Goal: Task Accomplishment & Management: Use online tool/utility

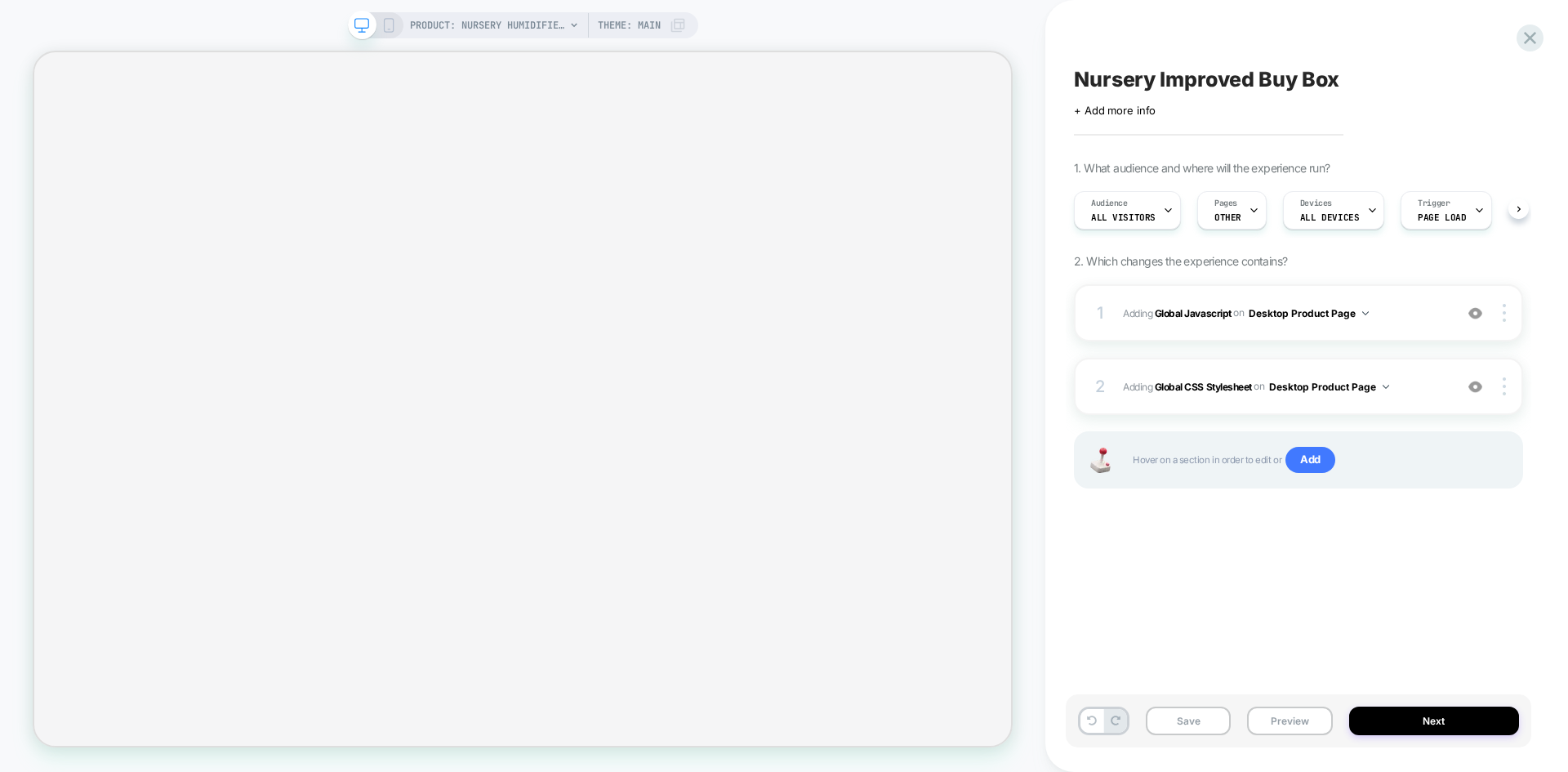
scroll to position [0, 1]
click at [1177, 729] on button "Save" at bounding box center [1188, 721] width 85 height 29
click at [1297, 722] on button "Preview" at bounding box center [1289, 721] width 85 height 29
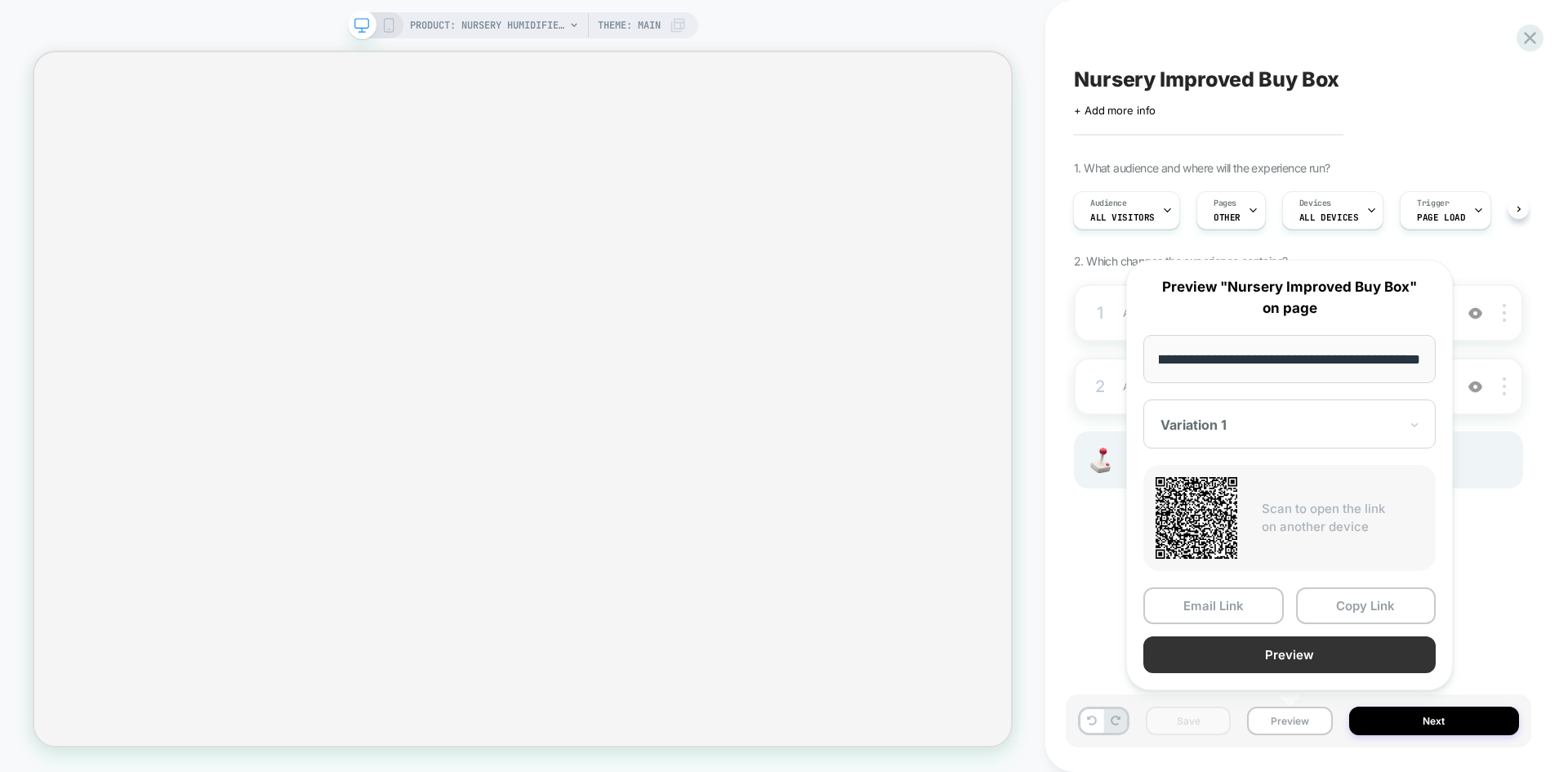
scroll to position [0, 0]
click at [1278, 651] on button "Preview" at bounding box center [1288, 654] width 292 height 37
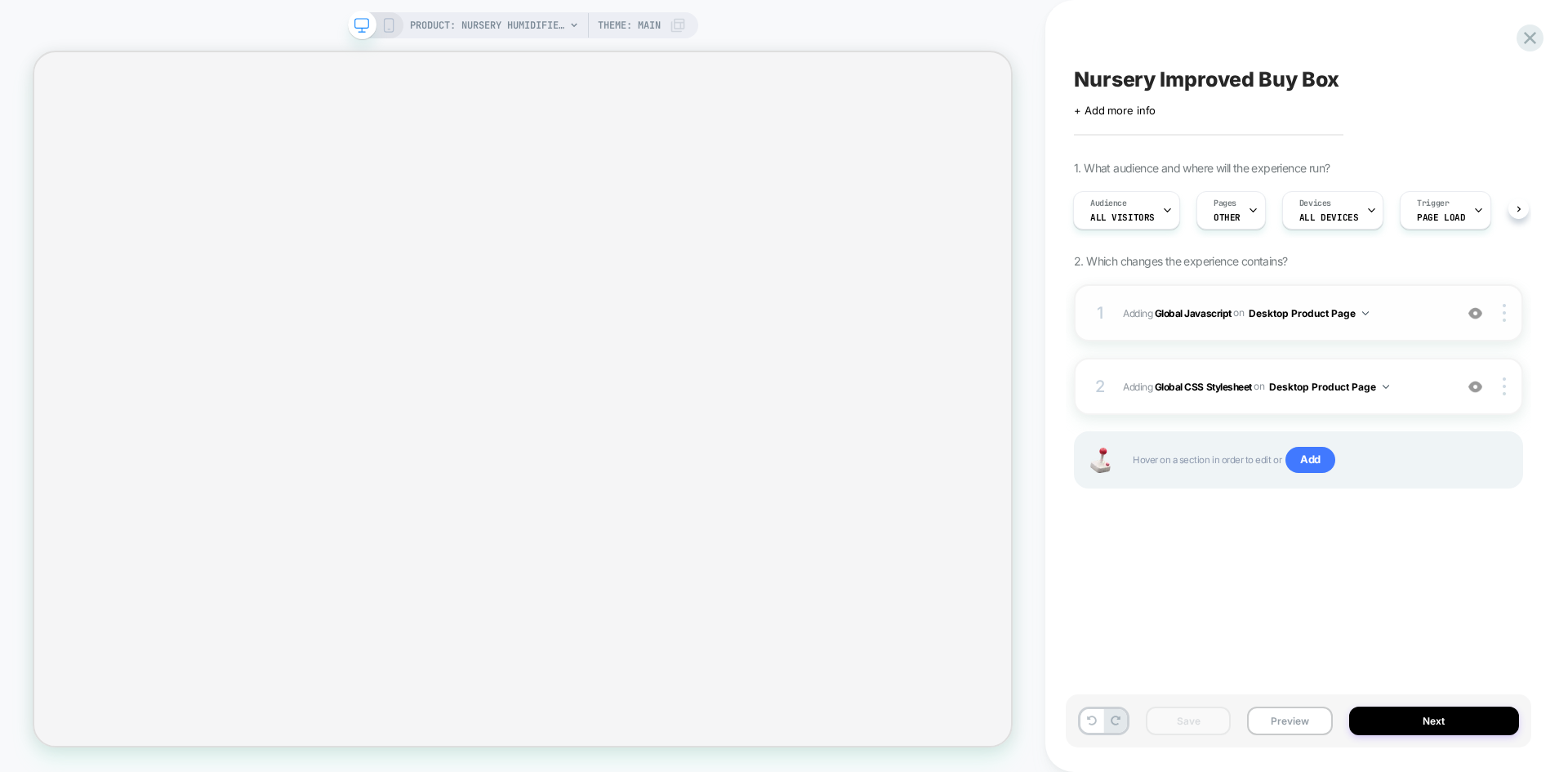
click at [1375, 320] on span "Adding Global Javascript on Desktop Product Page" at bounding box center [1284, 313] width 323 height 21
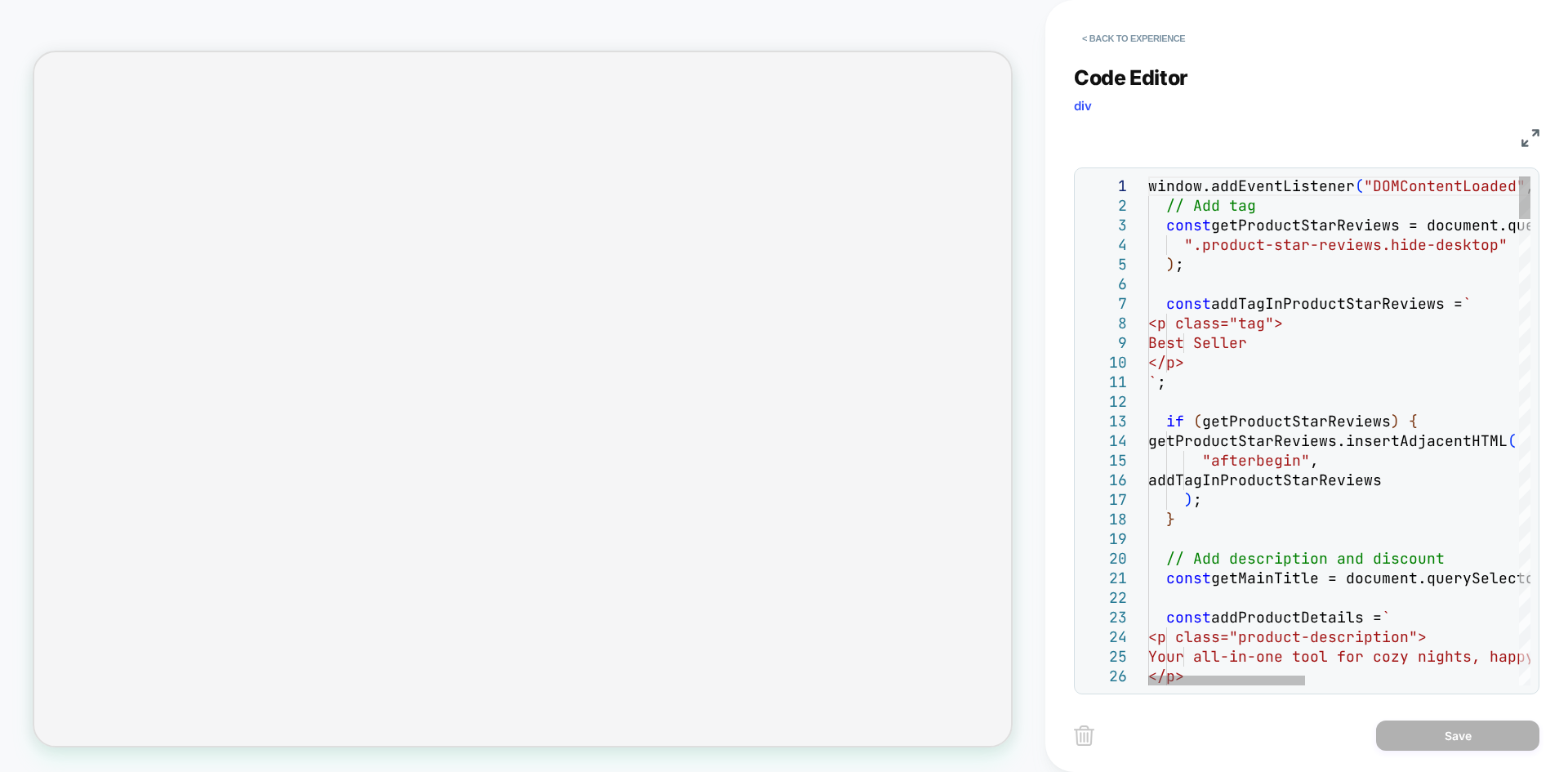
click at [1535, 140] on img at bounding box center [1530, 138] width 18 height 18
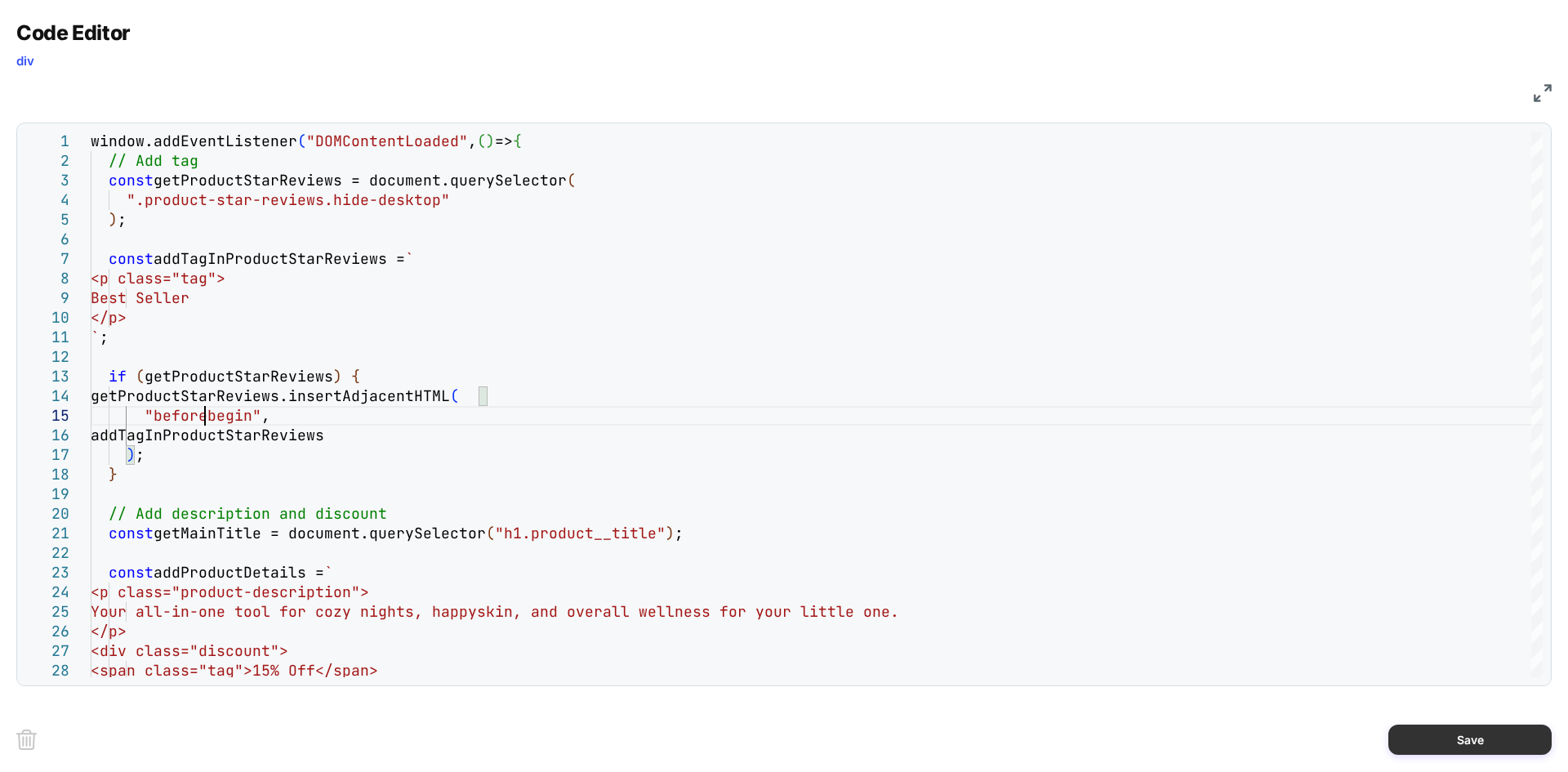
type textarea "**********"
click at [1444, 739] on button "Save" at bounding box center [1469, 739] width 163 height 31
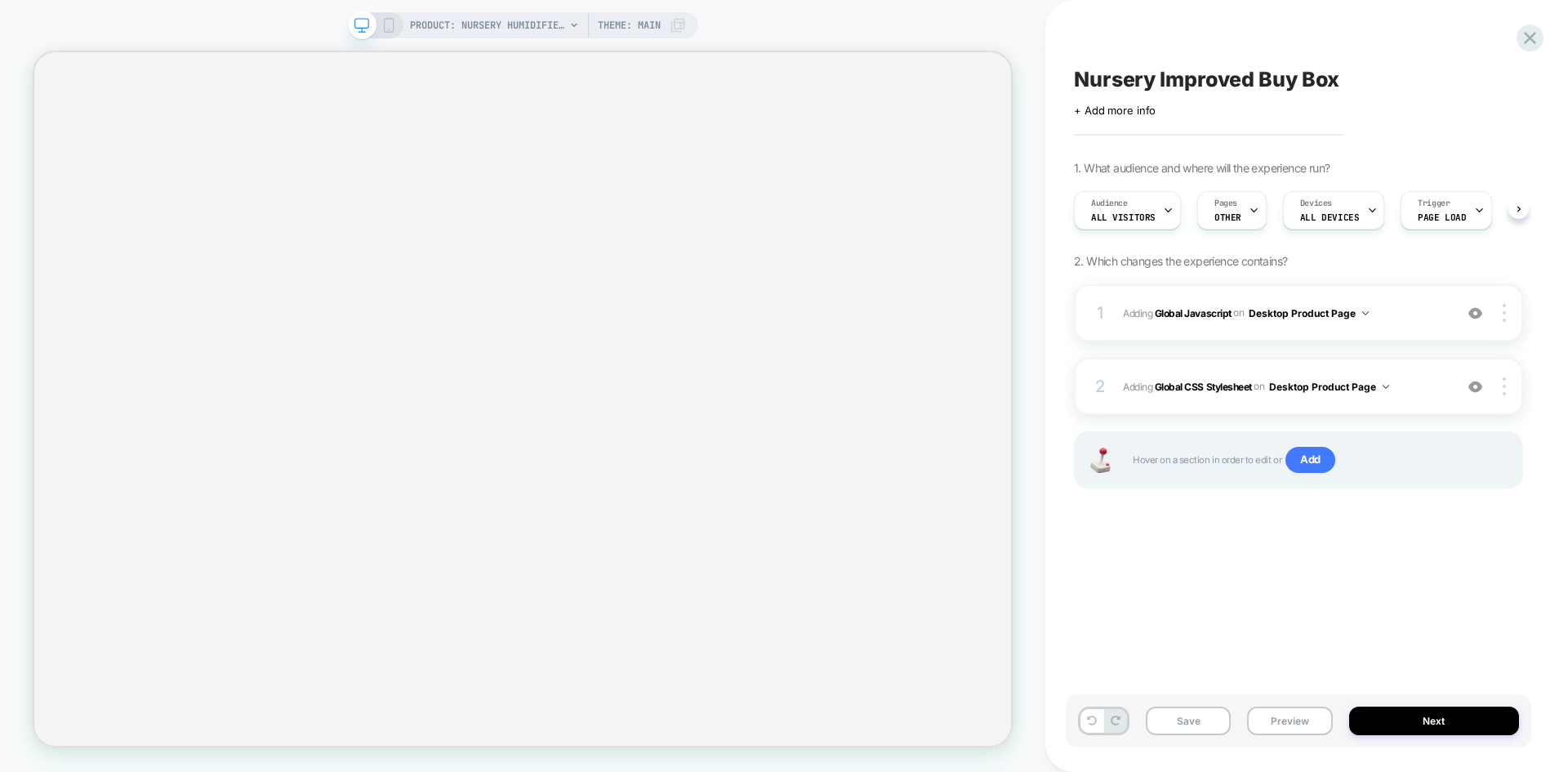
scroll to position [0, 1]
click at [1182, 735] on div "Save Preview Next" at bounding box center [1298, 722] width 465 height 53
click at [1196, 726] on button "Save" at bounding box center [1188, 721] width 85 height 29
click at [1273, 723] on button "Preview" at bounding box center [1289, 721] width 85 height 29
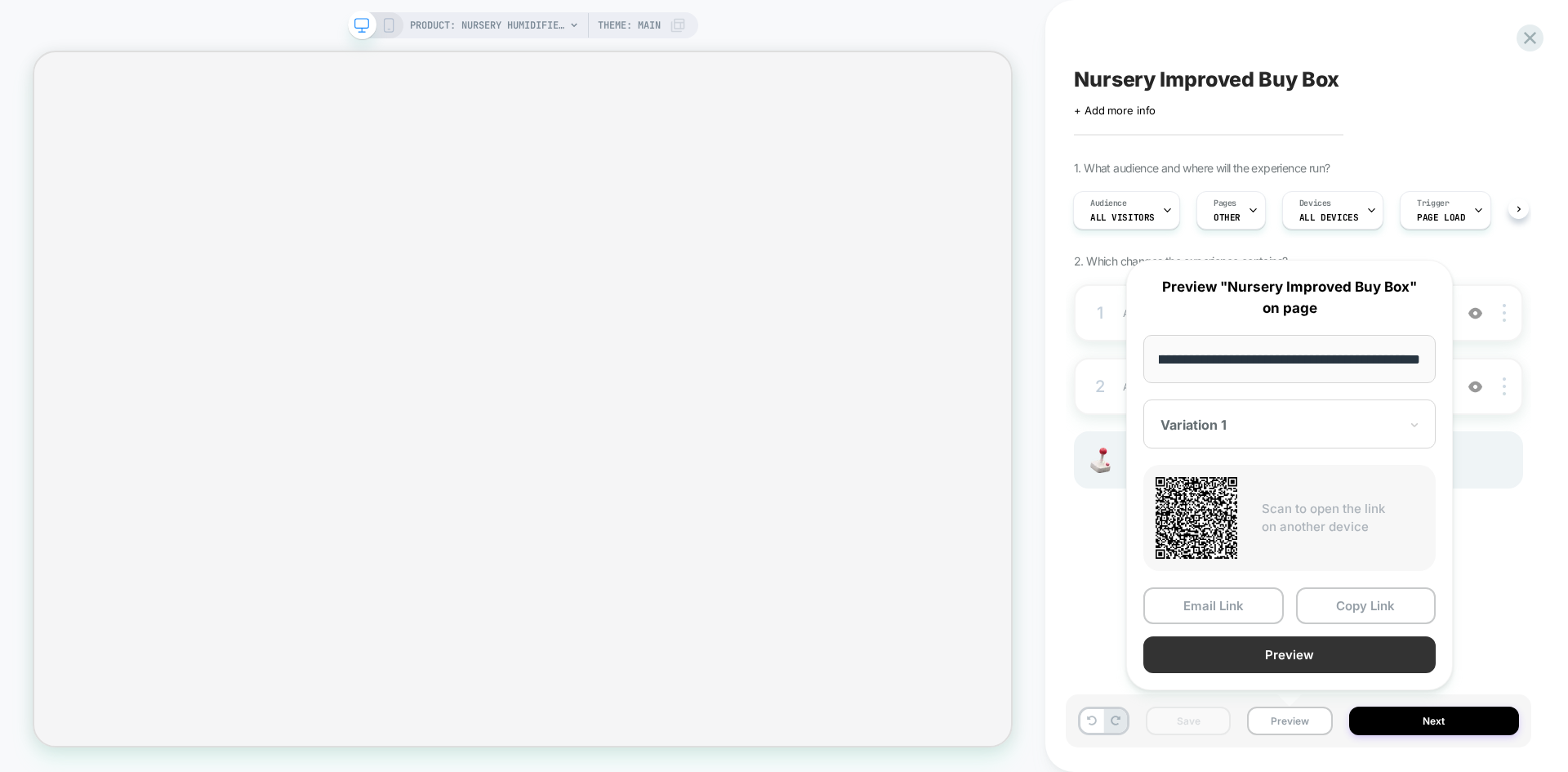
scroll to position [0, 0]
click at [1243, 641] on button "Preview" at bounding box center [1288, 654] width 292 height 37
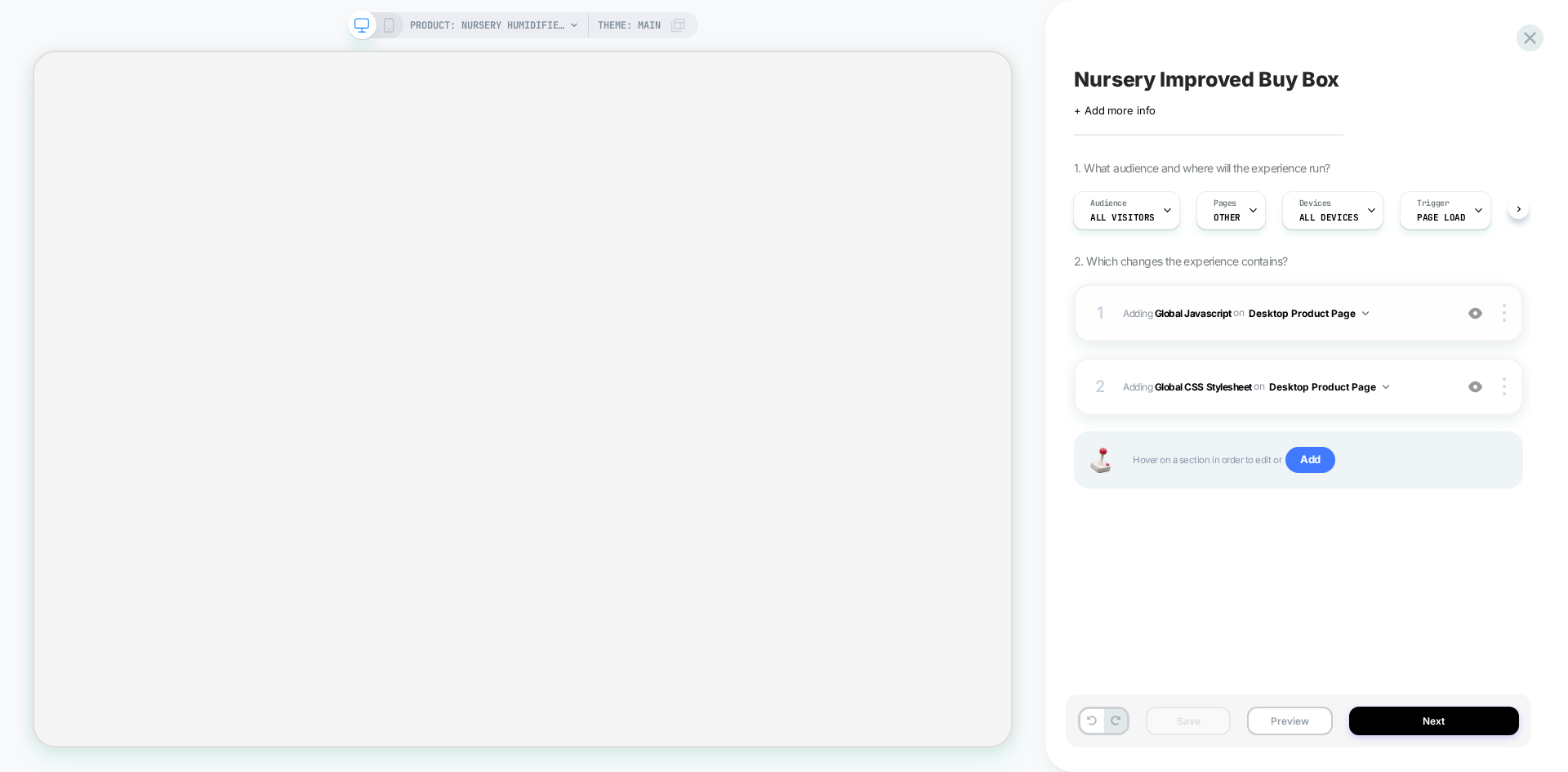
click at [1400, 308] on span "Adding Global Javascript on Desktop Product Page" at bounding box center [1284, 313] width 323 height 21
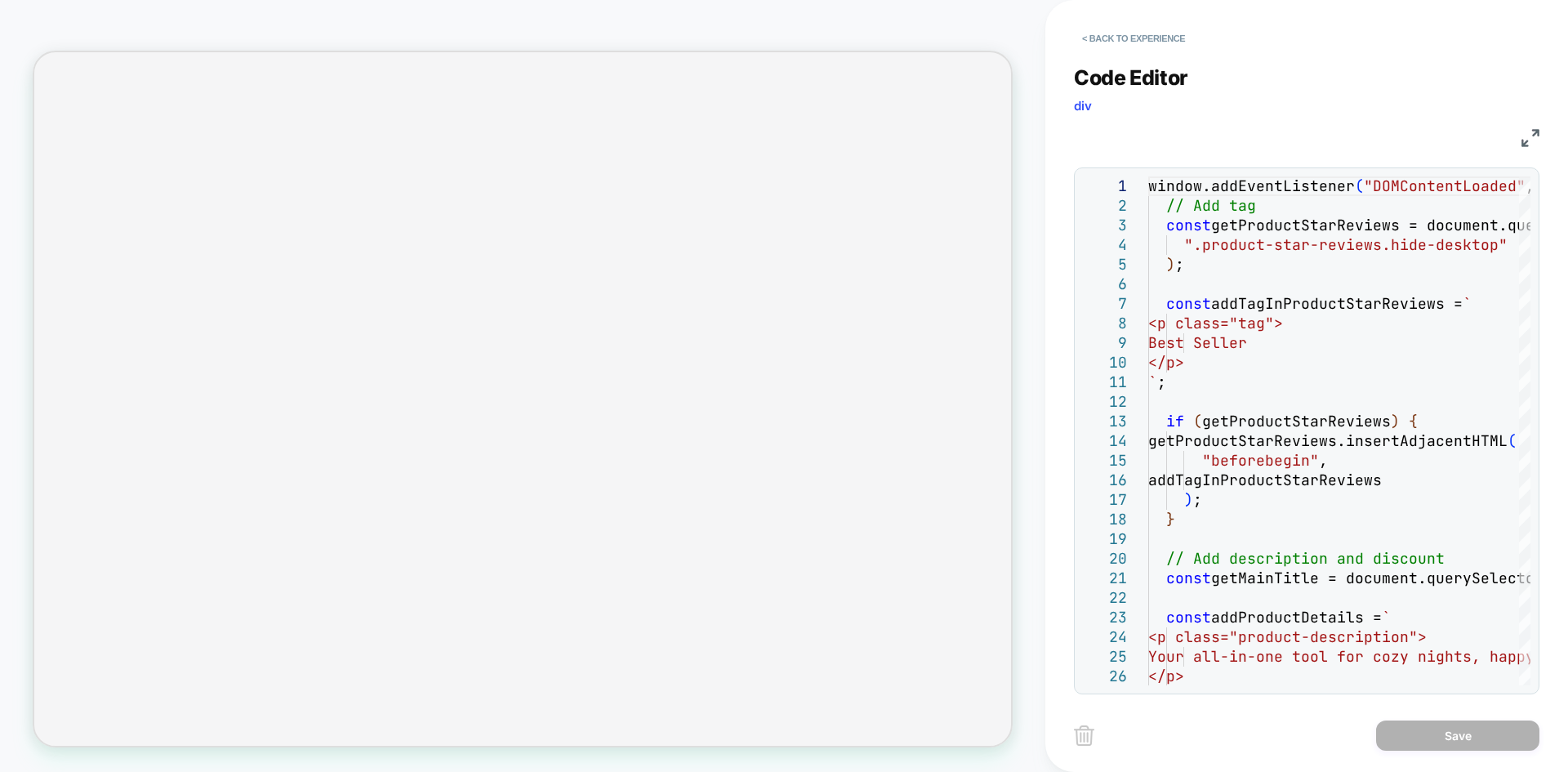
click at [1523, 131] on img at bounding box center [1530, 138] width 18 height 18
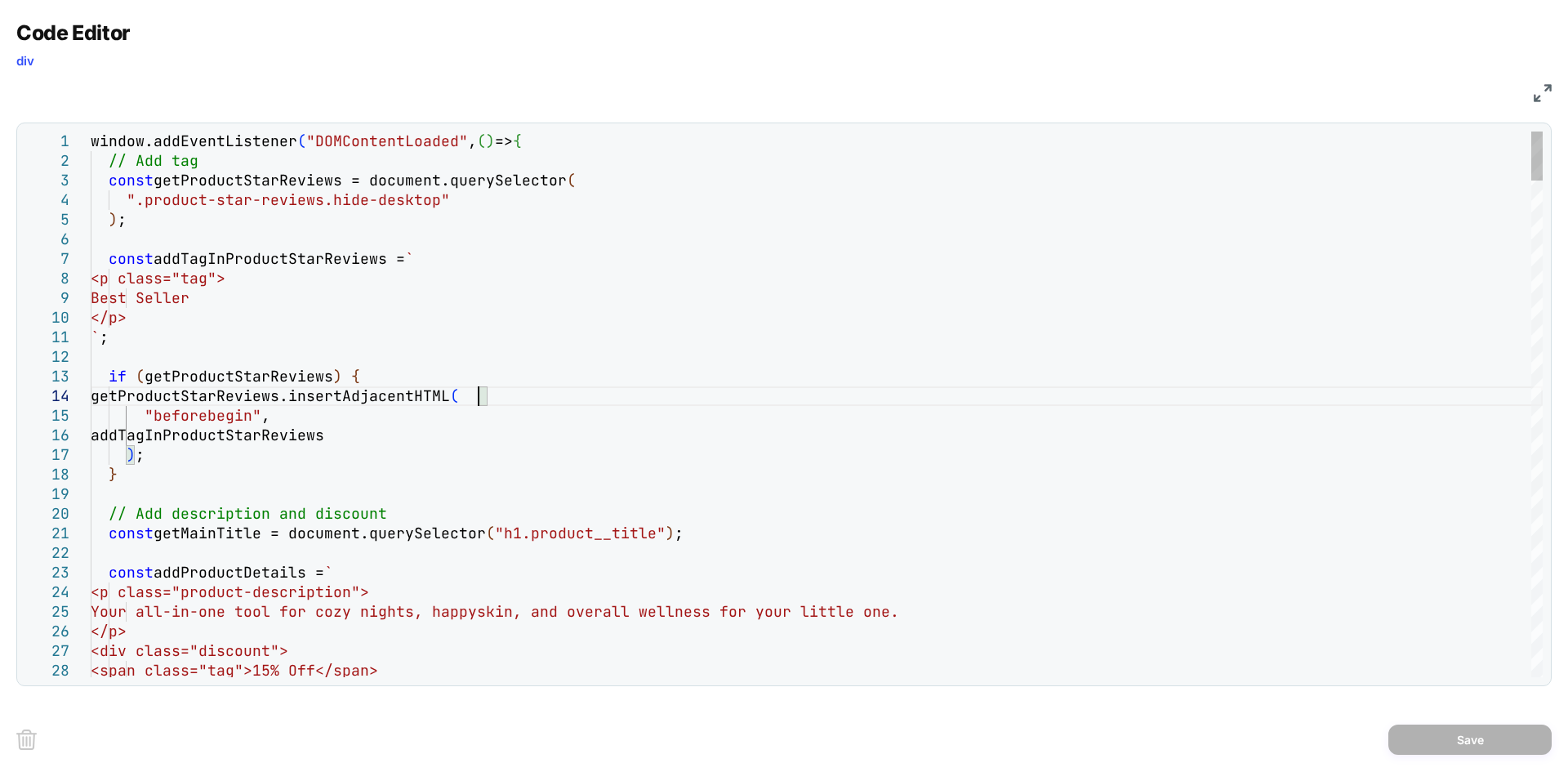
type textarea "**********"
click at [1459, 738] on button "Save" at bounding box center [1469, 739] width 163 height 31
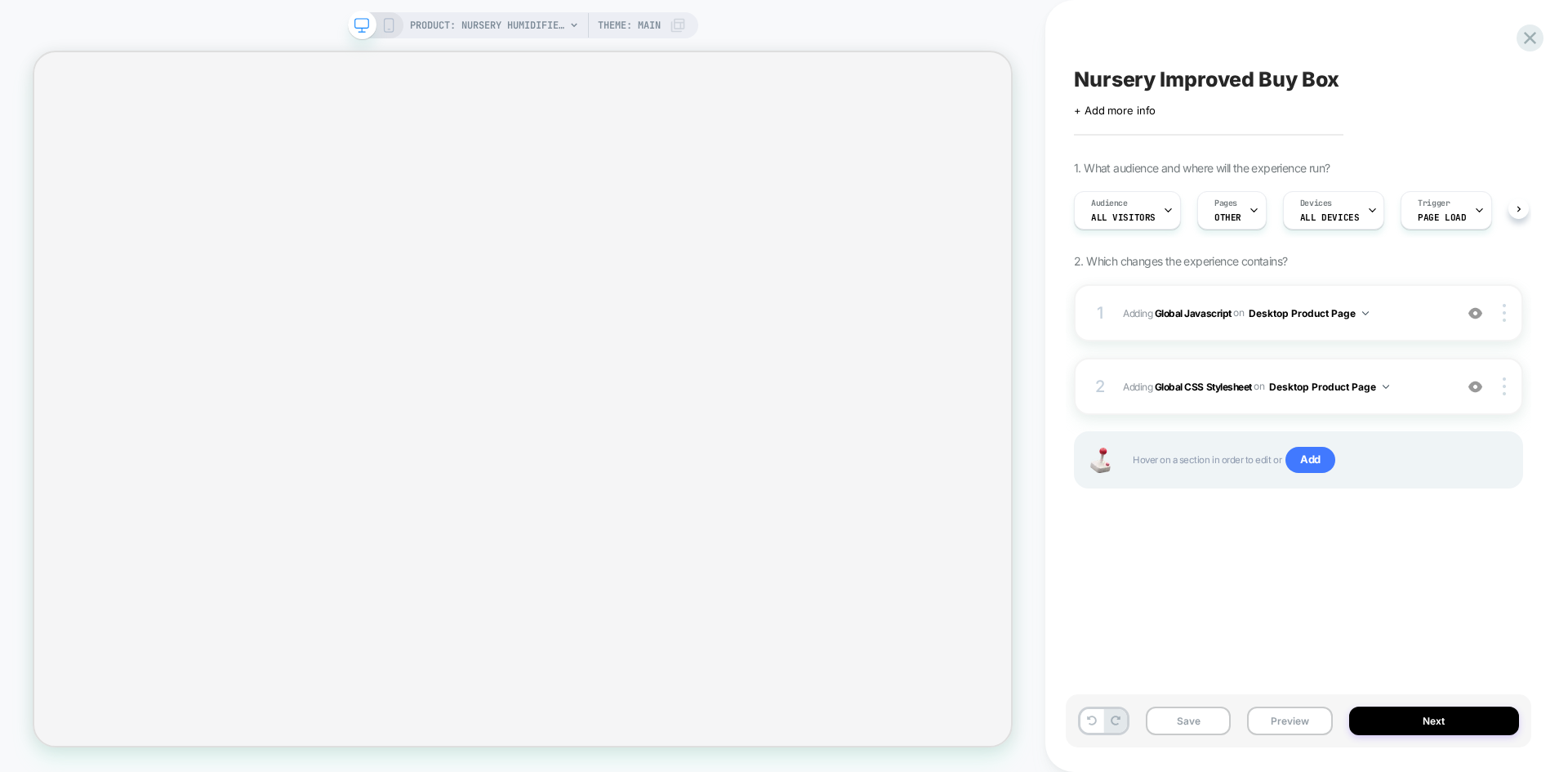
scroll to position [0, 1]
click at [1201, 721] on button "Save" at bounding box center [1188, 721] width 85 height 29
click at [1286, 714] on button "Preview" at bounding box center [1289, 721] width 85 height 29
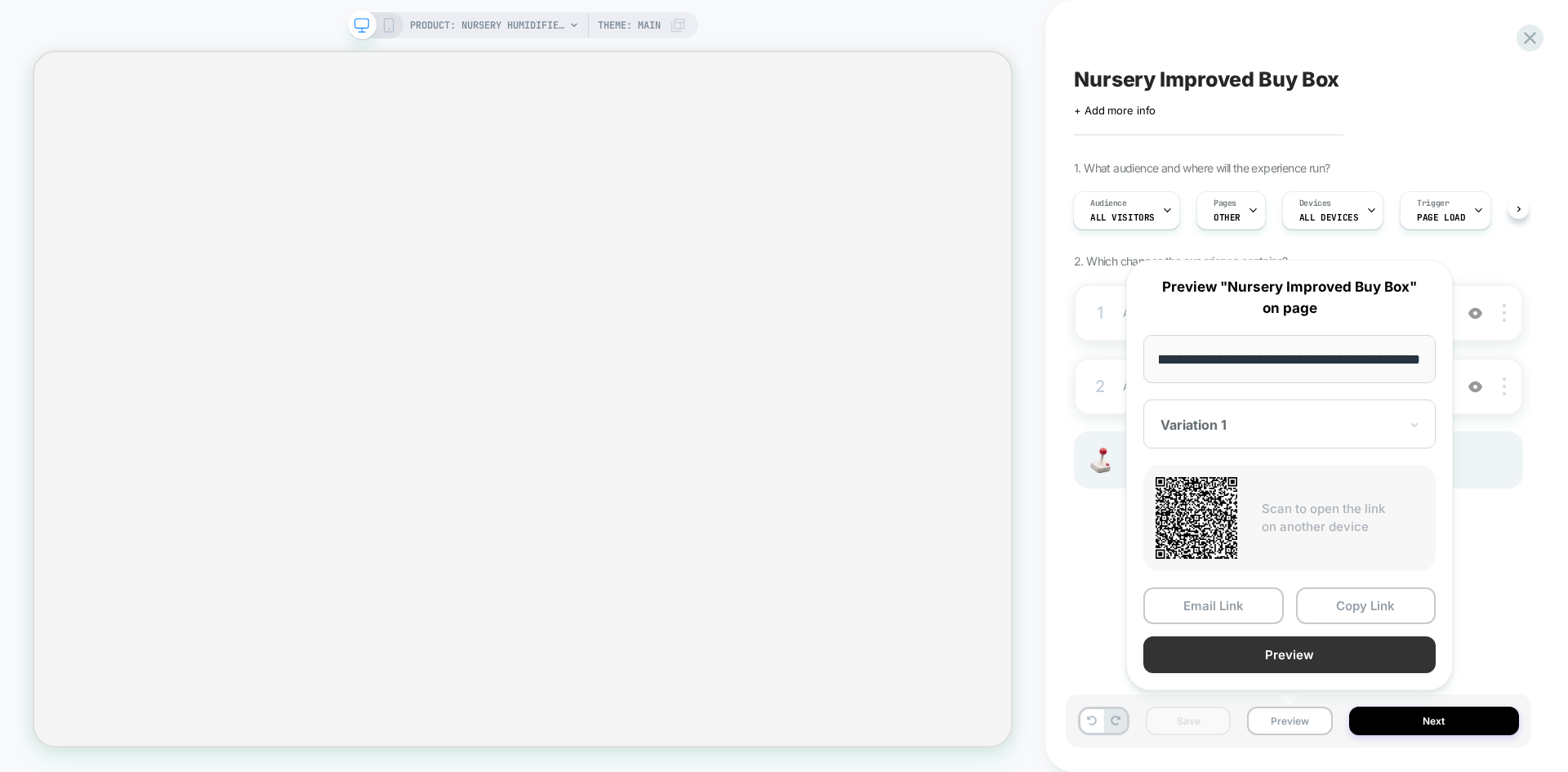
scroll to position [0, 0]
click at [1292, 653] on button "Preview" at bounding box center [1288, 654] width 292 height 37
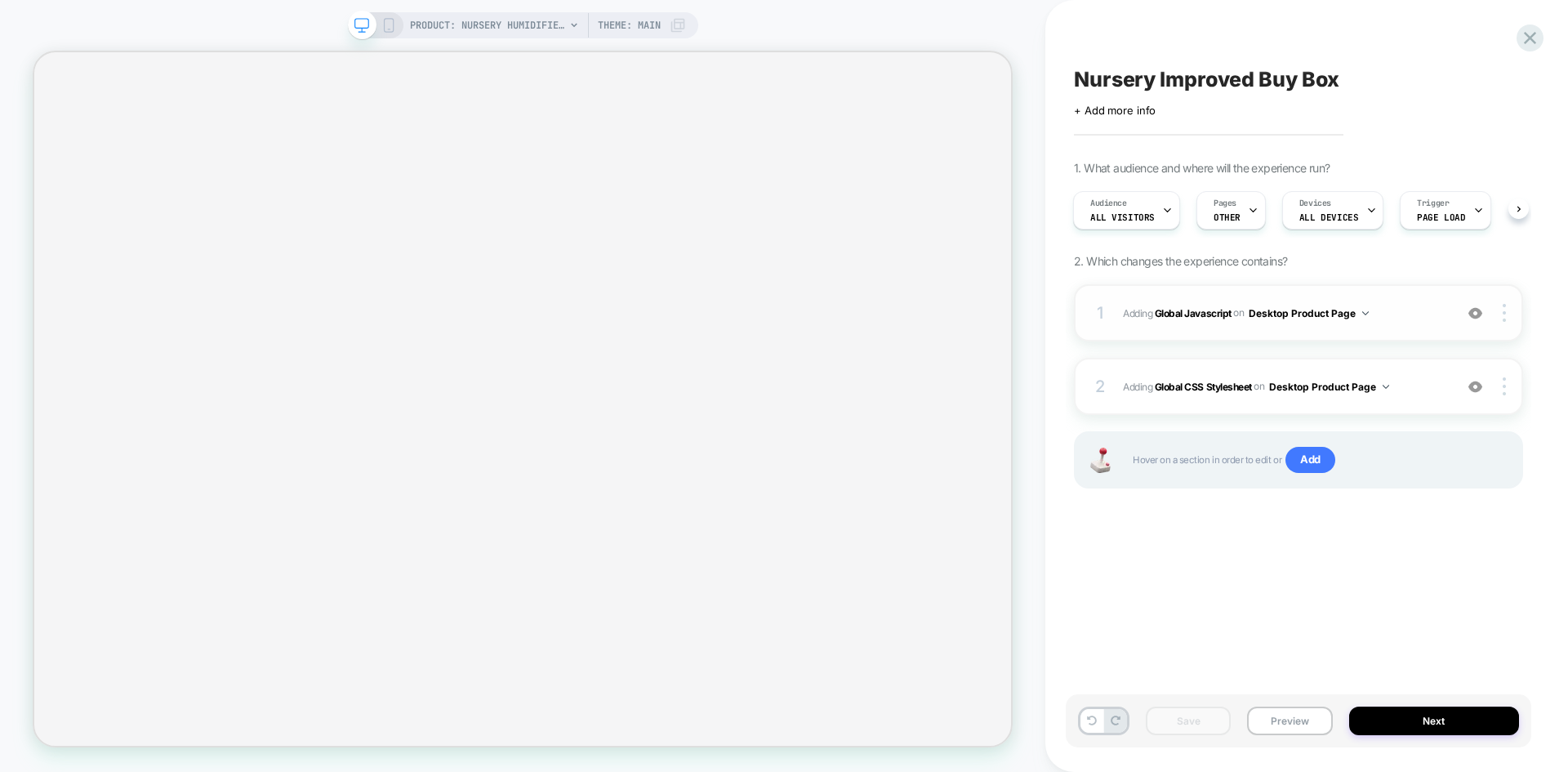
click at [1382, 320] on span "Adding Global Javascript on Desktop Product Page" at bounding box center [1284, 313] width 323 height 21
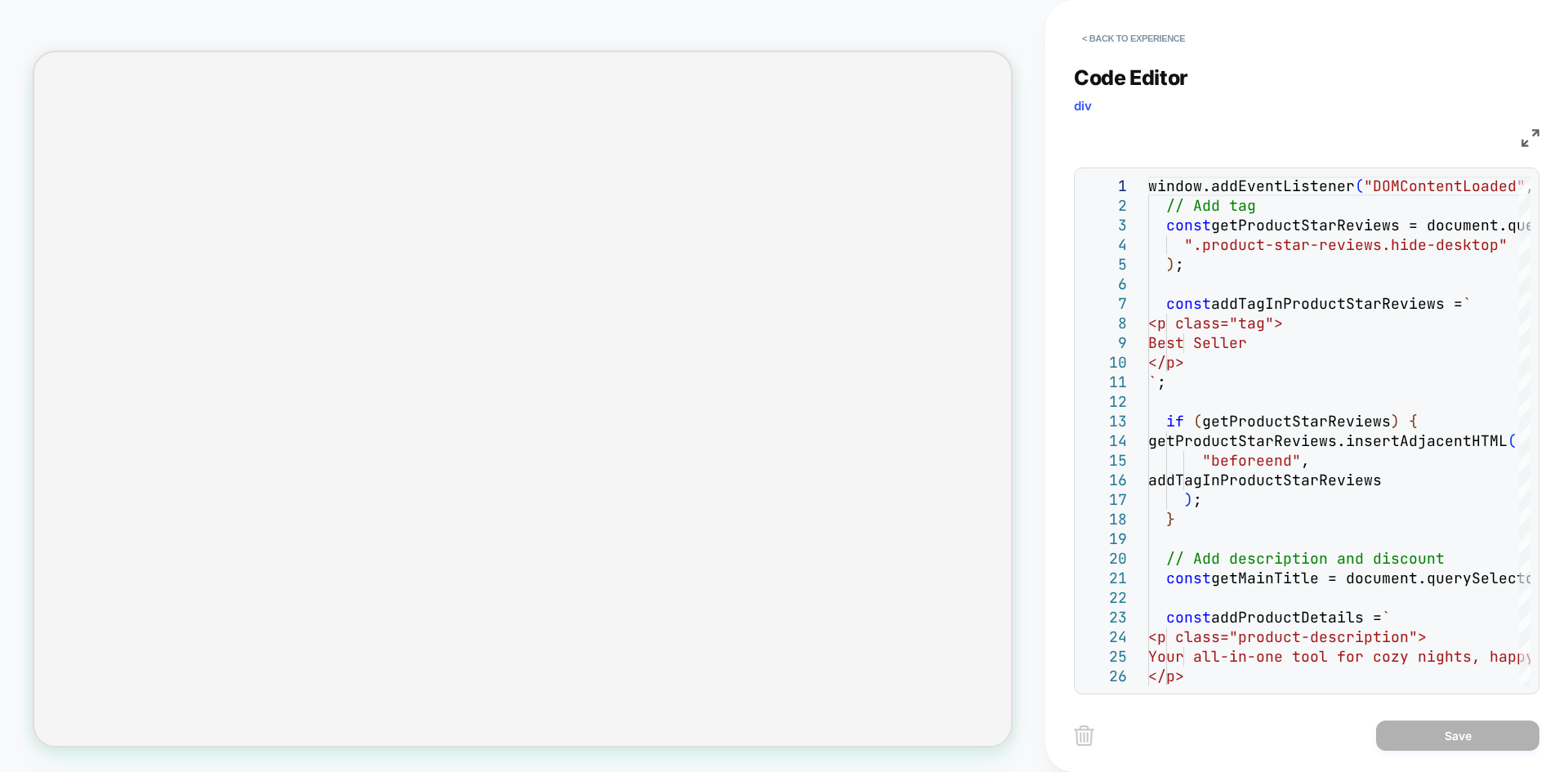
click at [1530, 131] on img at bounding box center [1530, 138] width 18 height 18
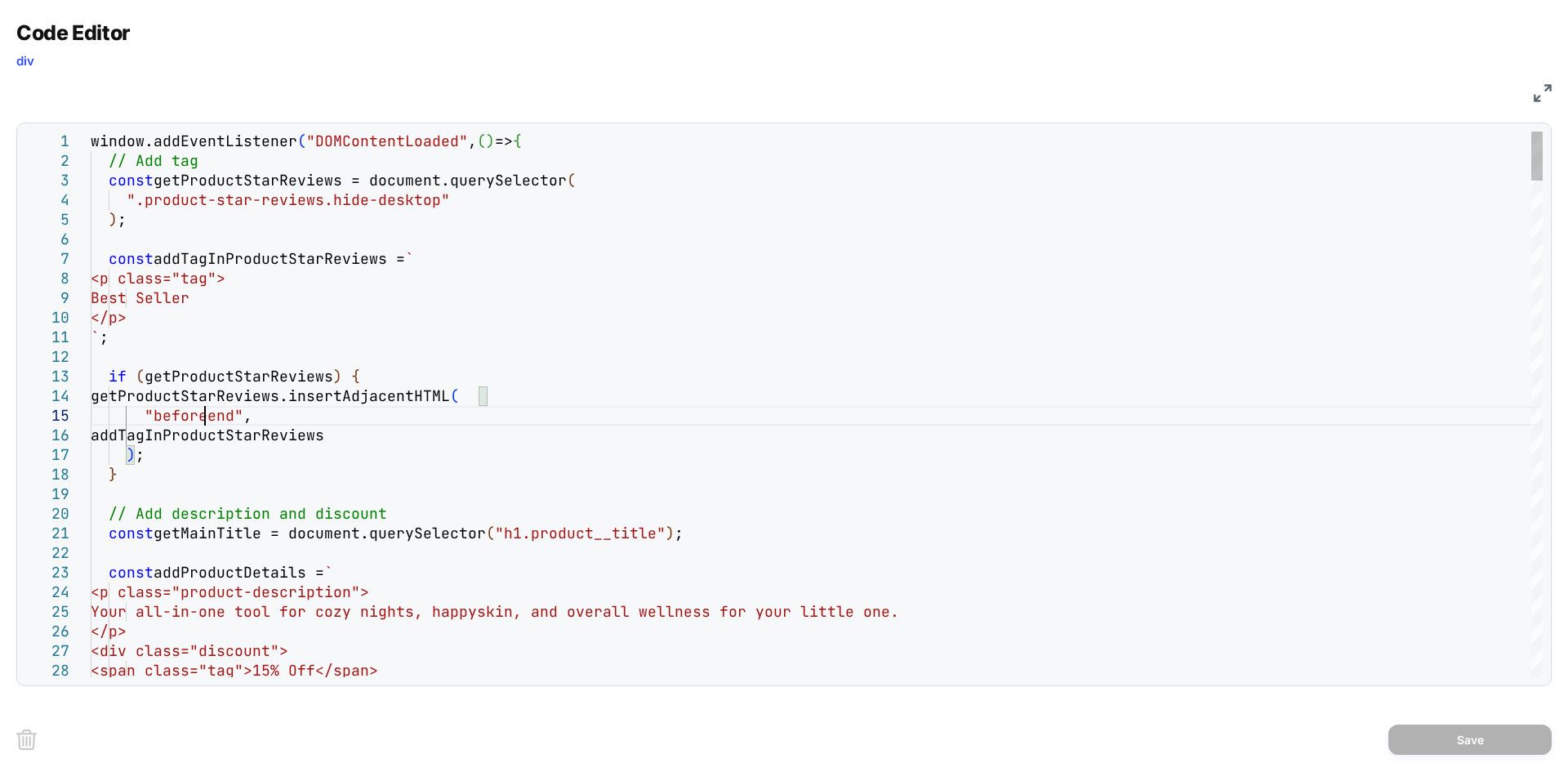
type textarea "**********"
click at [1437, 736] on button "Save" at bounding box center [1469, 739] width 163 height 31
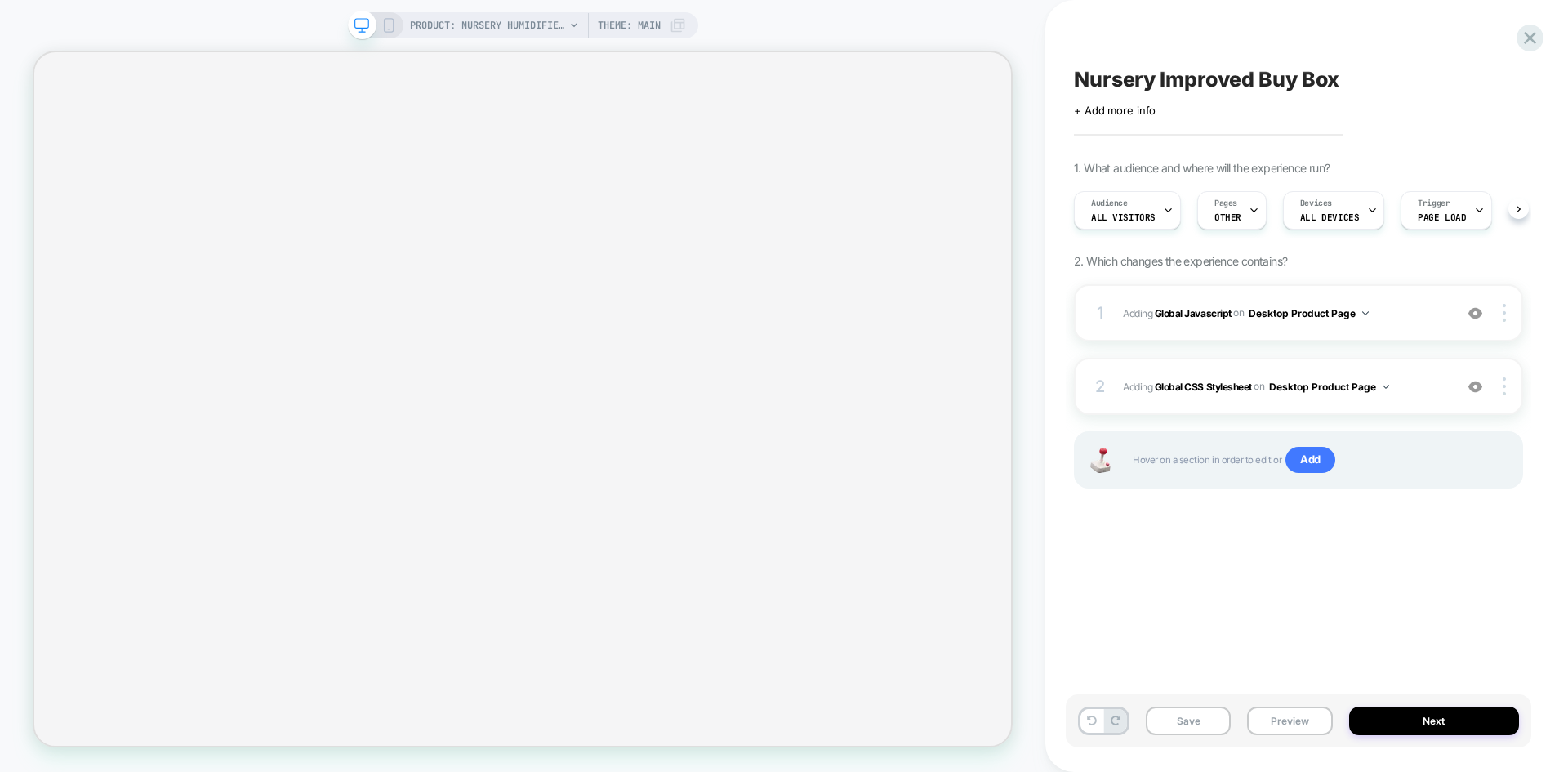
scroll to position [0, 1]
click at [1189, 724] on button "Save" at bounding box center [1188, 721] width 85 height 29
click at [1263, 706] on div "Save Preview Next" at bounding box center [1298, 722] width 465 height 53
click at [1283, 723] on button "Preview" at bounding box center [1289, 721] width 85 height 29
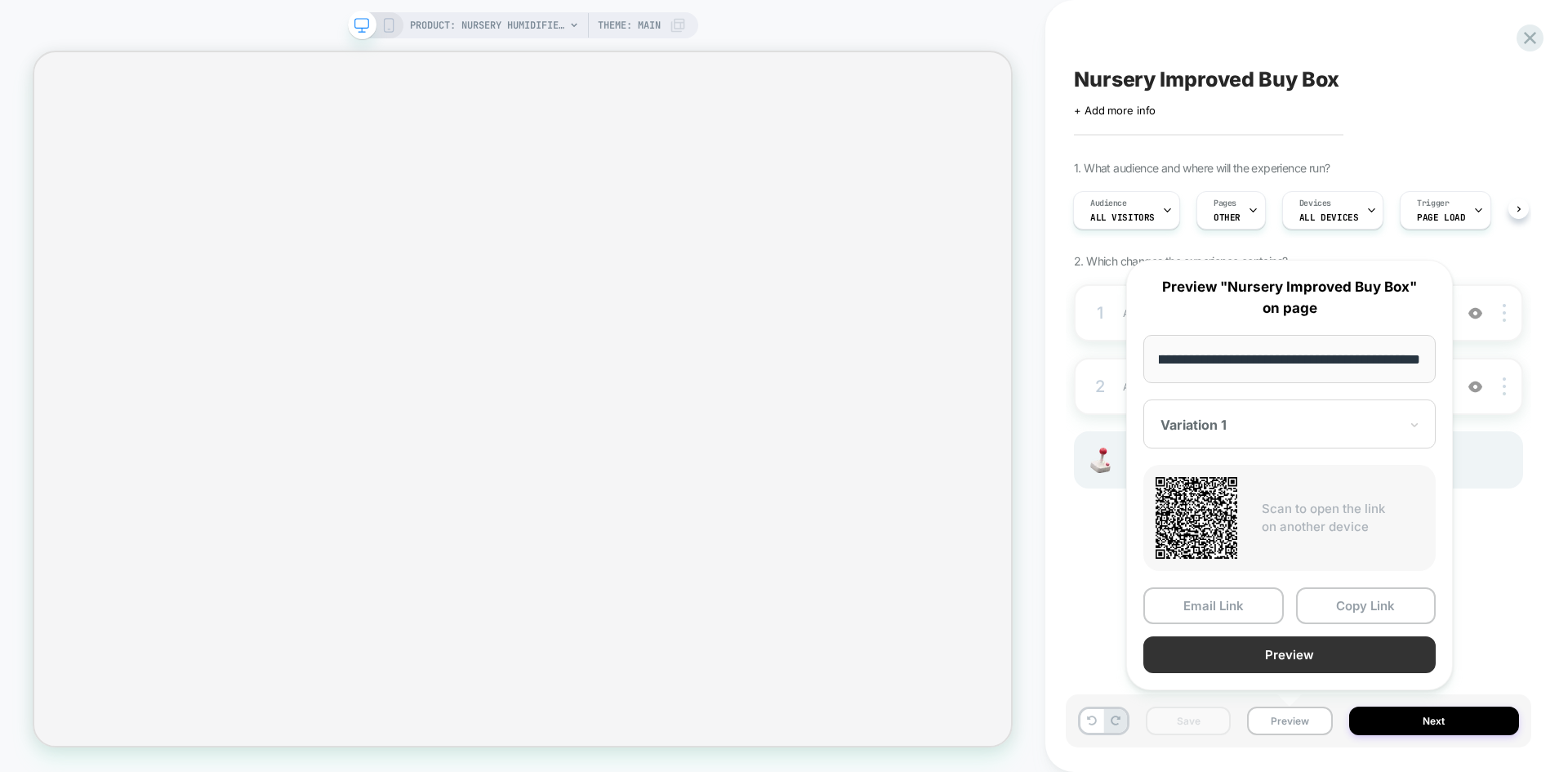
scroll to position [0, 0]
click at [1237, 638] on button "Preview" at bounding box center [1288, 654] width 292 height 37
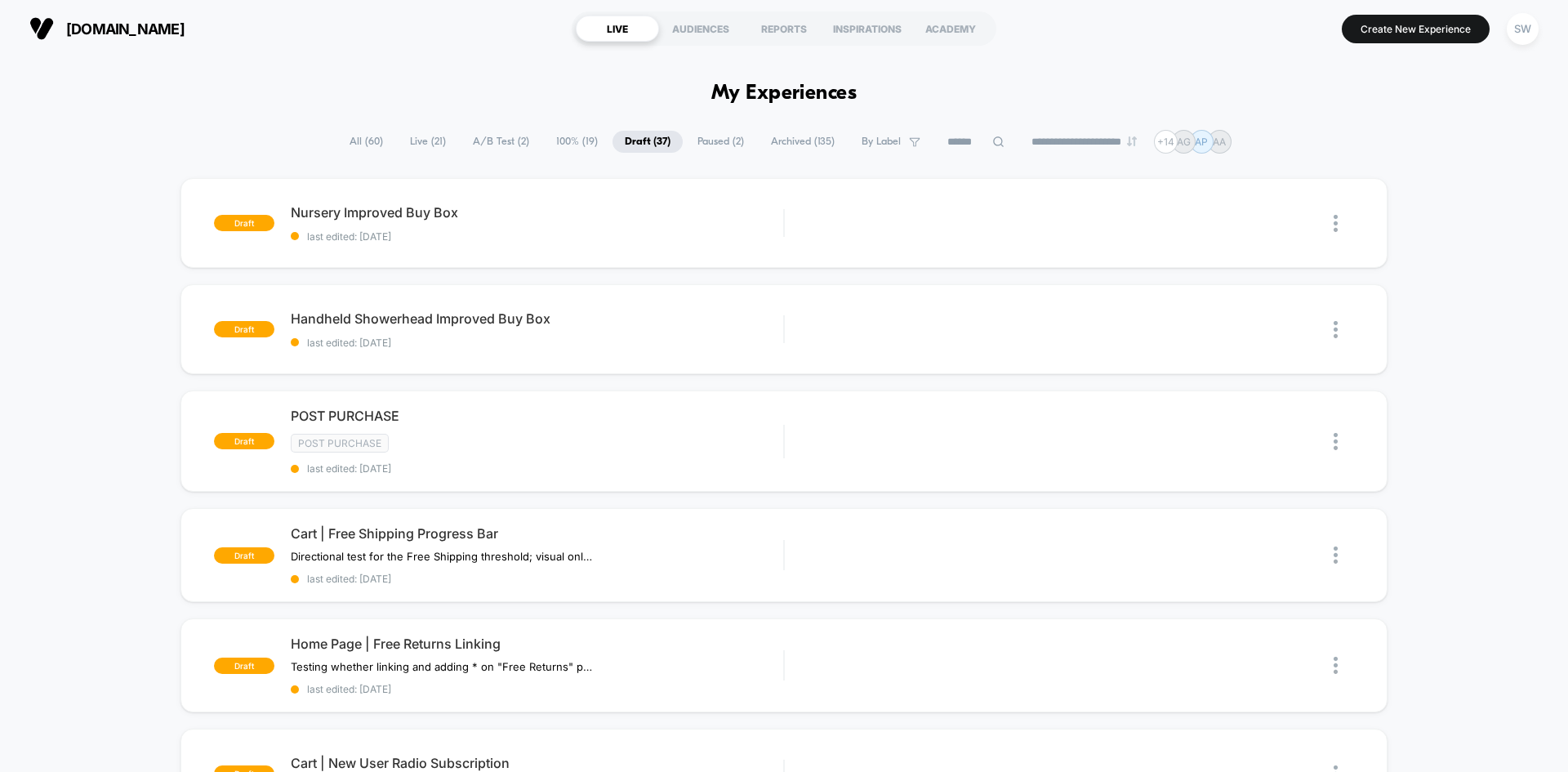
drag, startPoint x: 623, startPoint y: 231, endPoint x: 140, endPoint y: 218, distance: 483.2
click at [967, 147] on input at bounding box center [975, 143] width 163 height 20
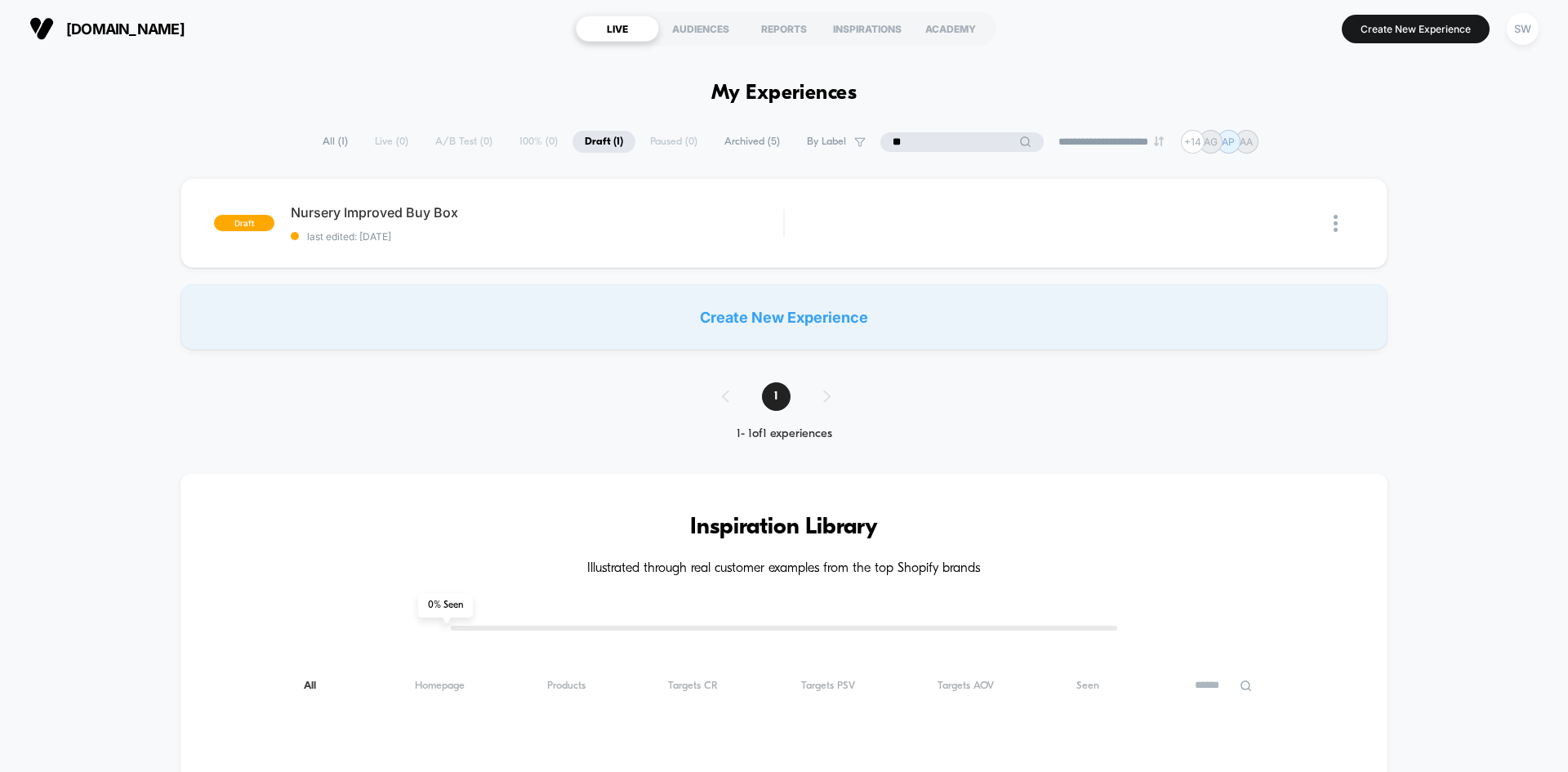
type input "*"
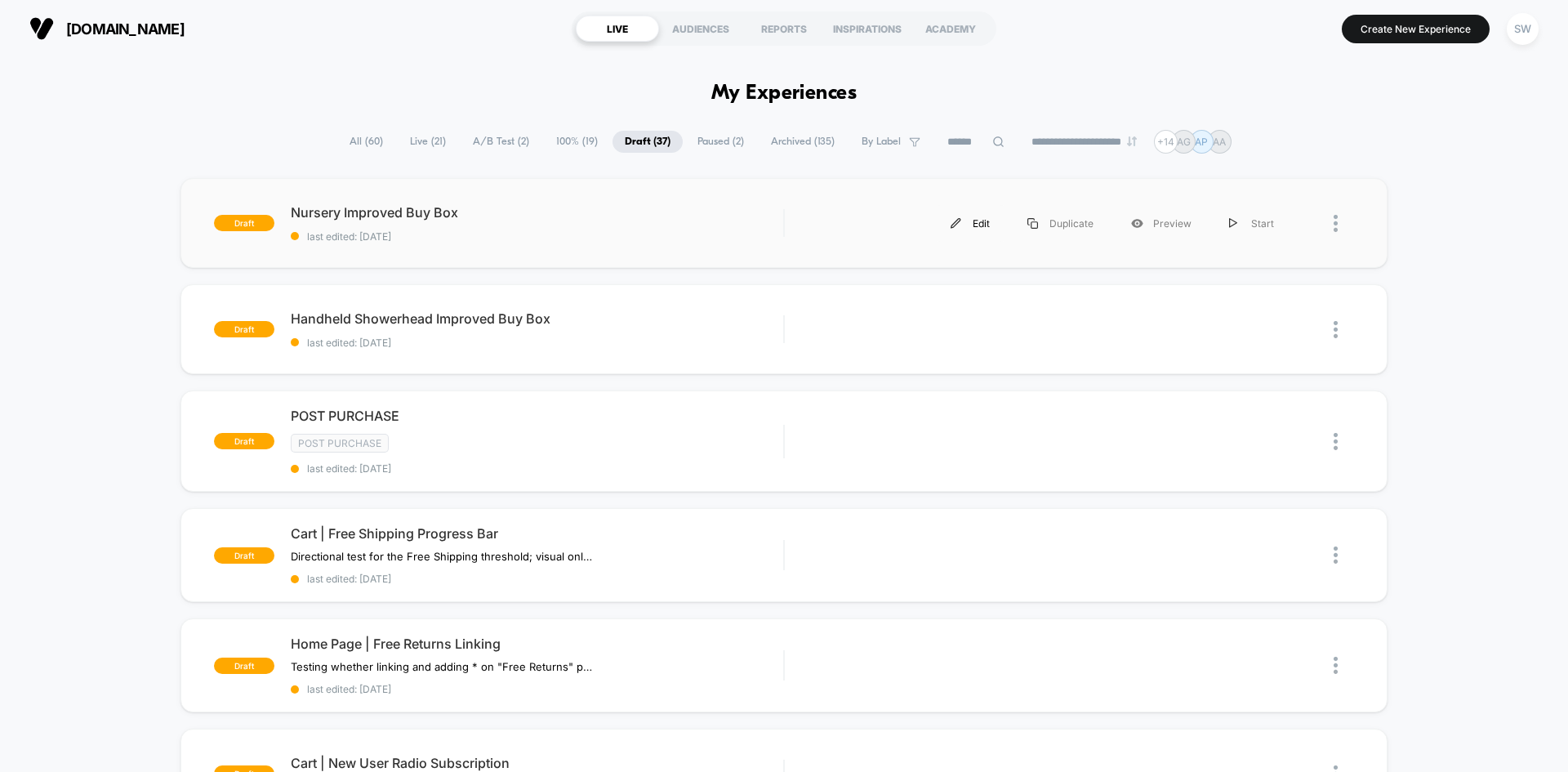
click at [967, 223] on div "Edit" at bounding box center [970, 223] width 77 height 37
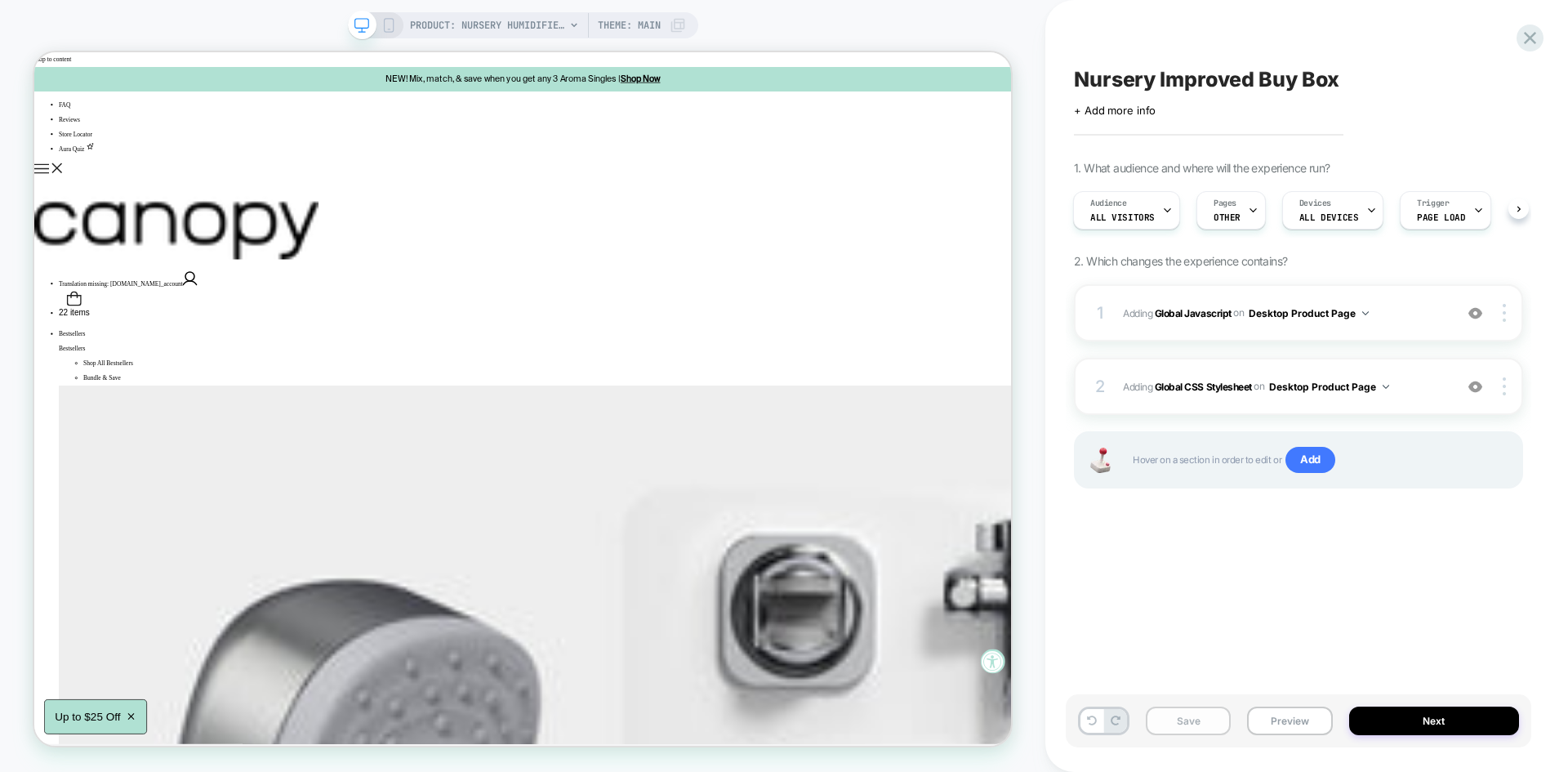
click at [0, 0] on button "Save" at bounding box center [0, 0] width 0 height 0
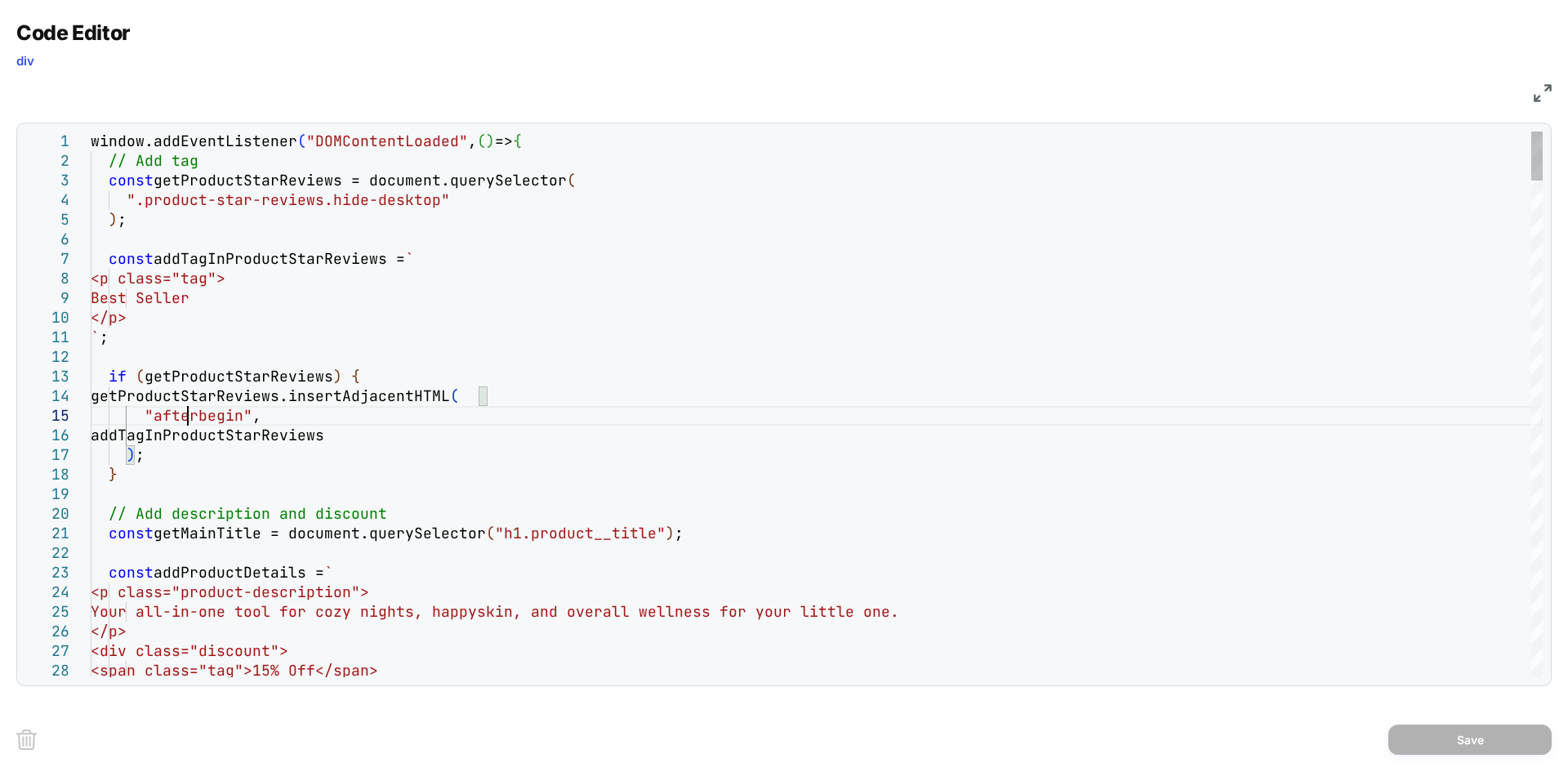
type textarea "**********"
click at [1456, 727] on button "Save" at bounding box center [1469, 739] width 163 height 31
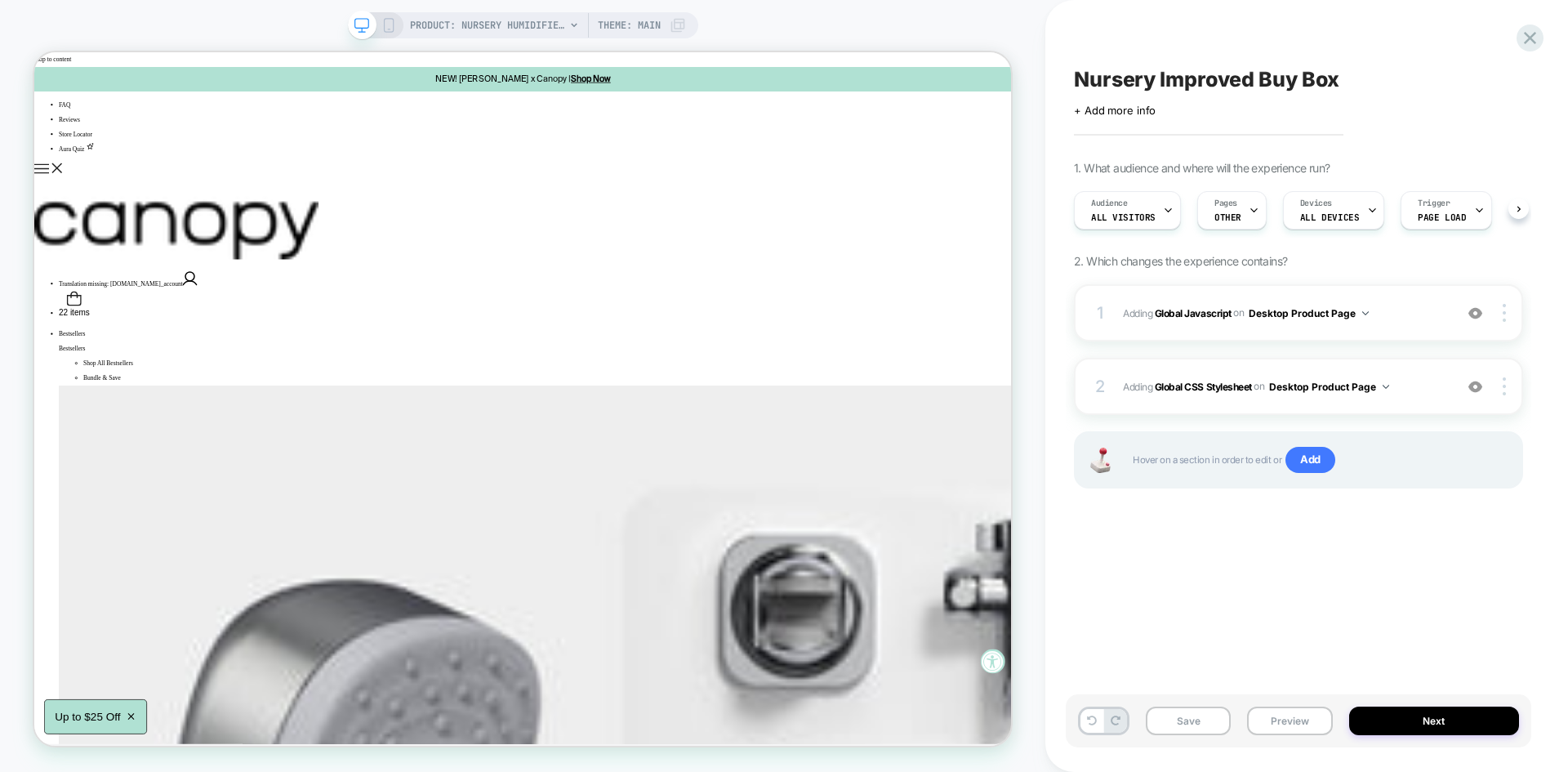
scroll to position [0, 1]
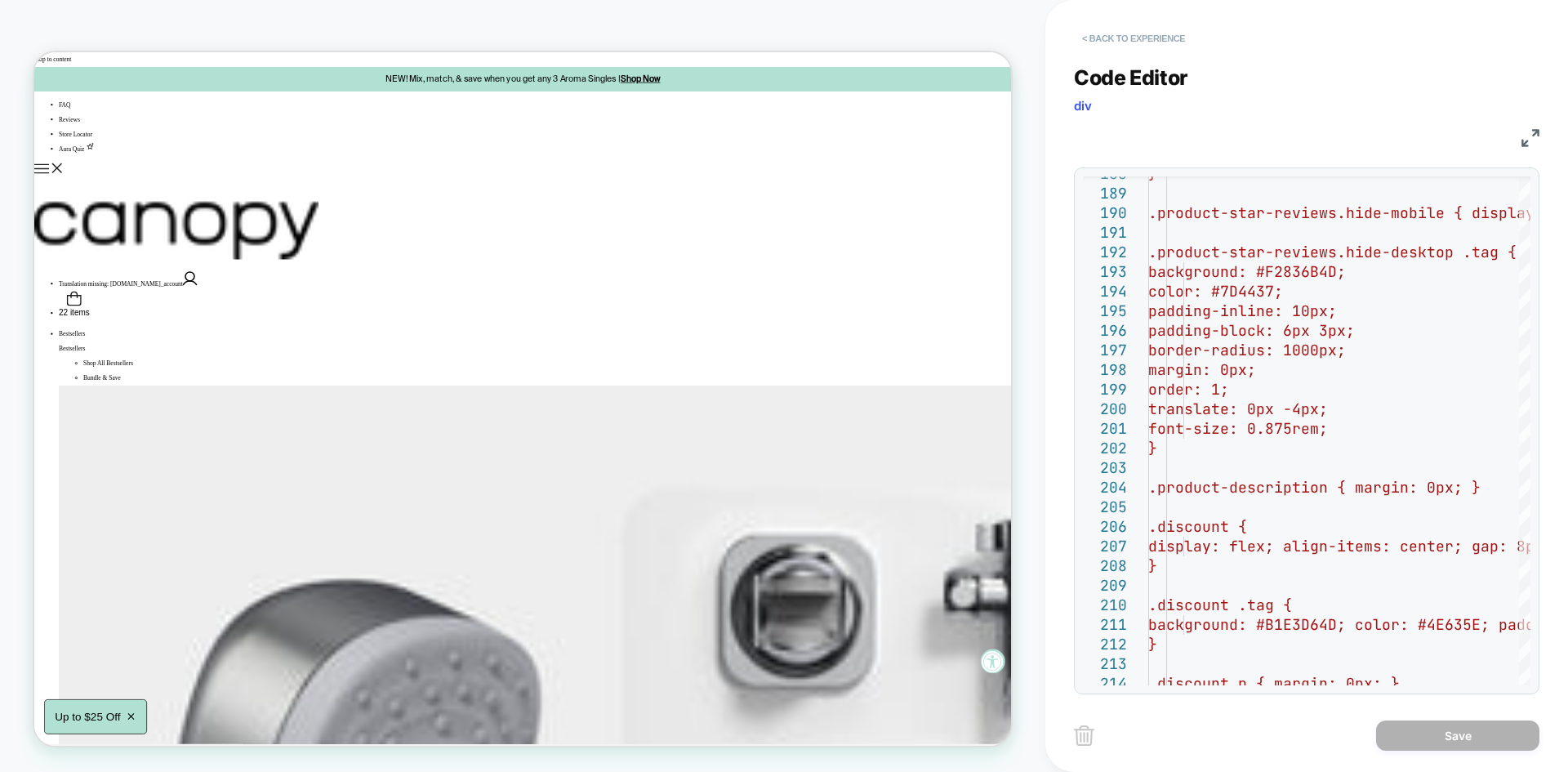
click at [1127, 34] on button "< Back to experience" at bounding box center [1133, 39] width 119 height 26
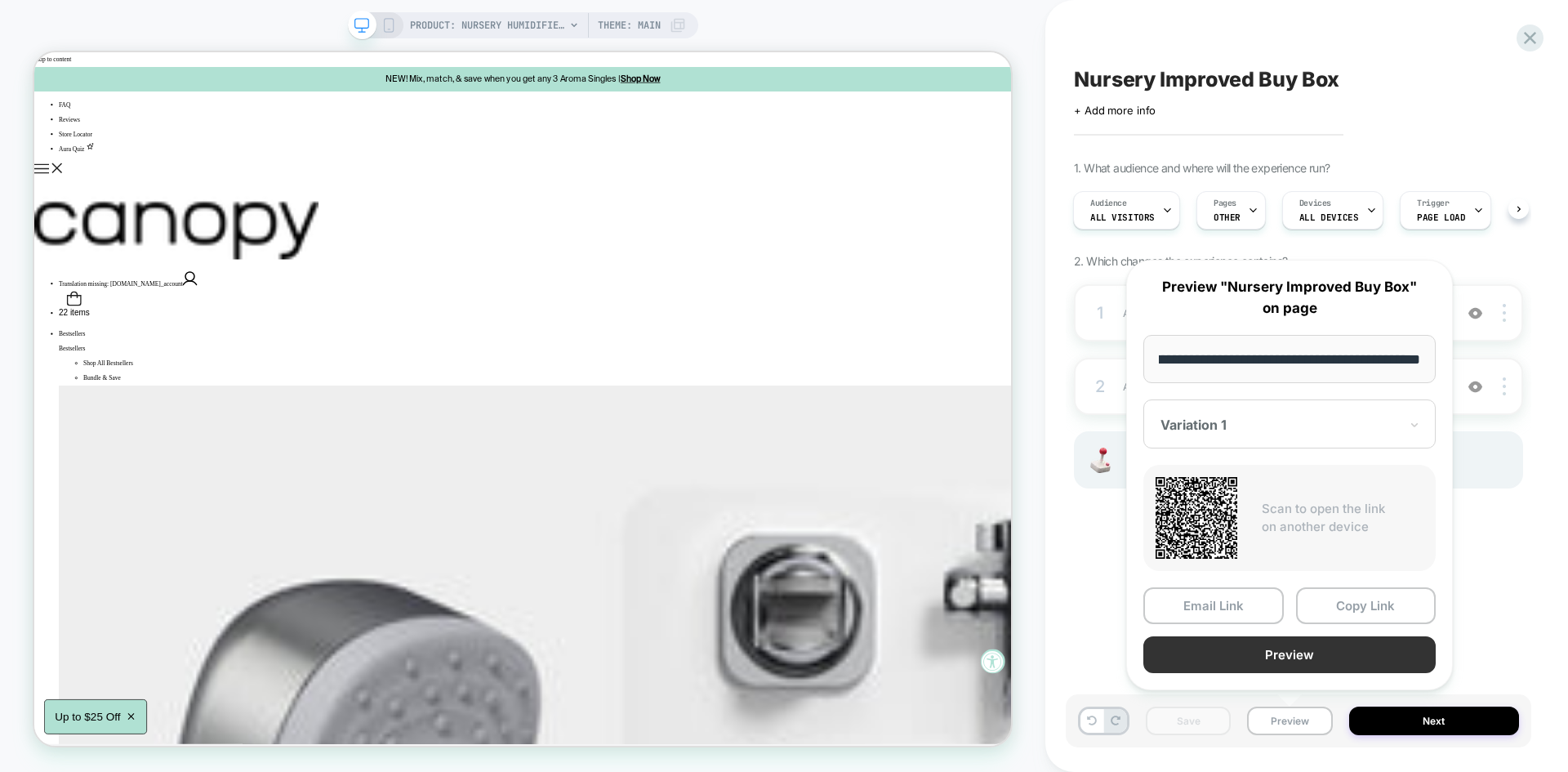
scroll to position [0, 0]
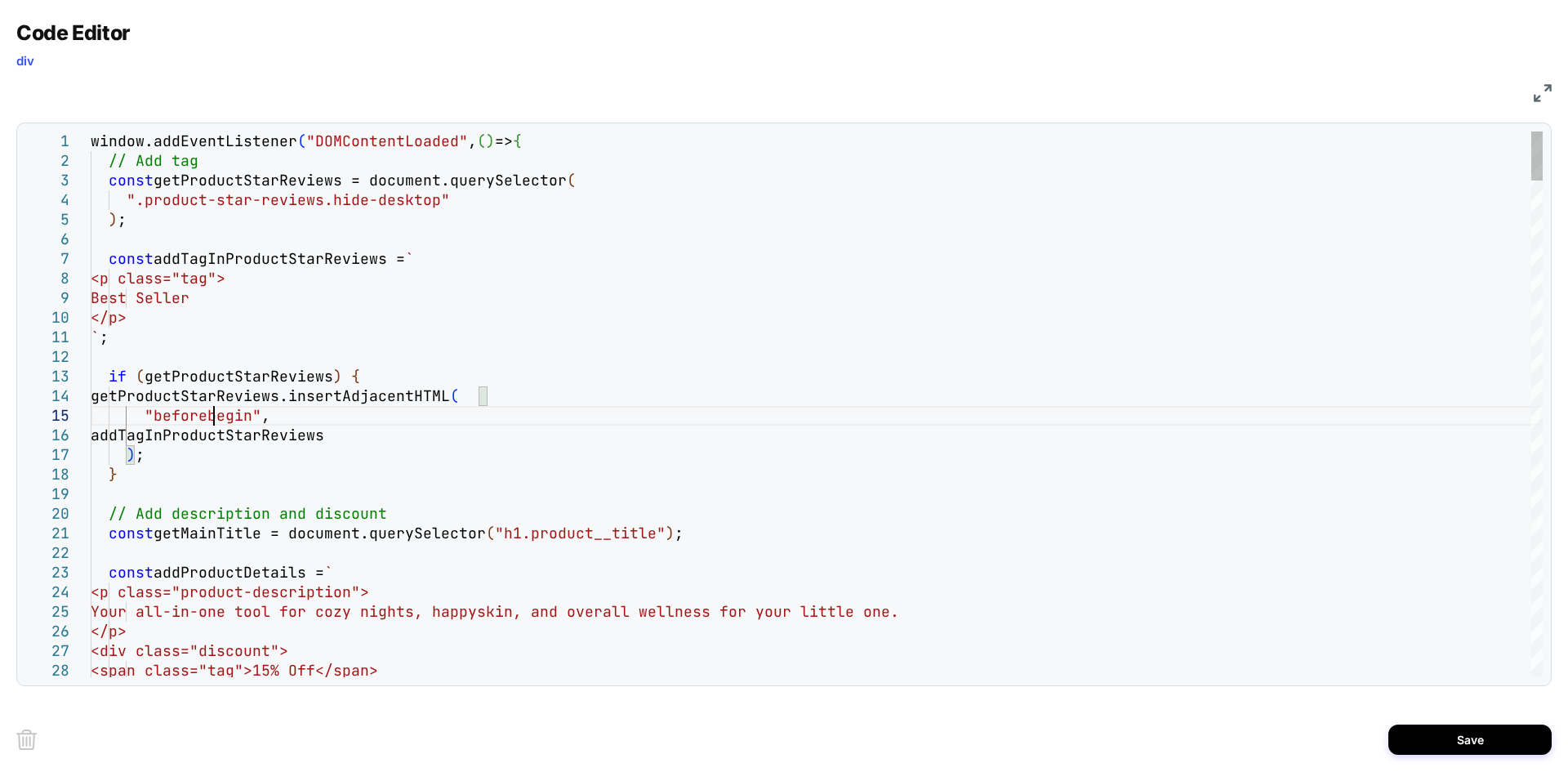
type textarea "**********"
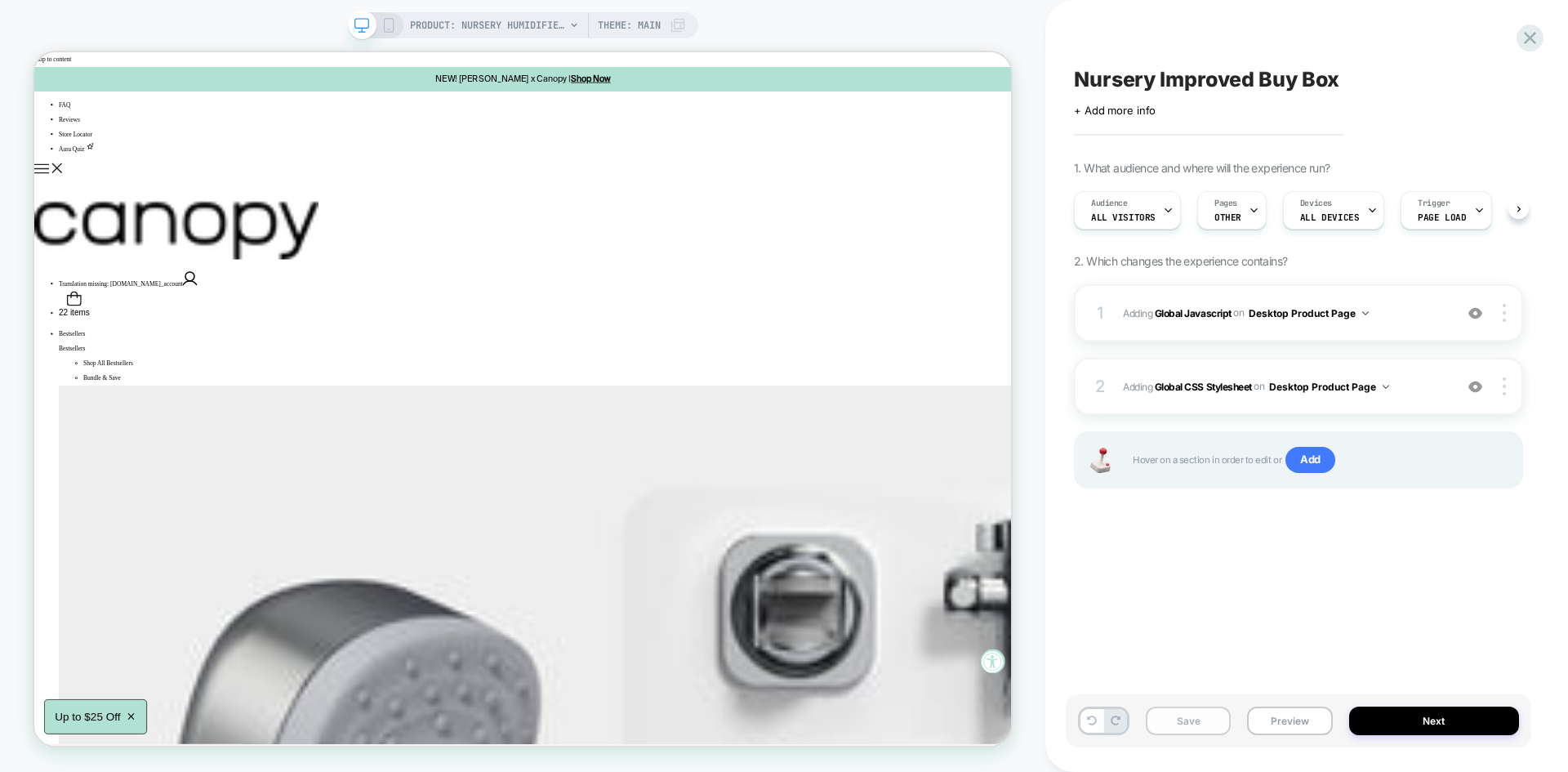
scroll to position [0, 1]
click at [1161, 720] on button "Save" at bounding box center [1188, 721] width 85 height 29
click at [1257, 708] on button "Preview" at bounding box center [1289, 721] width 85 height 29
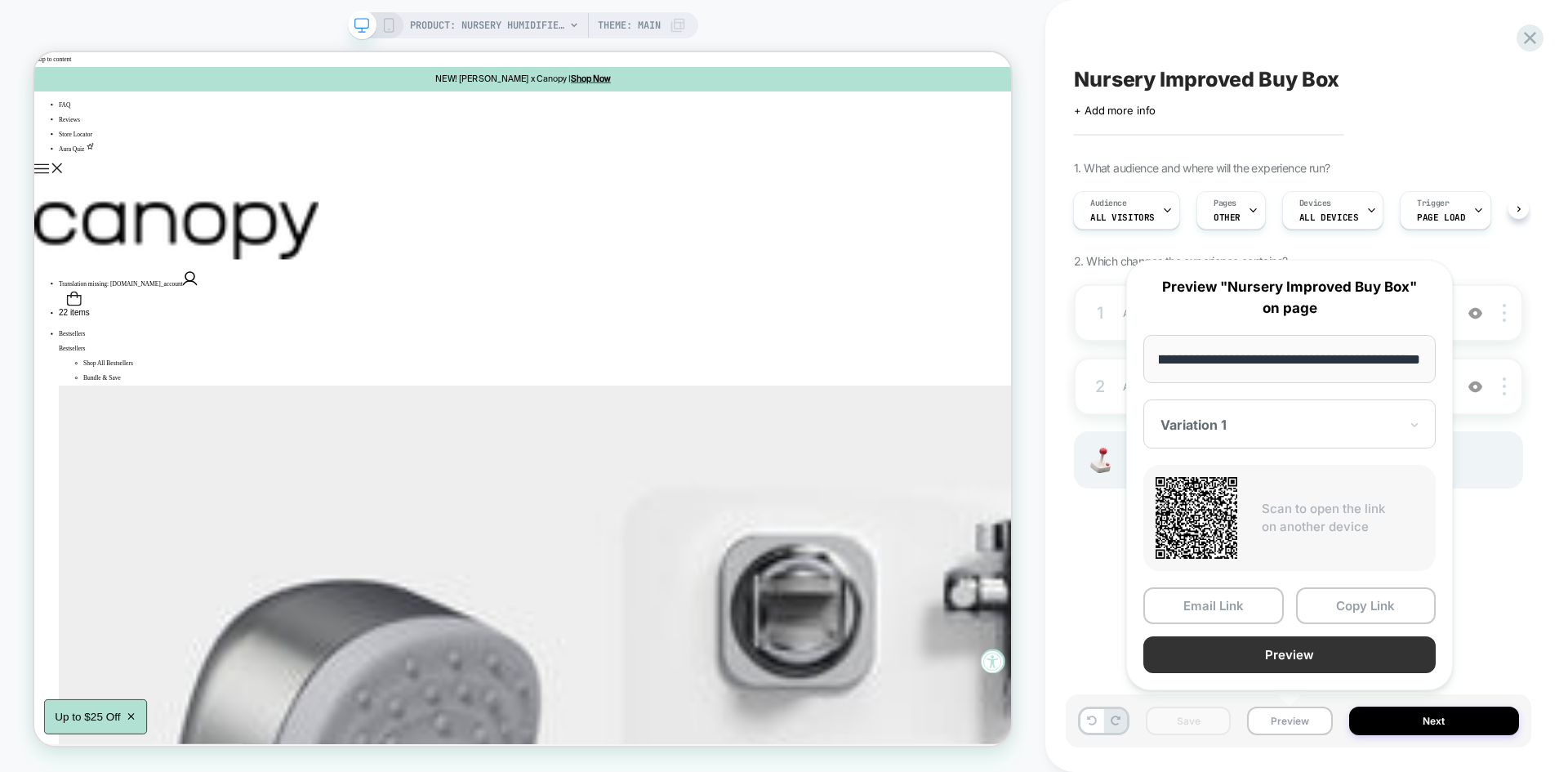
scroll to position [0, 0]
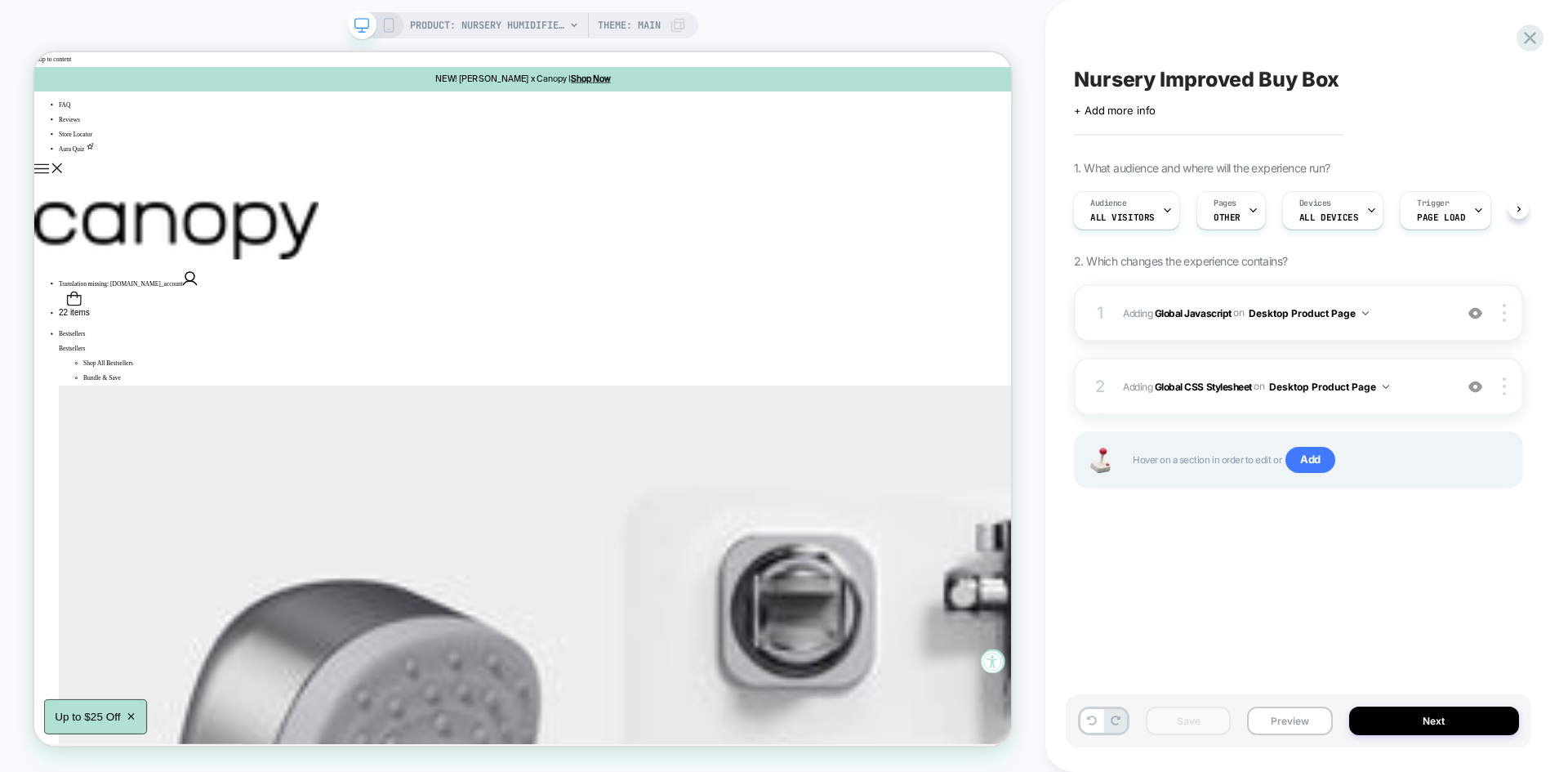
click at [1404, 304] on span "Adding Global Javascript on Desktop Product Page" at bounding box center [1284, 313] width 323 height 21
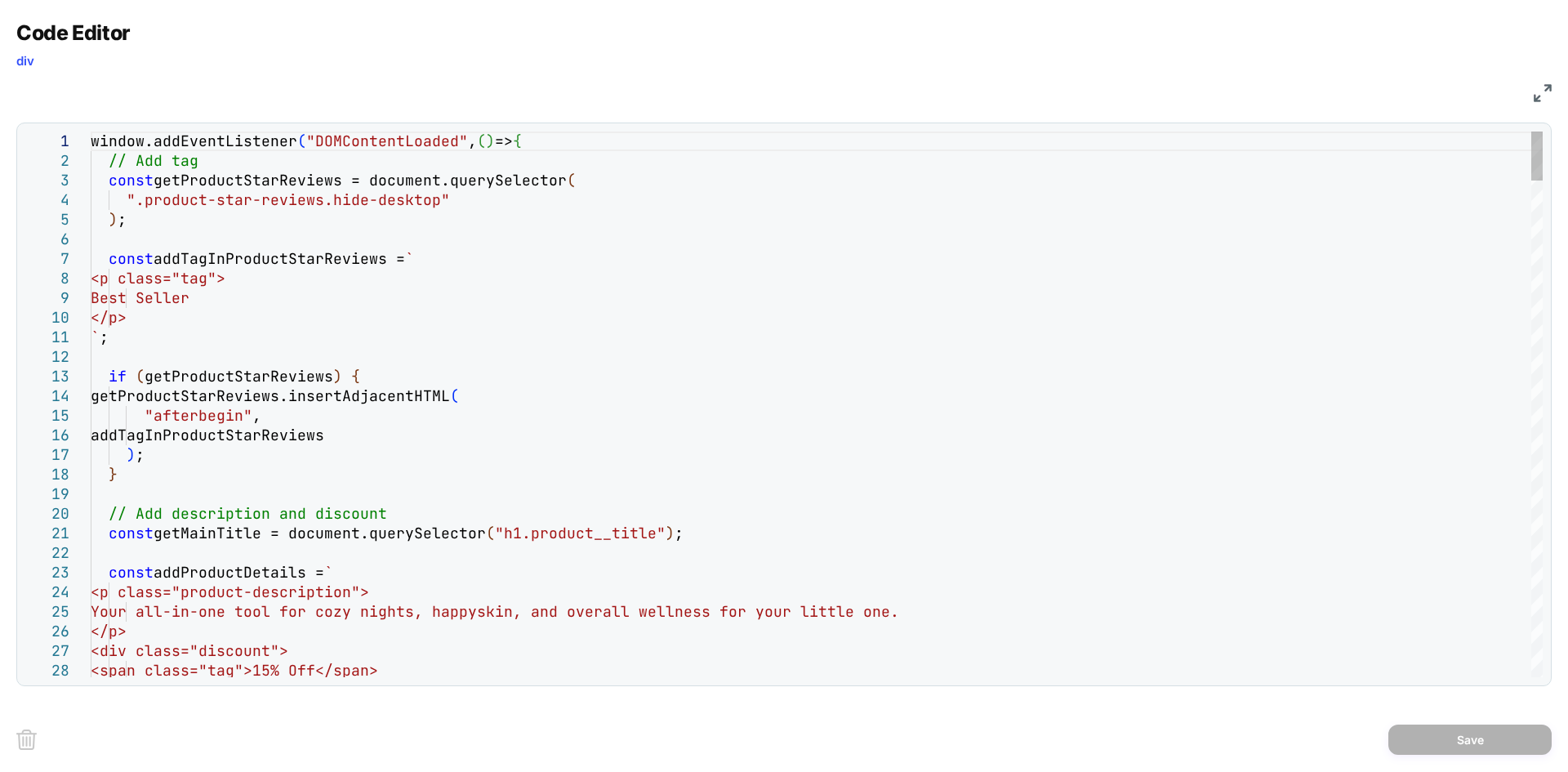
type textarea "**********"
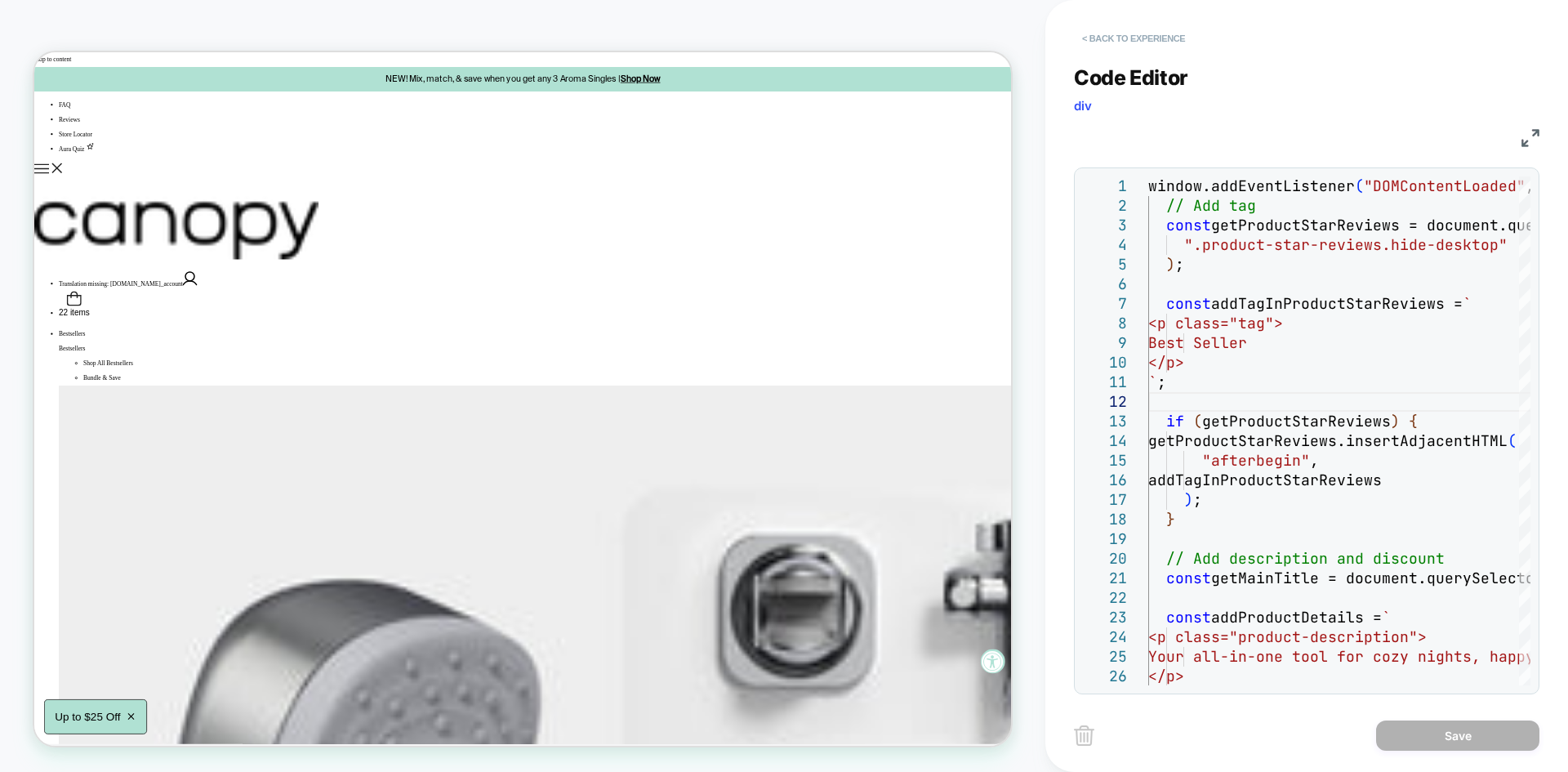
click at [0, 0] on button "< Back to experience" at bounding box center [0, 0] width 0 height 0
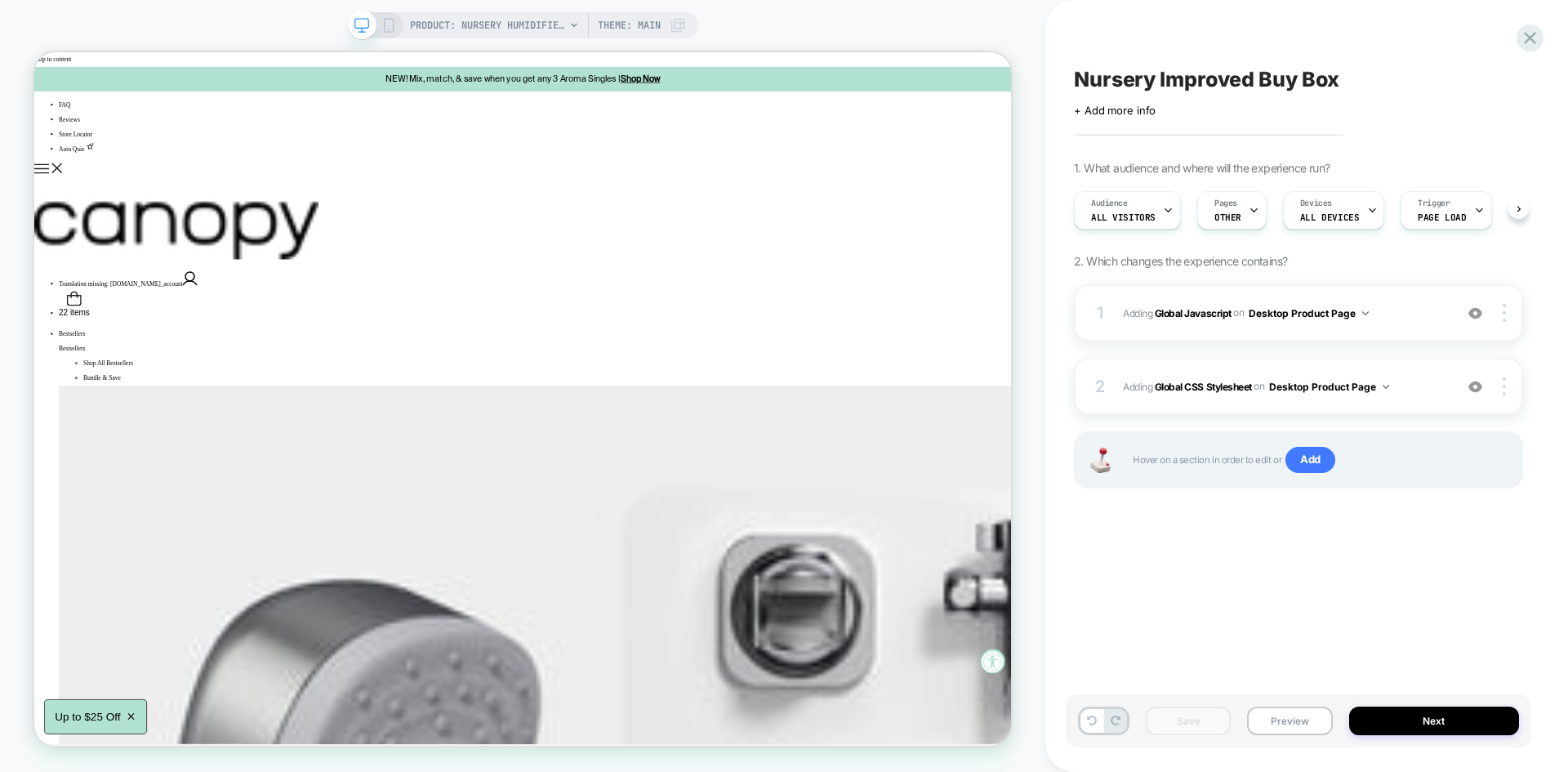
scroll to position [0, 1]
click at [1275, 735] on div "Save Preview Next" at bounding box center [1298, 722] width 465 height 53
click at [1284, 727] on button "Preview" at bounding box center [1289, 721] width 85 height 29
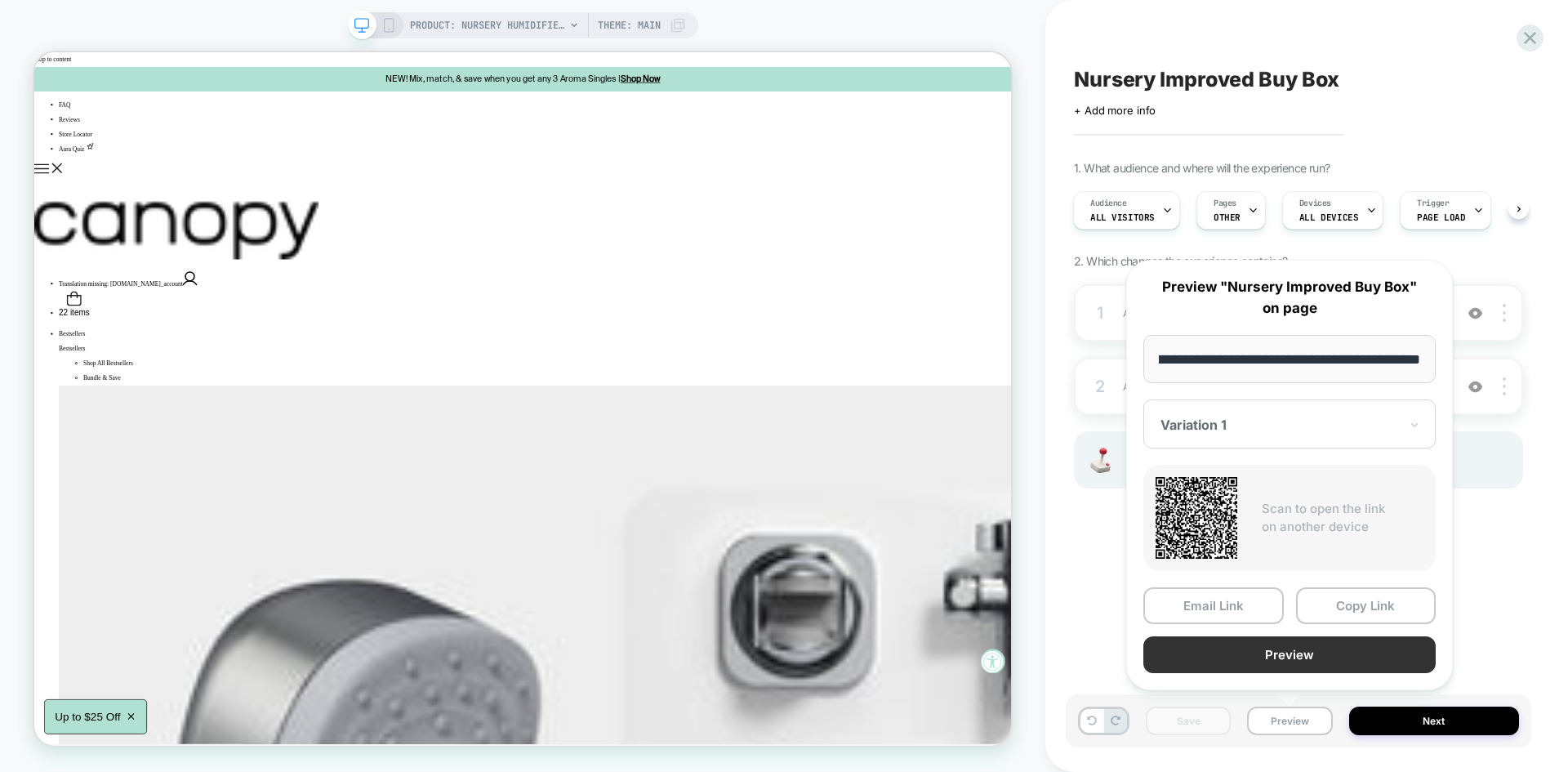
scroll to position [0, 0]
click at [1253, 663] on button "Preview" at bounding box center [1288, 654] width 292 height 37
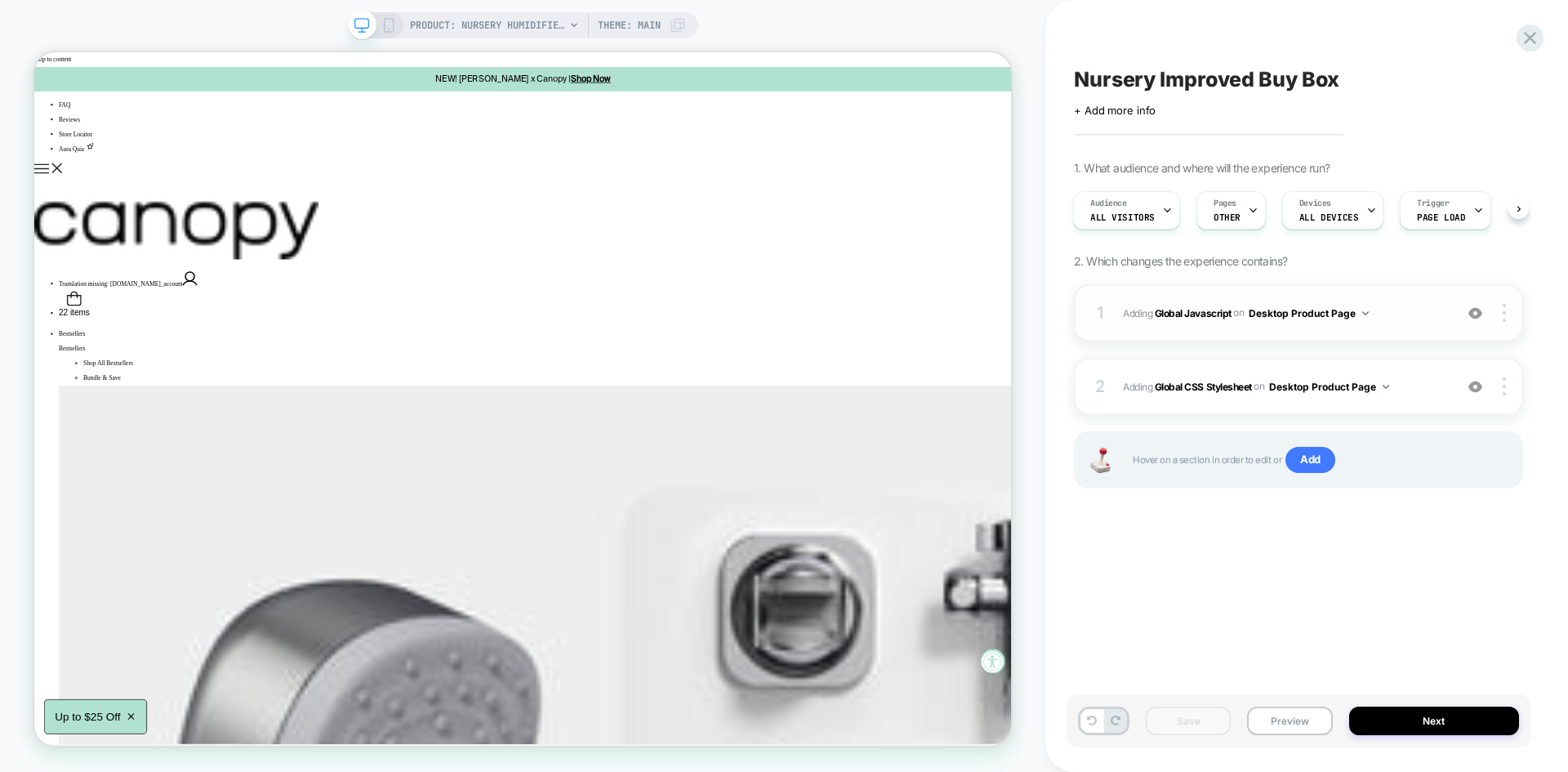
click at [1404, 326] on div "1 Adding Global Javascript on Desktop Product Page Add Before Add After Copy to…" at bounding box center [1298, 313] width 449 height 57
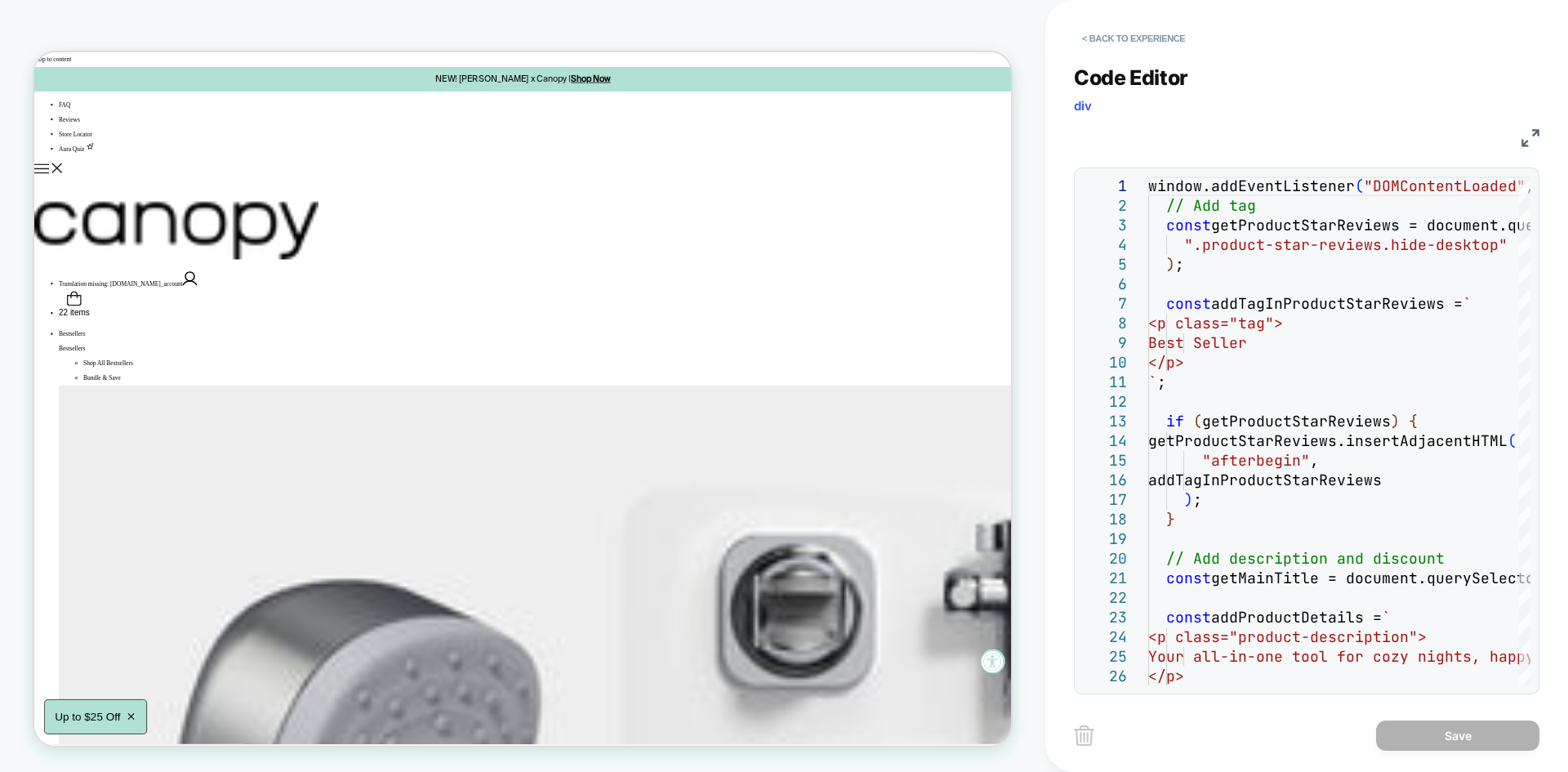
click at [1523, 129] on img at bounding box center [1530, 138] width 18 height 18
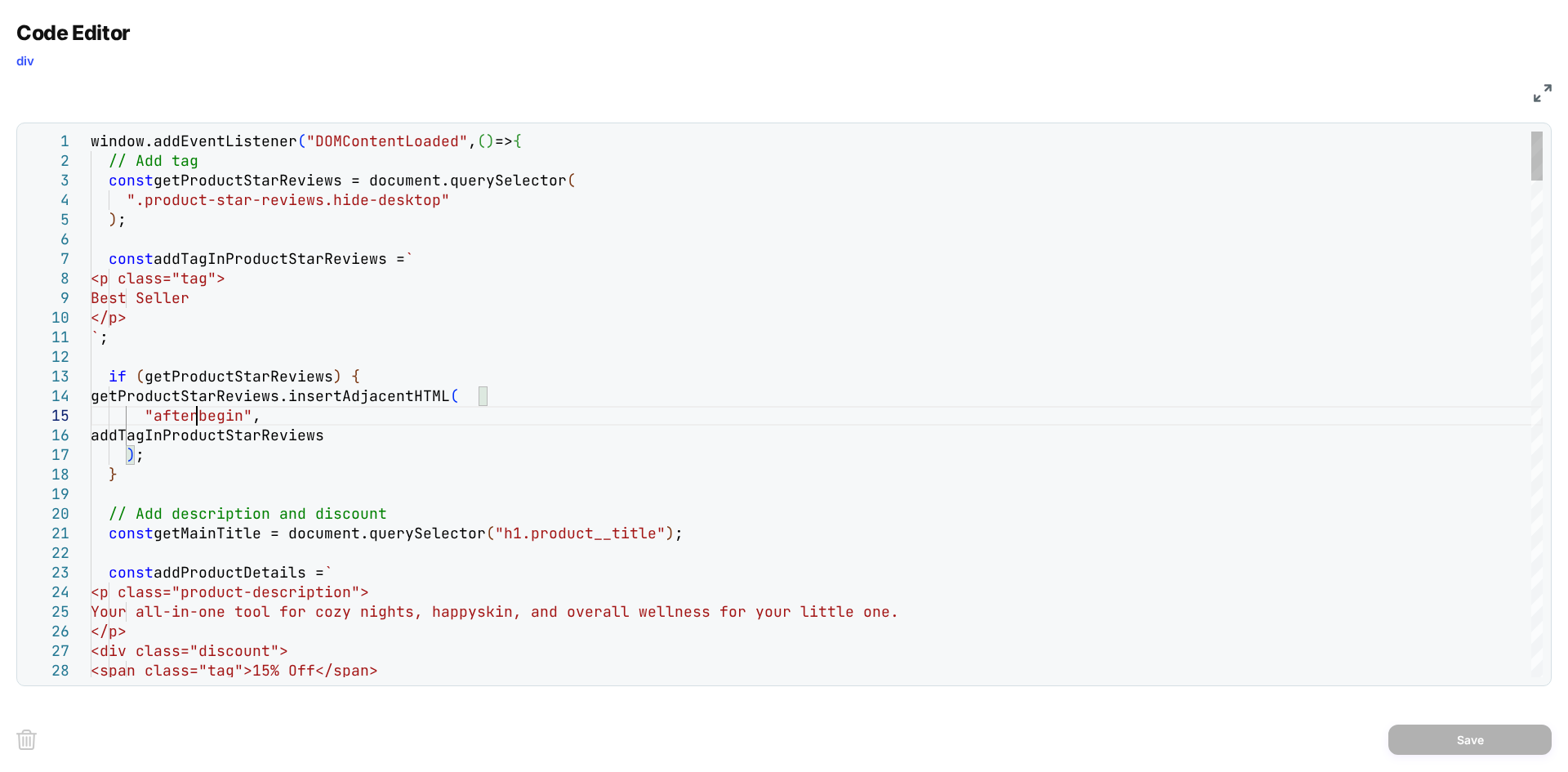
type textarea "**********"
click at [1489, 743] on button "Save" at bounding box center [1469, 739] width 163 height 31
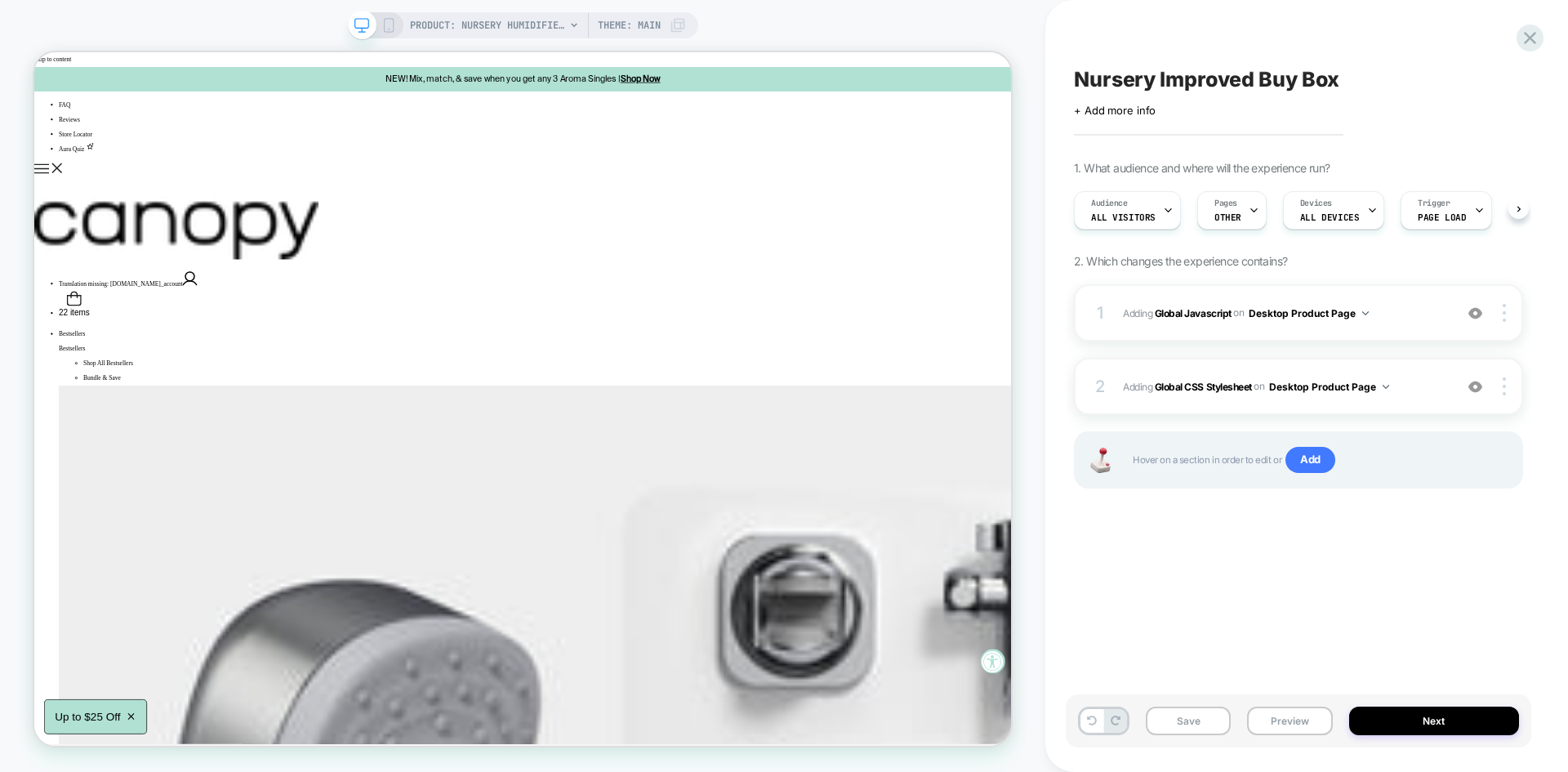
scroll to position [0, 1]
click at [1185, 724] on button "Save" at bounding box center [1188, 721] width 85 height 29
click at [1287, 720] on button "Preview" at bounding box center [1289, 721] width 85 height 29
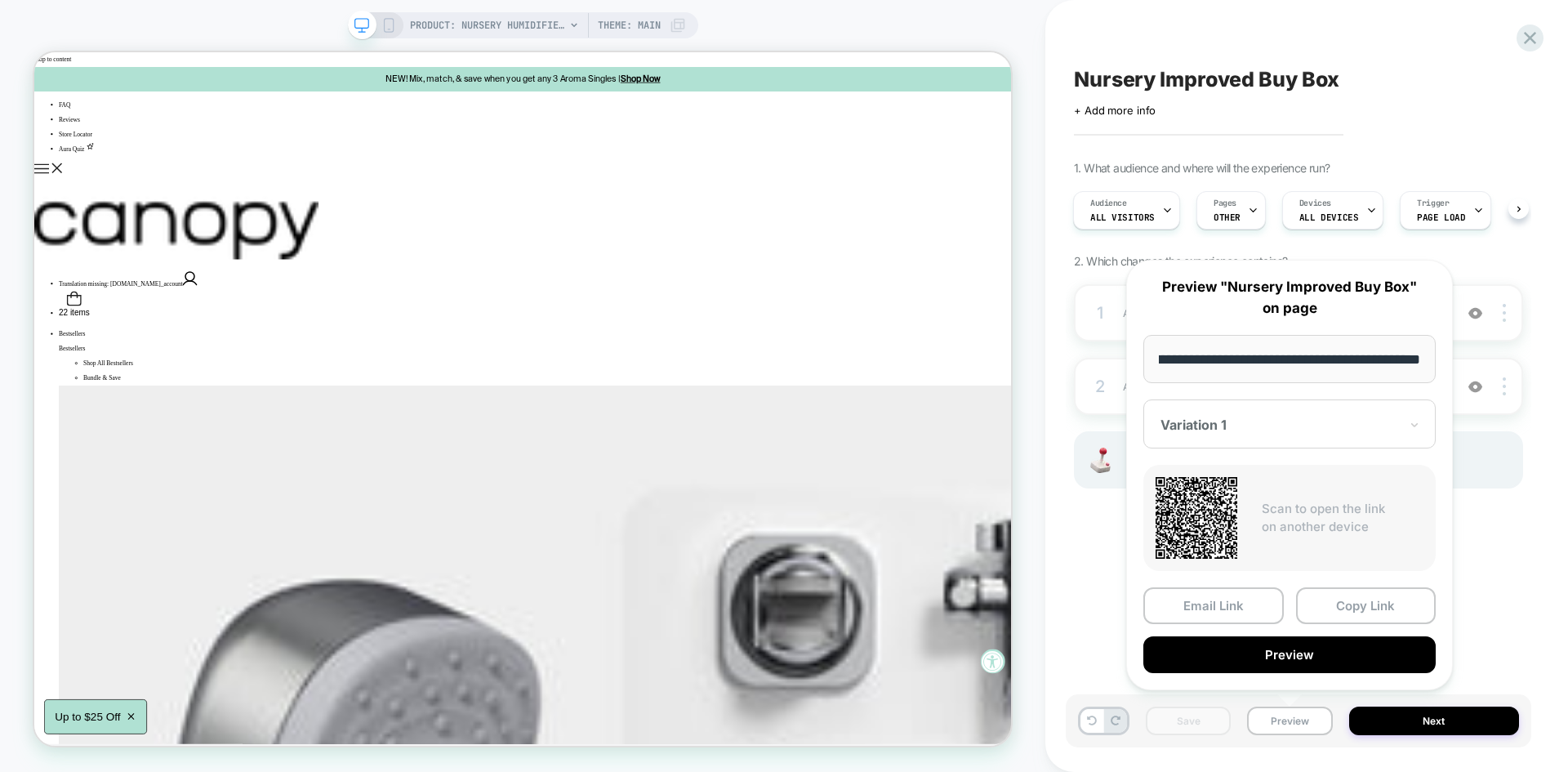
scroll to position [0, 0]
click at [1283, 674] on div "**********" at bounding box center [1289, 474] width 326 height 431
click at [1283, 654] on button "Preview" at bounding box center [1288, 654] width 292 height 37
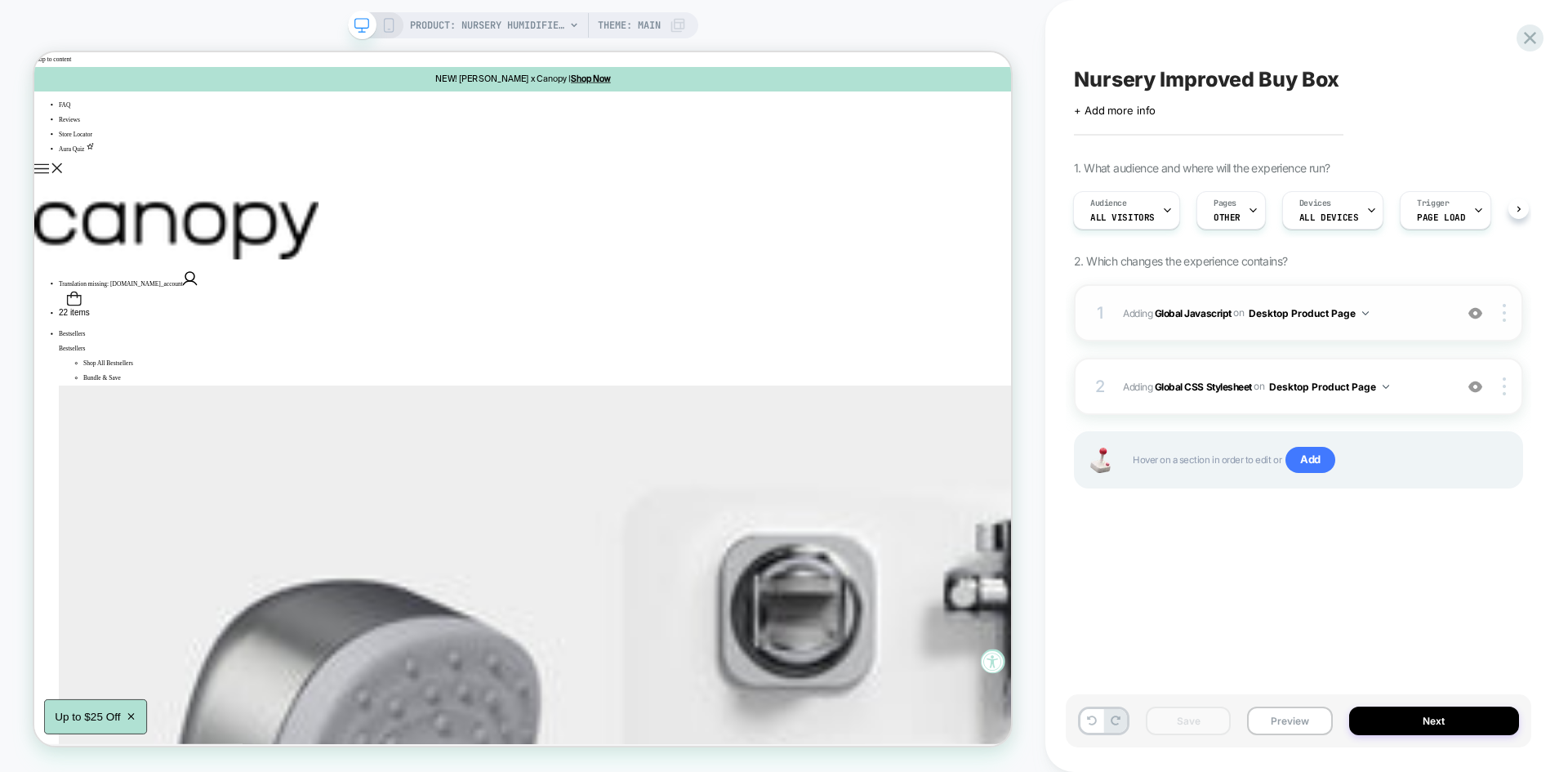
click at [1390, 309] on span "Adding Global Javascript on Desktop Product Page" at bounding box center [1284, 313] width 323 height 21
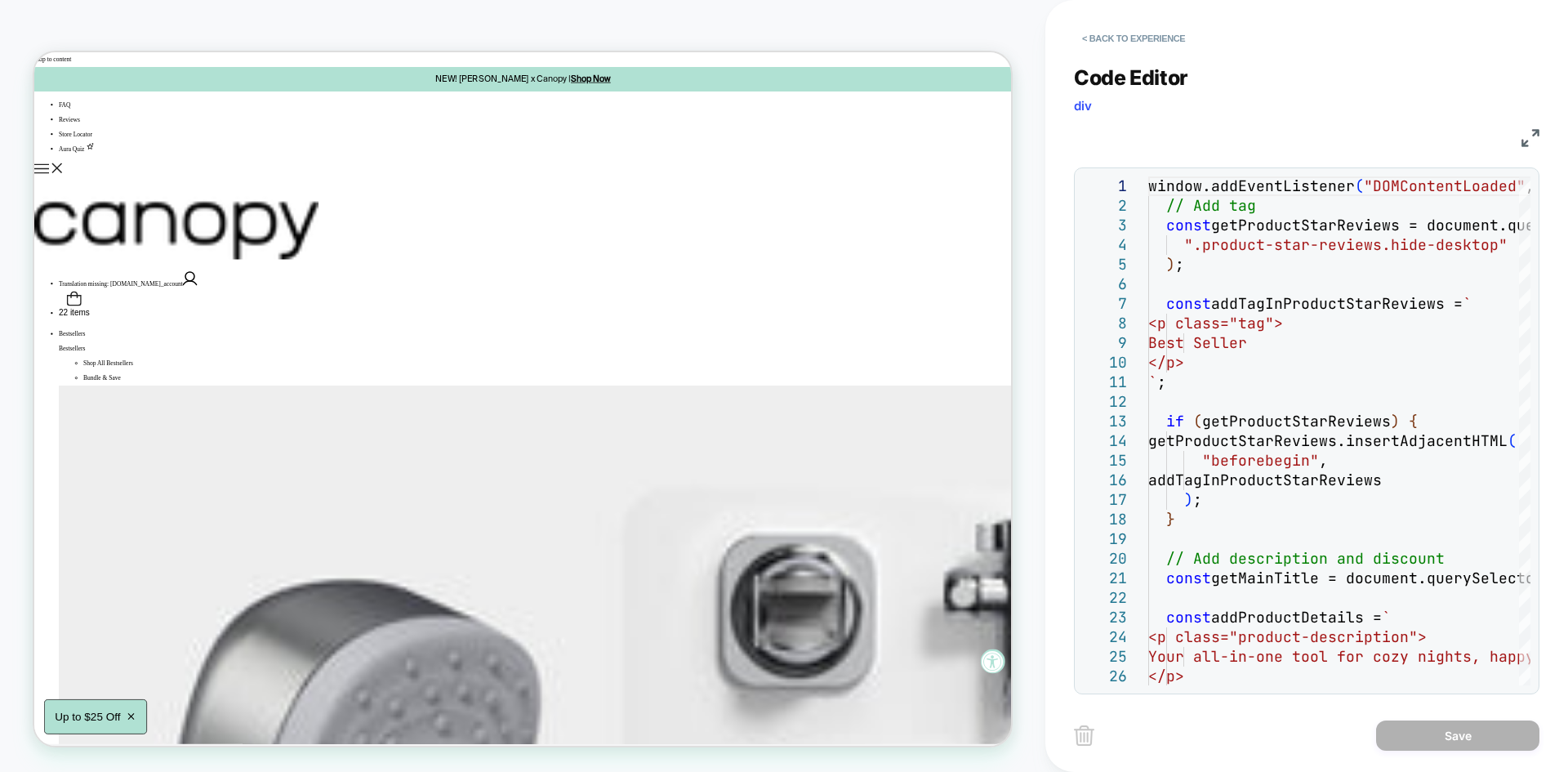
click at [1525, 142] on img at bounding box center [1530, 138] width 18 height 18
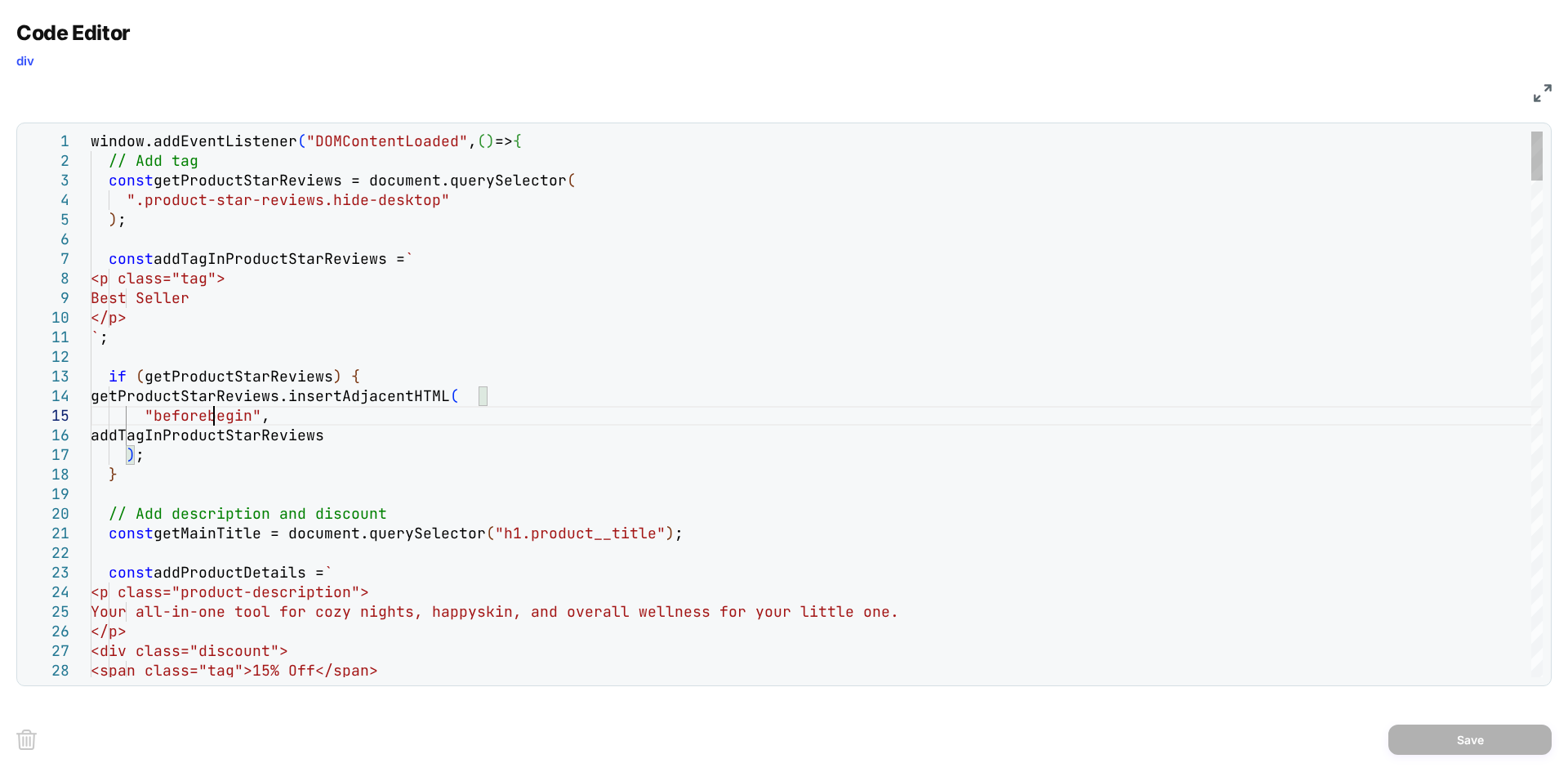
type textarea "**********"
click at [1446, 736] on button "Save" at bounding box center [1469, 739] width 163 height 31
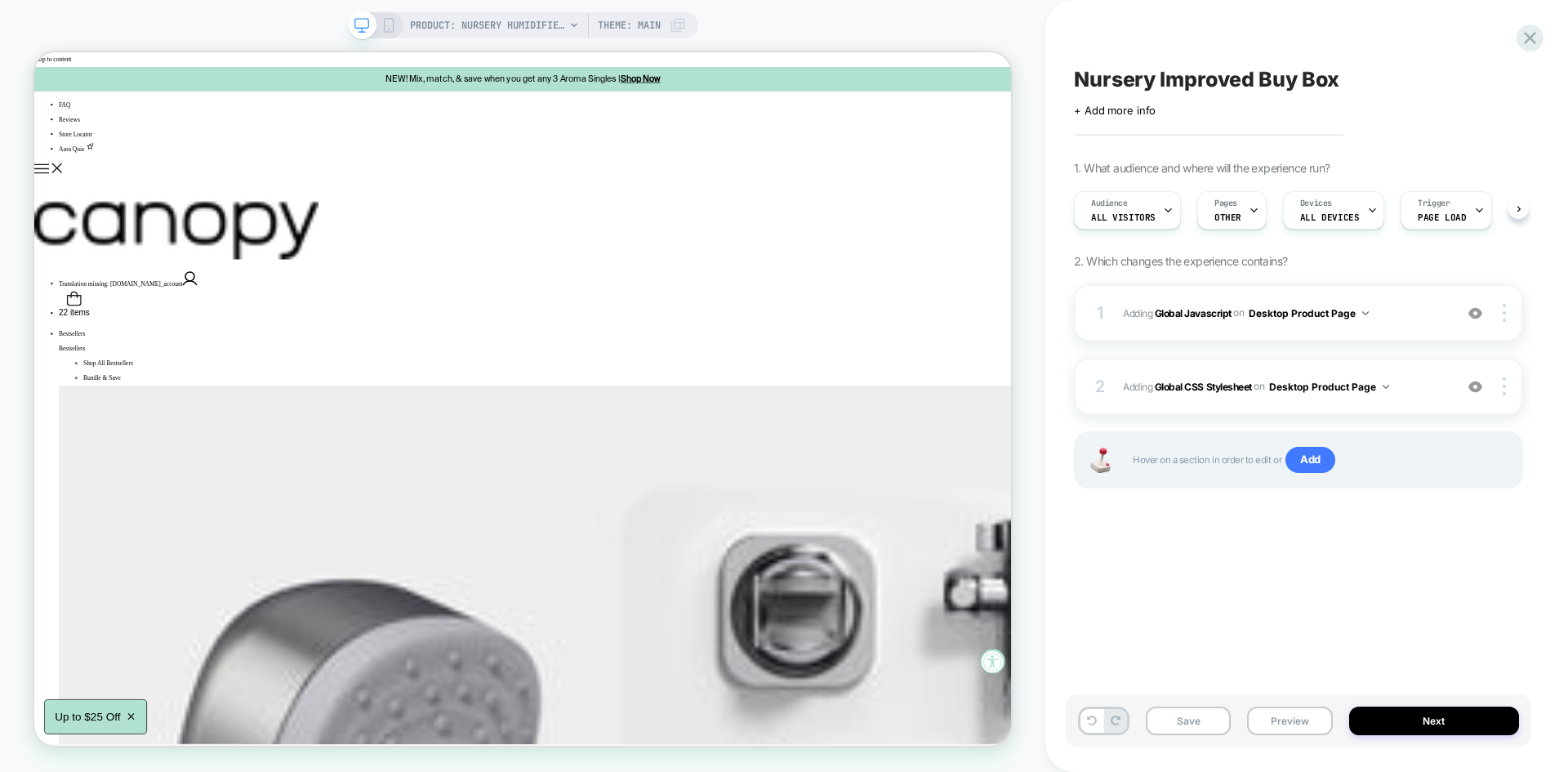
scroll to position [0, 1]
click at [1166, 720] on button "Save" at bounding box center [1188, 721] width 85 height 29
click at [1316, 718] on button "Preview" at bounding box center [1289, 721] width 85 height 29
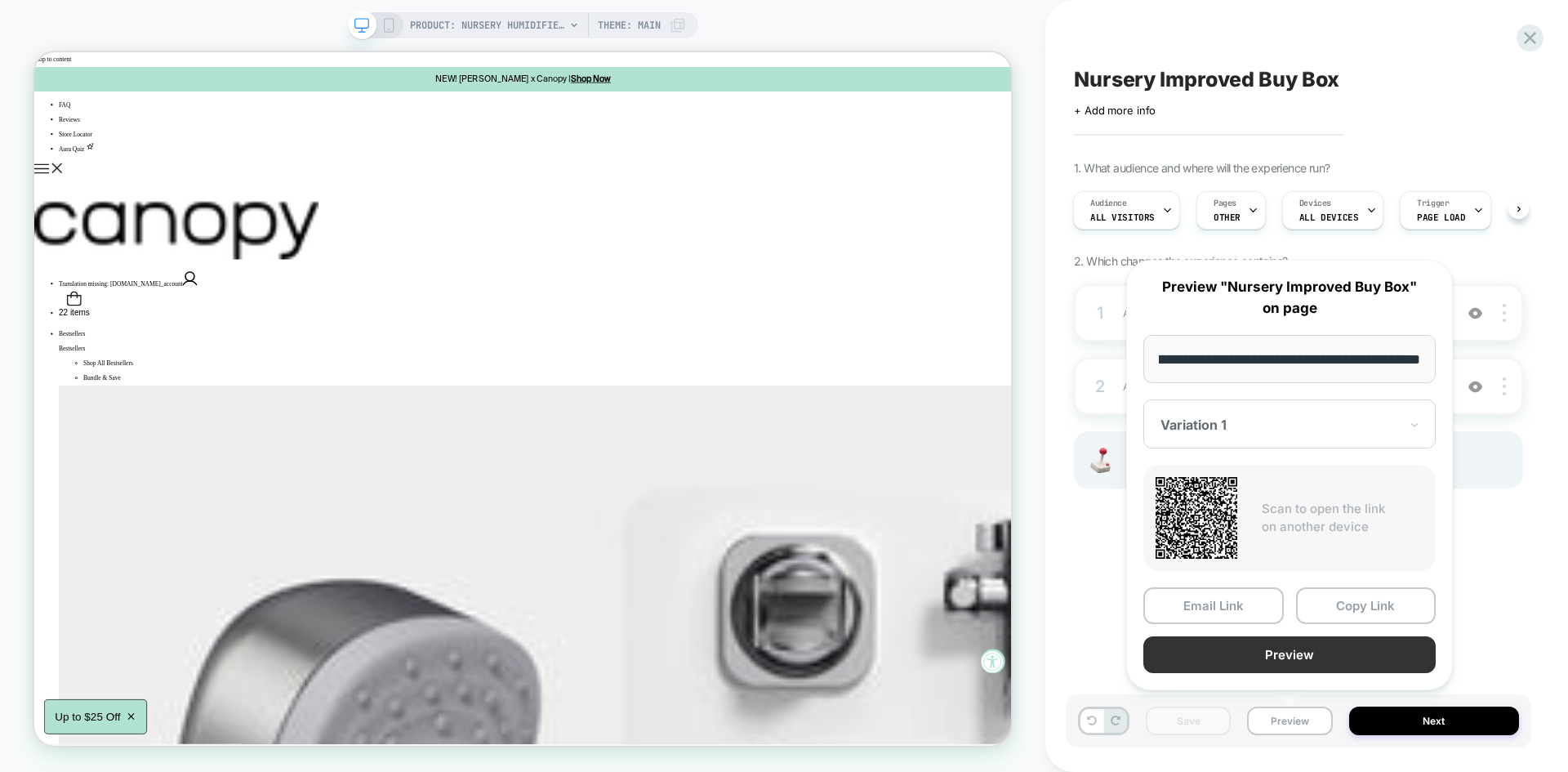
scroll to position [0, 0]
click at [1261, 657] on button "Preview" at bounding box center [1288, 654] width 292 height 37
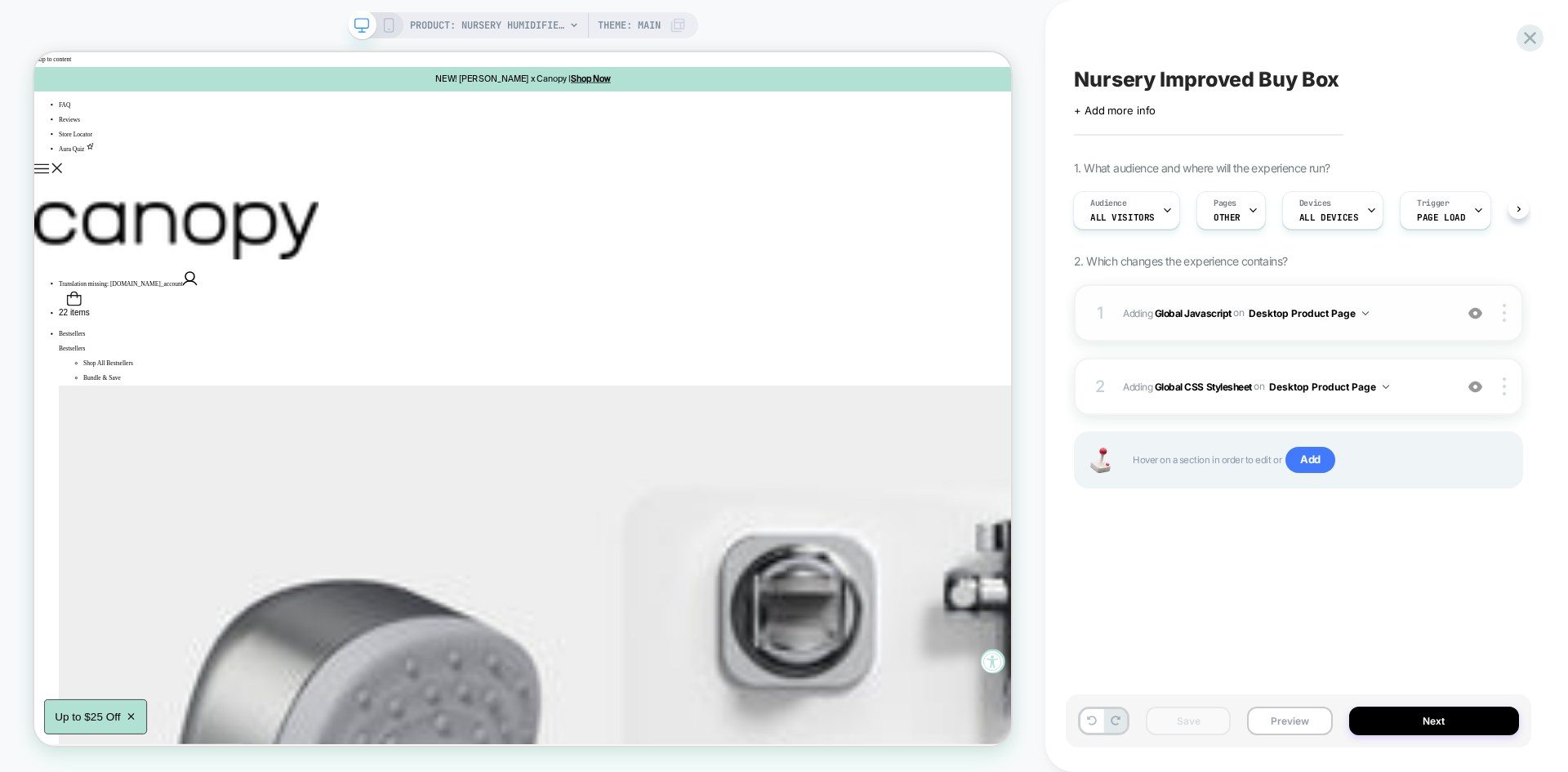
click at [1395, 323] on span "Adding Global Javascript on Desktop Product Page" at bounding box center [1284, 313] width 323 height 21
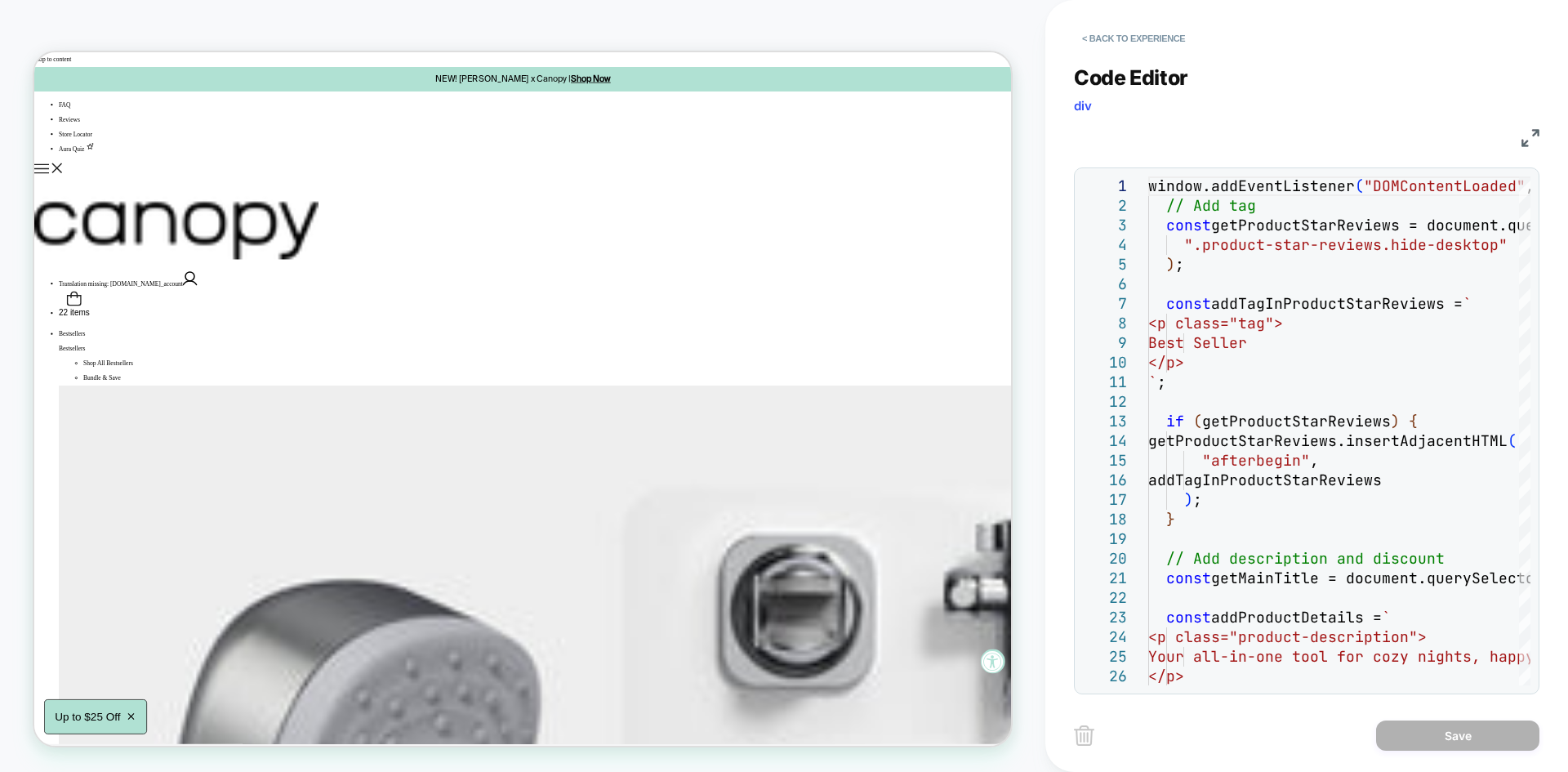
click at [1528, 134] on img at bounding box center [1530, 138] width 18 height 18
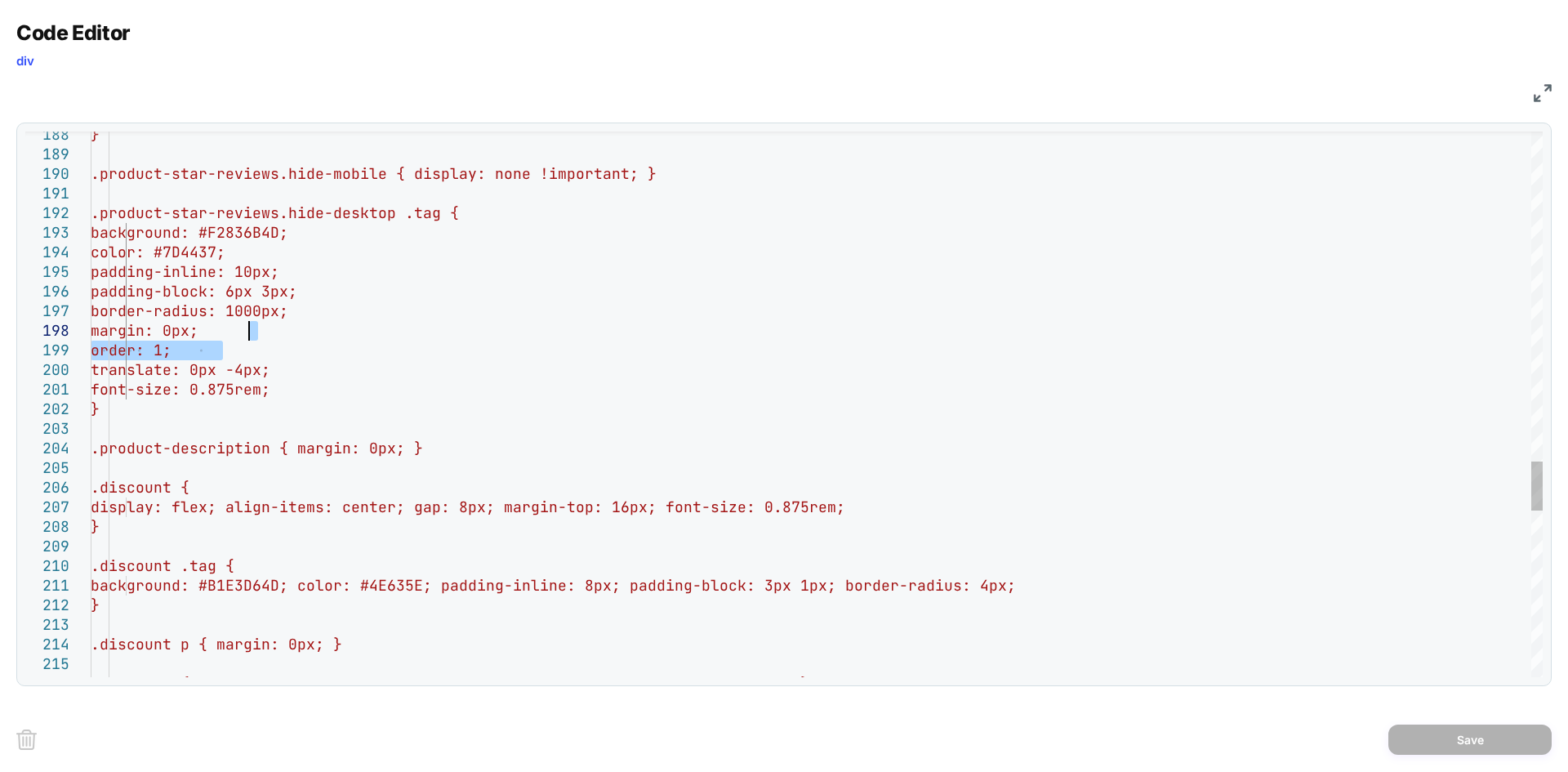
drag, startPoint x: 239, startPoint y: 352, endPoint x: 264, endPoint y: 333, distance: 31.4
type textarea "**********"
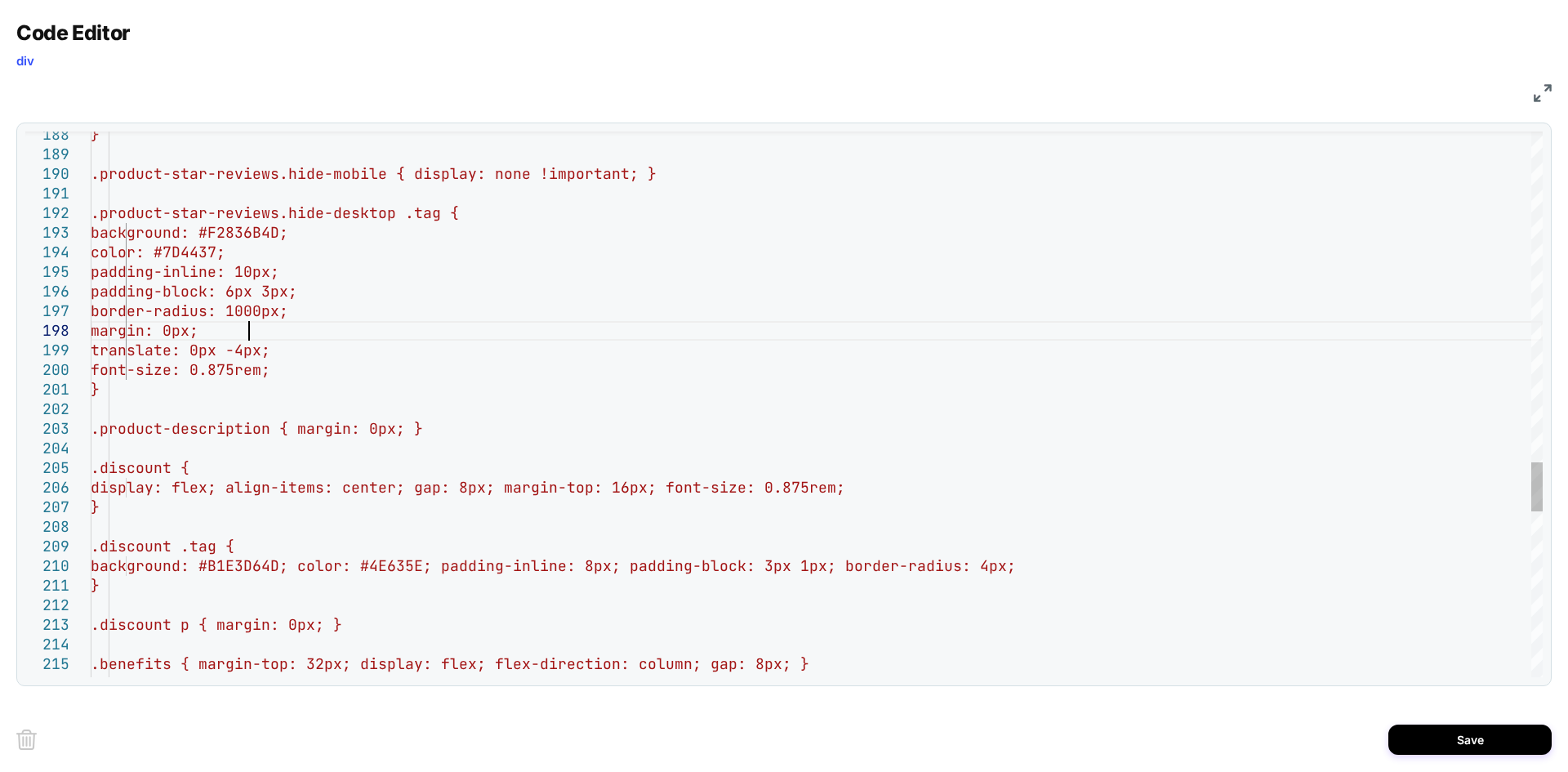
click at [1465, 745] on button "Save" at bounding box center [1469, 739] width 163 height 31
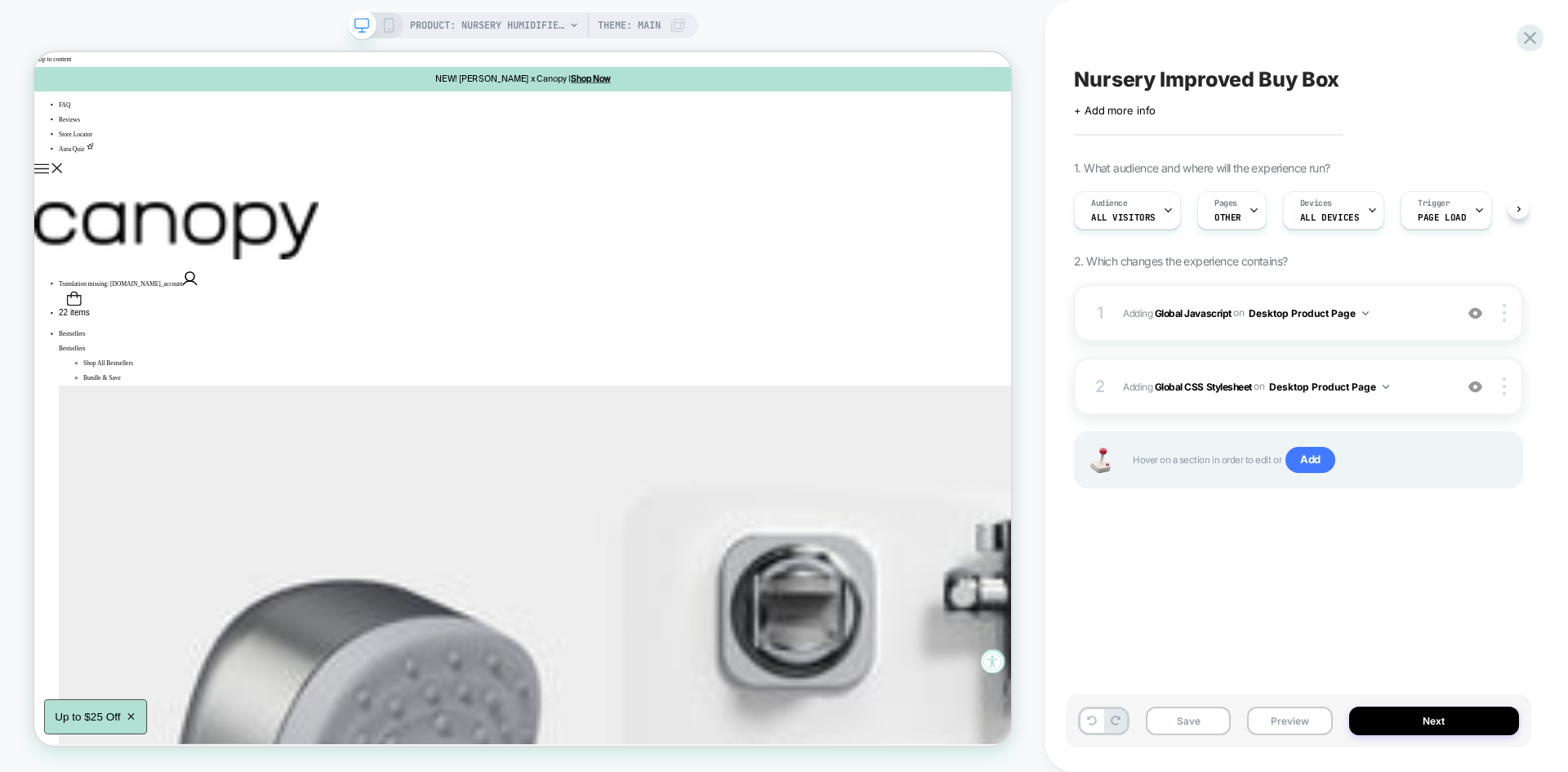
scroll to position [0, 1]
click at [1183, 731] on button "Save" at bounding box center [1188, 721] width 85 height 29
click at [1283, 718] on button "Preview" at bounding box center [1289, 721] width 85 height 29
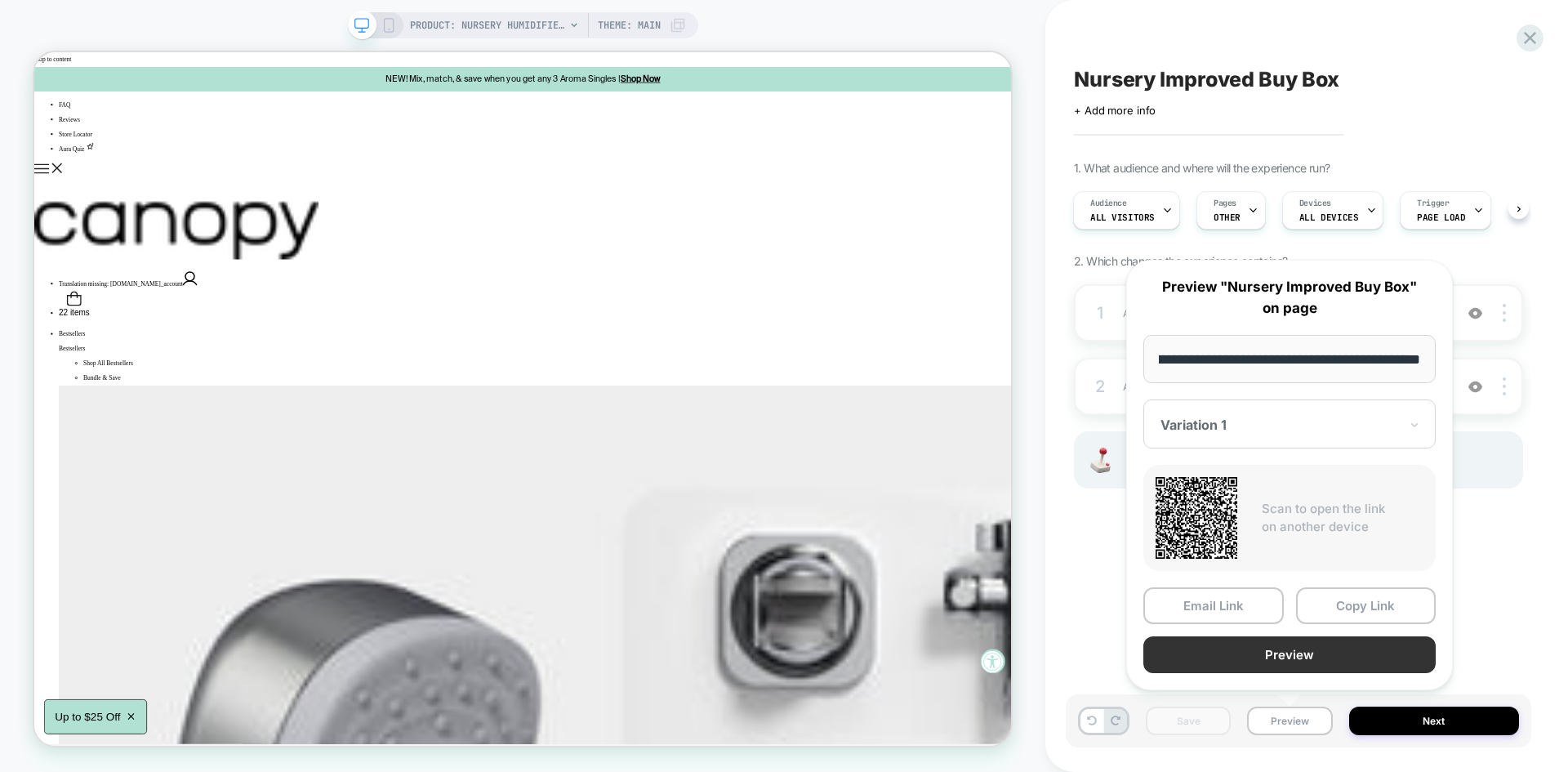
scroll to position [0, 0]
click at [1304, 653] on button "Preview" at bounding box center [1288, 654] width 292 height 37
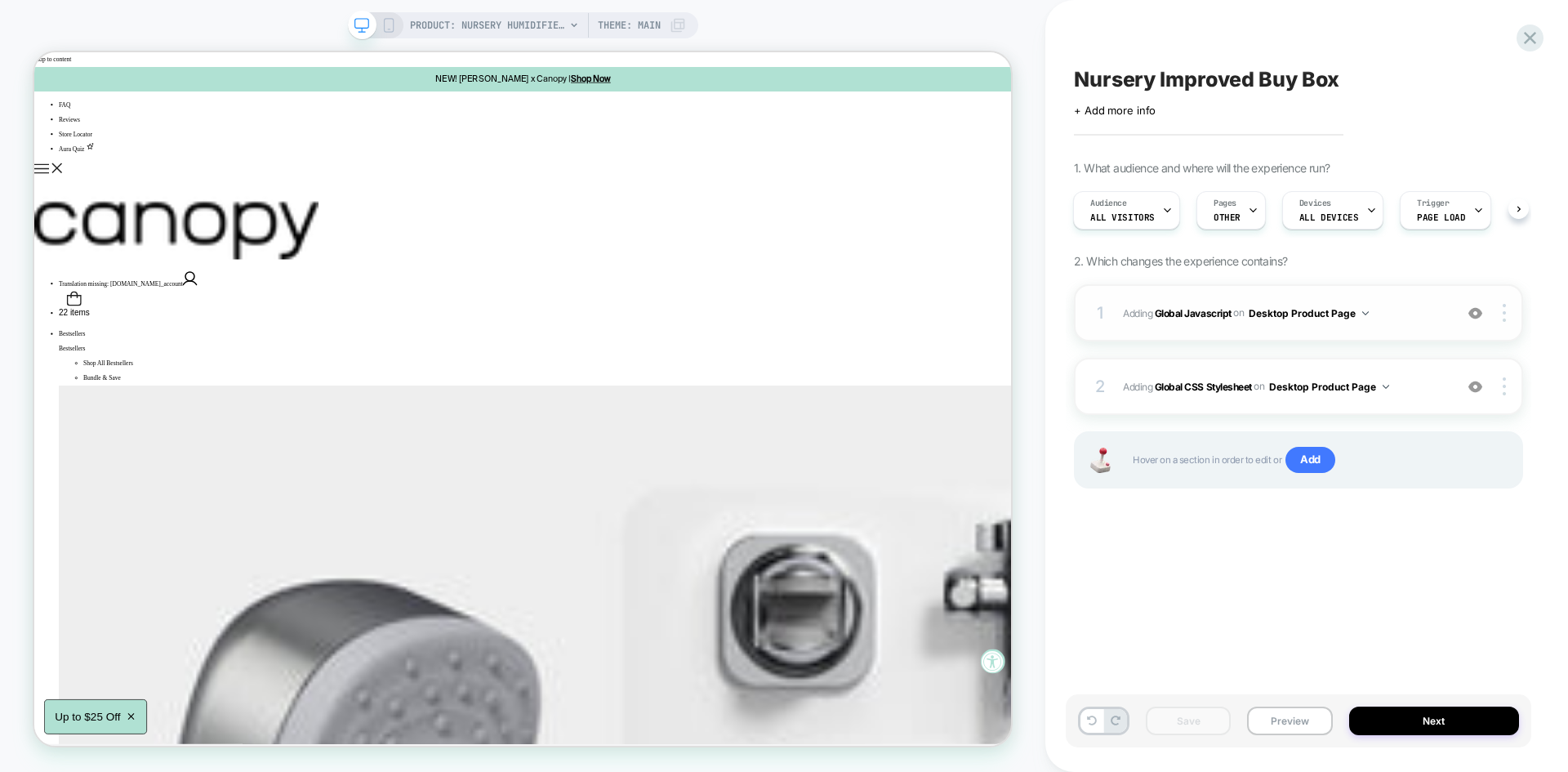
click at [1362, 298] on div "1 Adding Global Javascript on Desktop Product Page Add Before Add After Copy to…" at bounding box center [1298, 313] width 449 height 57
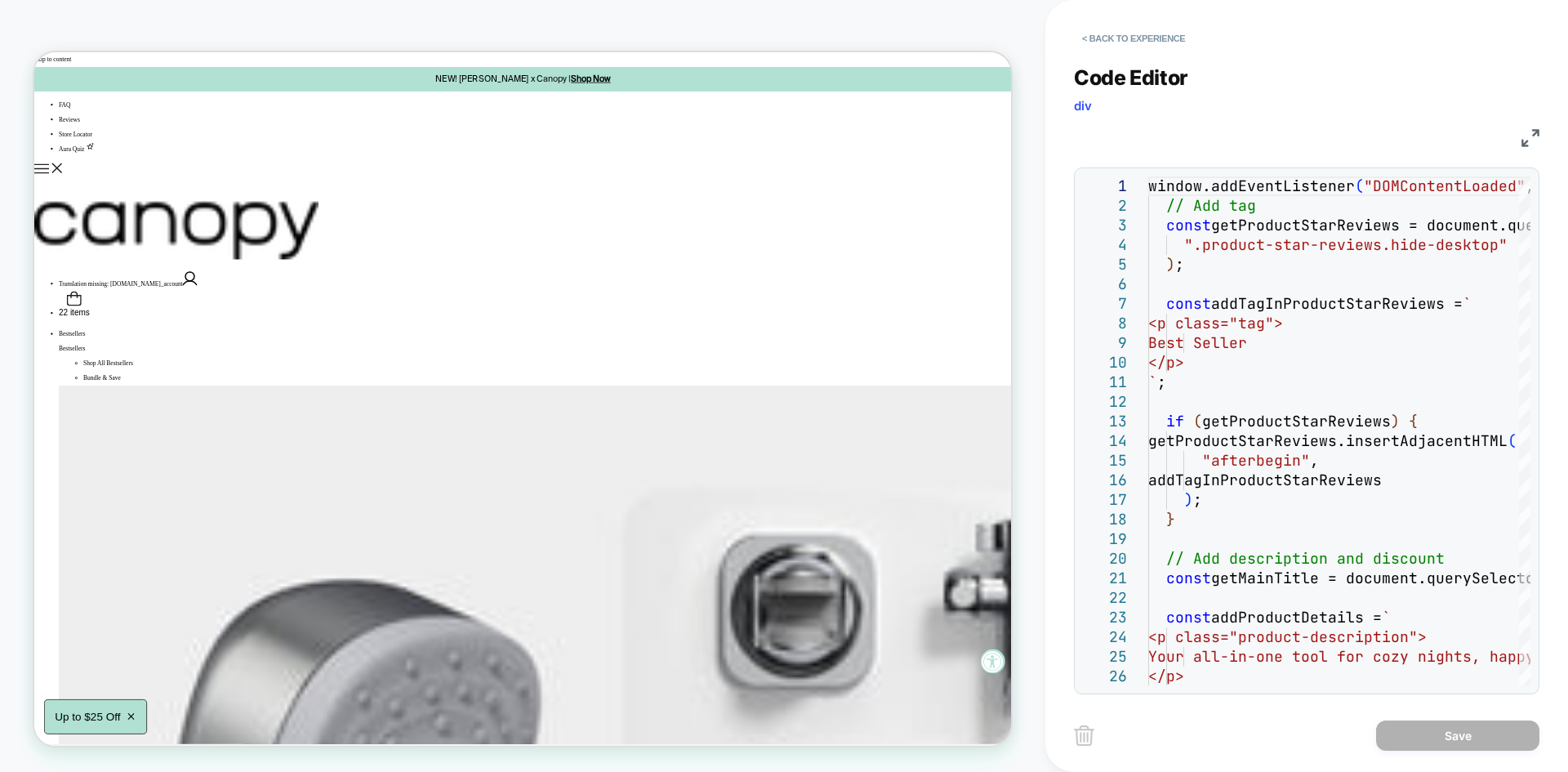
click at [1518, 149] on div "Code Editor div JS 1 2 3 4 5 6 7 8 9 10 11 12 13 14 15 16 17 18 19 20 21 22 23 …" at bounding box center [1306, 369] width 465 height 649
click at [1522, 139] on img at bounding box center [1530, 138] width 18 height 18
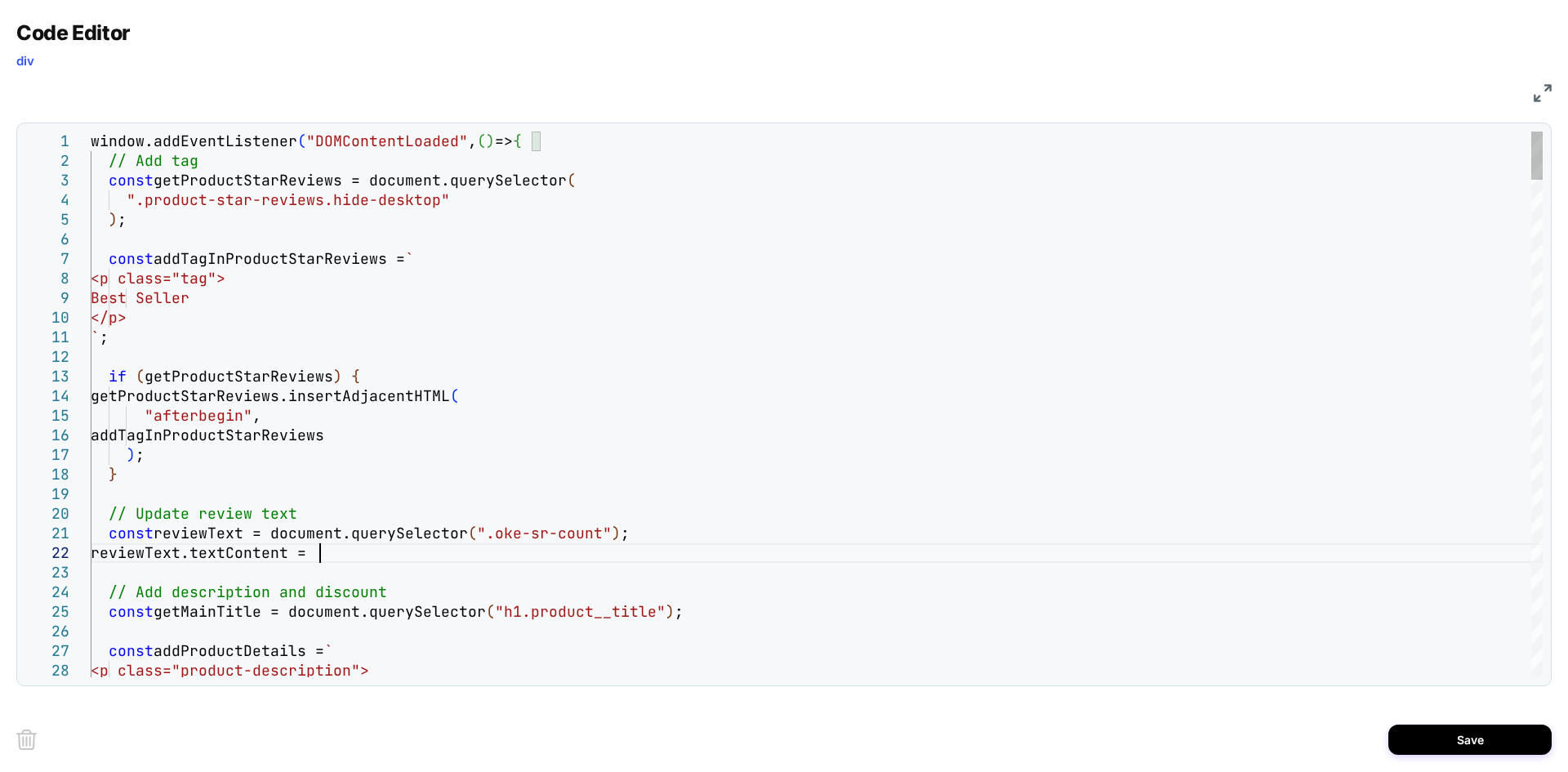
scroll to position [20, 236]
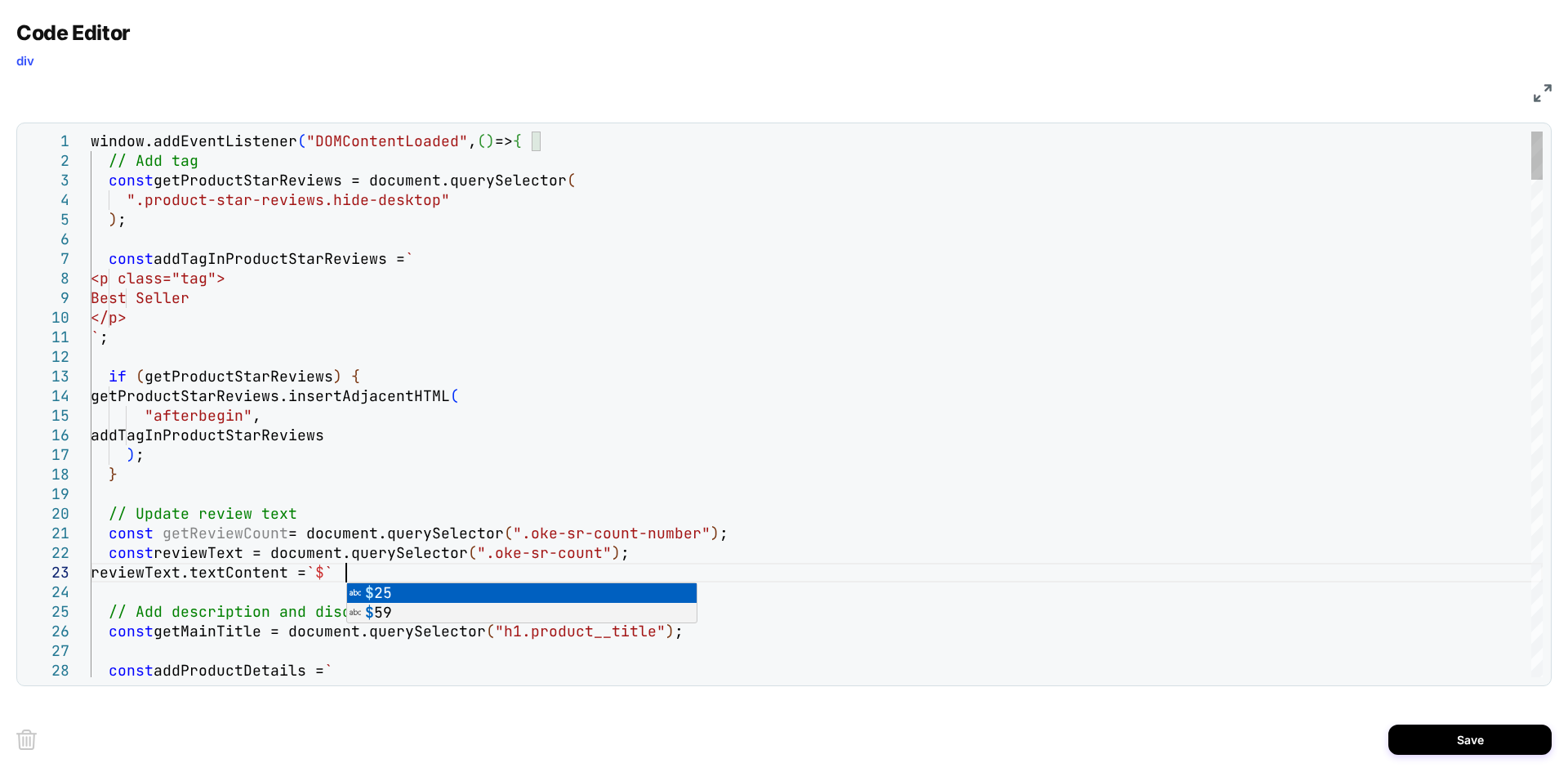
scroll to position [40, 264]
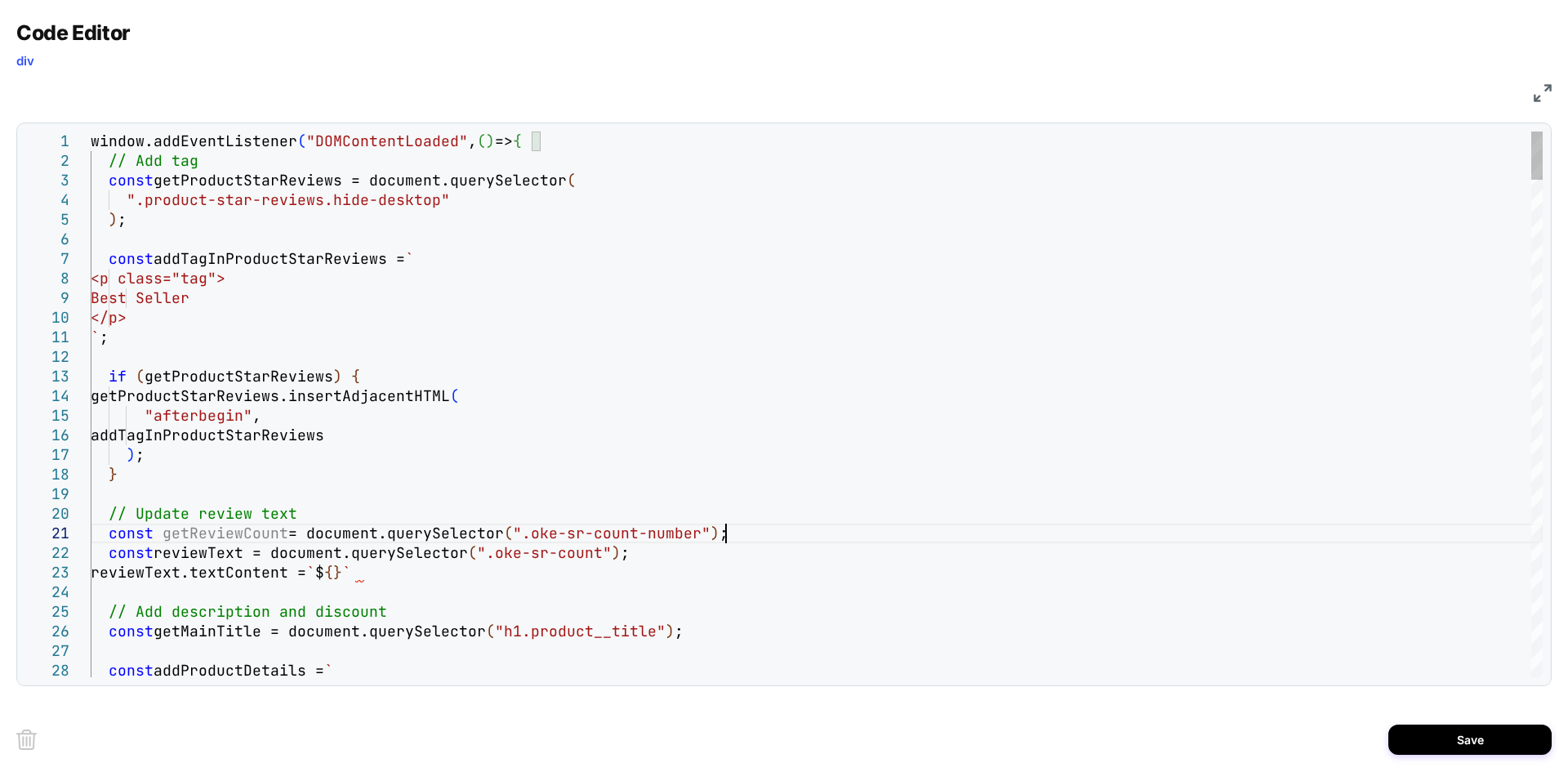
type textarea "**********"
click at [1410, 738] on button "Save" at bounding box center [1469, 739] width 163 height 31
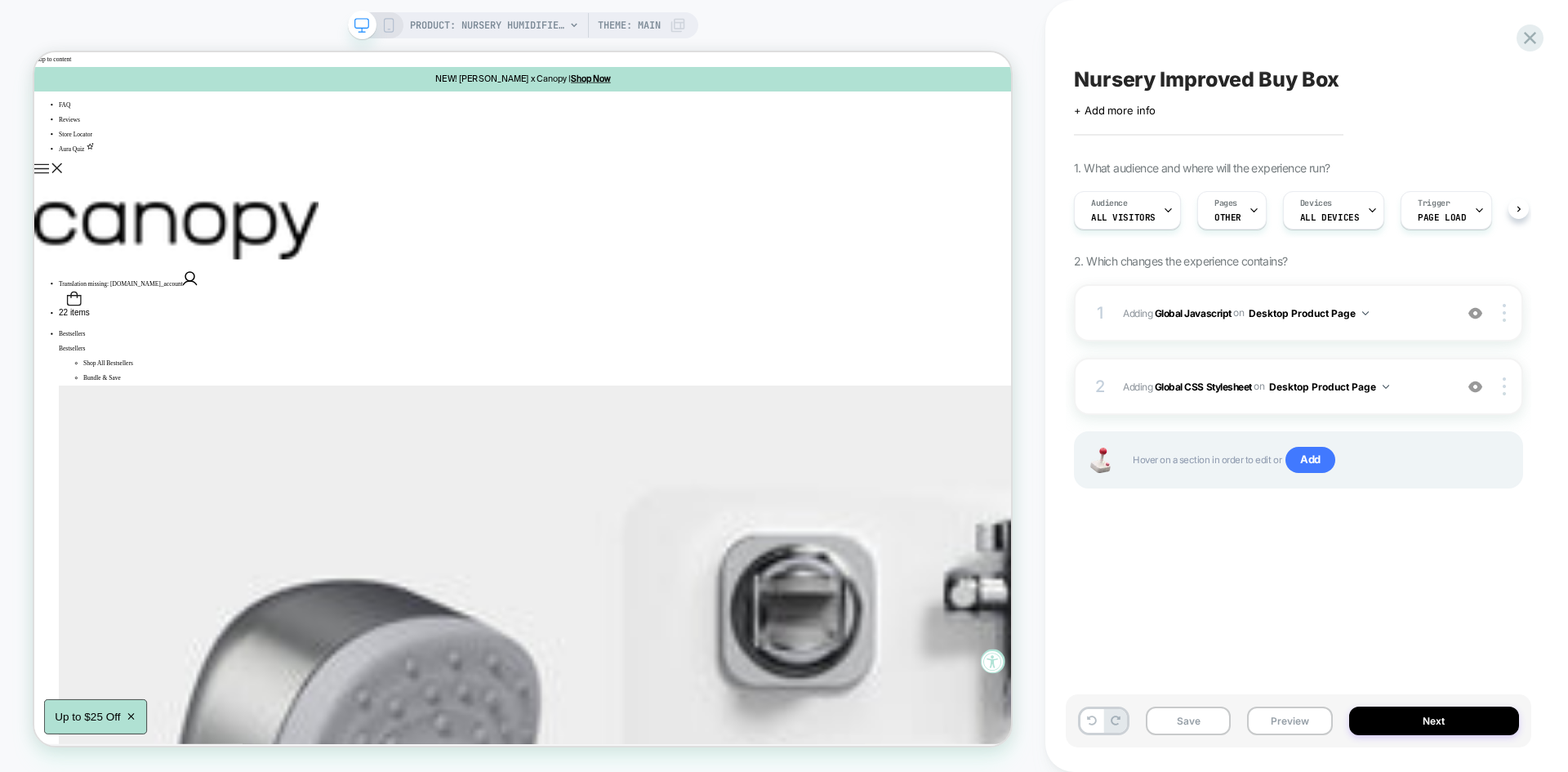
scroll to position [0, 1]
click at [1205, 731] on button "Save" at bounding box center [1188, 721] width 85 height 29
click at [1275, 722] on button "Preview" at bounding box center [1289, 721] width 85 height 29
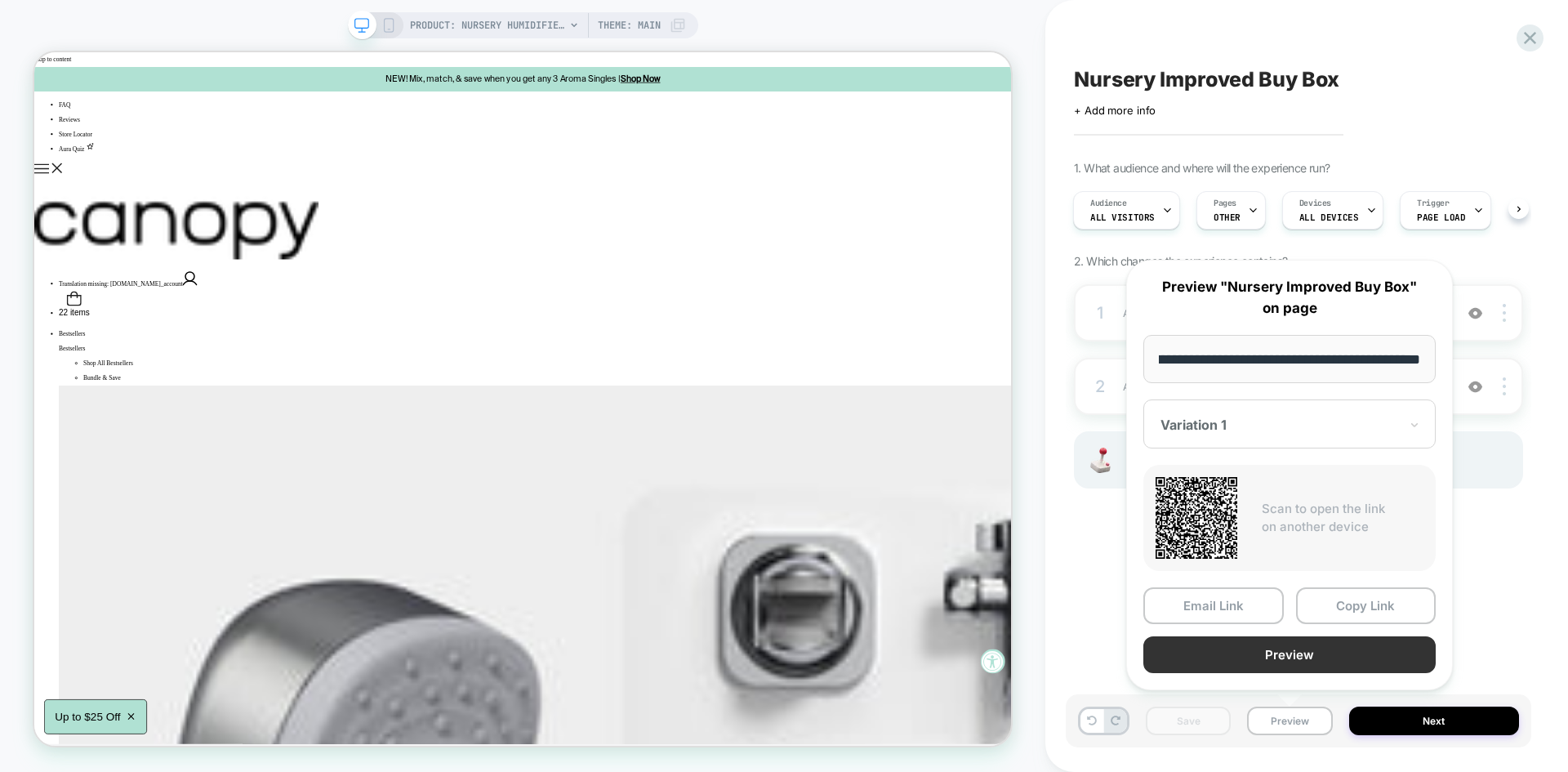
scroll to position [0, 0]
click at [1259, 637] on button "Preview" at bounding box center [1288, 654] width 292 height 37
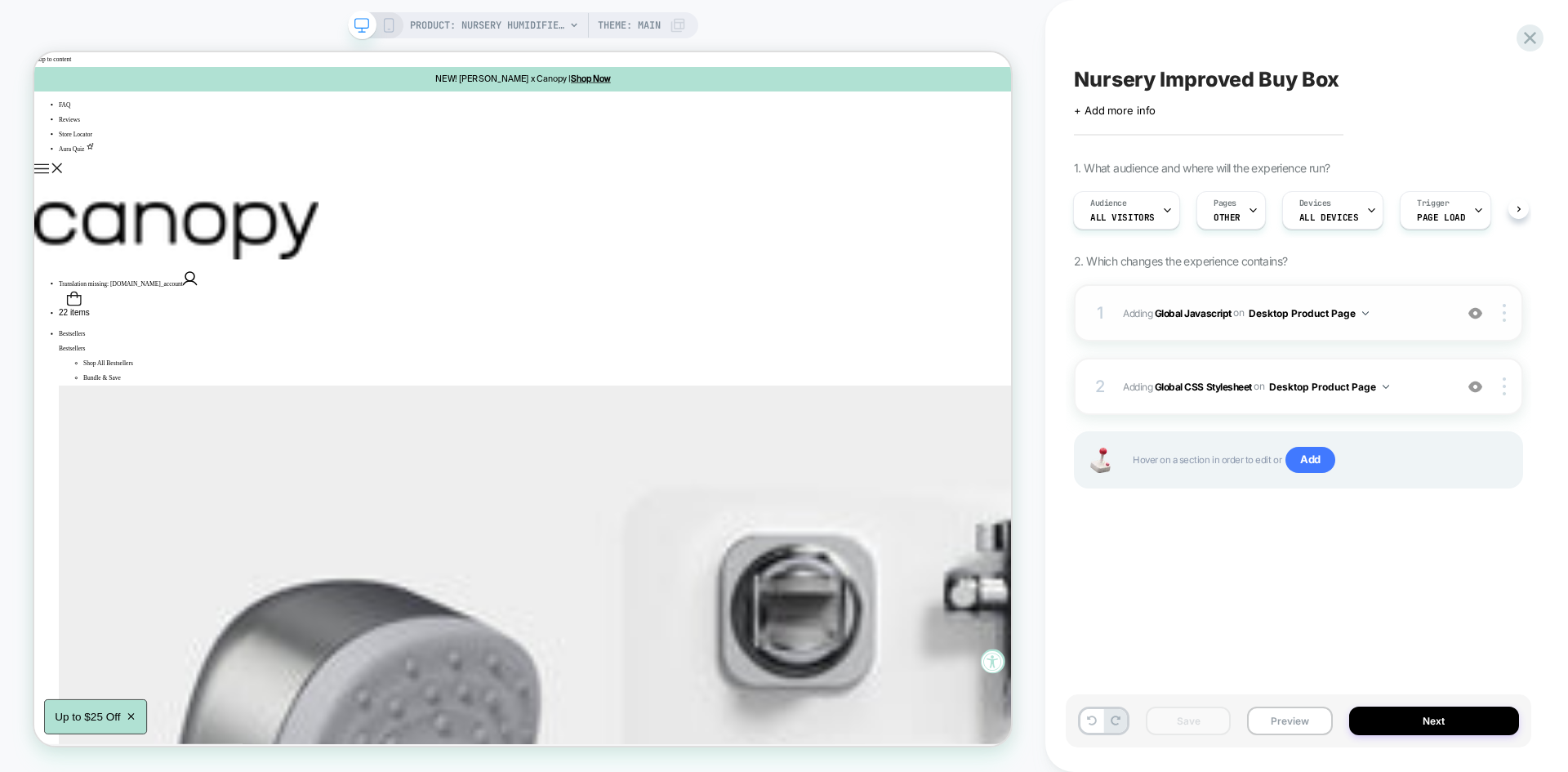
click at [1408, 314] on span "Adding Global Javascript on Desktop Product Page" at bounding box center [1284, 313] width 323 height 21
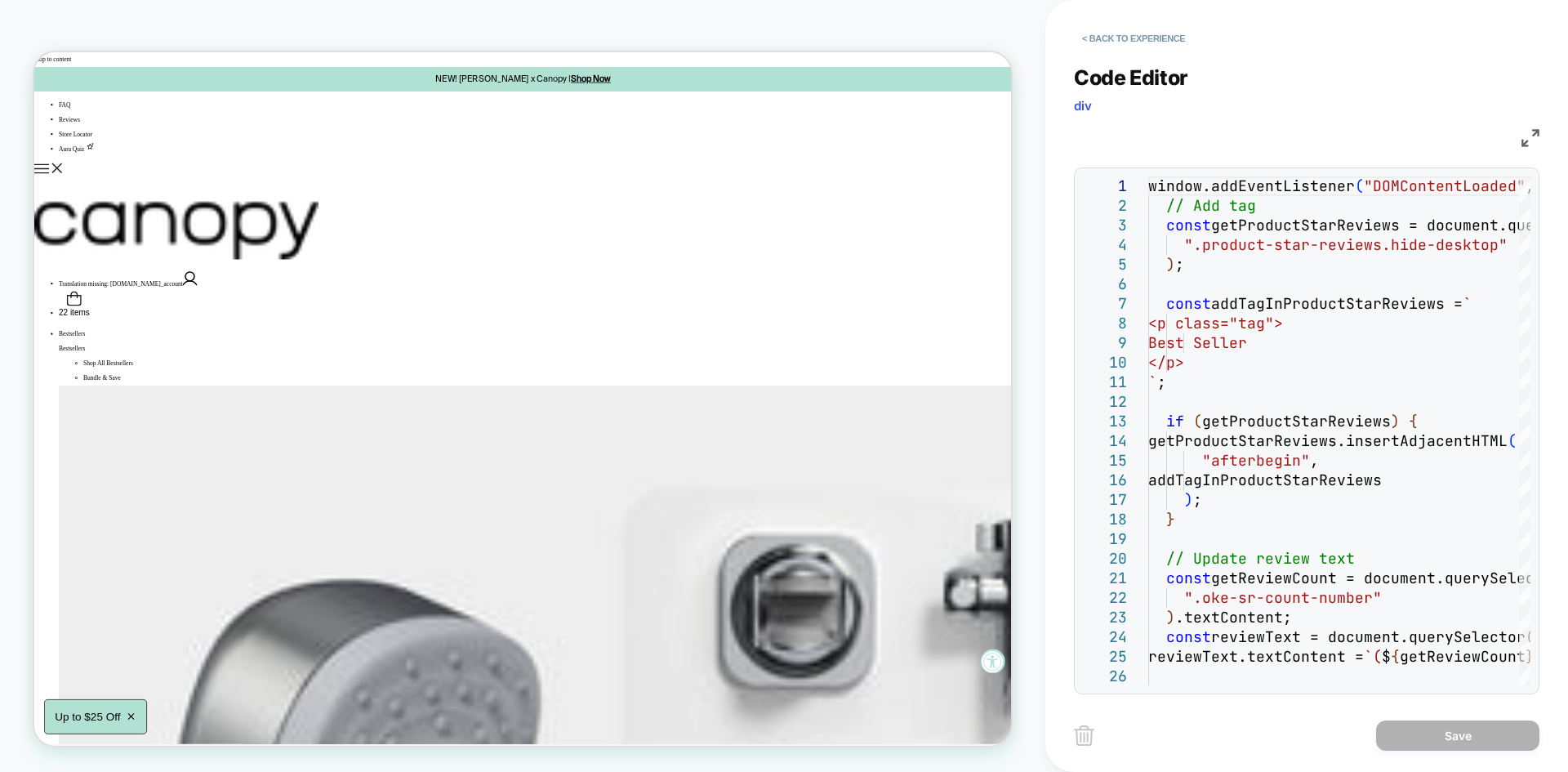
click at [1533, 138] on img at bounding box center [1530, 138] width 18 height 18
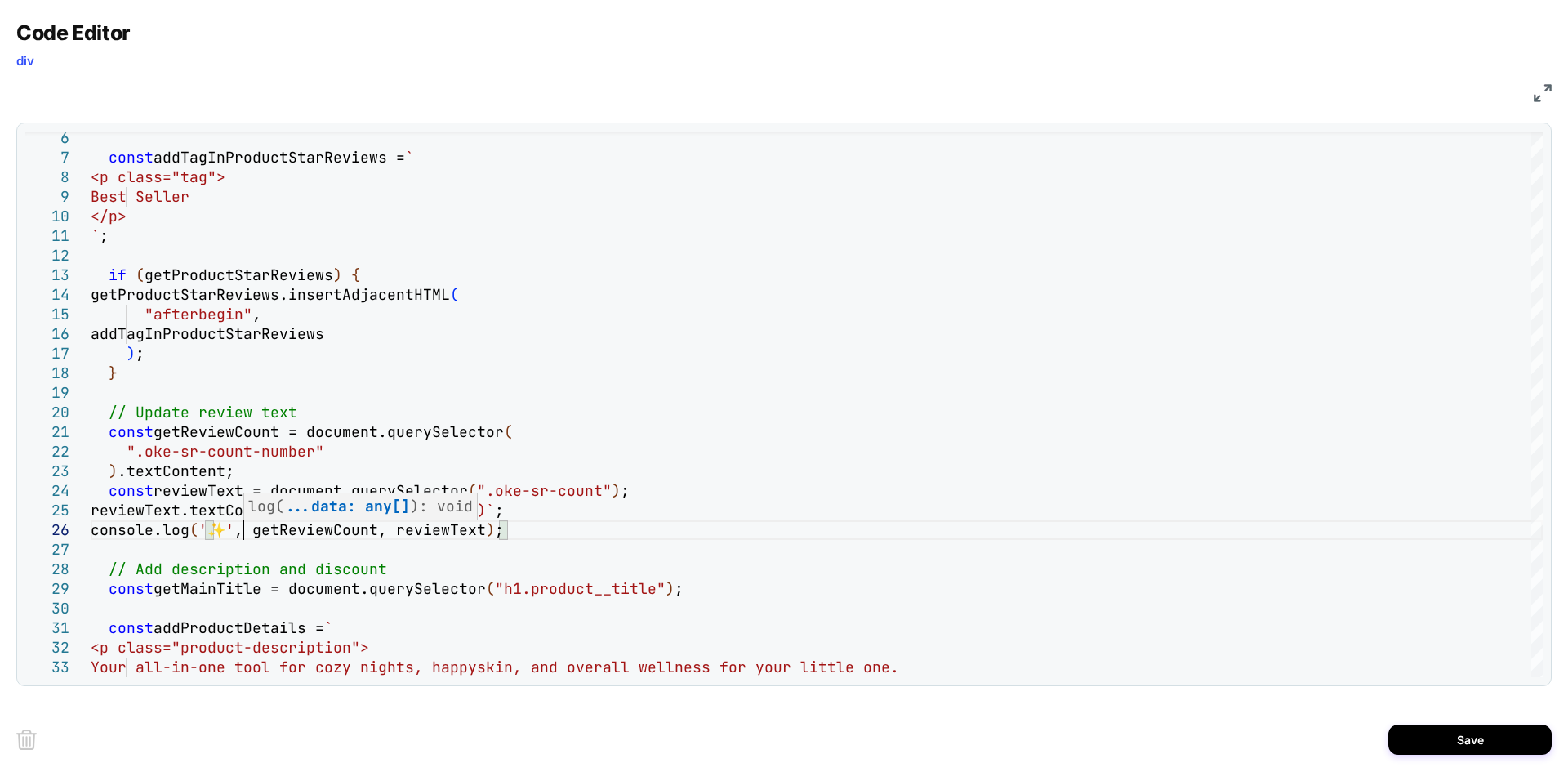
scroll to position [98, 0]
type textarea "**********"
click at [1455, 739] on button "Save" at bounding box center [1469, 739] width 163 height 31
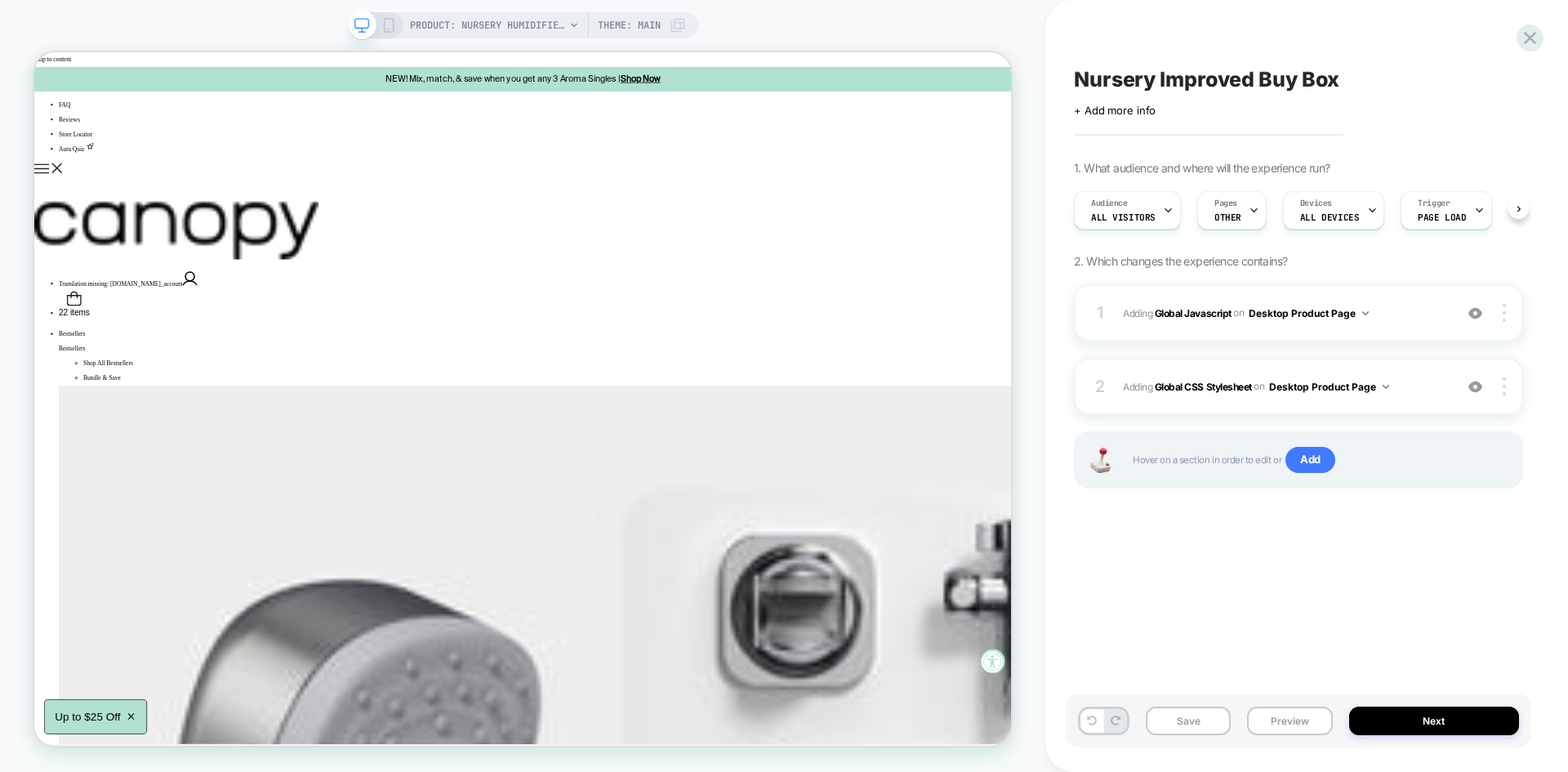
scroll to position [0, 1]
click at [1205, 723] on button "Save" at bounding box center [1188, 721] width 85 height 29
click at [1297, 732] on button "Preview" at bounding box center [1289, 721] width 85 height 29
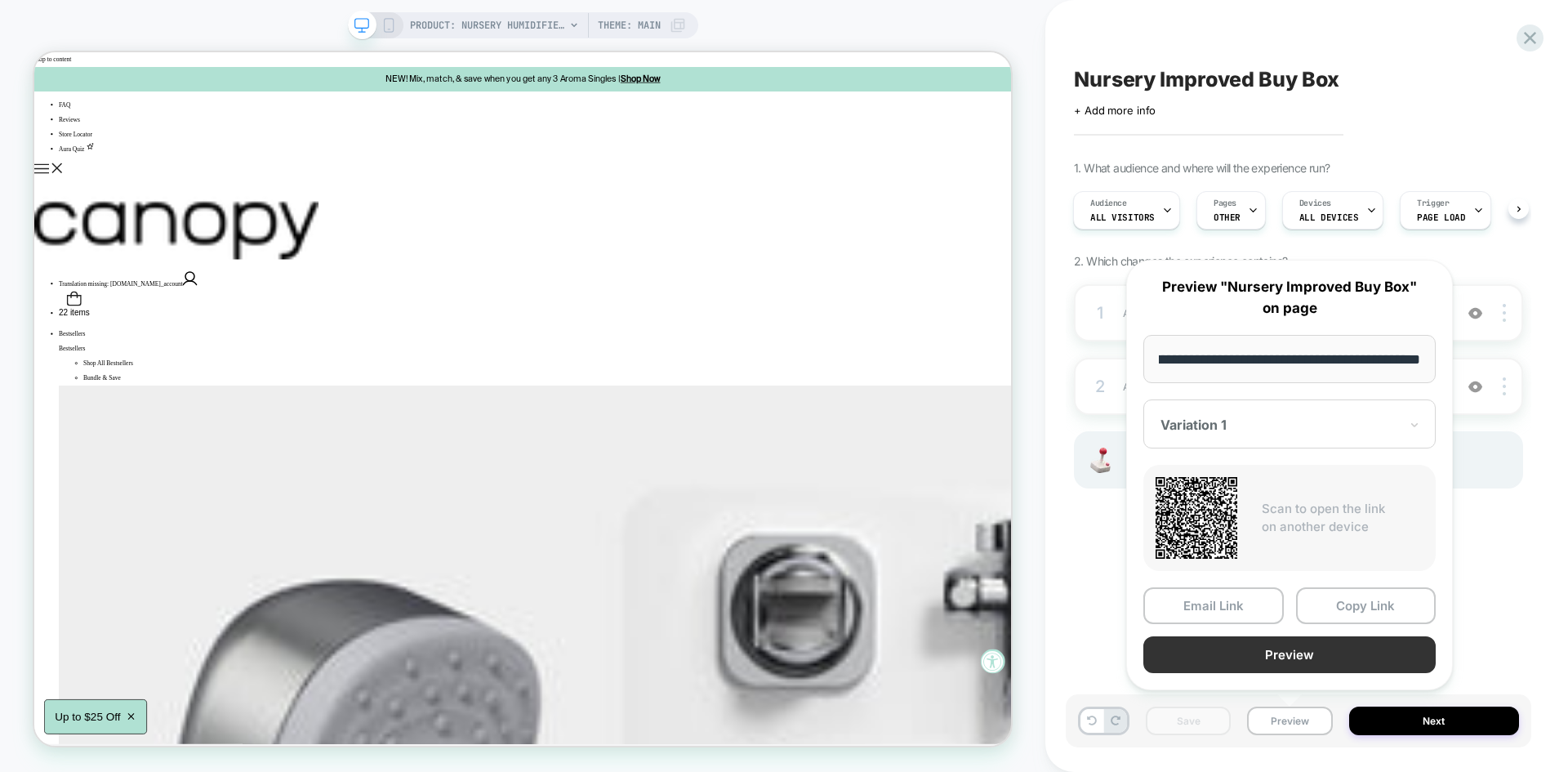
scroll to position [0, 0]
click at [1238, 650] on button "Preview" at bounding box center [1288, 654] width 292 height 37
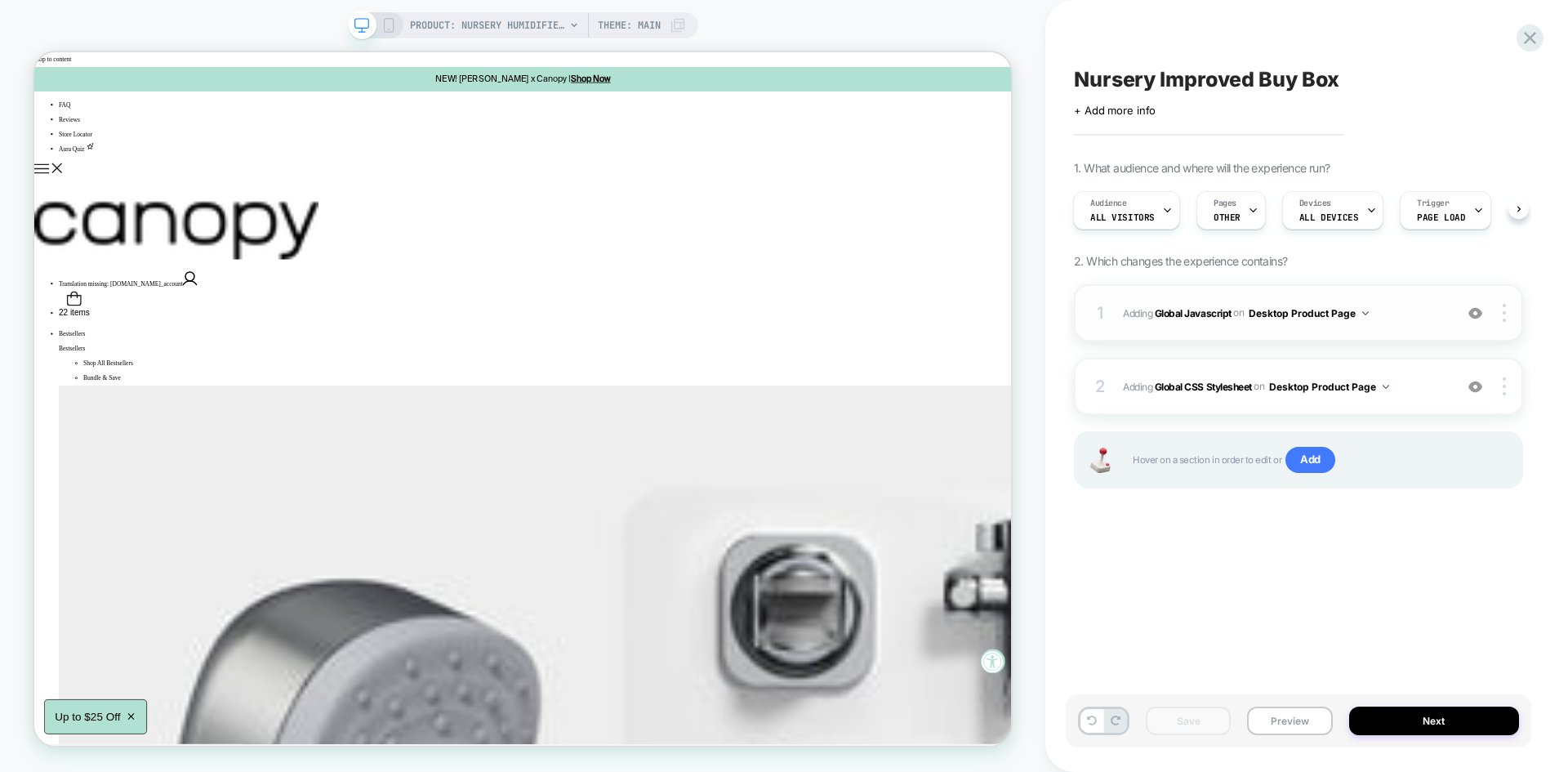
click at [1413, 325] on div "1 Adding Global Javascript on Desktop Product Page Add Before Add After Copy to…" at bounding box center [1298, 313] width 449 height 57
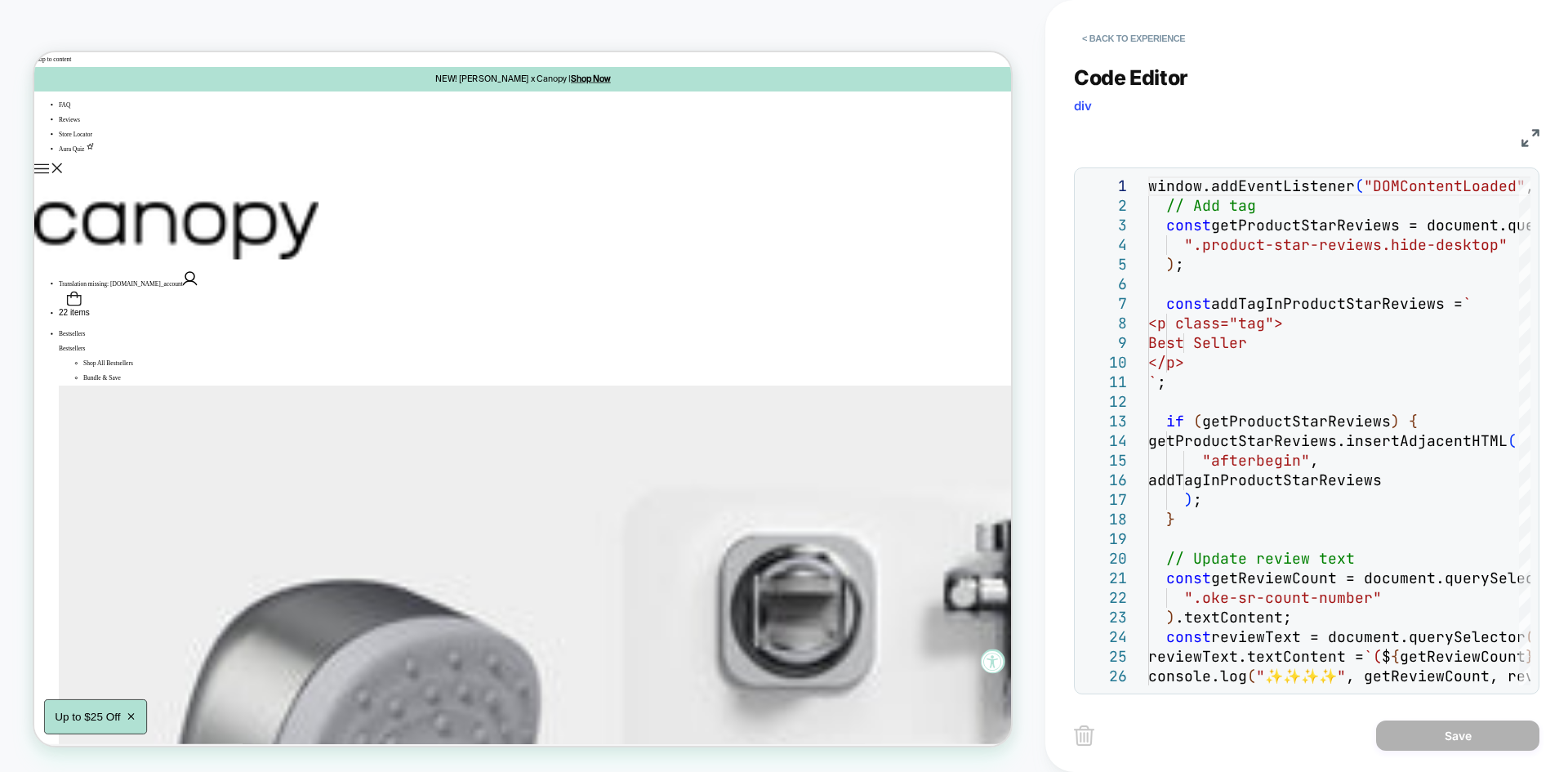
click at [1525, 133] on img at bounding box center [1530, 138] width 18 height 18
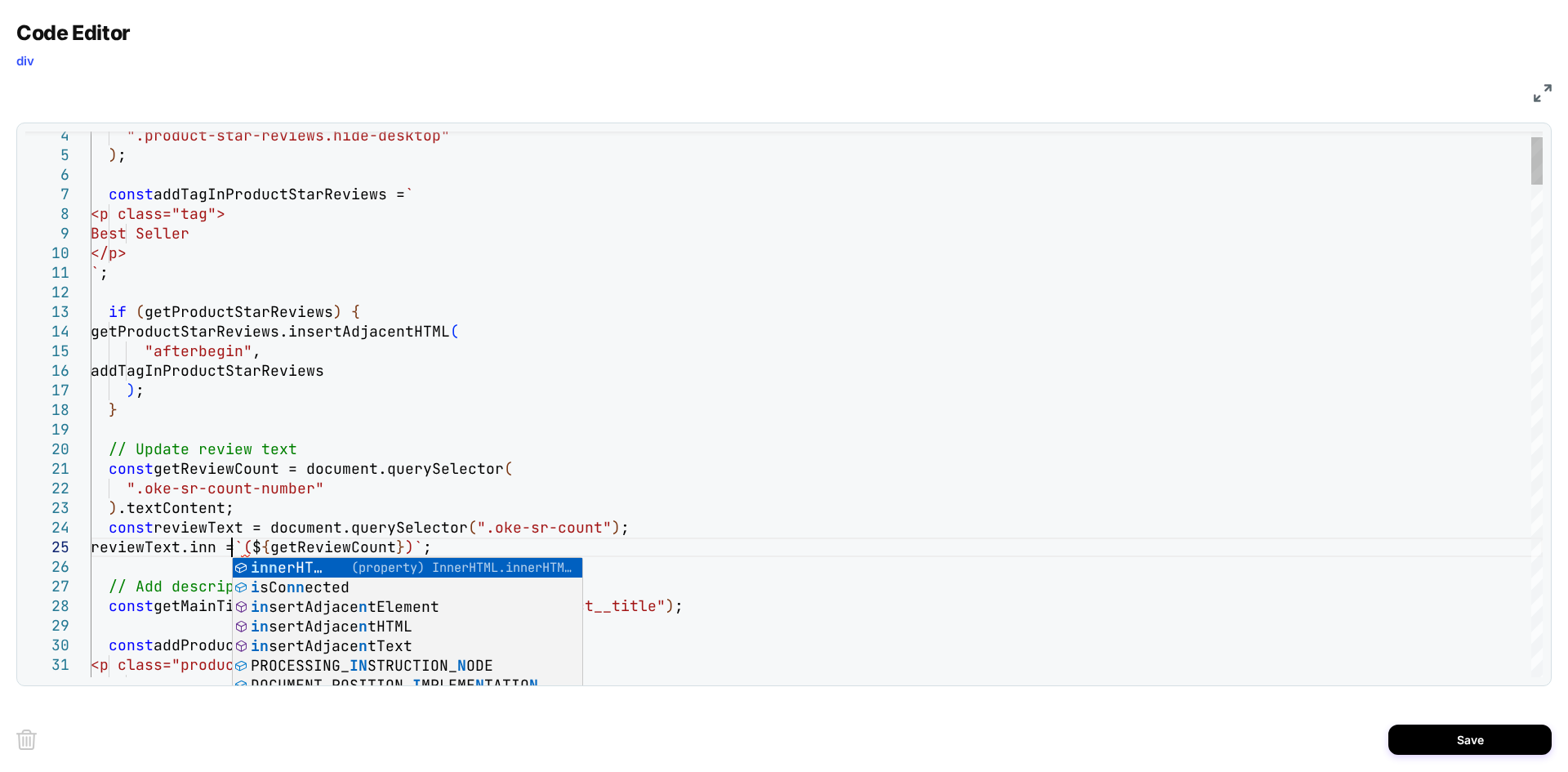
scroll to position [78, 140]
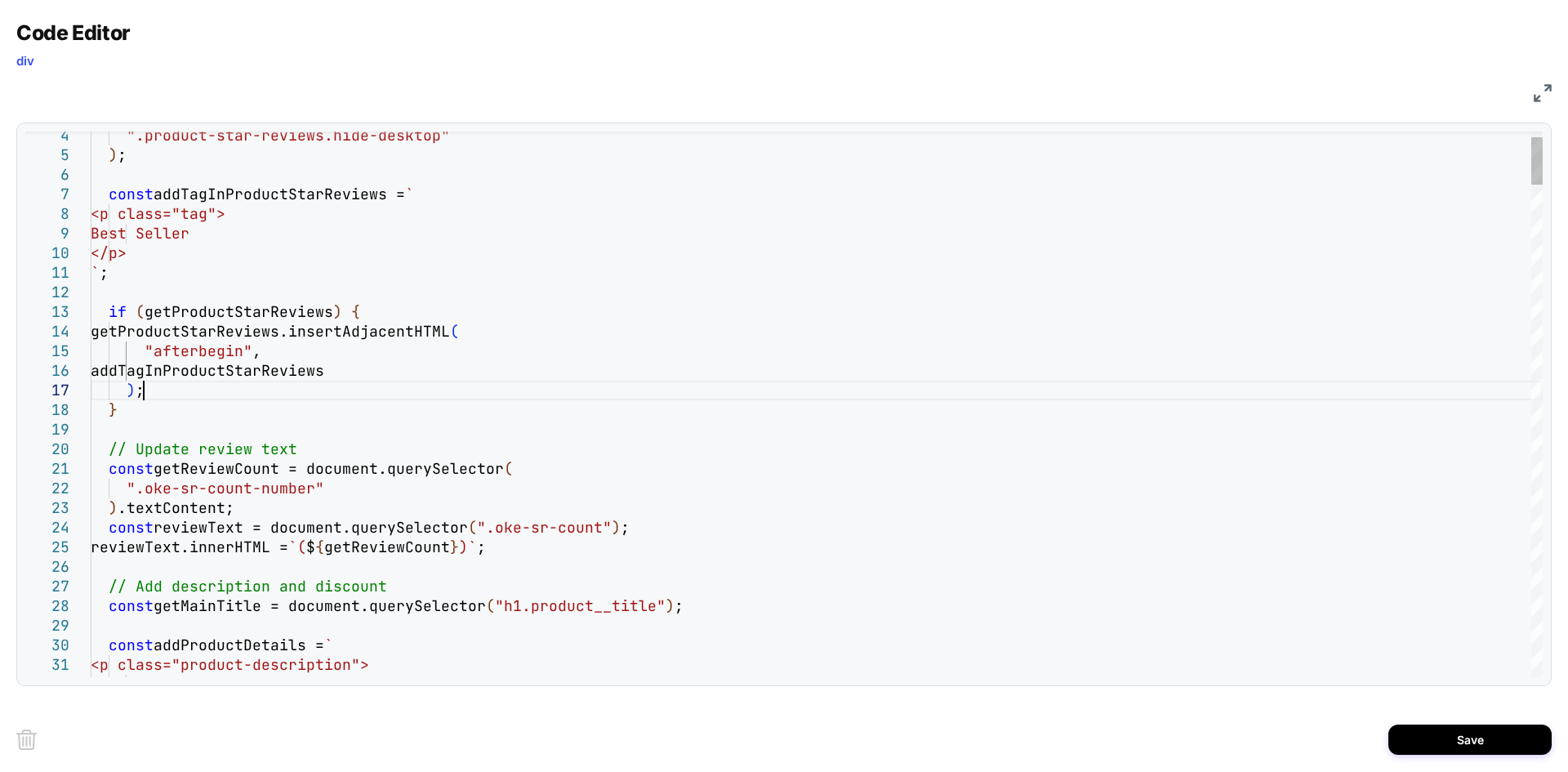
type textarea "**********"
click at [1427, 730] on button "Save" at bounding box center [1469, 739] width 163 height 31
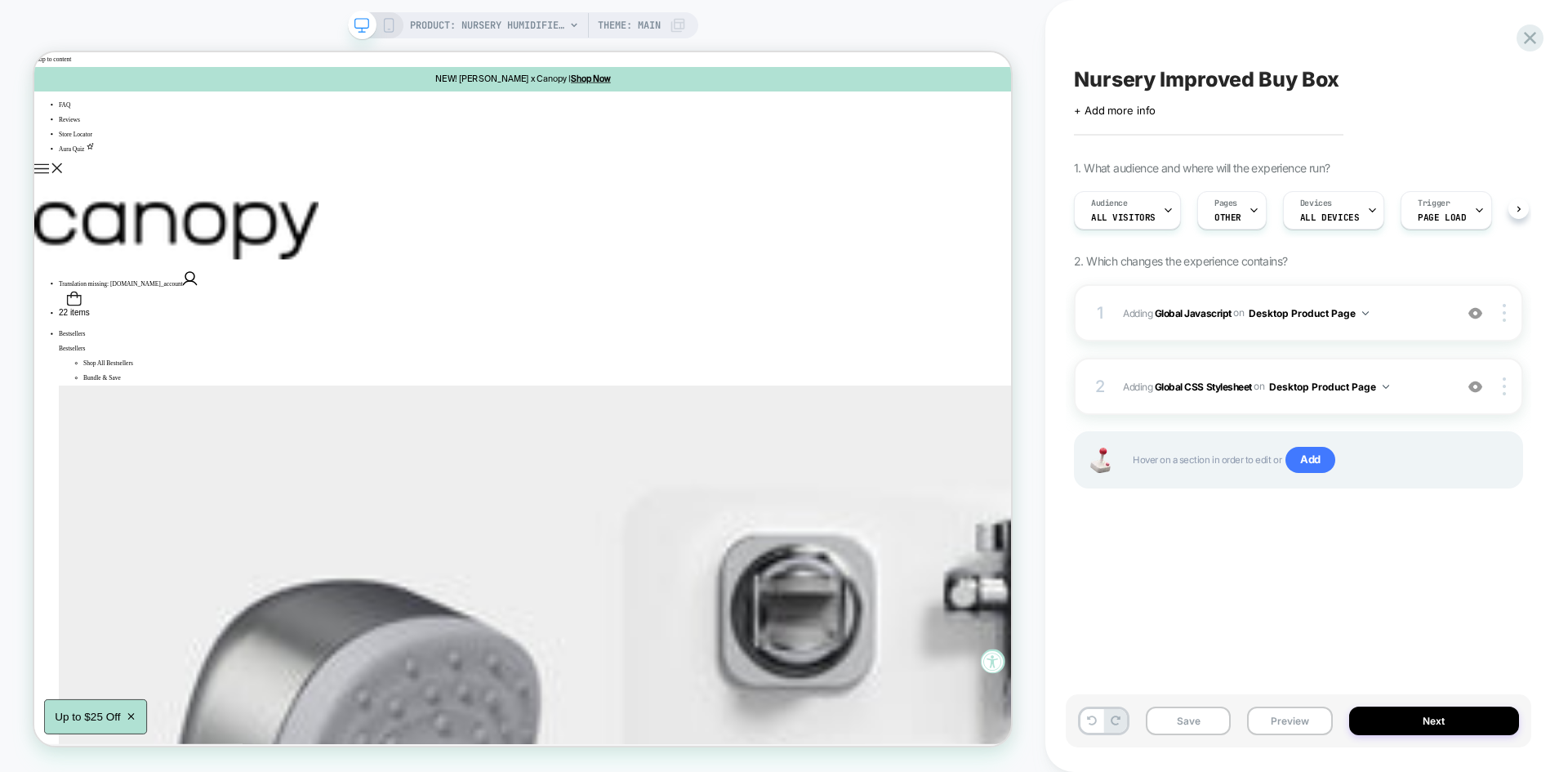
scroll to position [0, 1]
click at [1175, 727] on button "Save" at bounding box center [1188, 721] width 85 height 29
click at [1288, 725] on button "Preview" at bounding box center [1289, 721] width 85 height 29
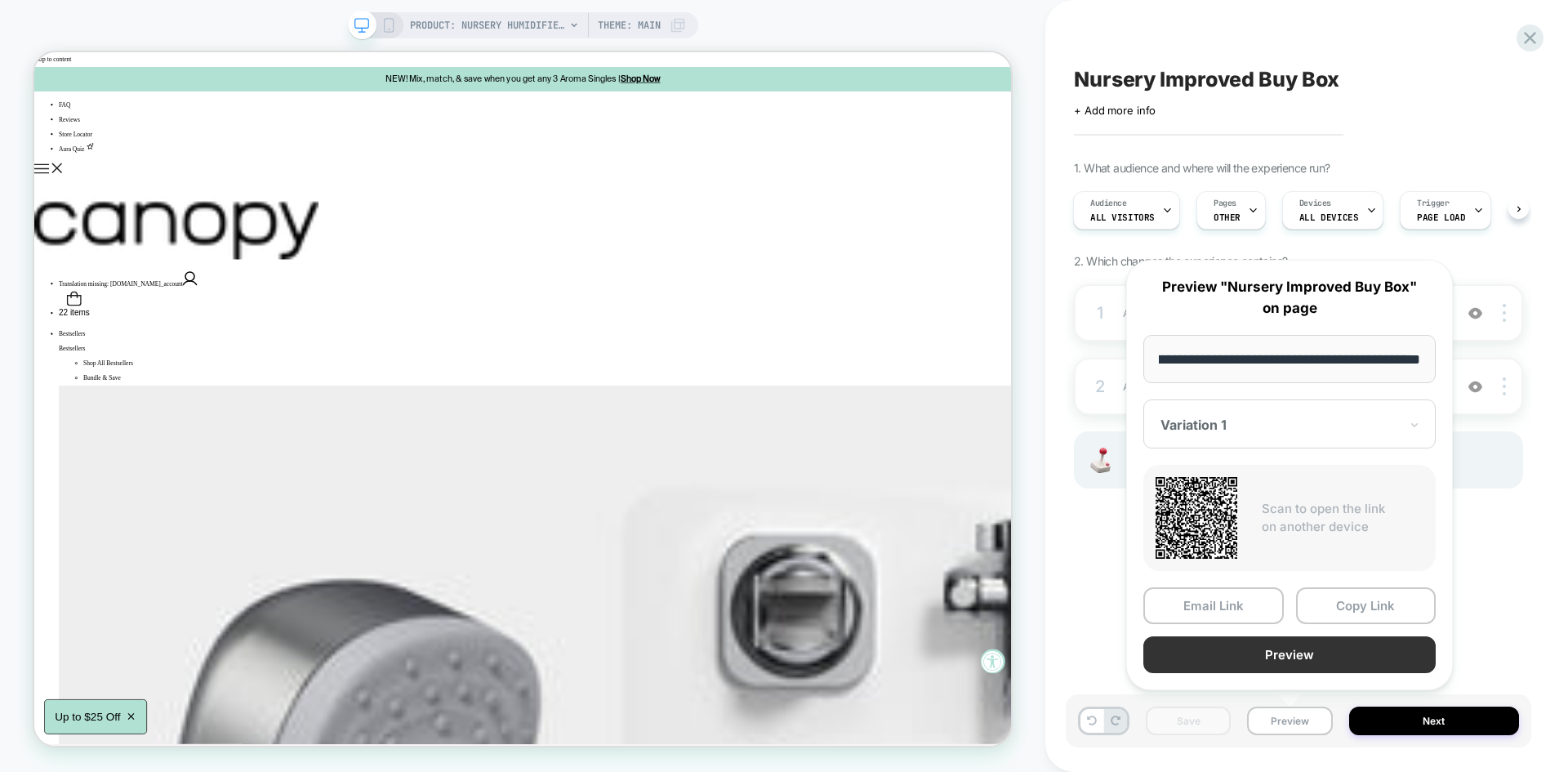
scroll to position [0, 0]
click at [1247, 660] on button "Preview" at bounding box center [1288, 654] width 292 height 37
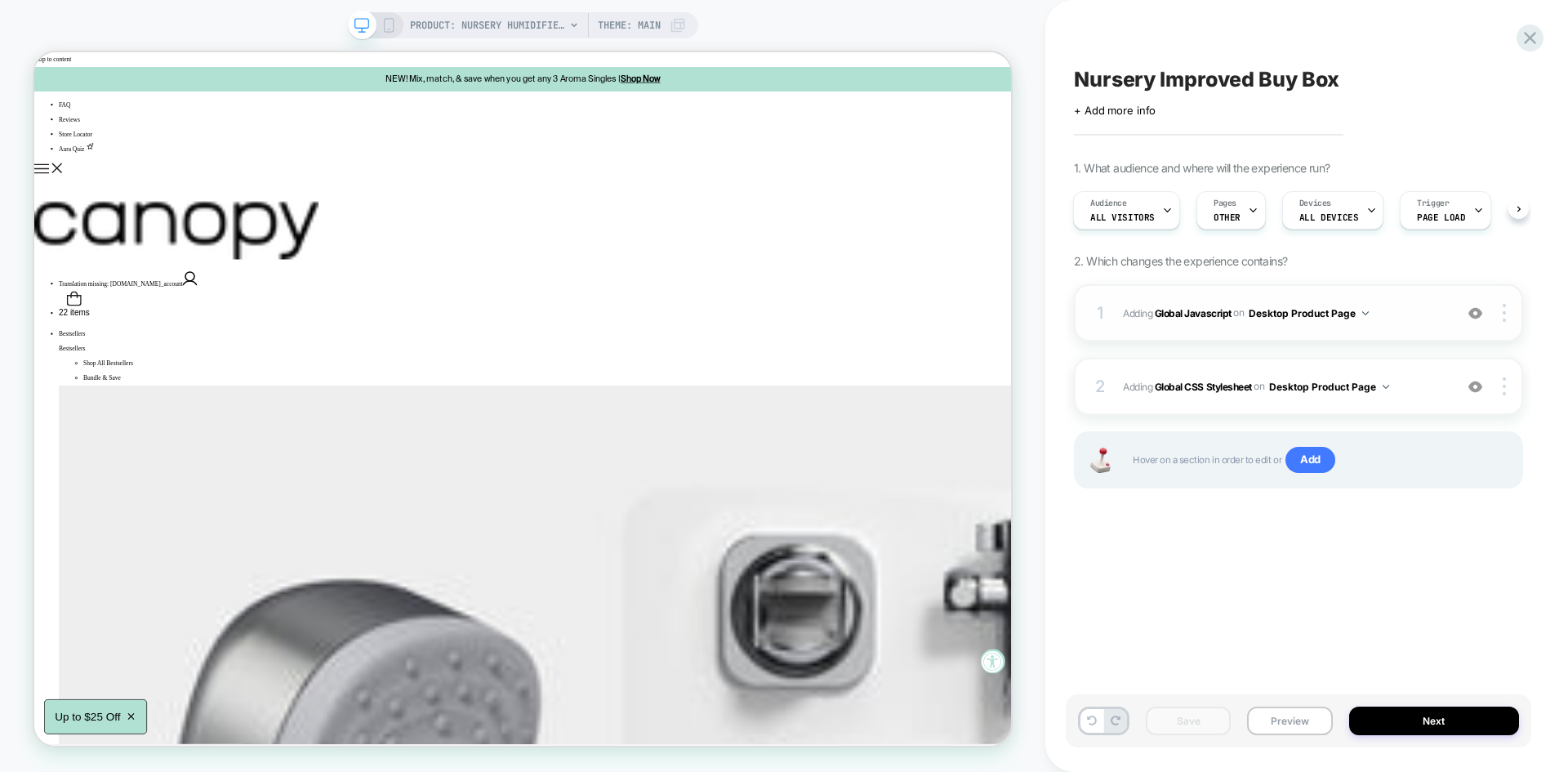
click at [1387, 310] on span "Adding Global Javascript on Desktop Product Page" at bounding box center [1284, 313] width 323 height 21
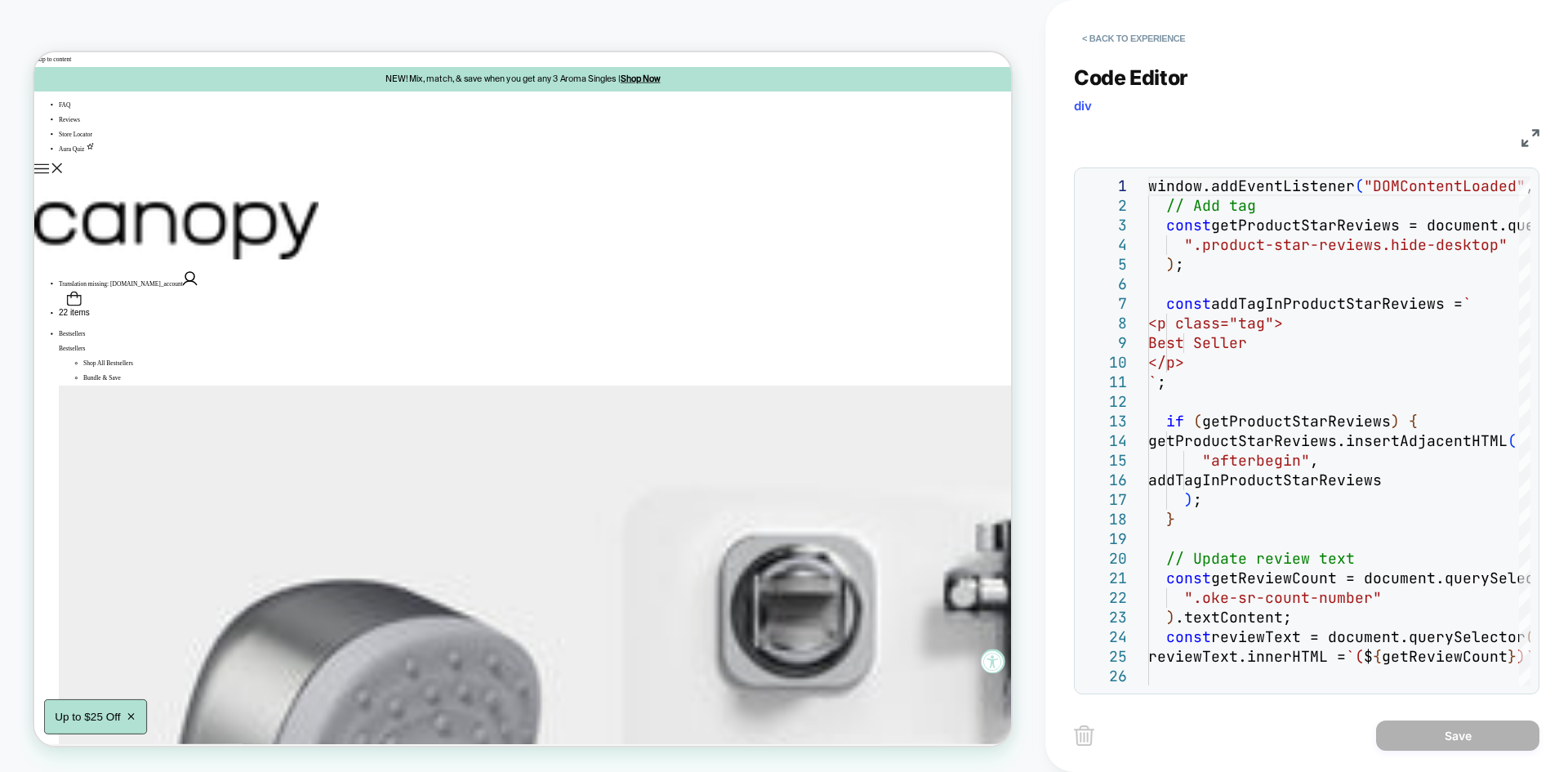
click at [1530, 137] on img at bounding box center [1530, 138] width 18 height 18
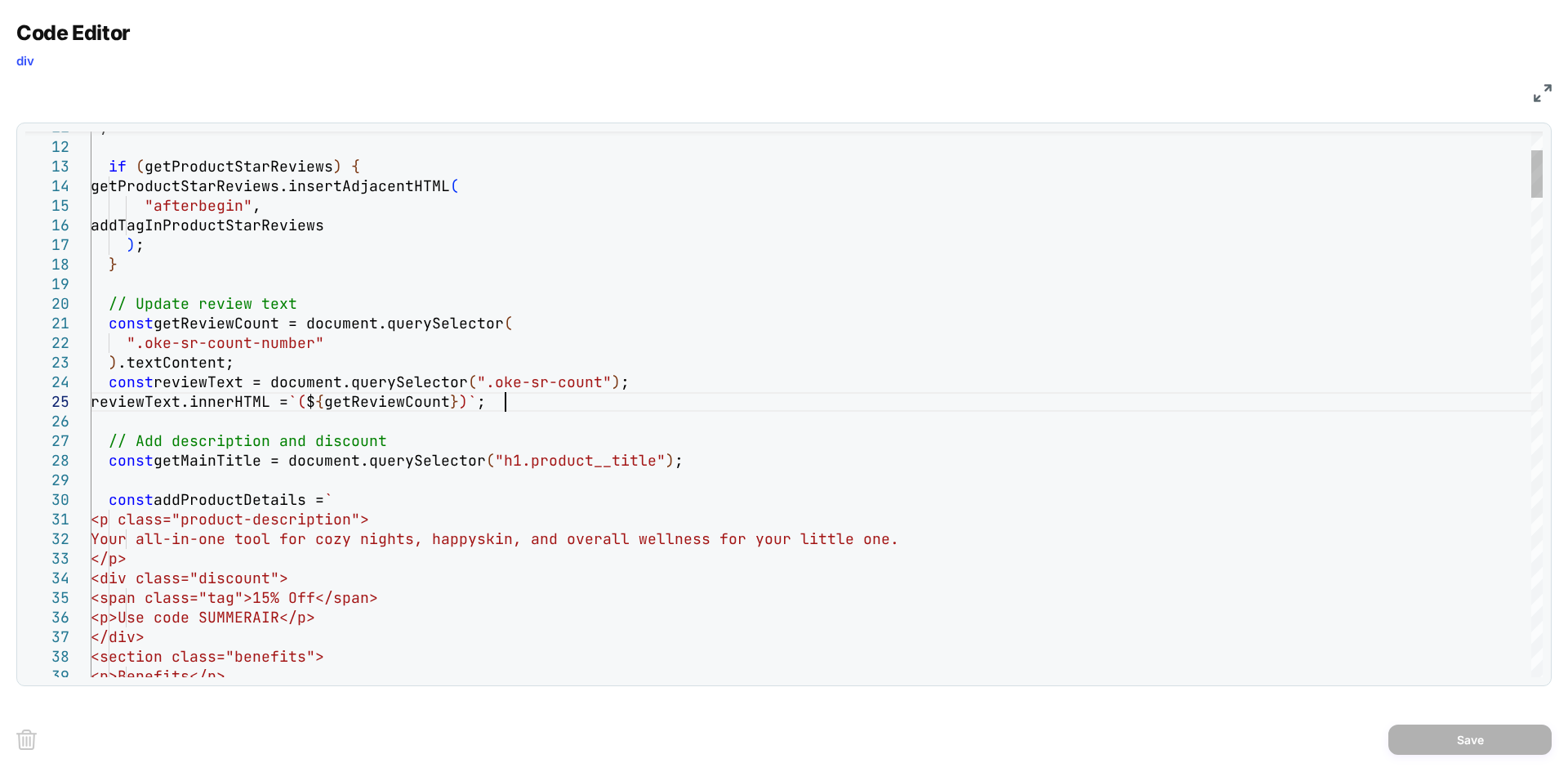
type textarea "**********"
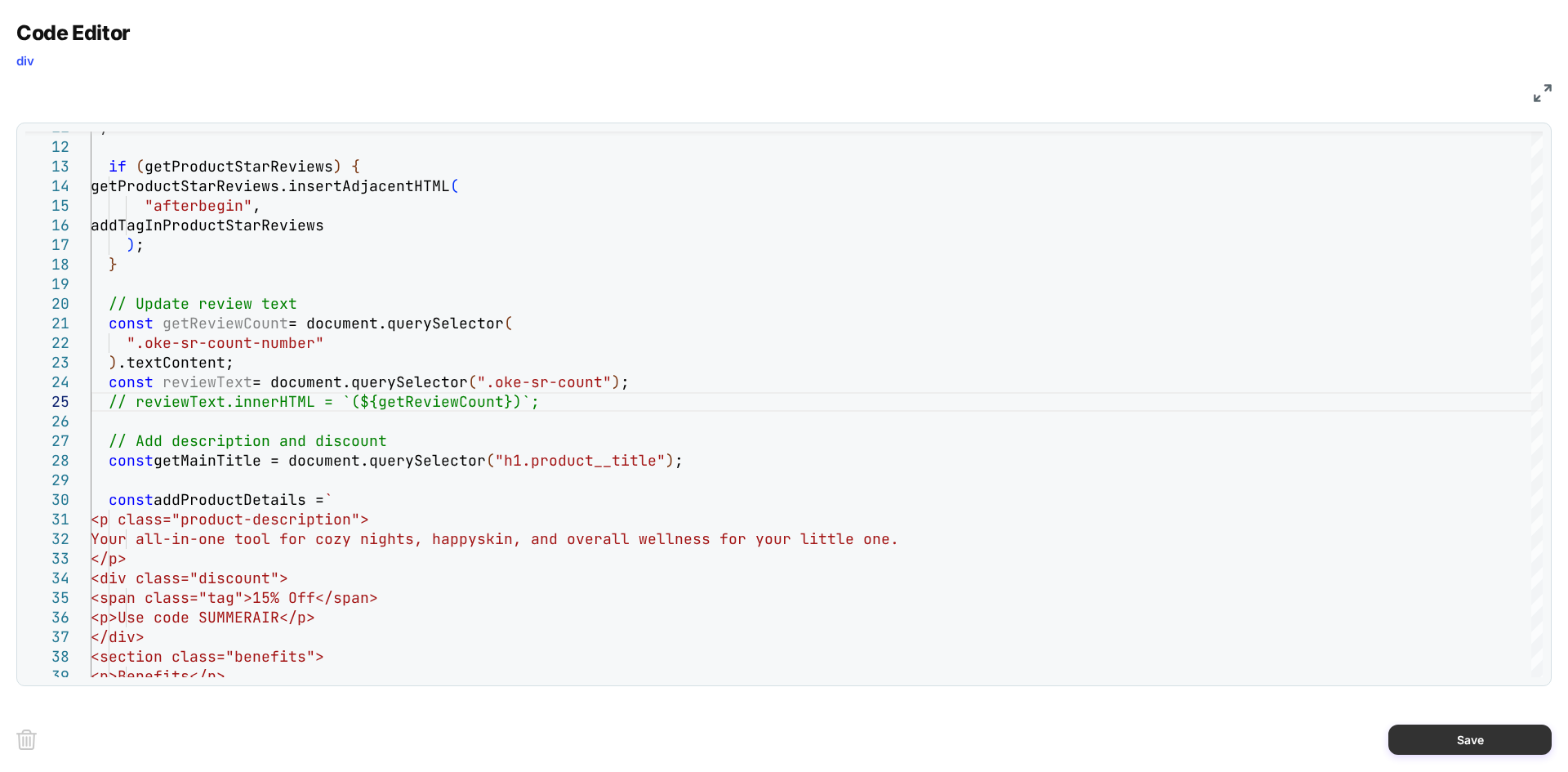
click at [1423, 747] on button "Save" at bounding box center [1469, 739] width 163 height 31
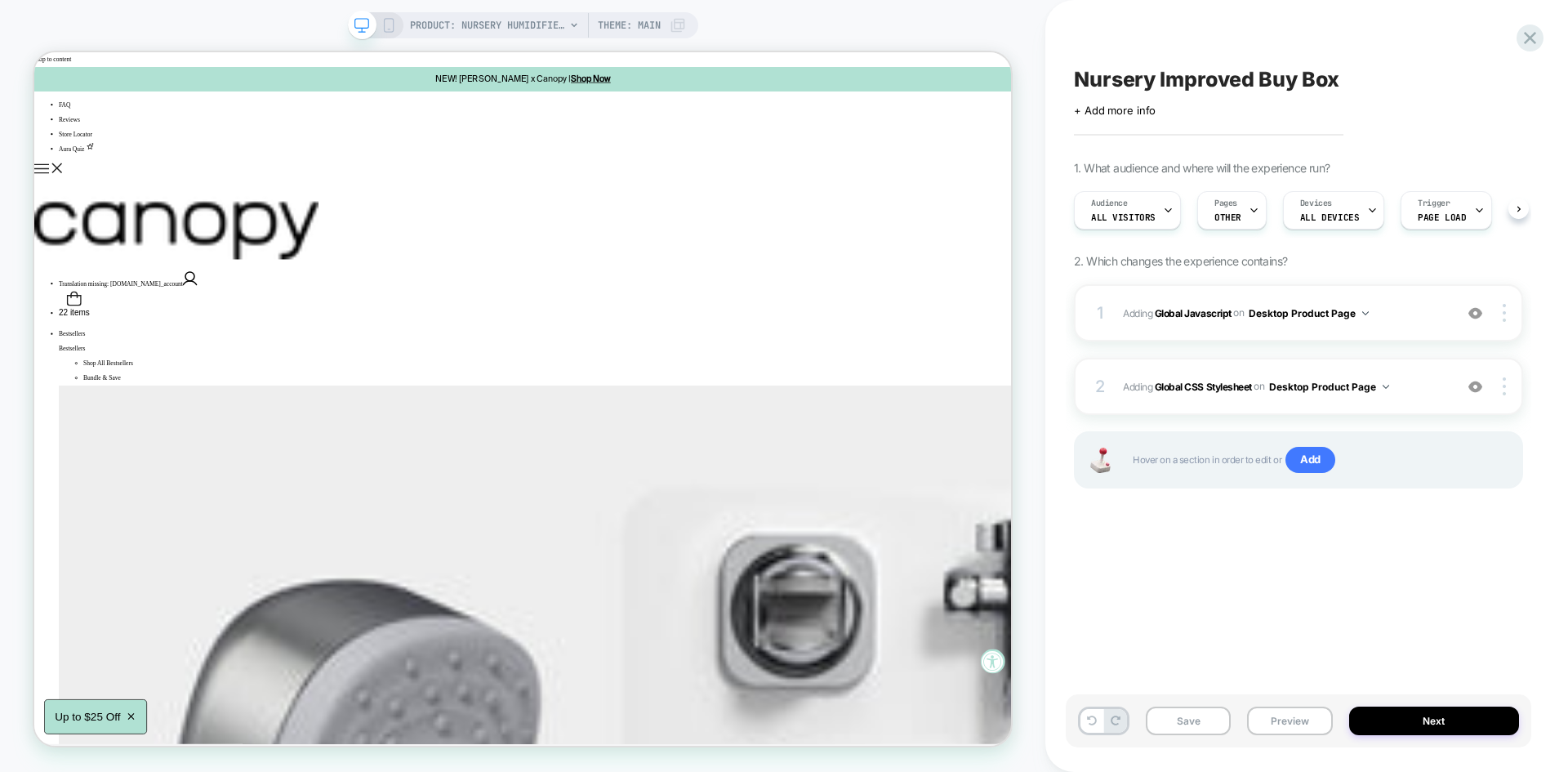
scroll to position [0, 1]
click at [1177, 723] on button "Save" at bounding box center [1188, 721] width 85 height 29
click at [1277, 719] on button "Preview" at bounding box center [1289, 721] width 85 height 29
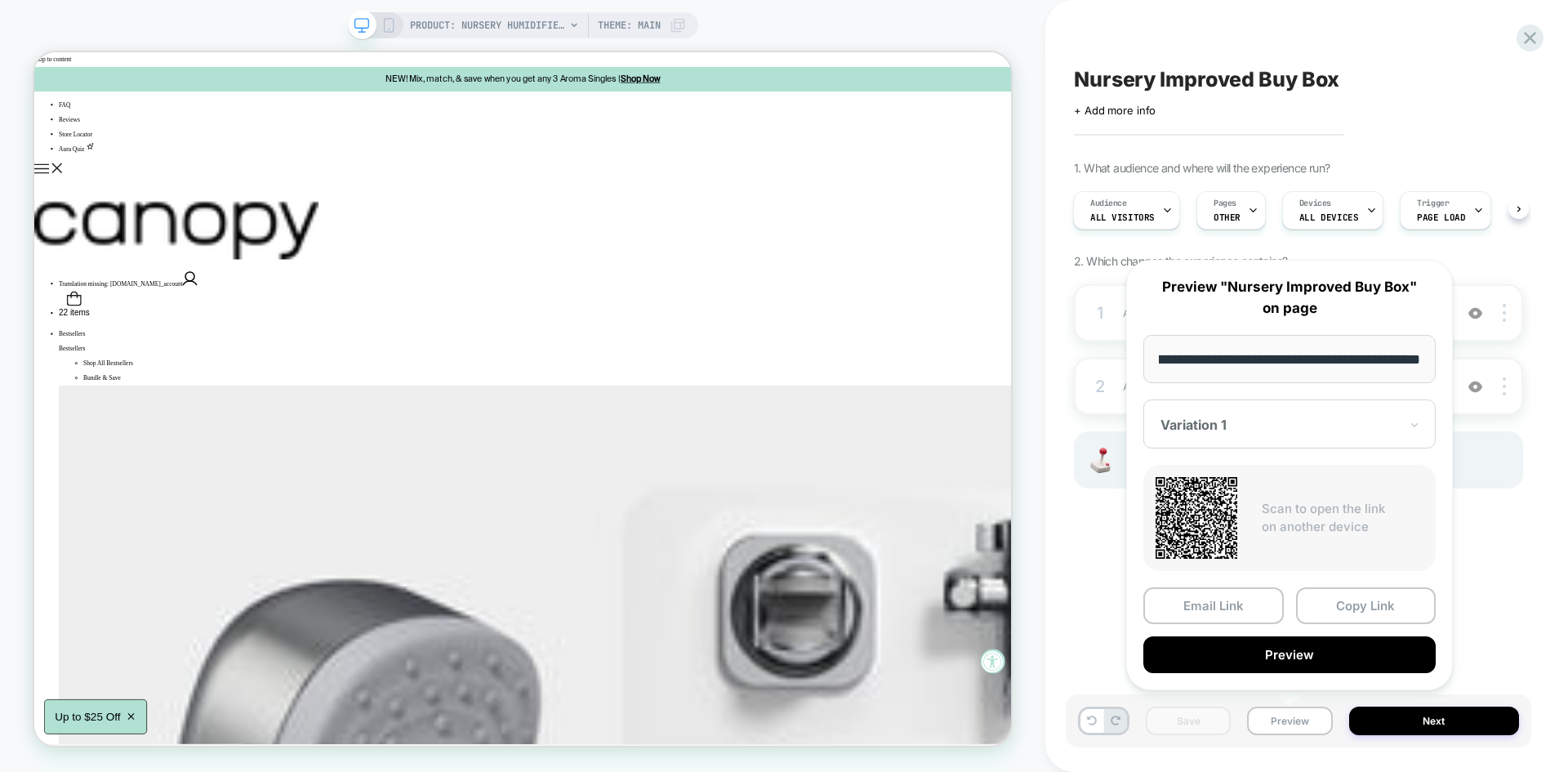
scroll to position [0, 0]
click at [1250, 673] on div "**********" at bounding box center [1289, 474] width 326 height 431
click at [1237, 662] on button "Preview" at bounding box center [1288, 654] width 292 height 37
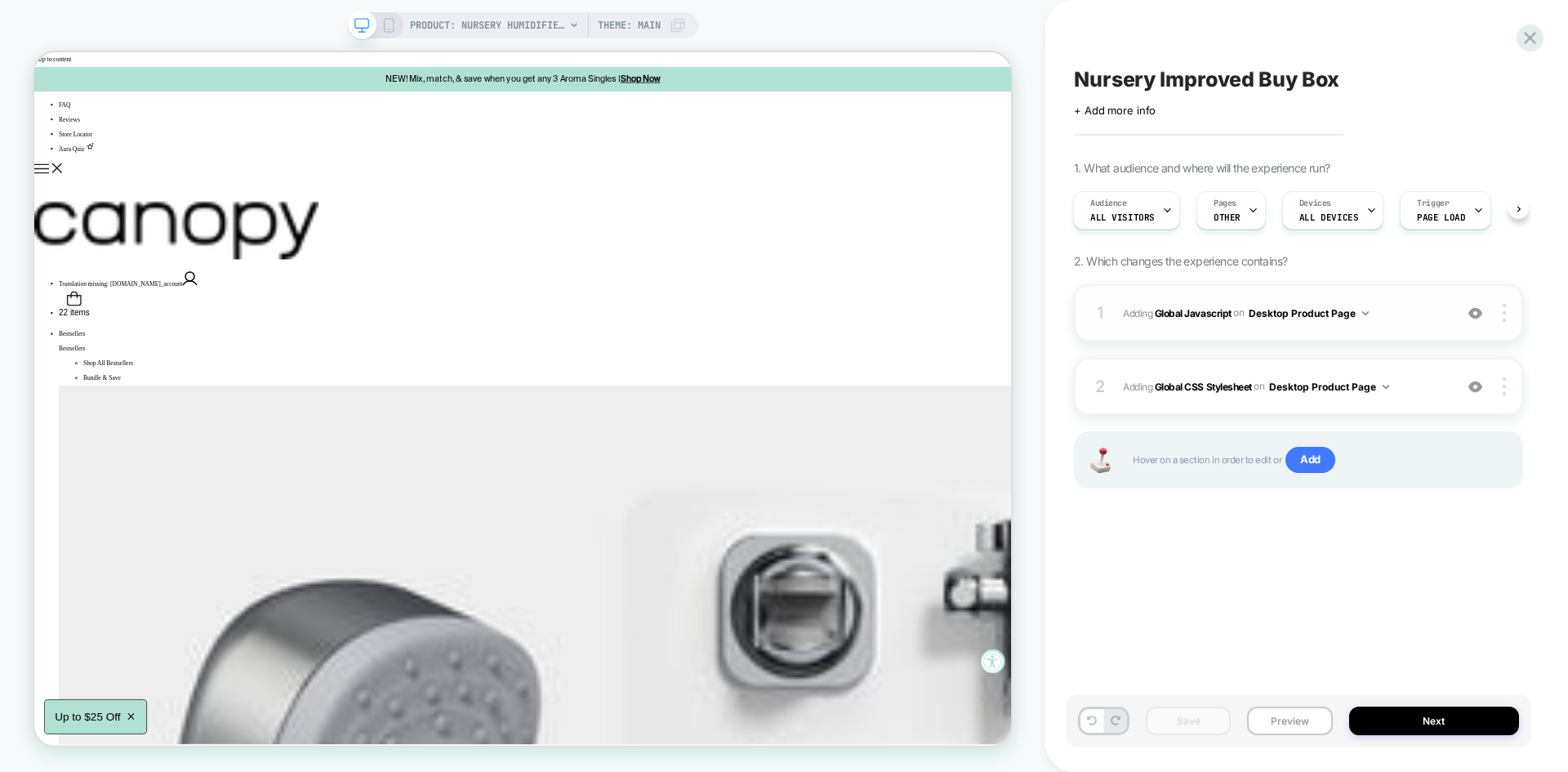
click at [1411, 318] on span "Adding Global Javascript on Desktop Product Page" at bounding box center [1284, 313] width 323 height 21
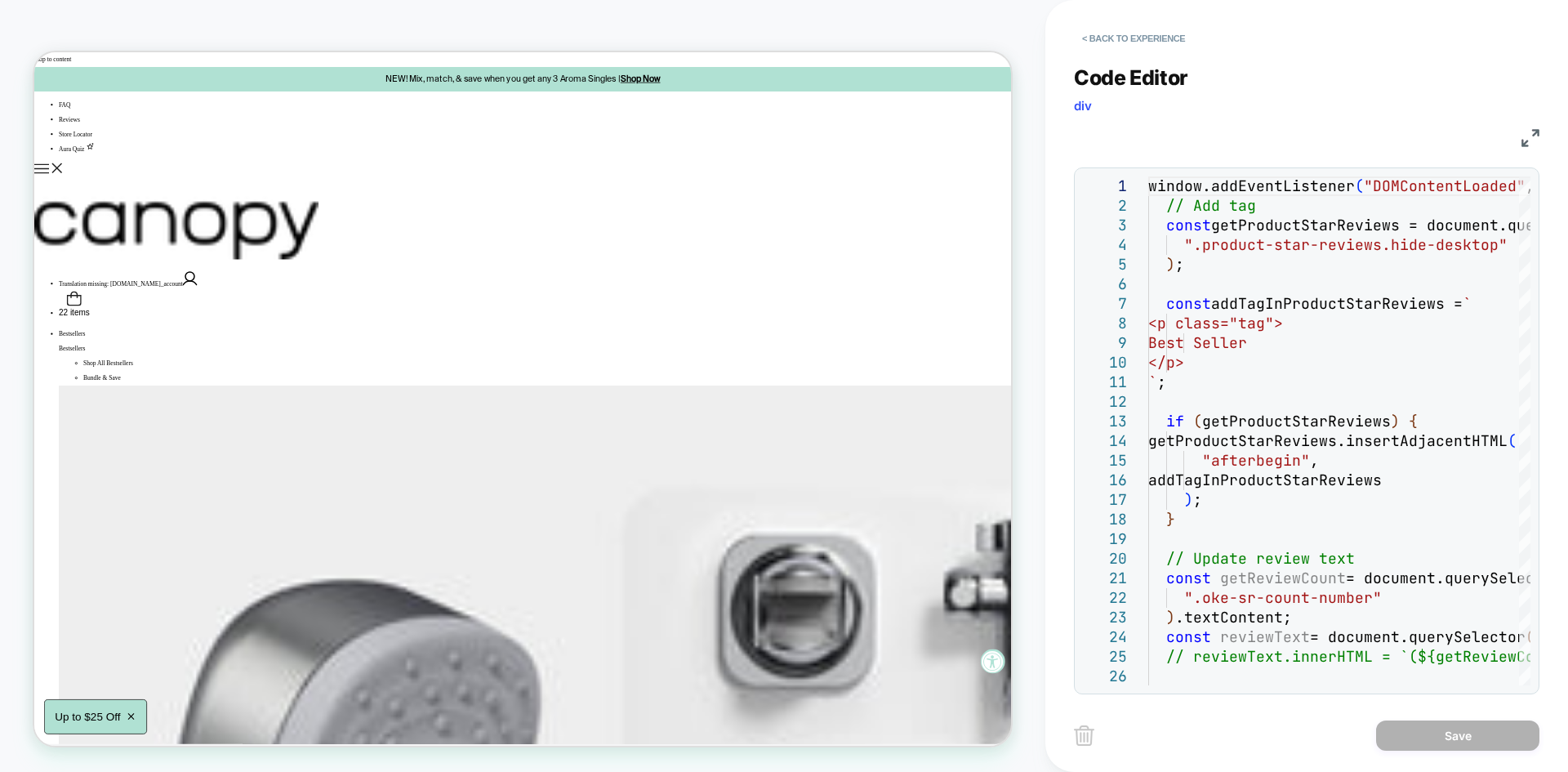
click at [1535, 138] on img at bounding box center [1530, 138] width 18 height 18
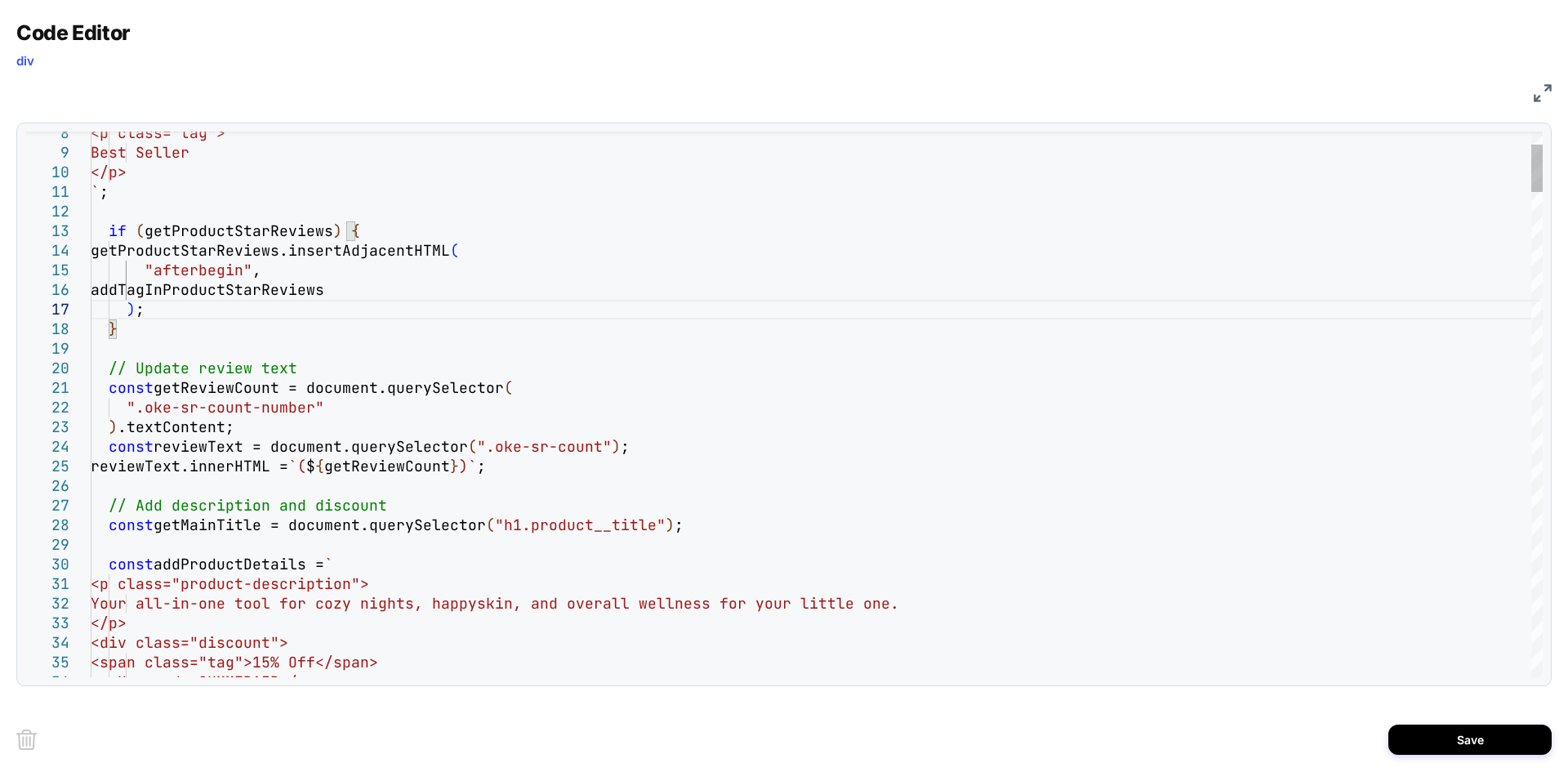
type textarea "**********"
click at [1476, 740] on button "Save" at bounding box center [1469, 739] width 163 height 31
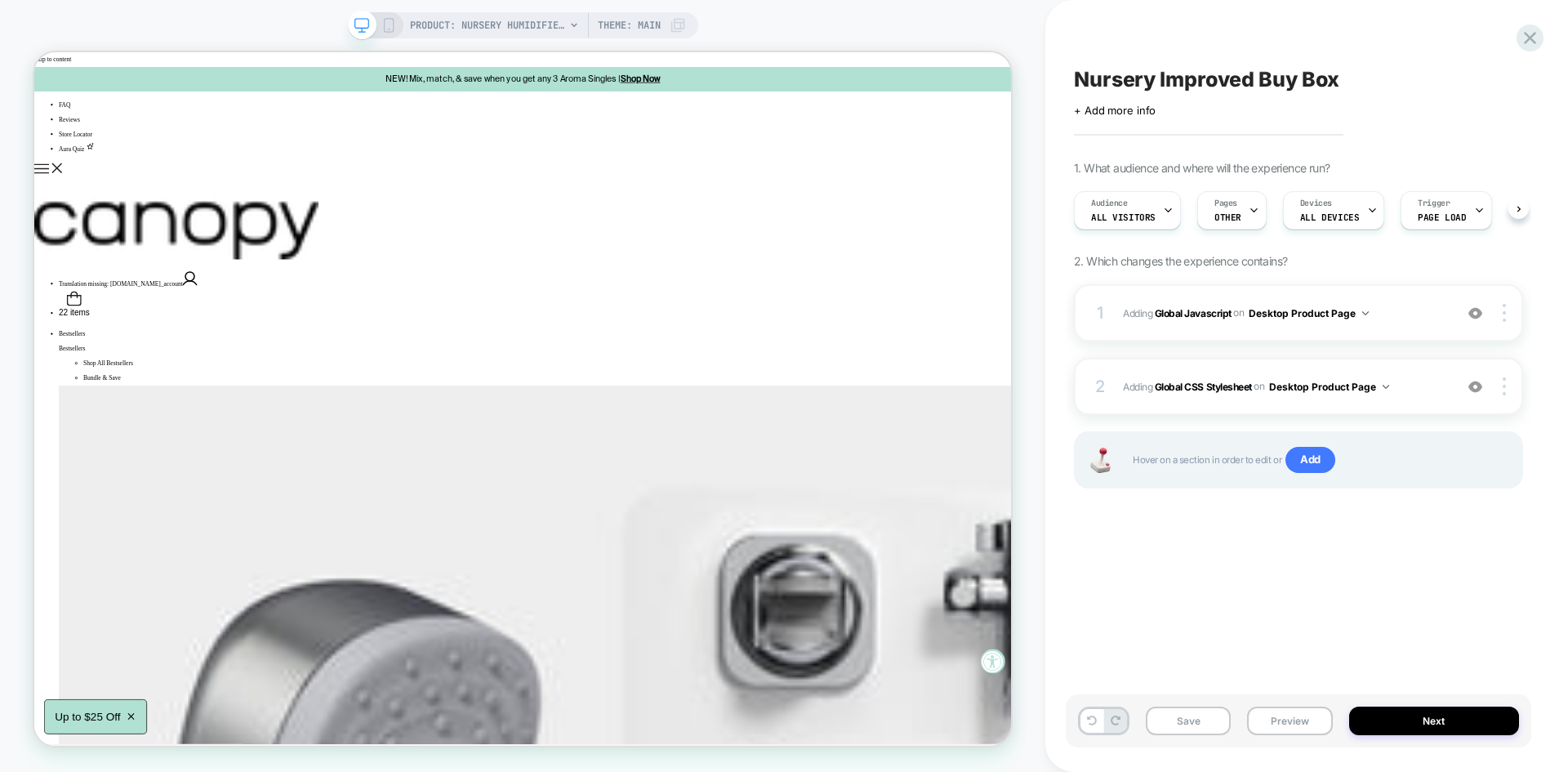
scroll to position [0, 1]
click at [1187, 709] on button "Save" at bounding box center [1188, 721] width 85 height 29
click at [1298, 724] on button "Preview" at bounding box center [1289, 721] width 85 height 29
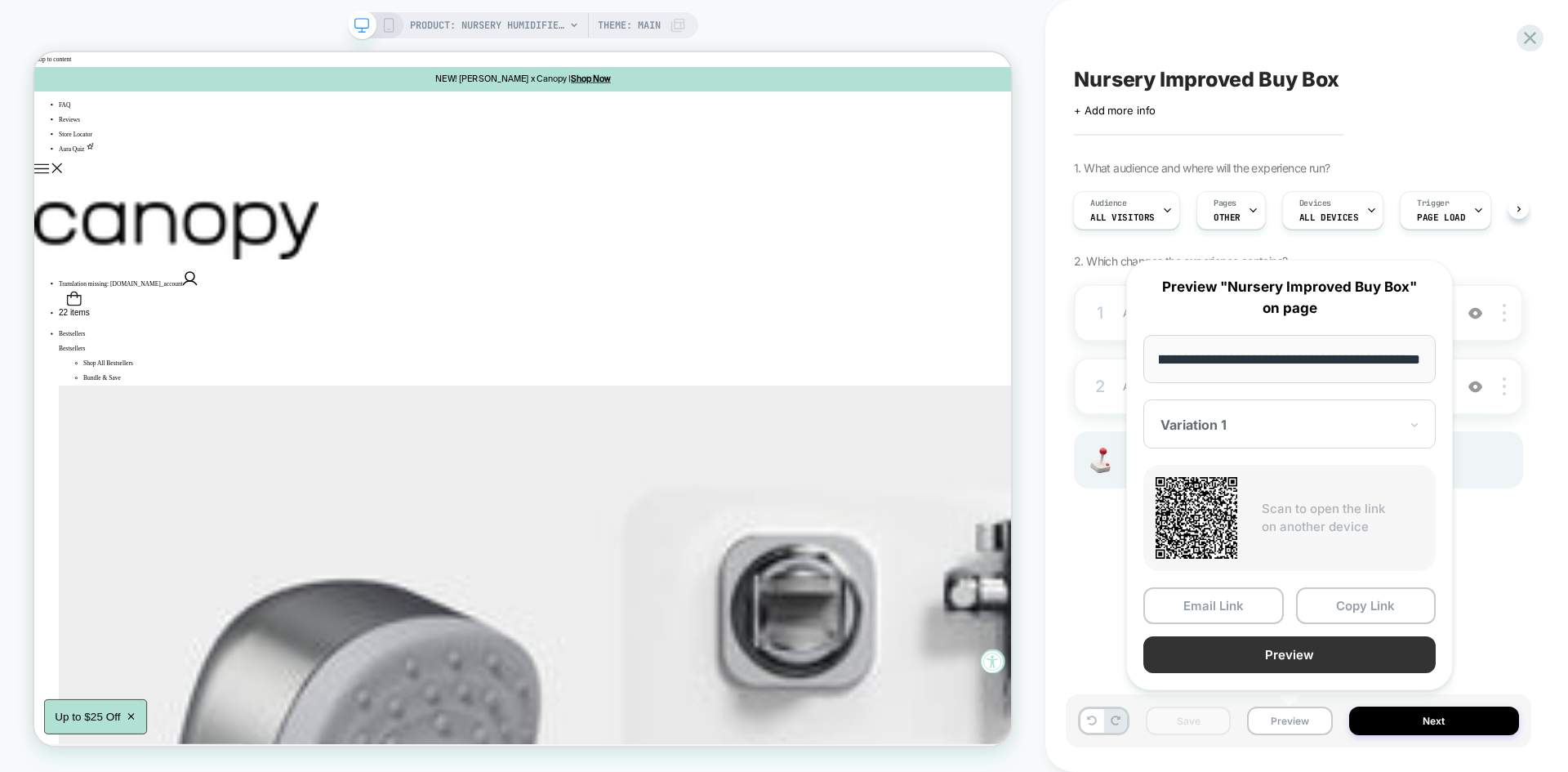
scroll to position [0, 0]
click at [1281, 644] on button "Preview" at bounding box center [1288, 654] width 292 height 37
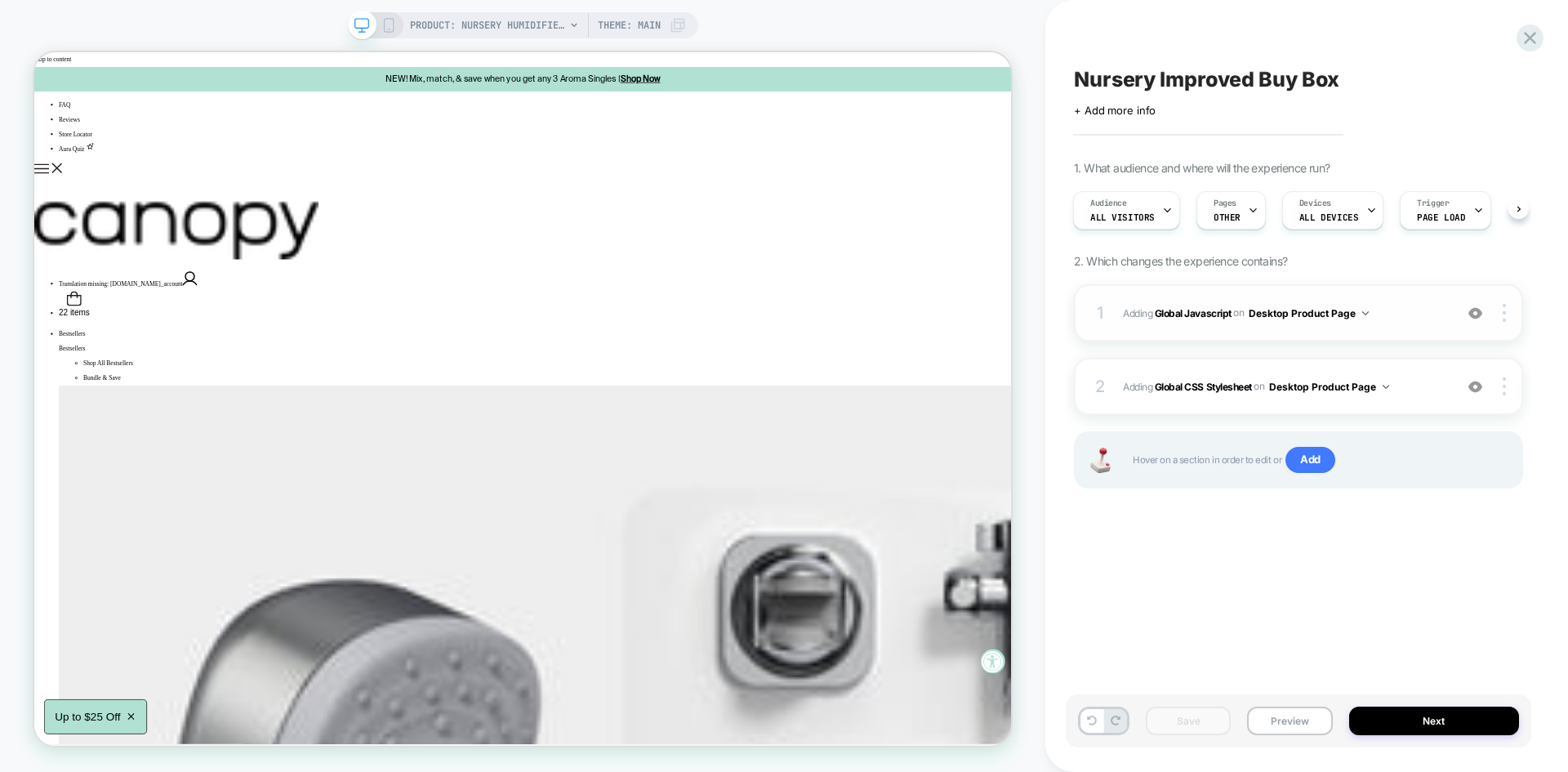
click at [1409, 305] on span "Adding Global Javascript on Desktop Product Page" at bounding box center [1284, 313] width 323 height 21
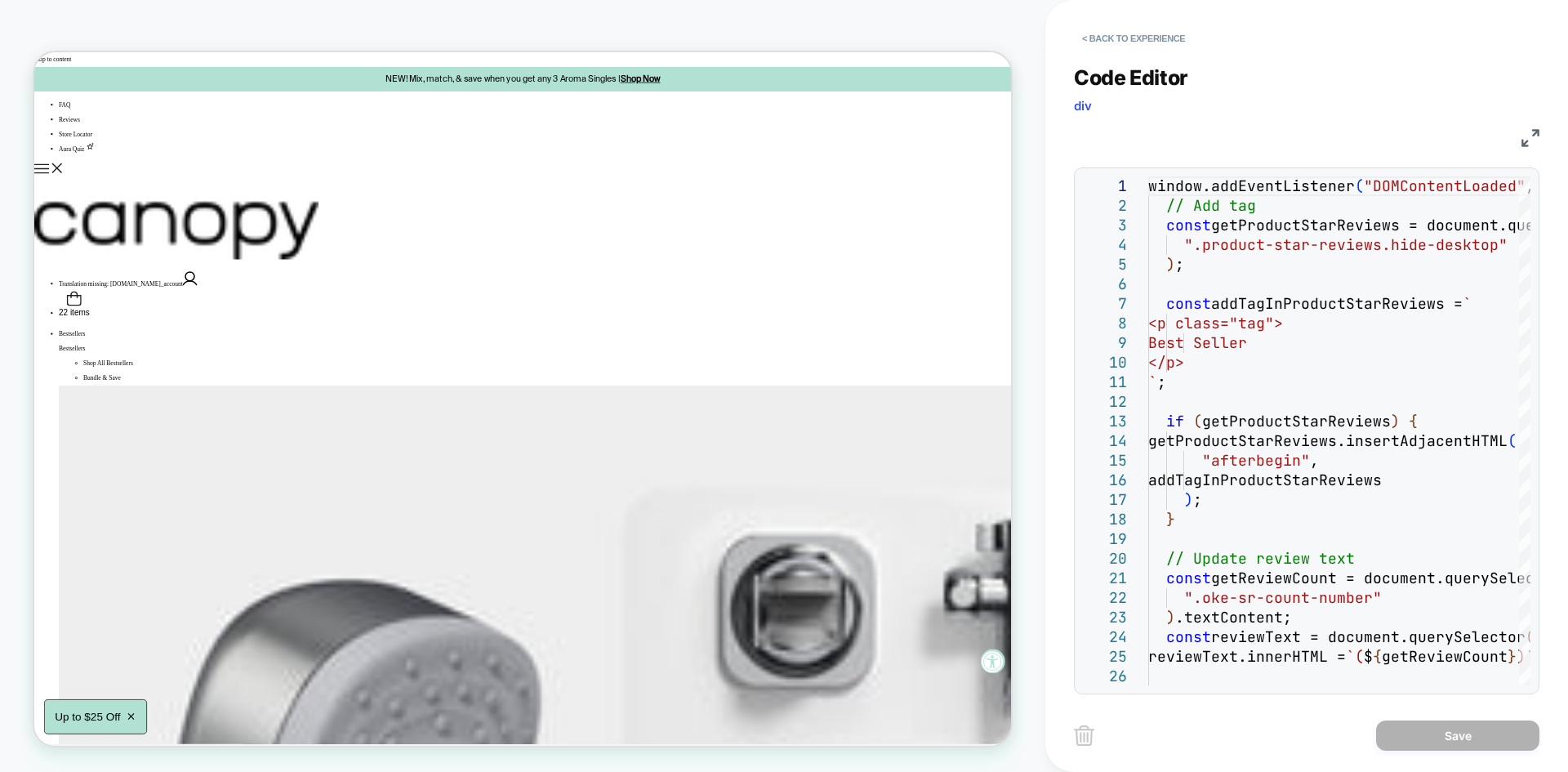
click at [1531, 129] on img at bounding box center [1530, 138] width 18 height 18
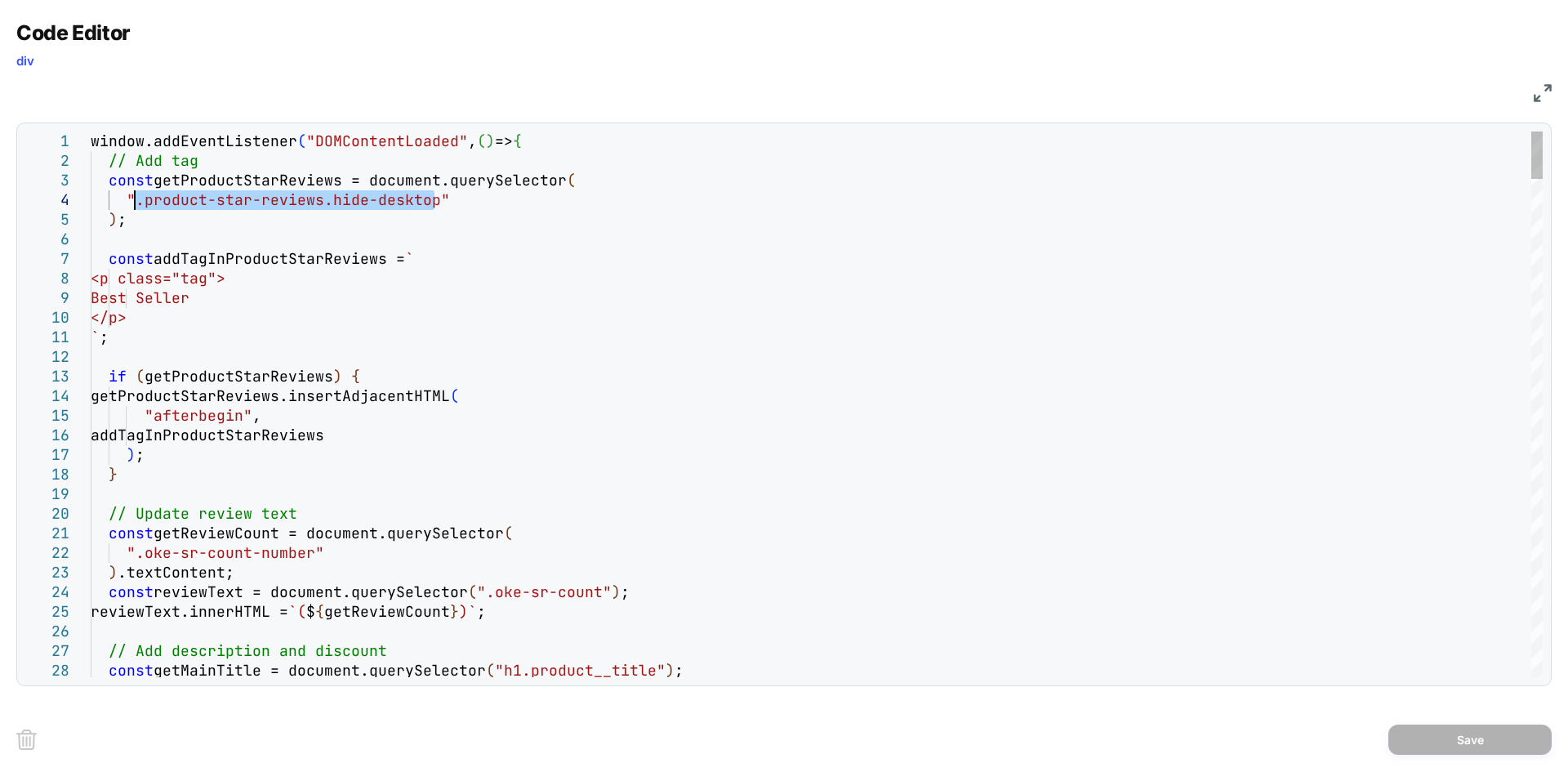
drag, startPoint x: 433, startPoint y: 201, endPoint x: 137, endPoint y: 199, distance: 296.0
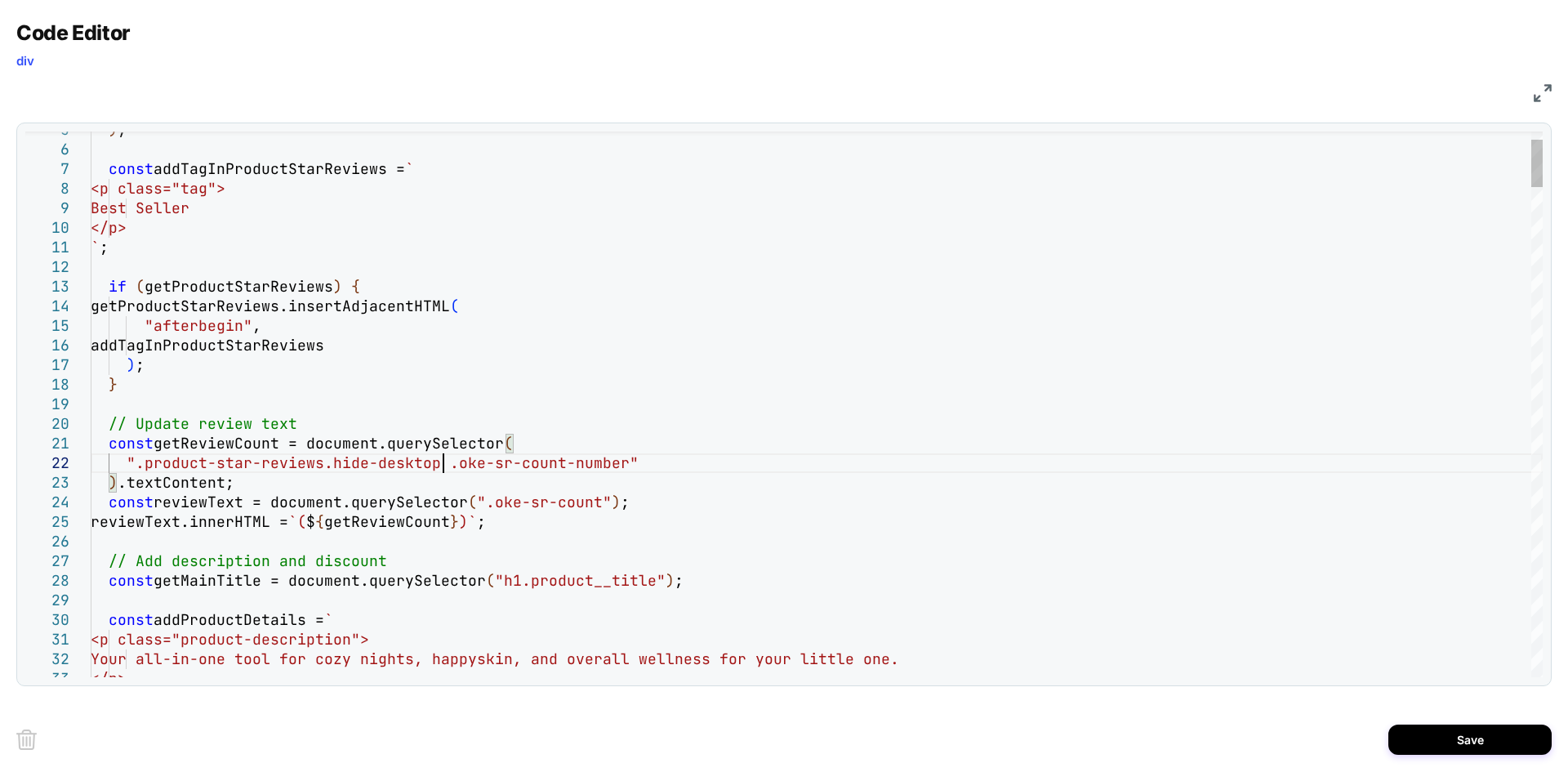
scroll to position [20, 353]
type textarea "**********"
click at [1438, 744] on button "Save" at bounding box center [1469, 739] width 163 height 31
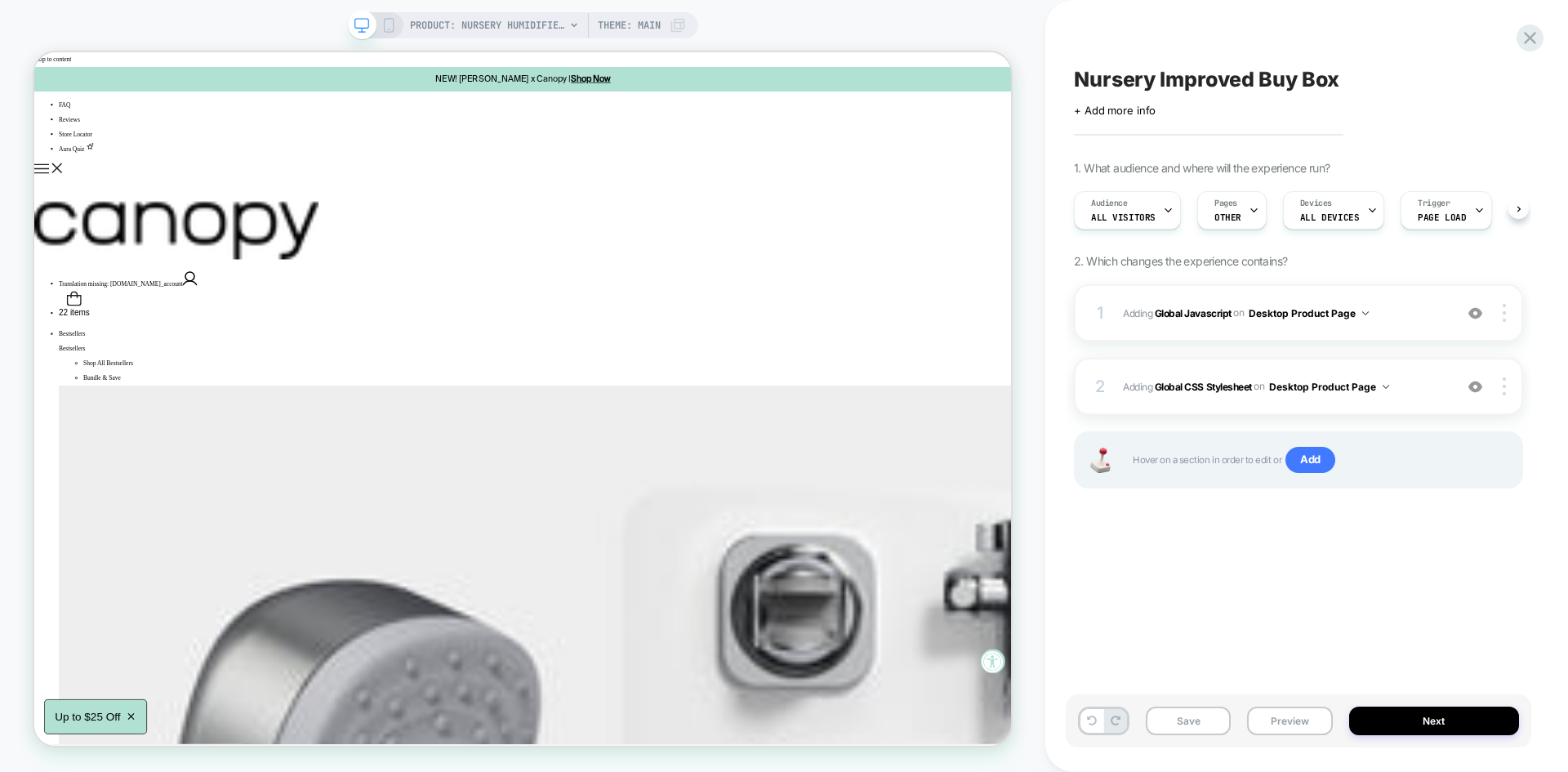
scroll to position [0, 1]
click at [1204, 711] on button "Save" at bounding box center [1188, 721] width 85 height 29
click at [1282, 714] on button "Preview" at bounding box center [1289, 721] width 85 height 29
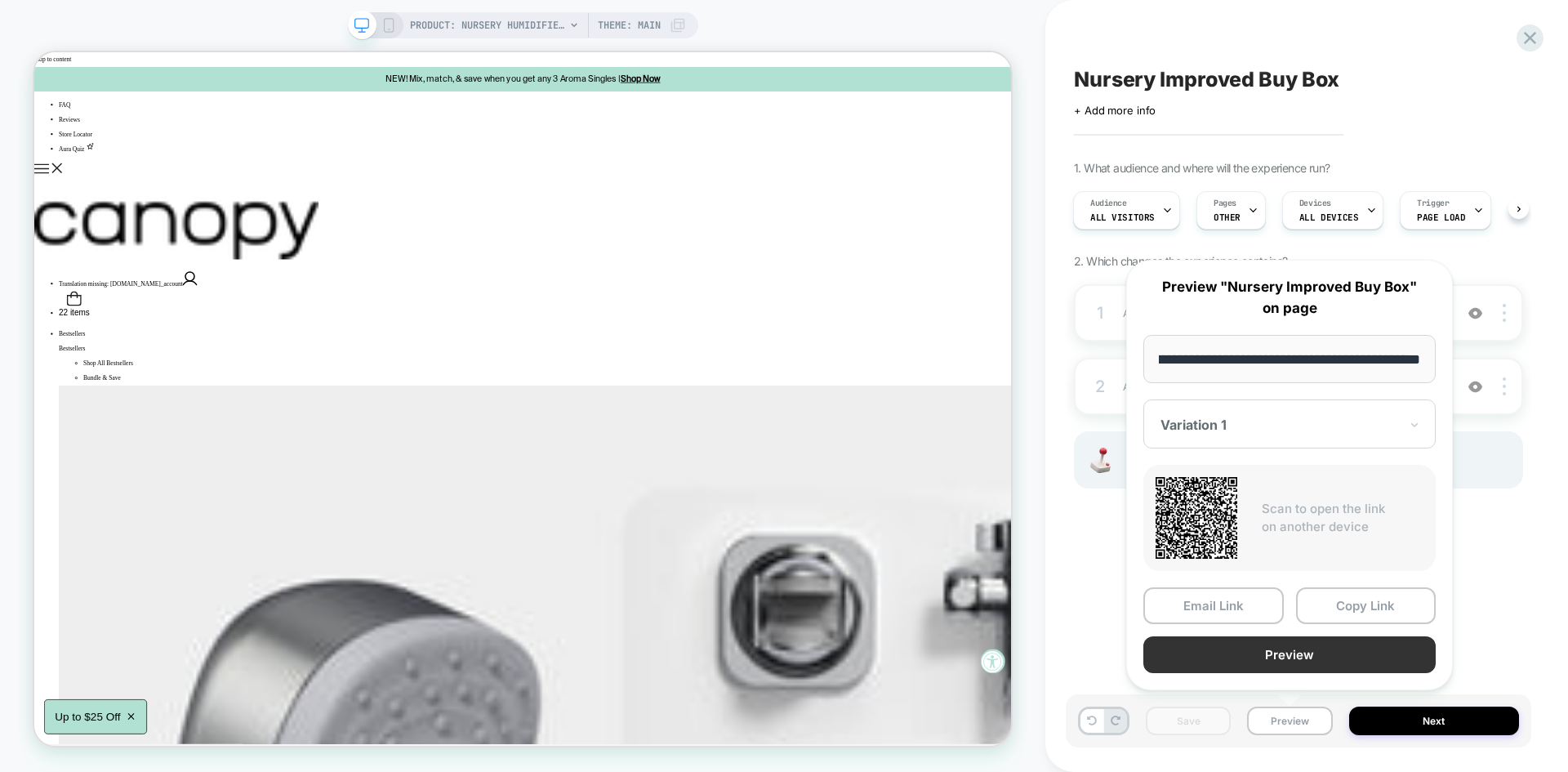
scroll to position [0, 0]
click at [1273, 657] on button "Preview" at bounding box center [1288, 654] width 292 height 37
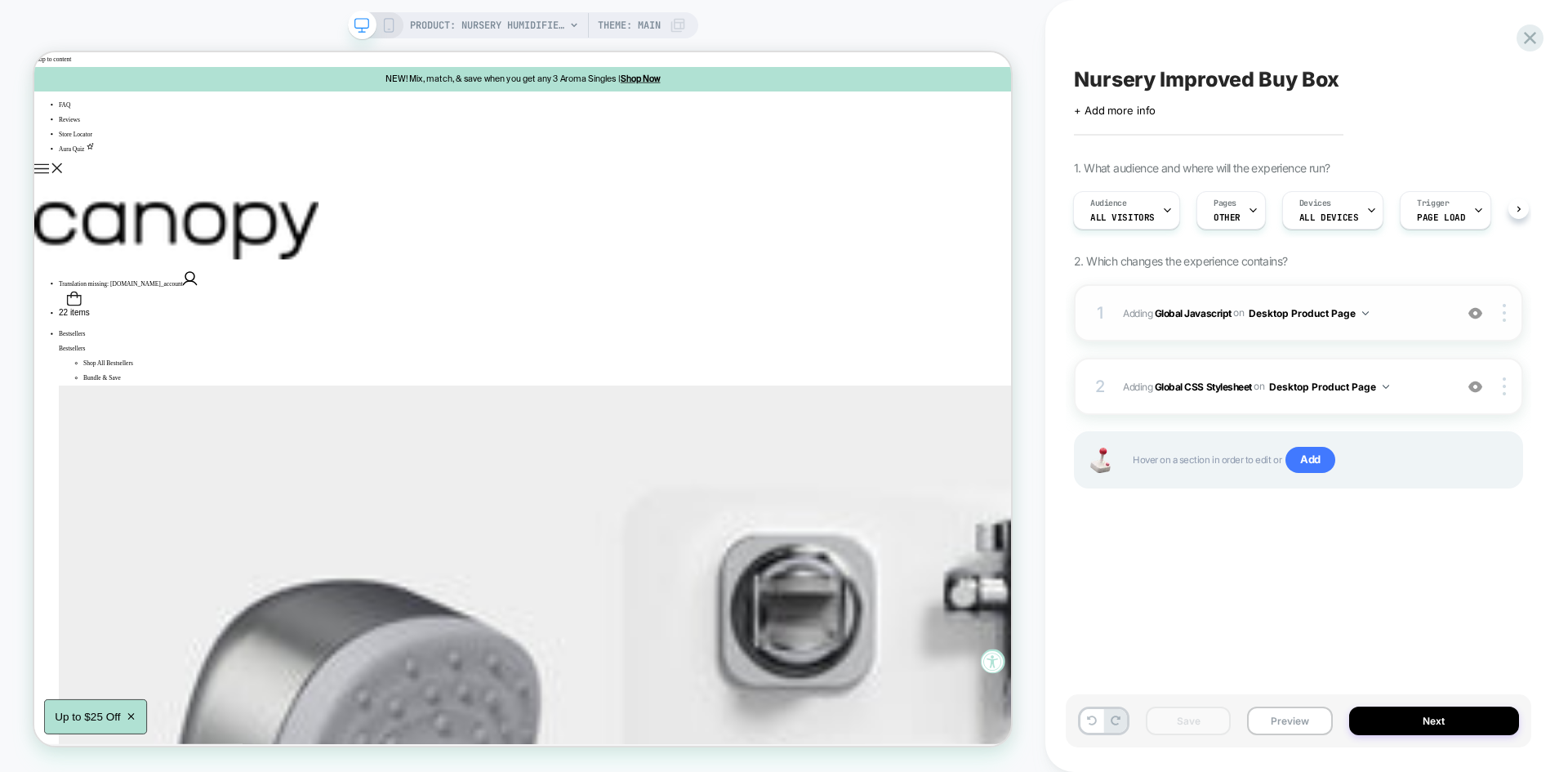
click at [1419, 323] on span "Adding Global Javascript on Desktop Product Page" at bounding box center [1284, 313] width 323 height 21
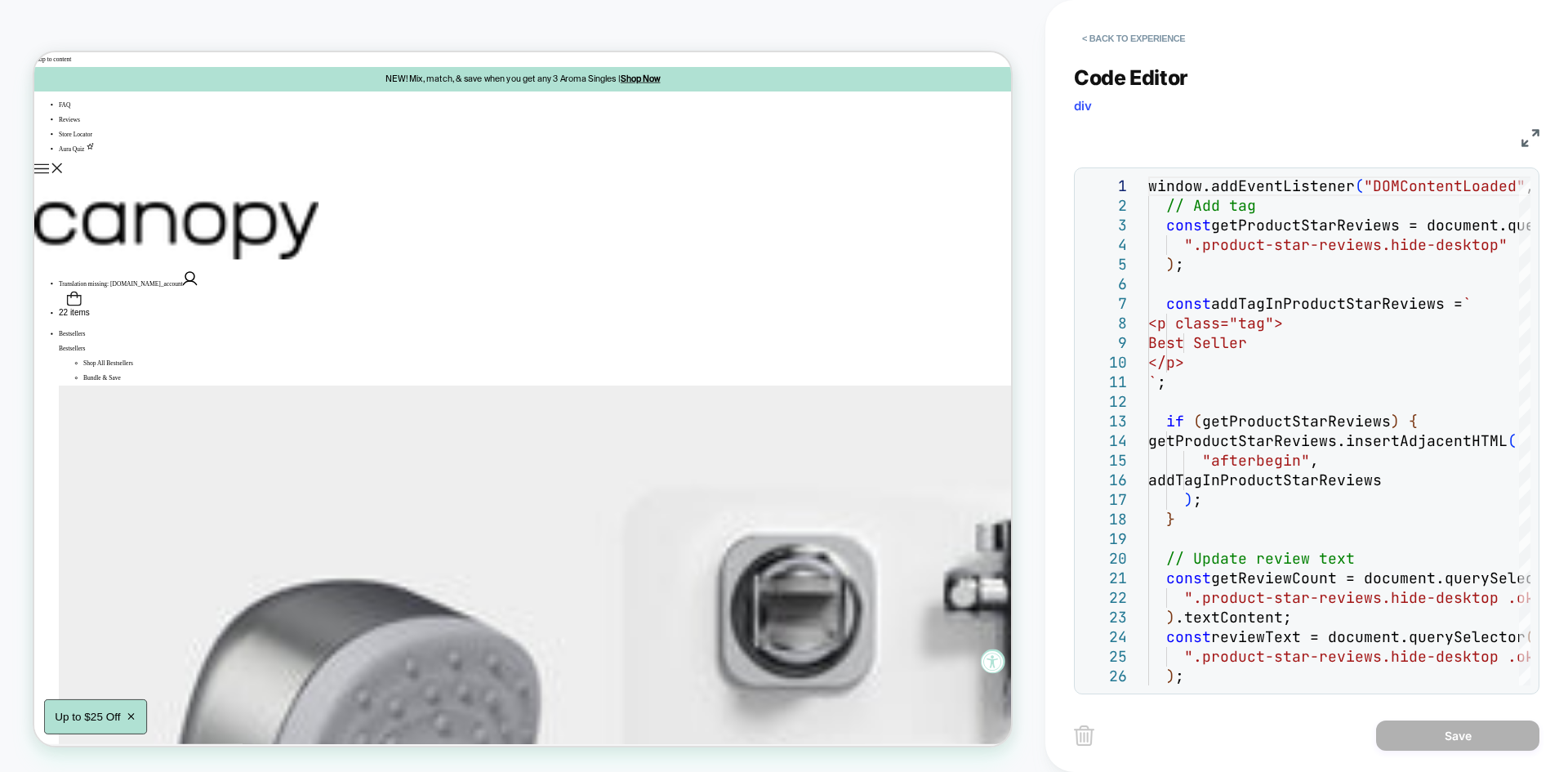
click at [1527, 137] on img at bounding box center [1530, 138] width 18 height 18
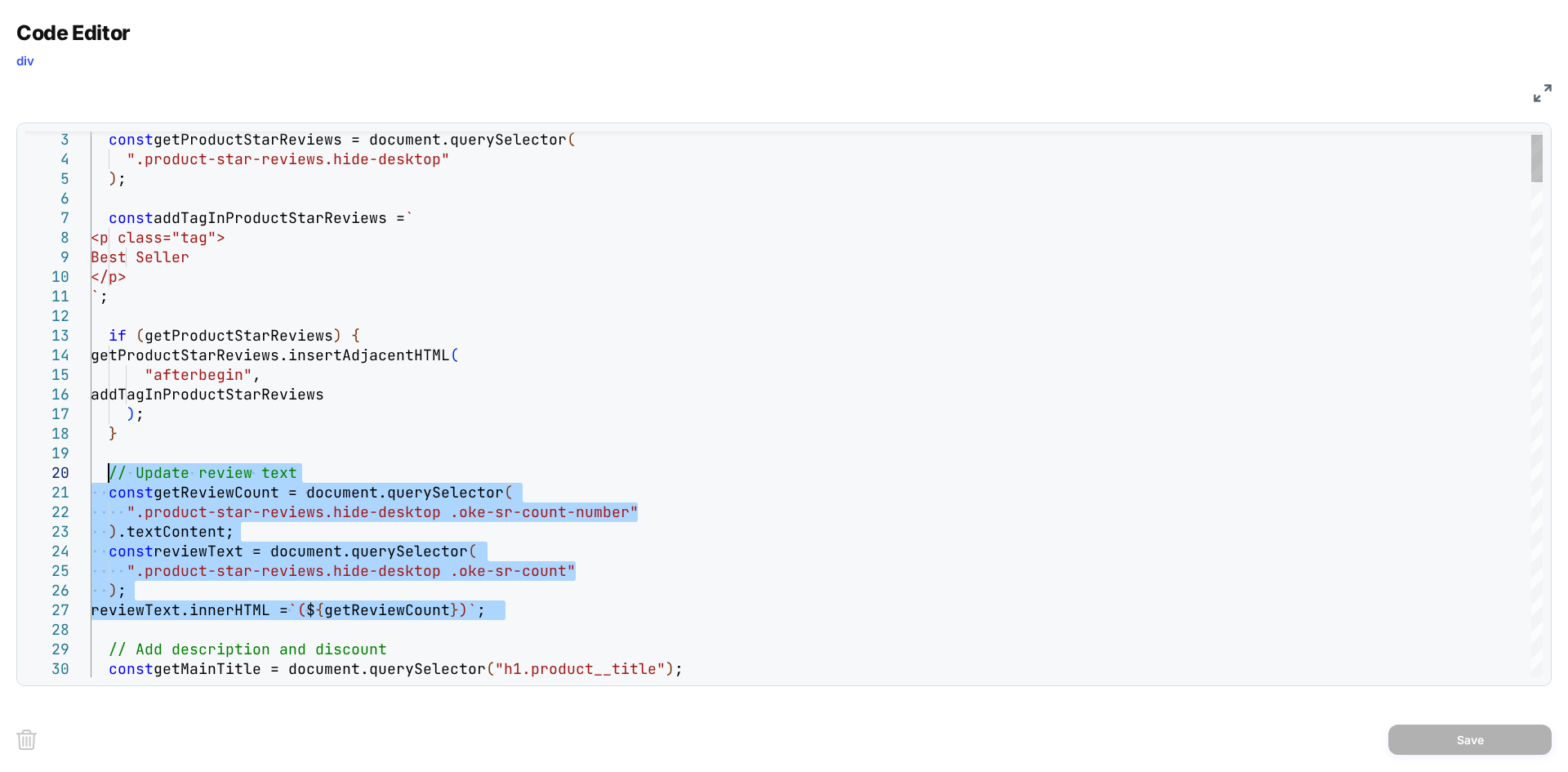
drag, startPoint x: 518, startPoint y: 611, endPoint x: 110, endPoint y: 478, distance: 429.1
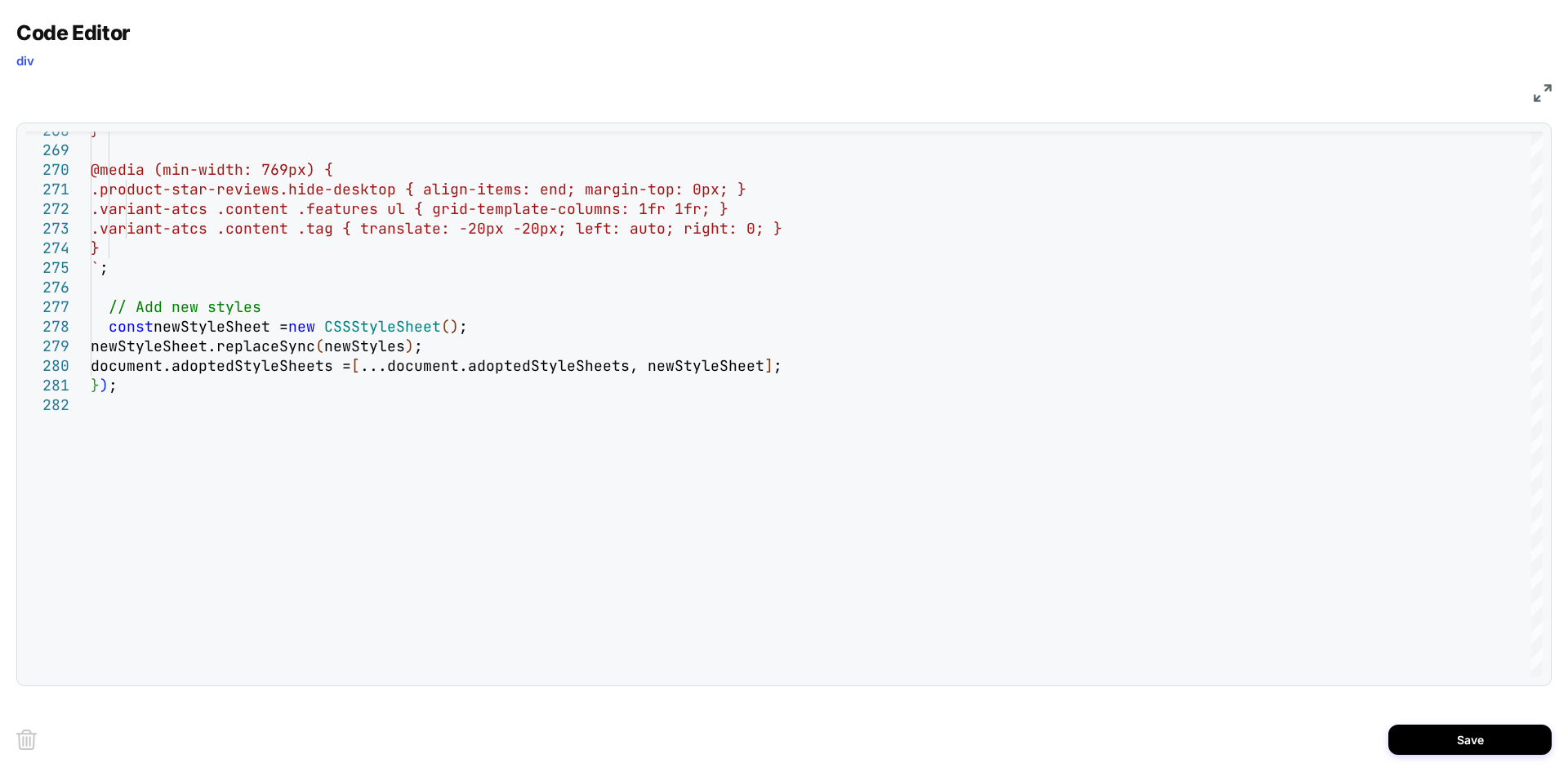
click at [1536, 86] on img at bounding box center [1542, 93] width 18 height 18
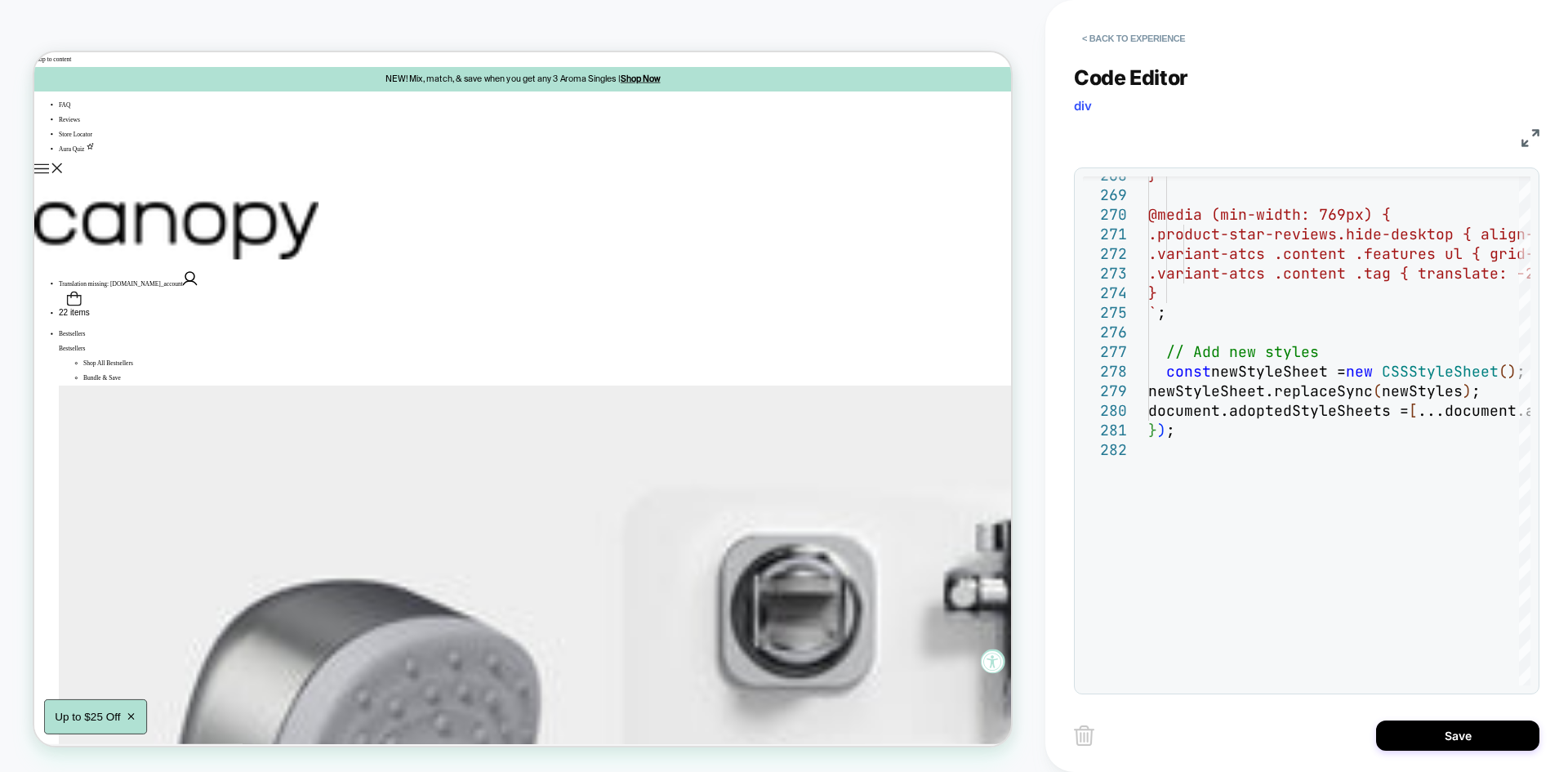
click at [1530, 129] on img at bounding box center [1530, 138] width 18 height 18
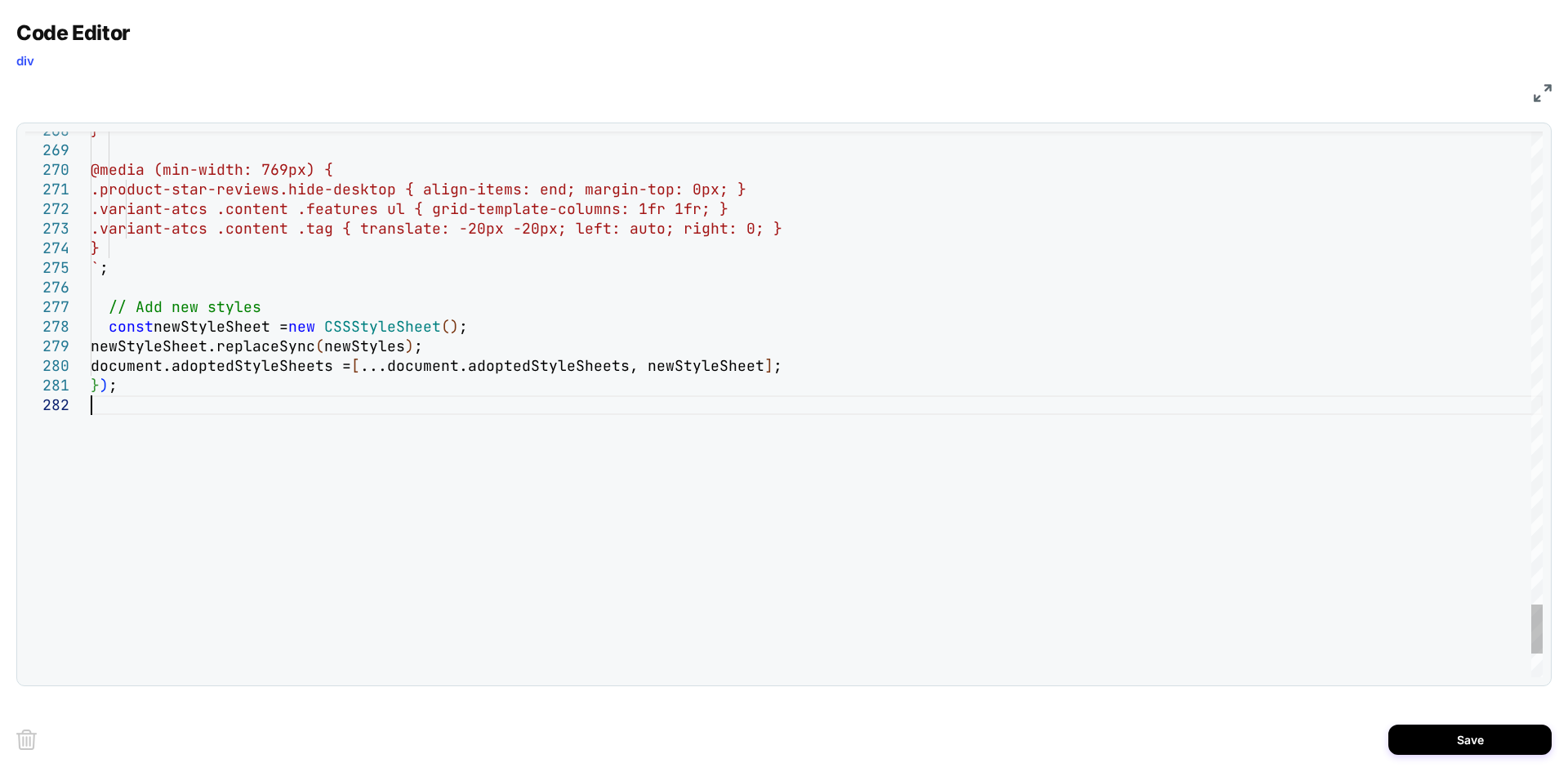
scroll to position [0, 26]
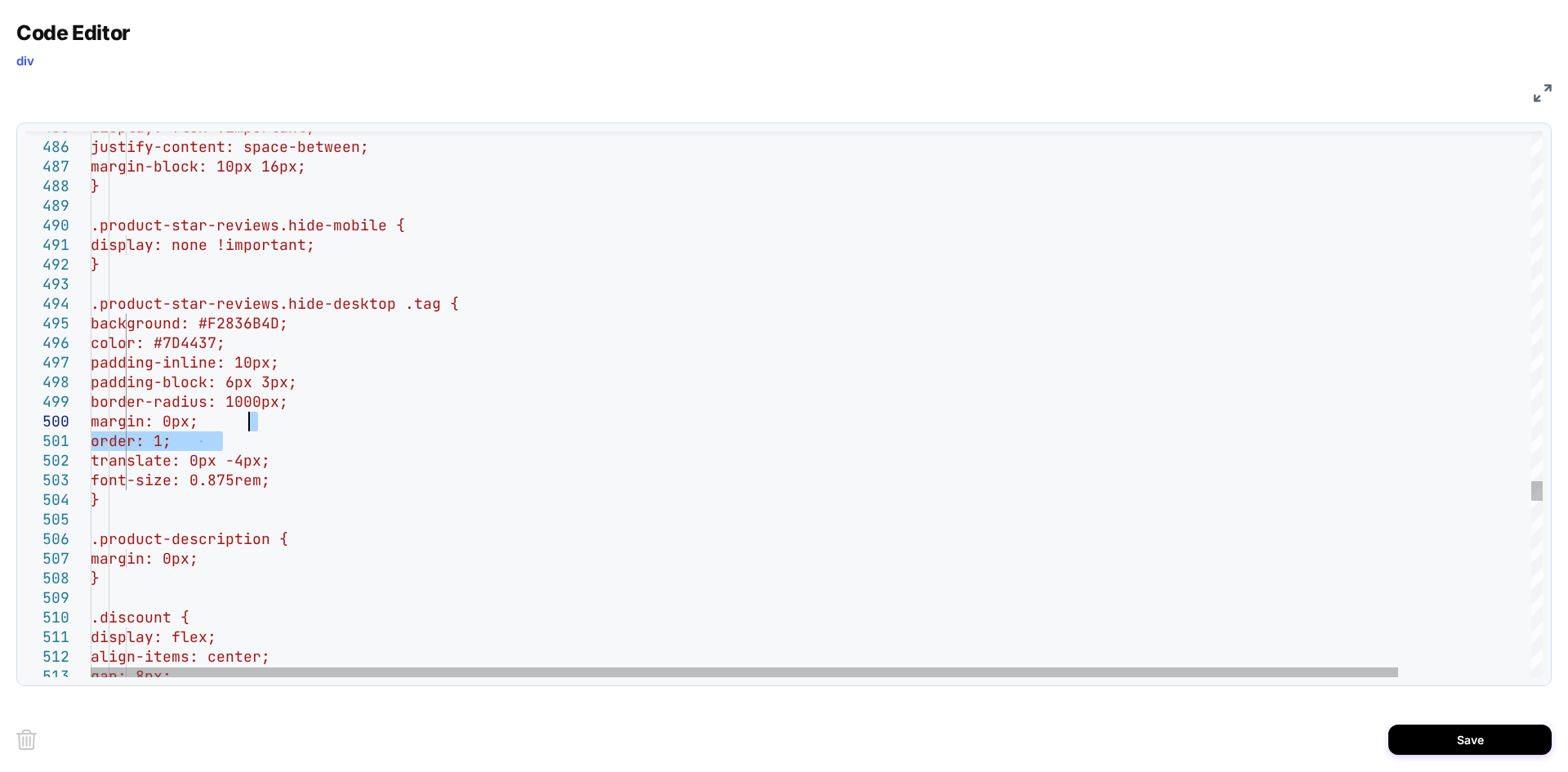
drag, startPoint x: 248, startPoint y: 442, endPoint x: 261, endPoint y: 422, distance: 23.9
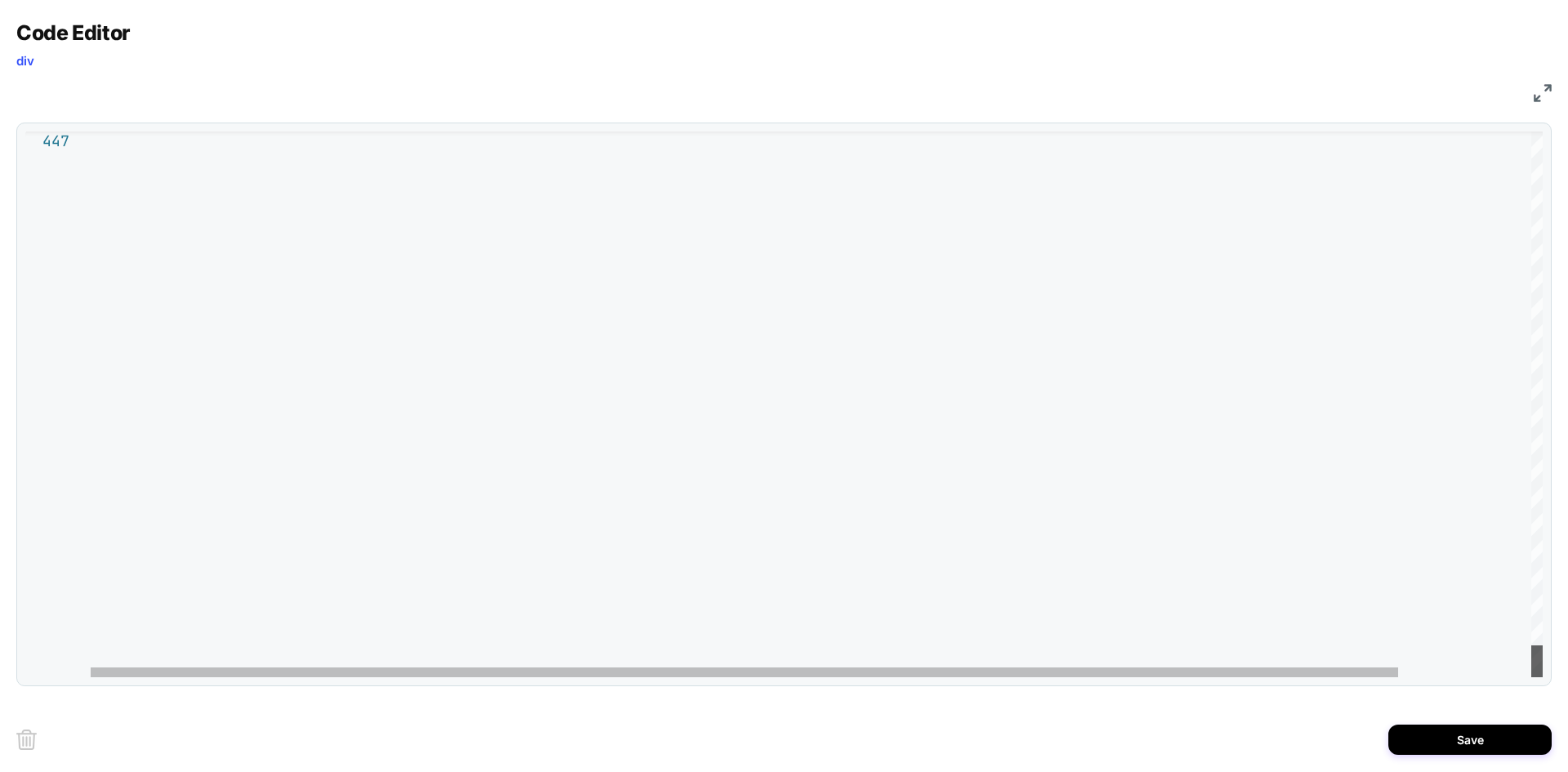
click at [1542, 677] on div at bounding box center [1536, 661] width 12 height 32
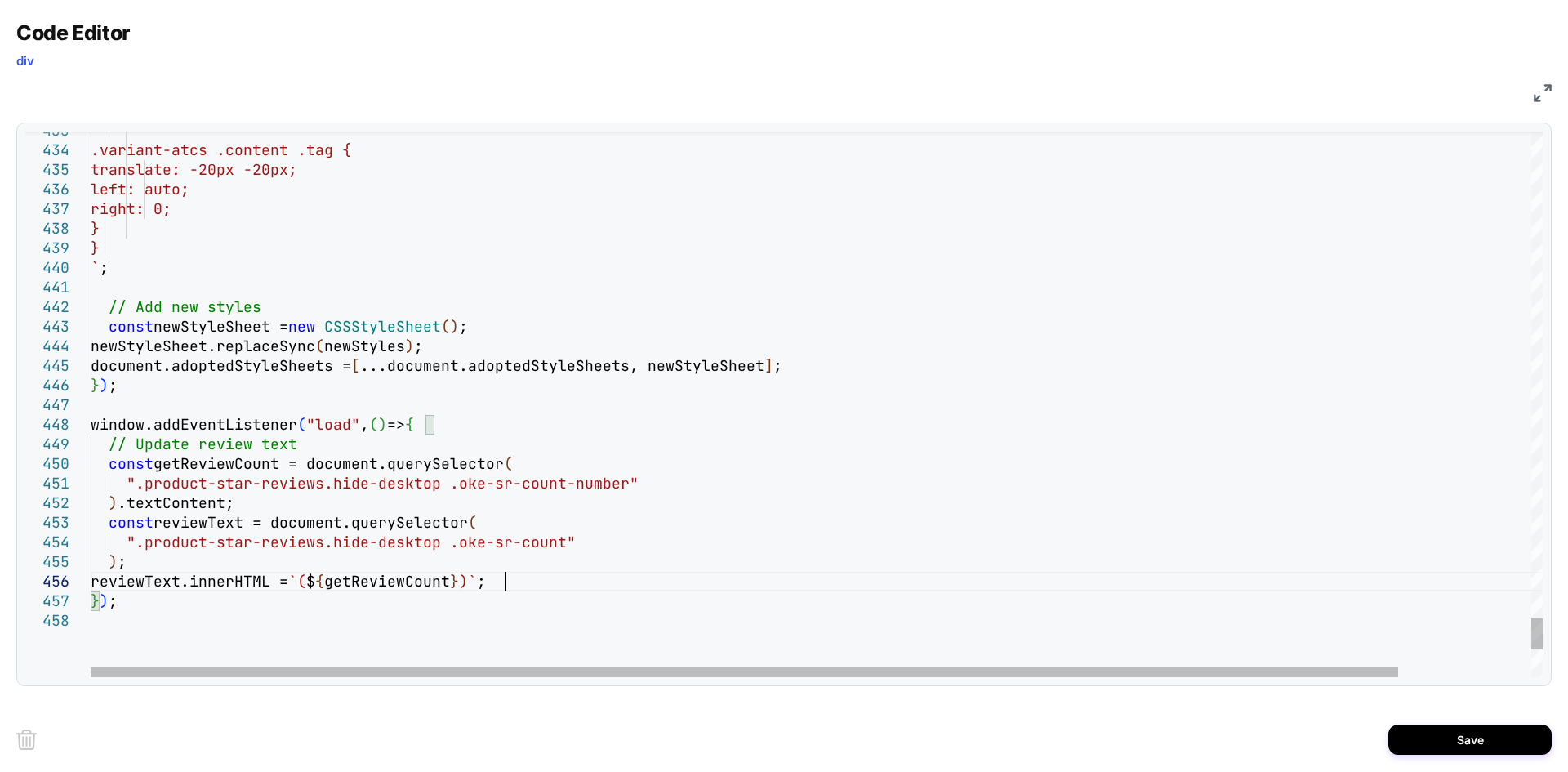
scroll to position [156, 17]
type textarea "**********"
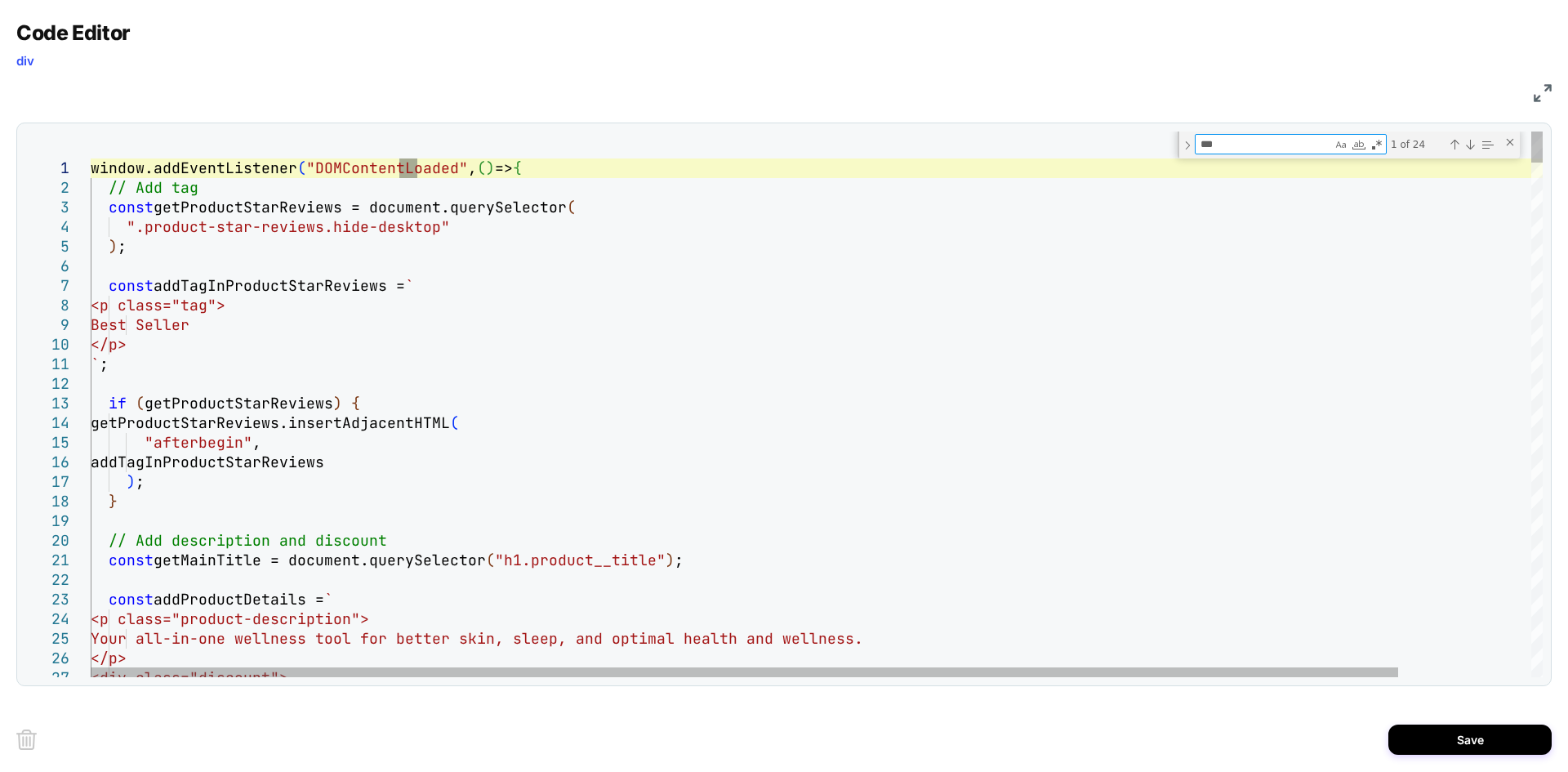
type textarea "****"
type textarea "**********"
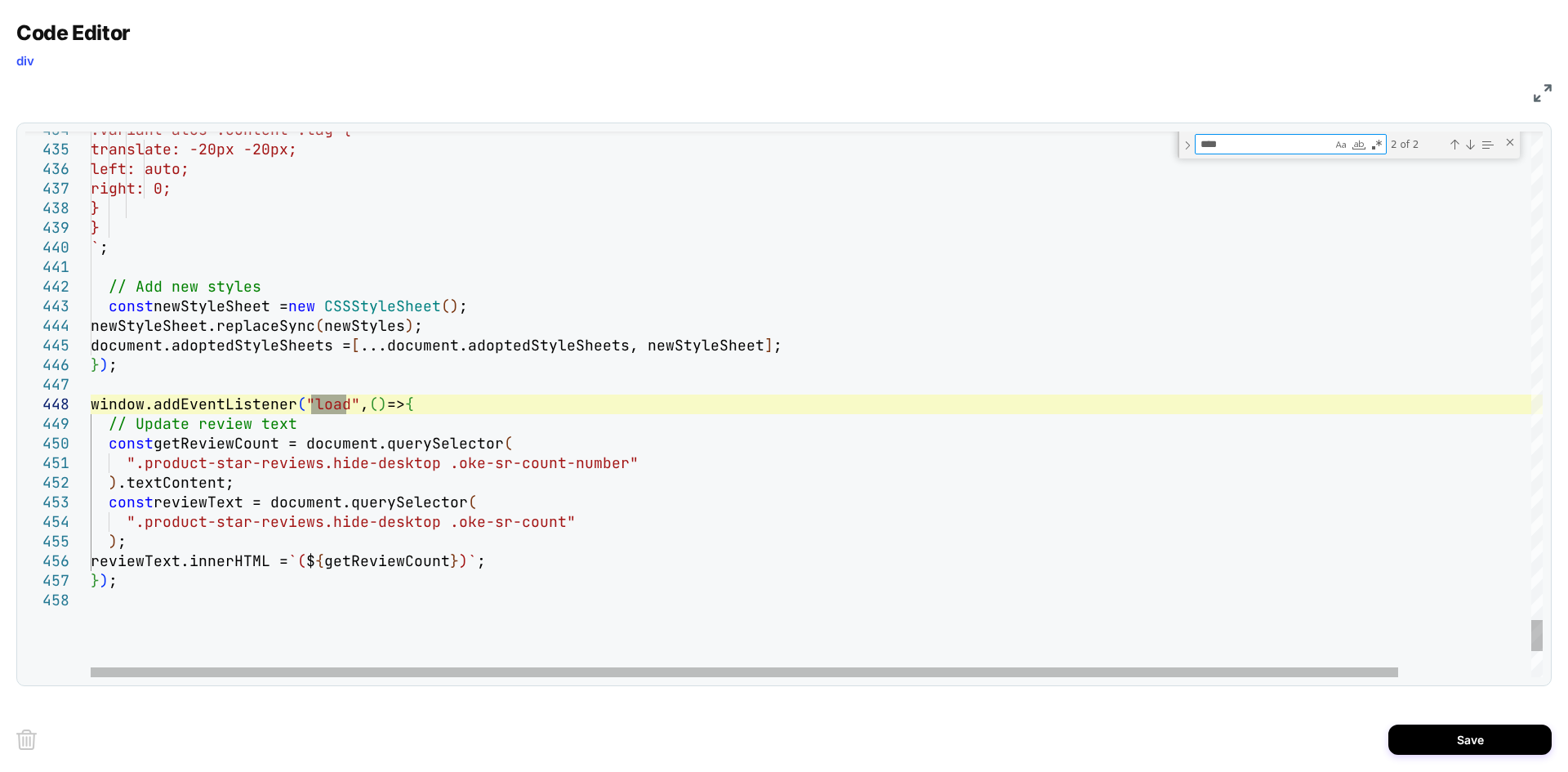
type textarea "****"
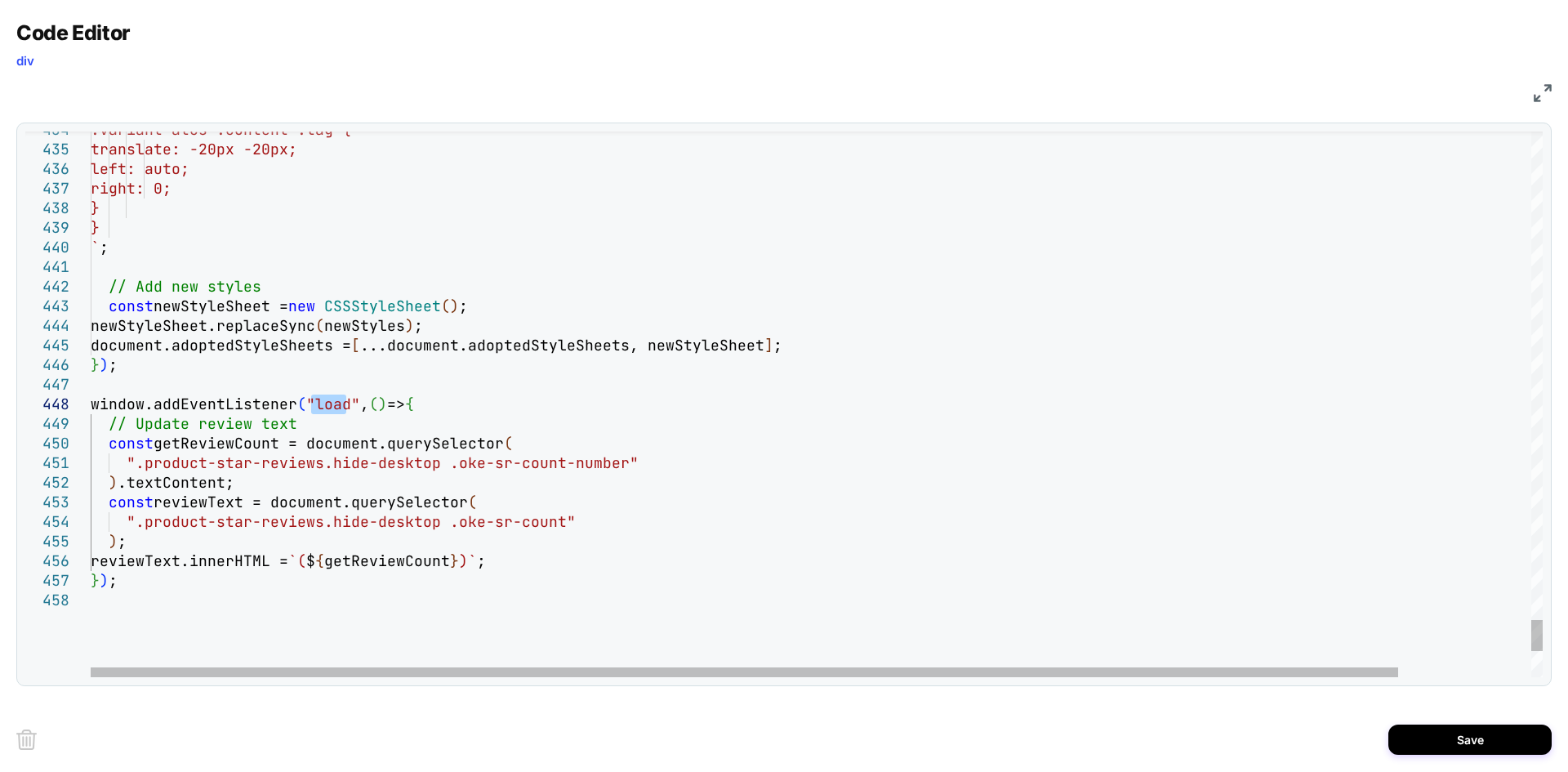
type textarea "**********"
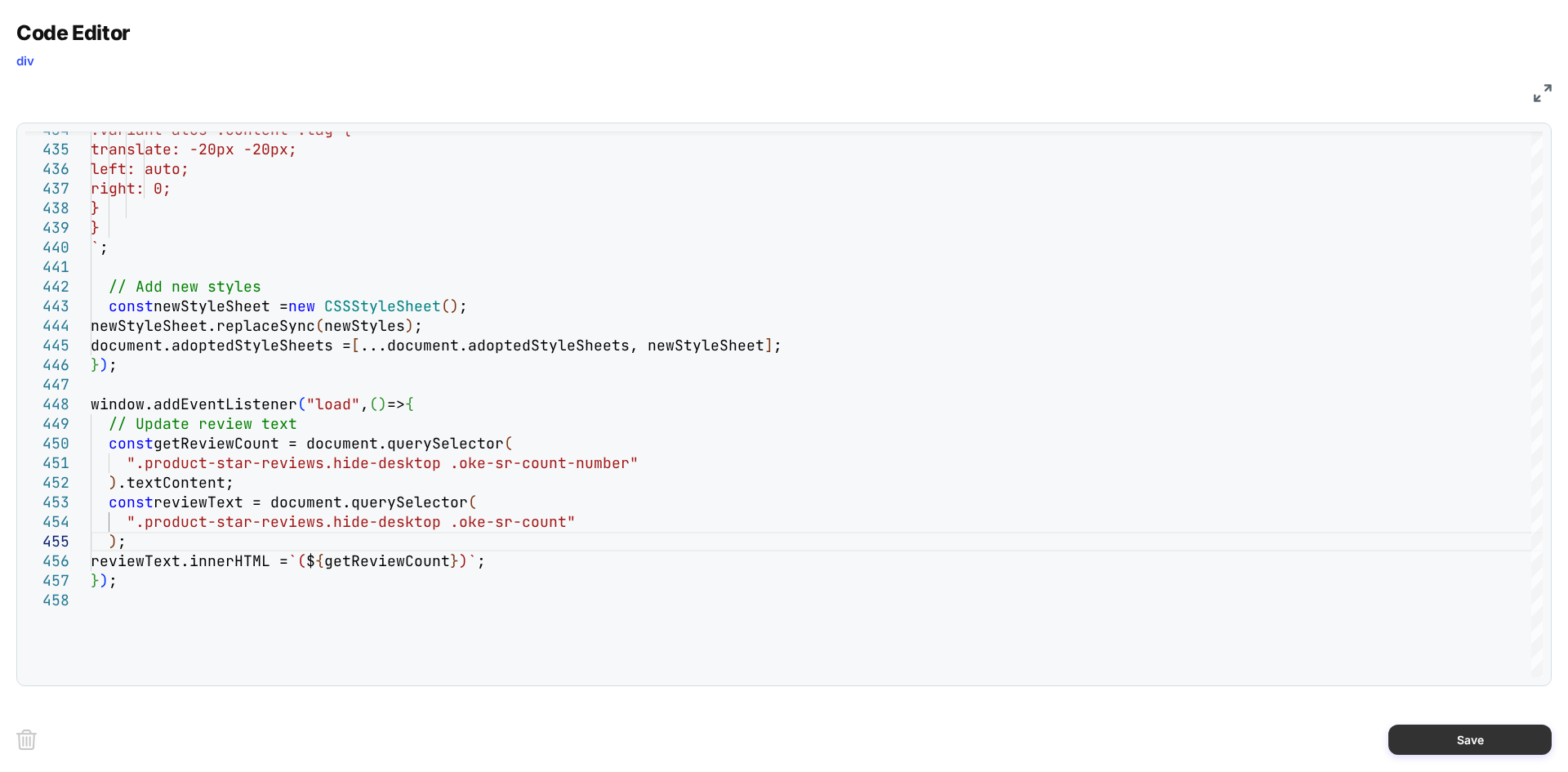
click at [1434, 732] on button "Save" at bounding box center [1469, 739] width 163 height 31
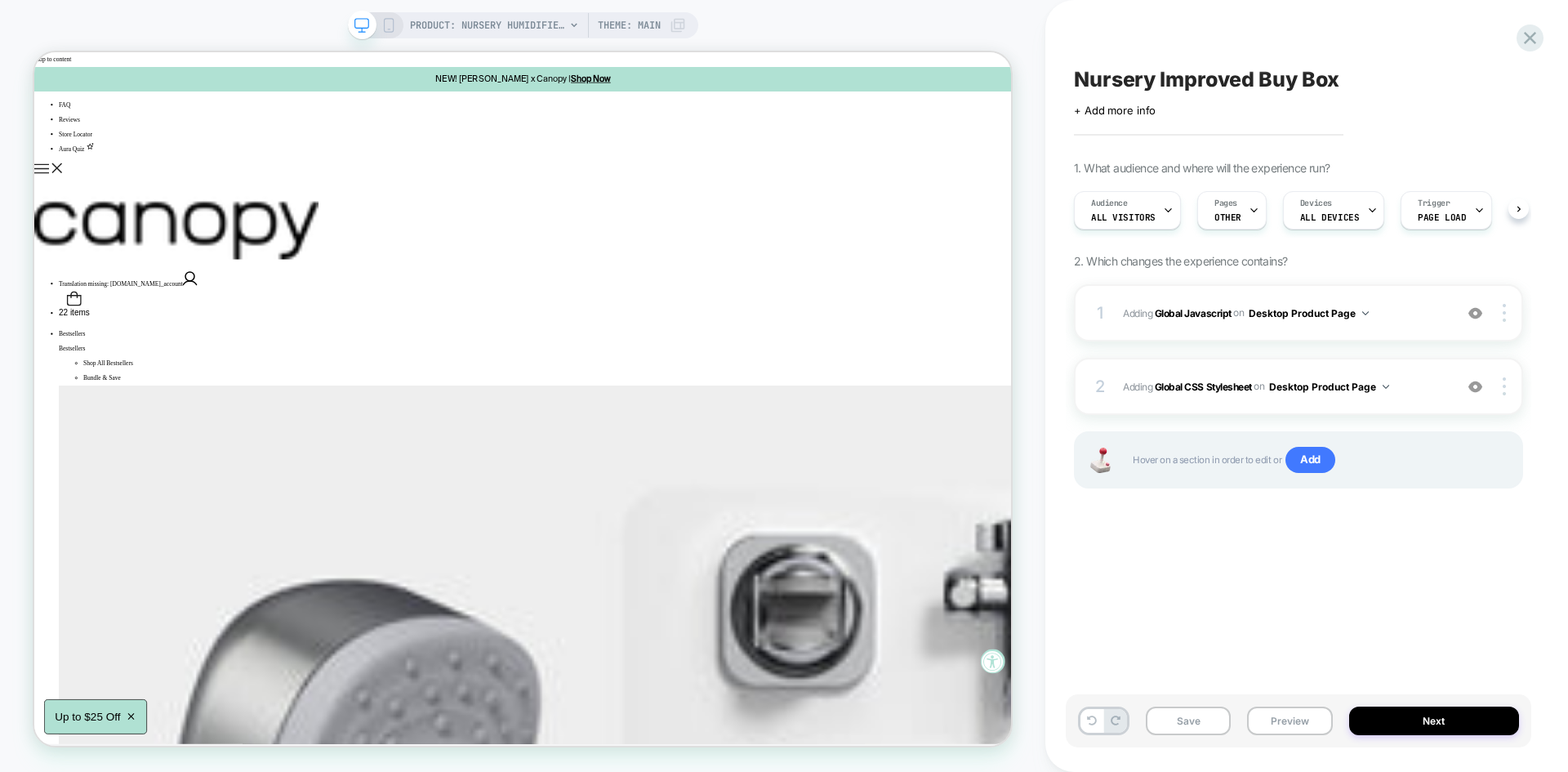
scroll to position [0, 1]
click at [1187, 718] on button "Save" at bounding box center [1188, 721] width 85 height 29
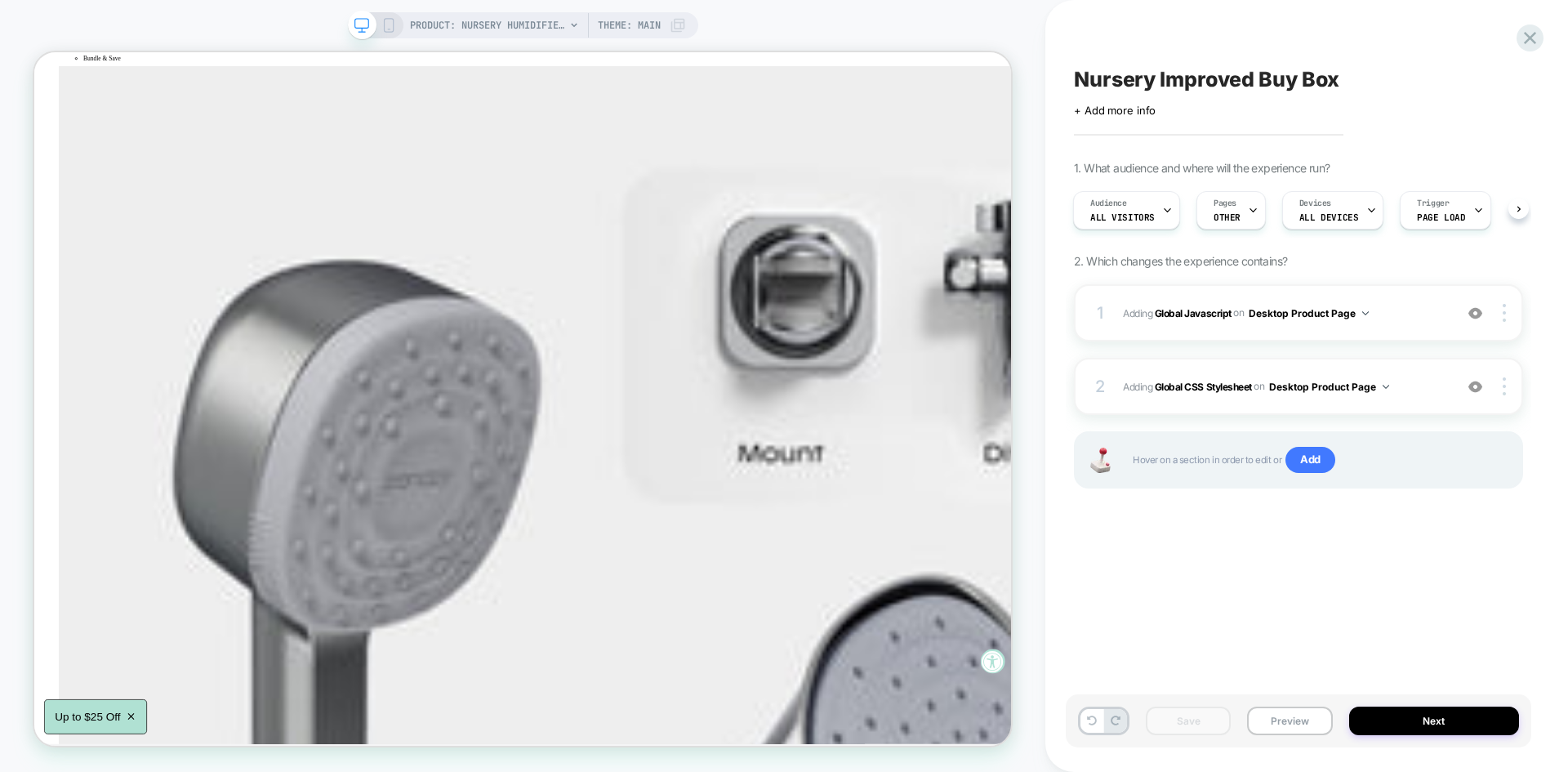
scroll to position [453, 0]
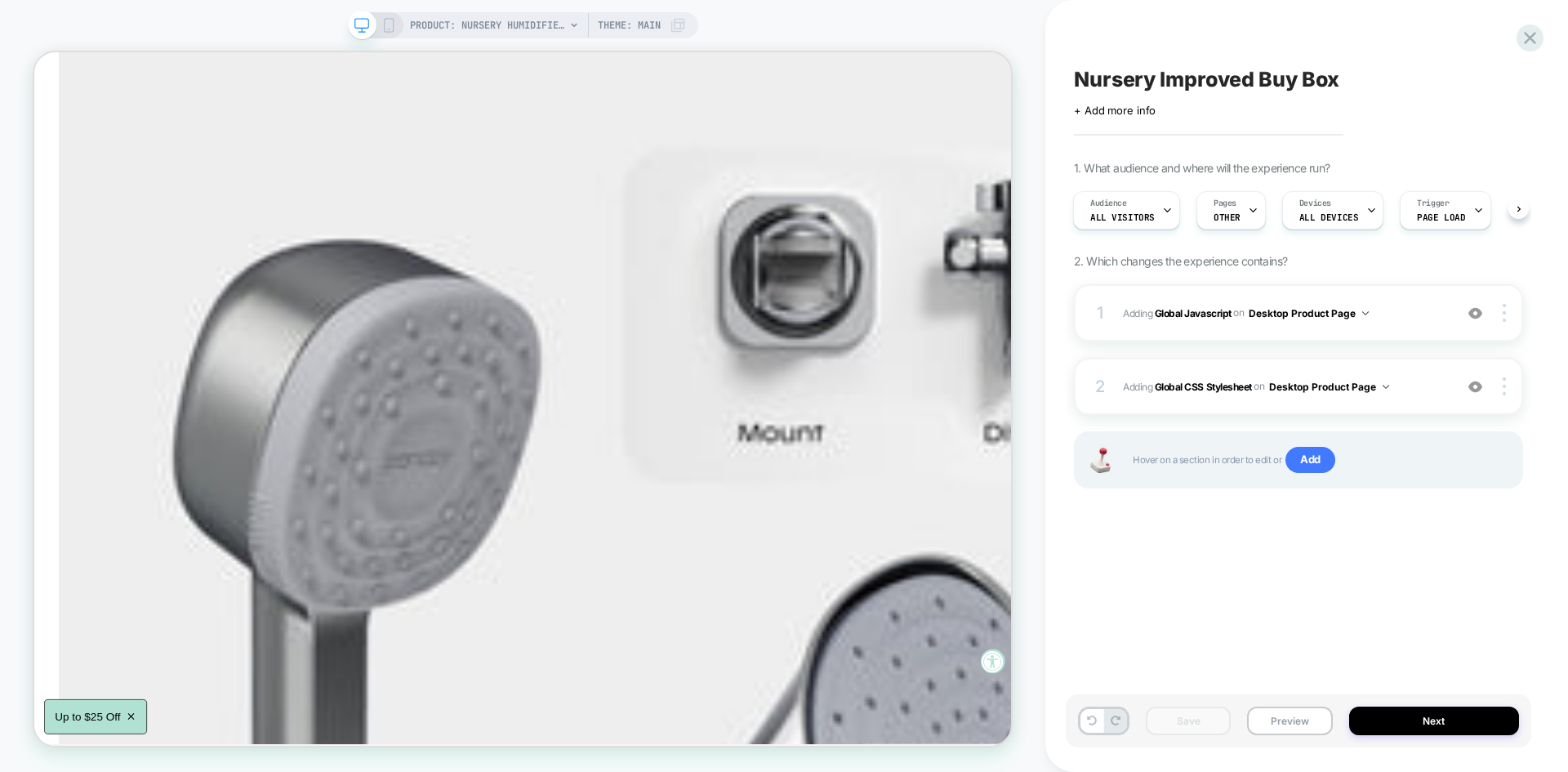
click at [1234, 586] on div "Nursery Improved Buy Box Click to edit experience details + Add more info 1. Wh…" at bounding box center [1298, 386] width 465 height 739
click at [1257, 722] on button "Preview" at bounding box center [1289, 721] width 85 height 29
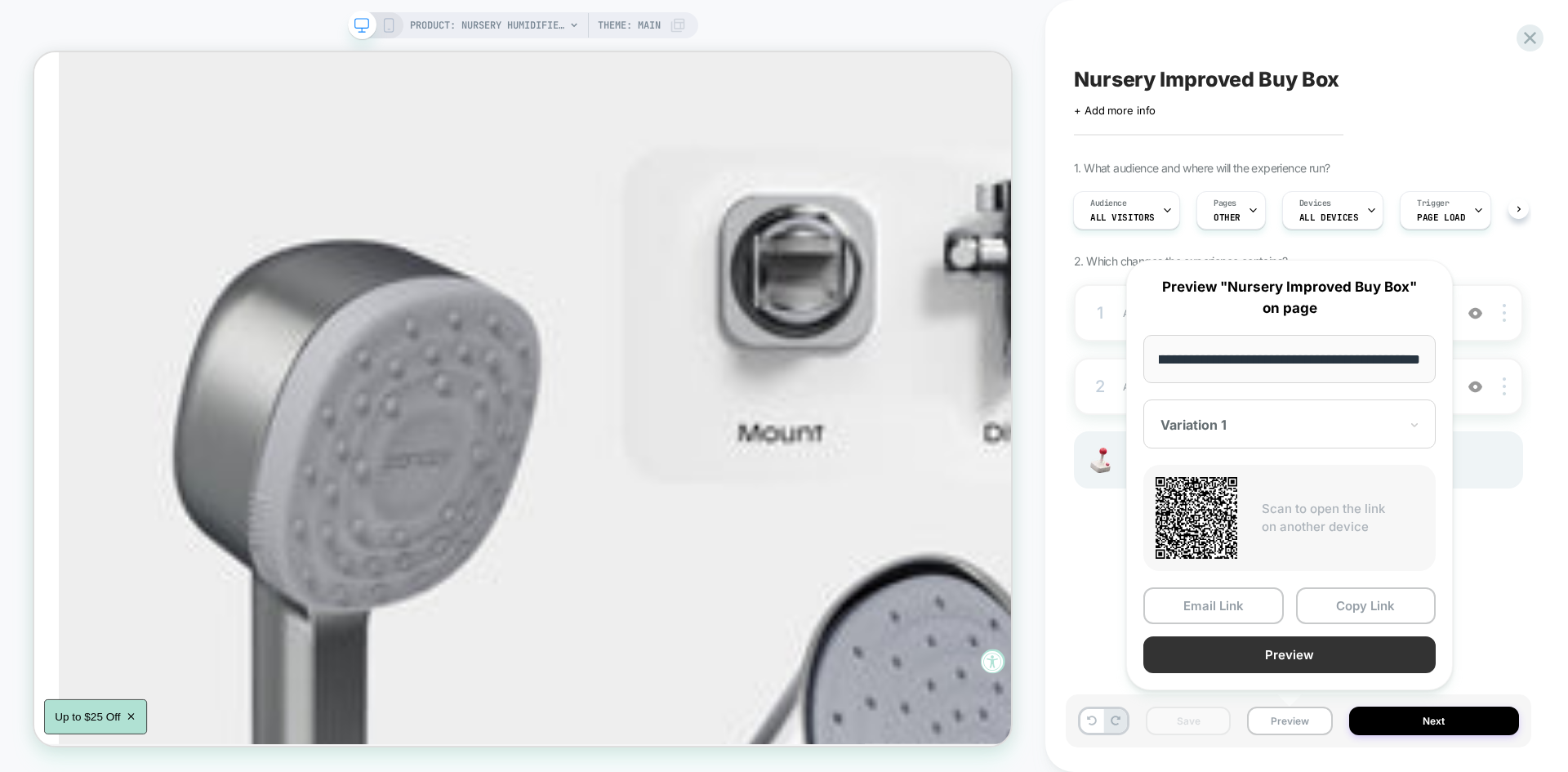
scroll to position [0, 0]
click at [1247, 638] on button "Preview" at bounding box center [1288, 654] width 292 height 37
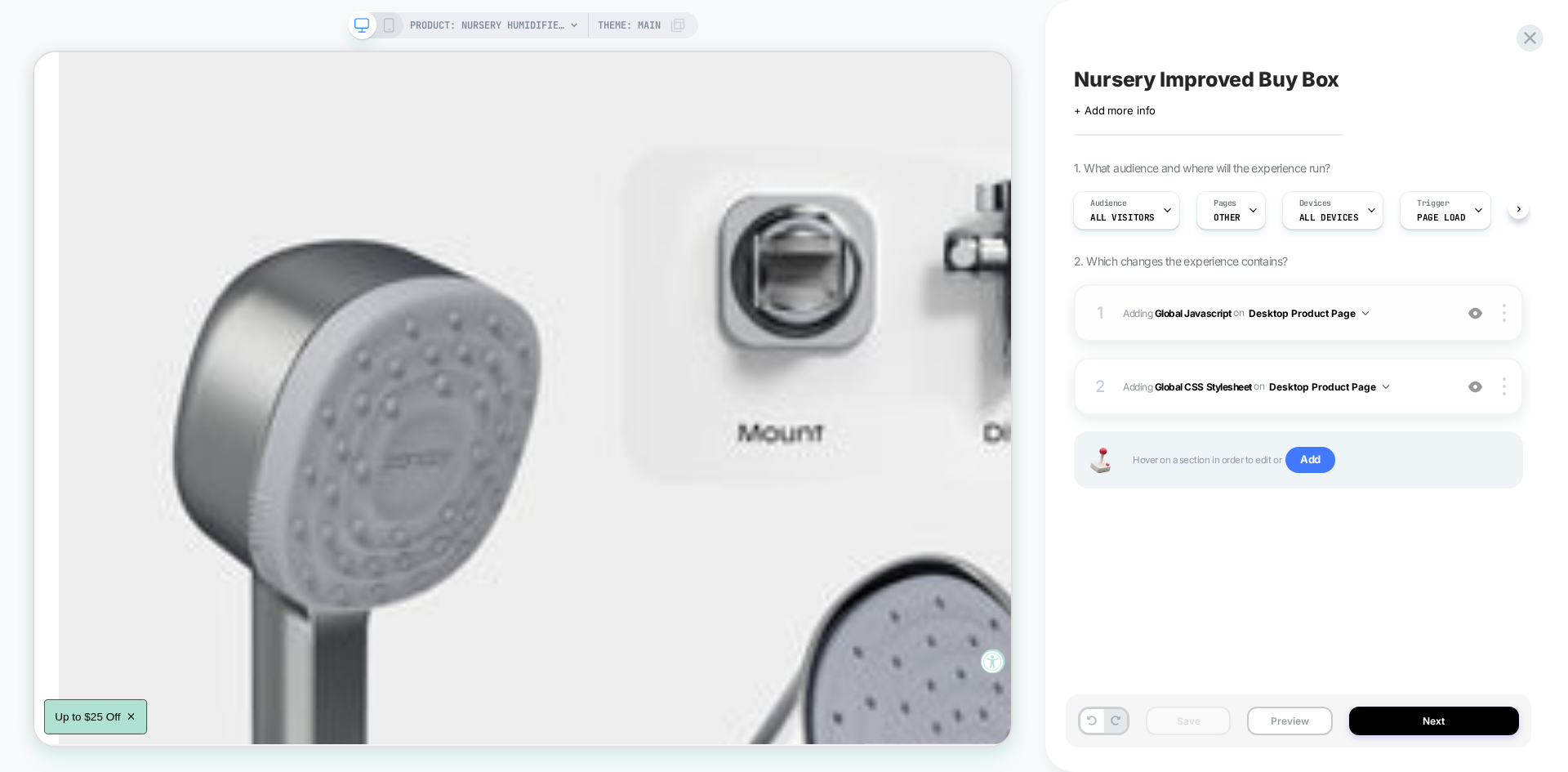
click at [1399, 307] on span "Adding Global Javascript on Desktop Product Page" at bounding box center [1284, 313] width 323 height 21
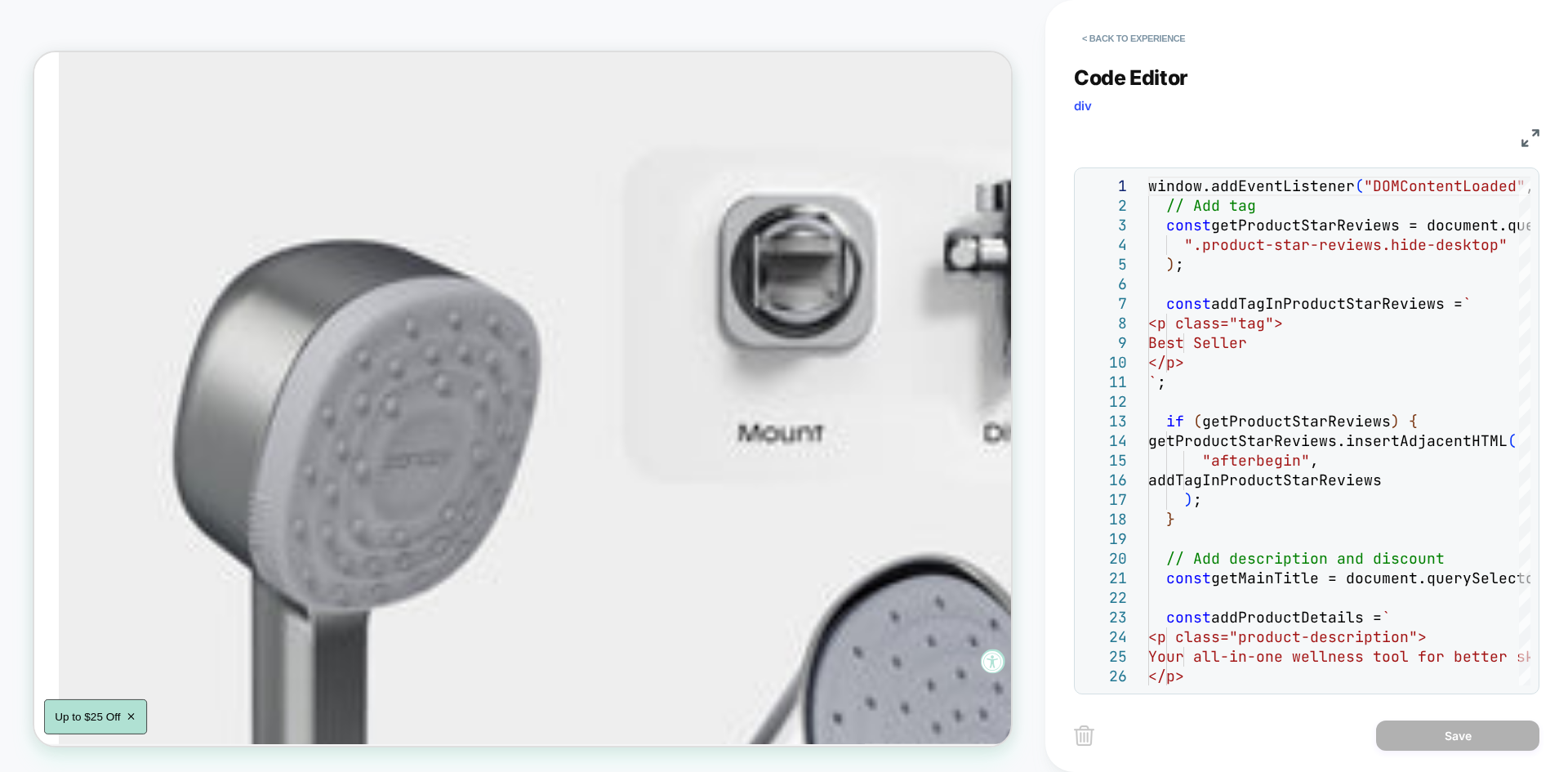
click at [1530, 136] on img at bounding box center [1530, 138] width 18 height 18
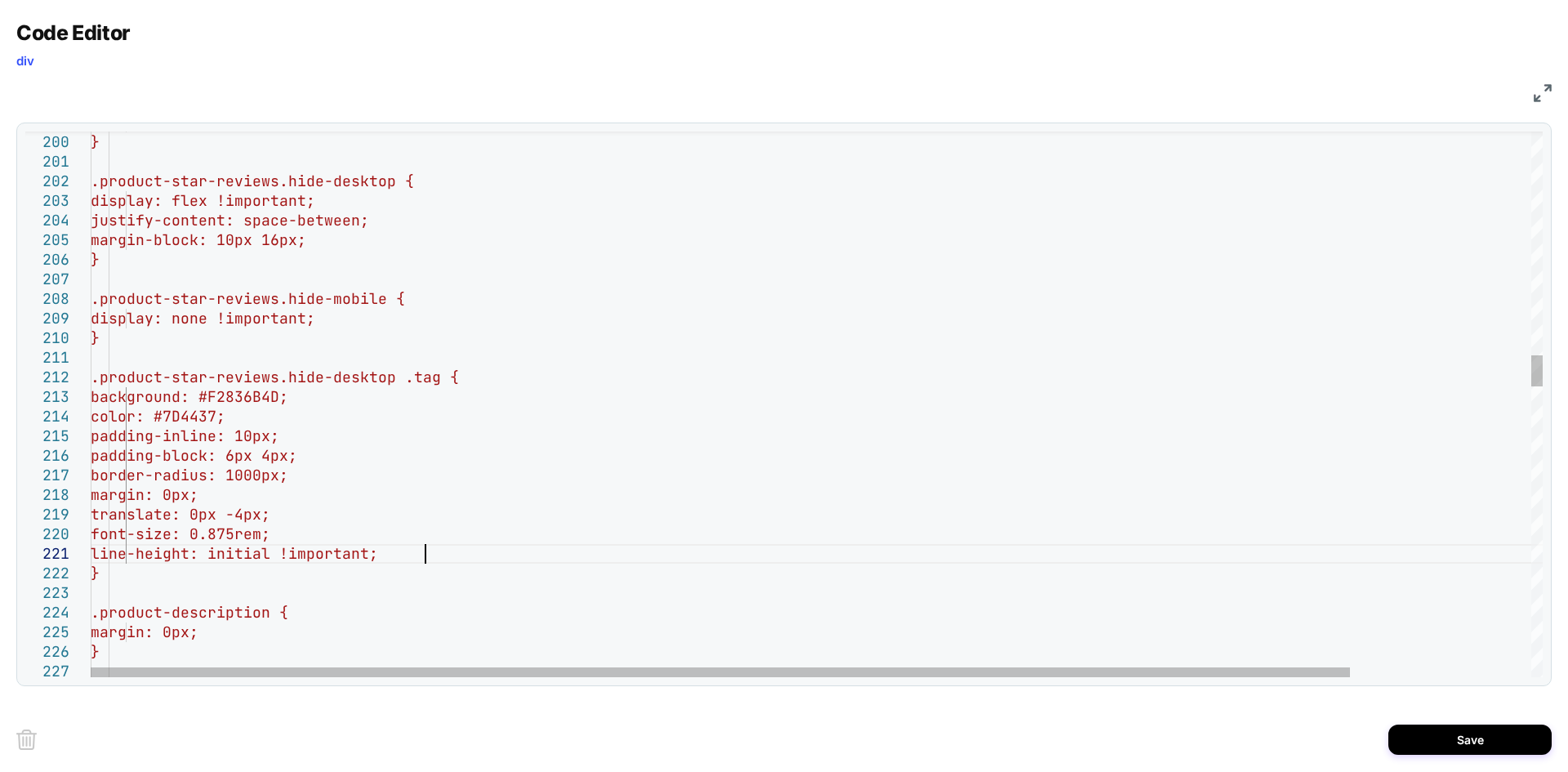
scroll to position [18, 334]
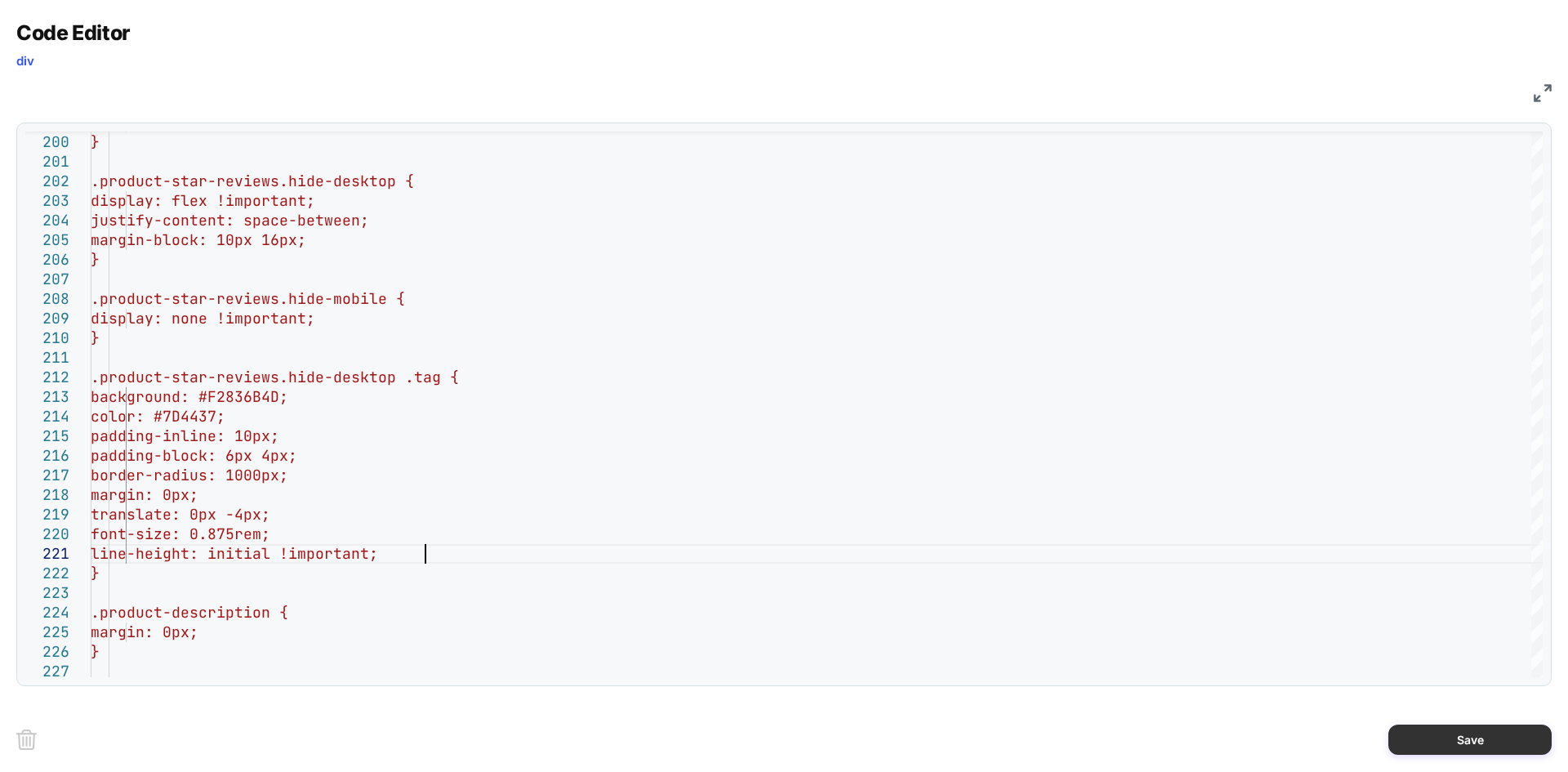
type textarea "**********"
click at [1420, 732] on button "Save" at bounding box center [1469, 739] width 163 height 31
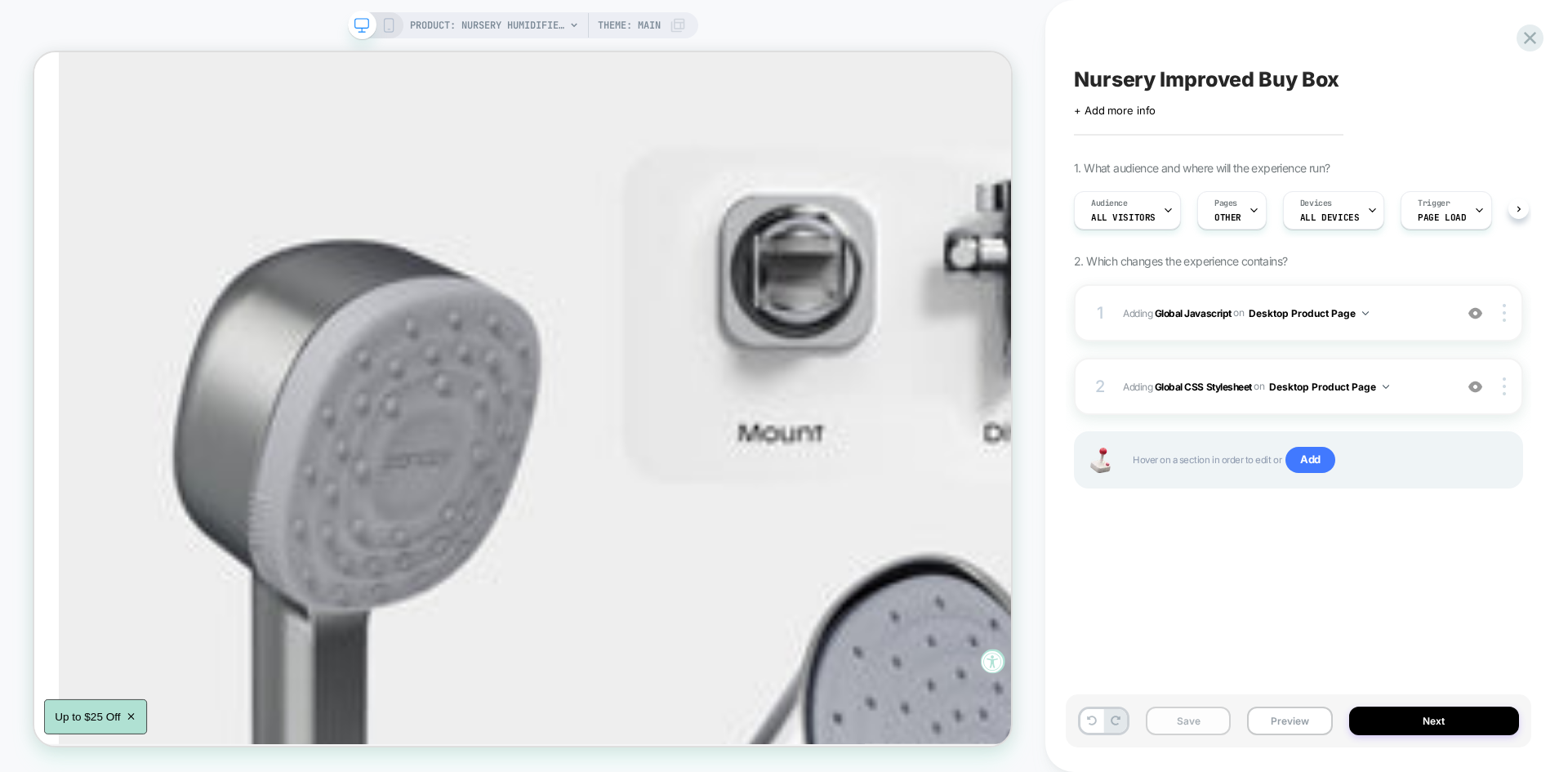
scroll to position [0, 1]
click at [1189, 714] on button "Save" at bounding box center [1188, 721] width 85 height 29
click at [1292, 723] on button "Preview" at bounding box center [1289, 721] width 85 height 29
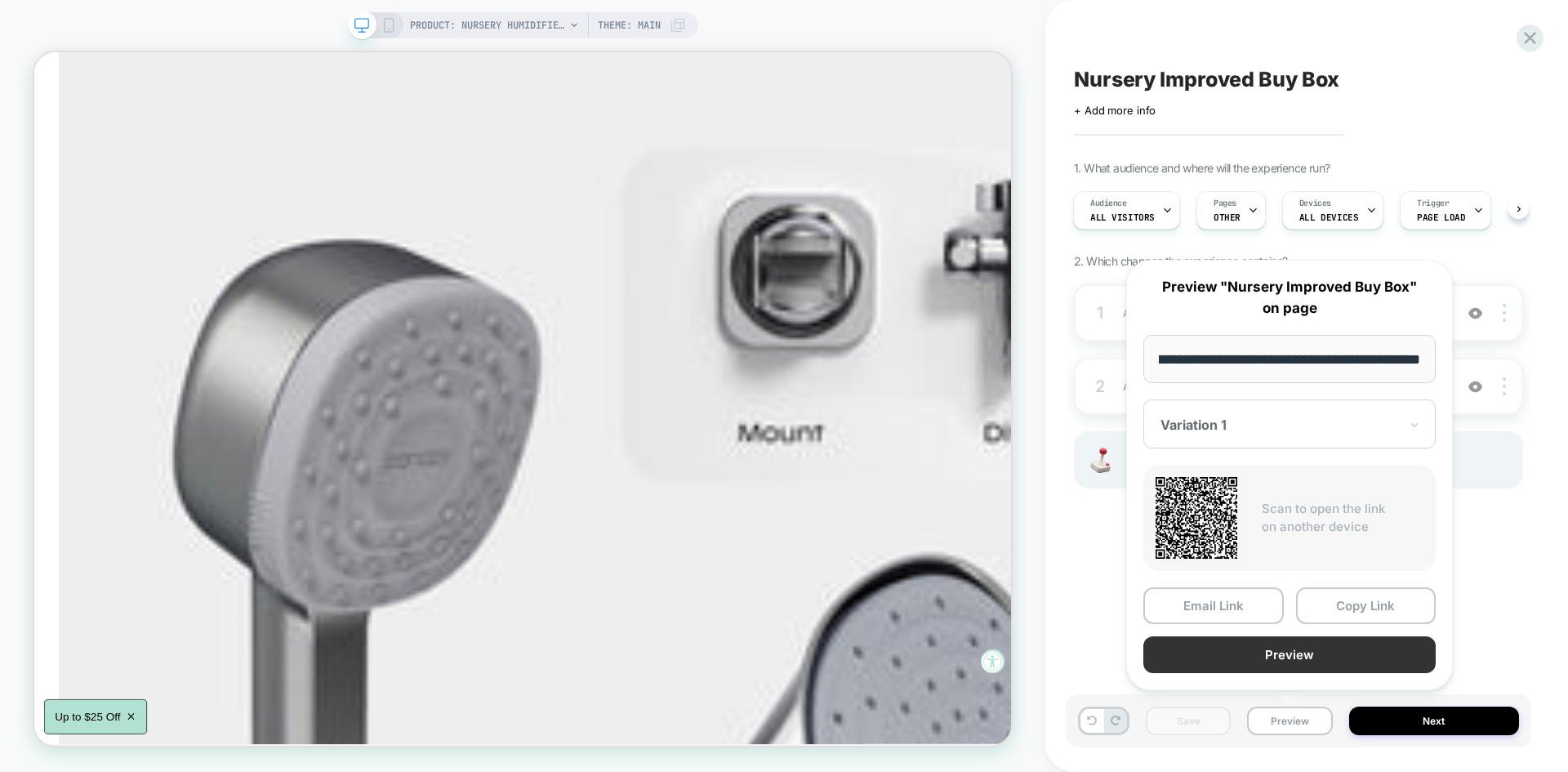
scroll to position [0, 0]
click at [1258, 662] on button "Preview" at bounding box center [1288, 654] width 292 height 37
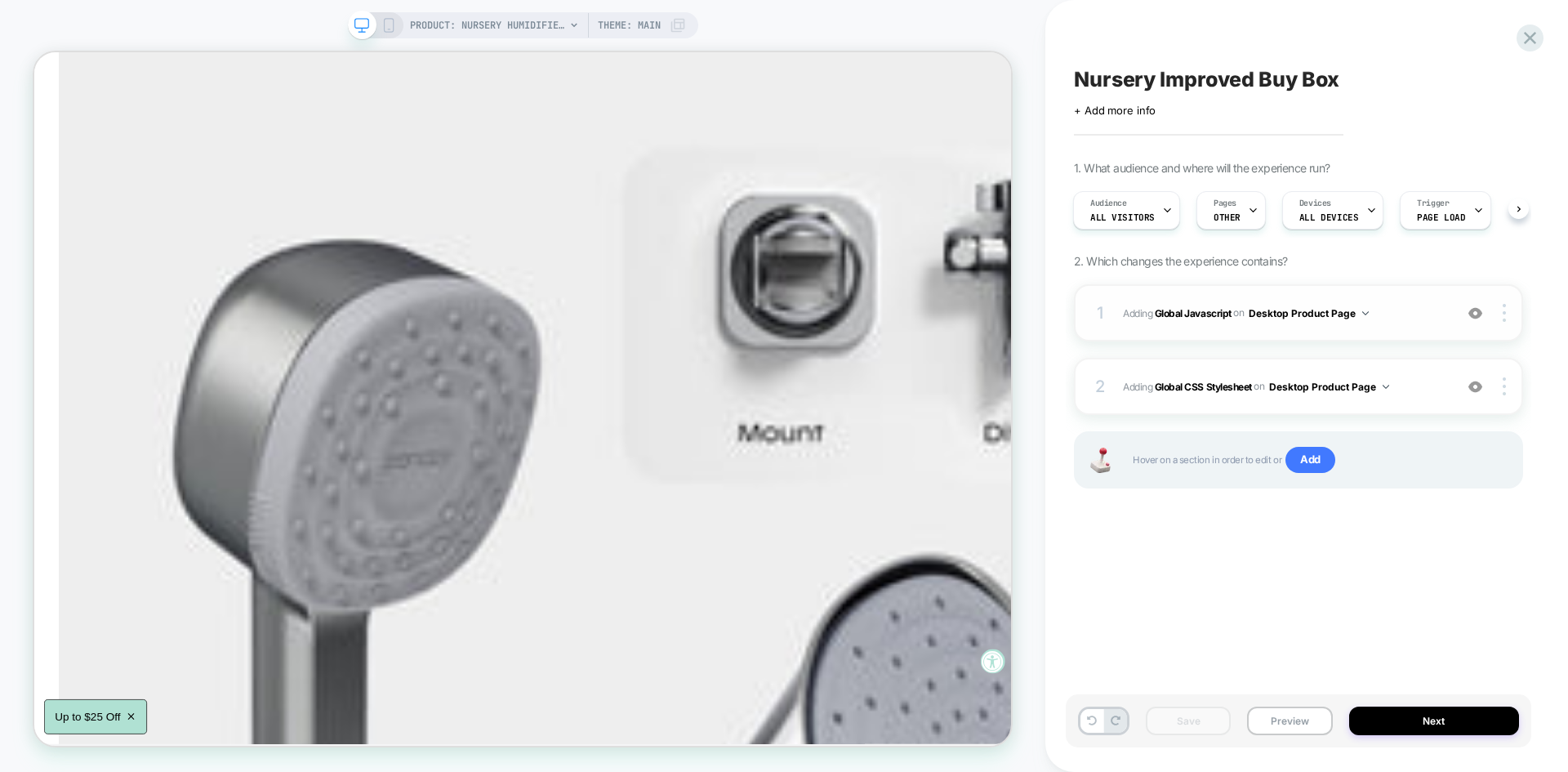
click at [1379, 314] on span "Adding Global Javascript on Desktop Product Page" at bounding box center [1284, 313] width 323 height 21
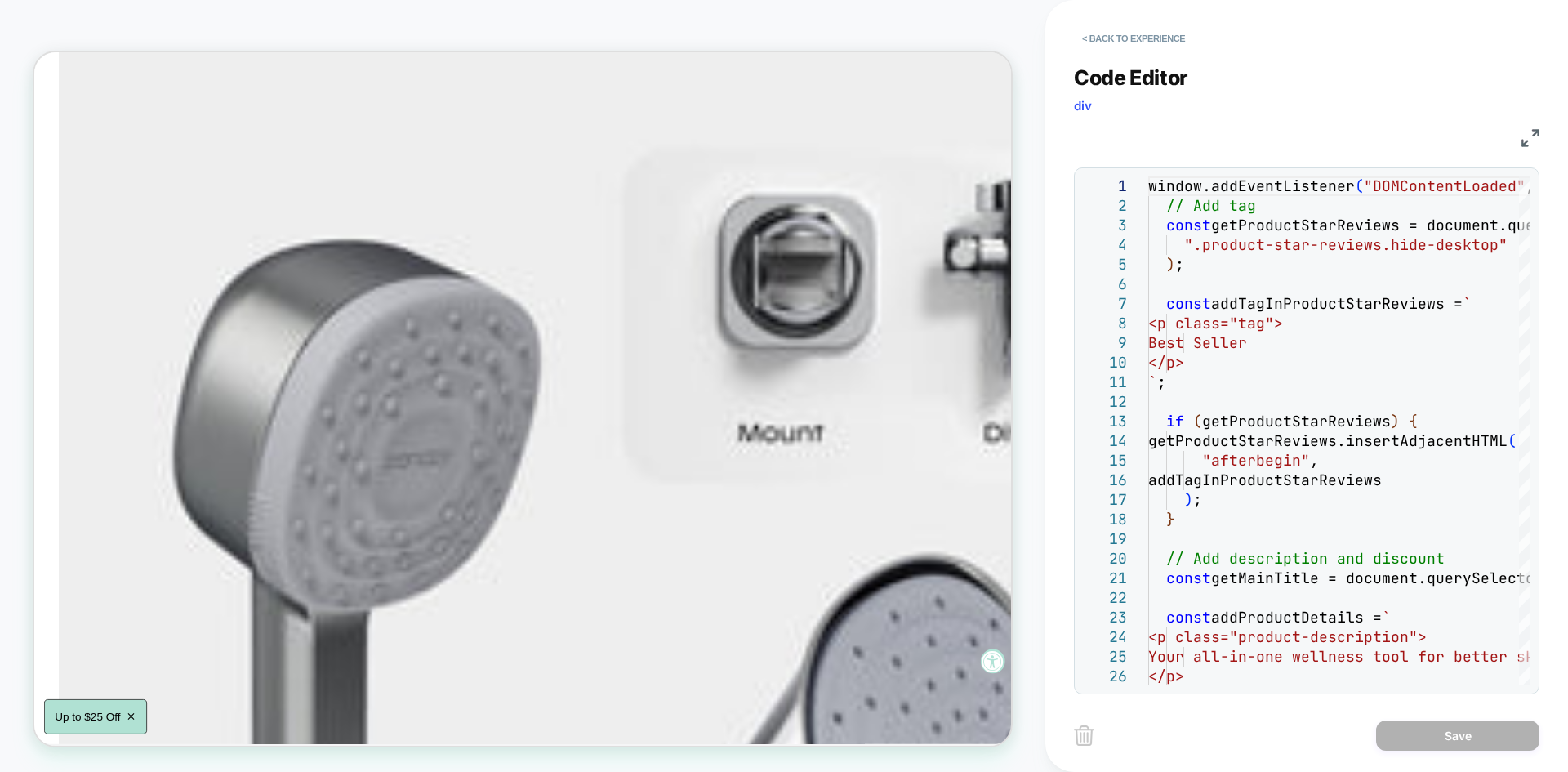
click at [1536, 137] on img at bounding box center [1530, 138] width 18 height 18
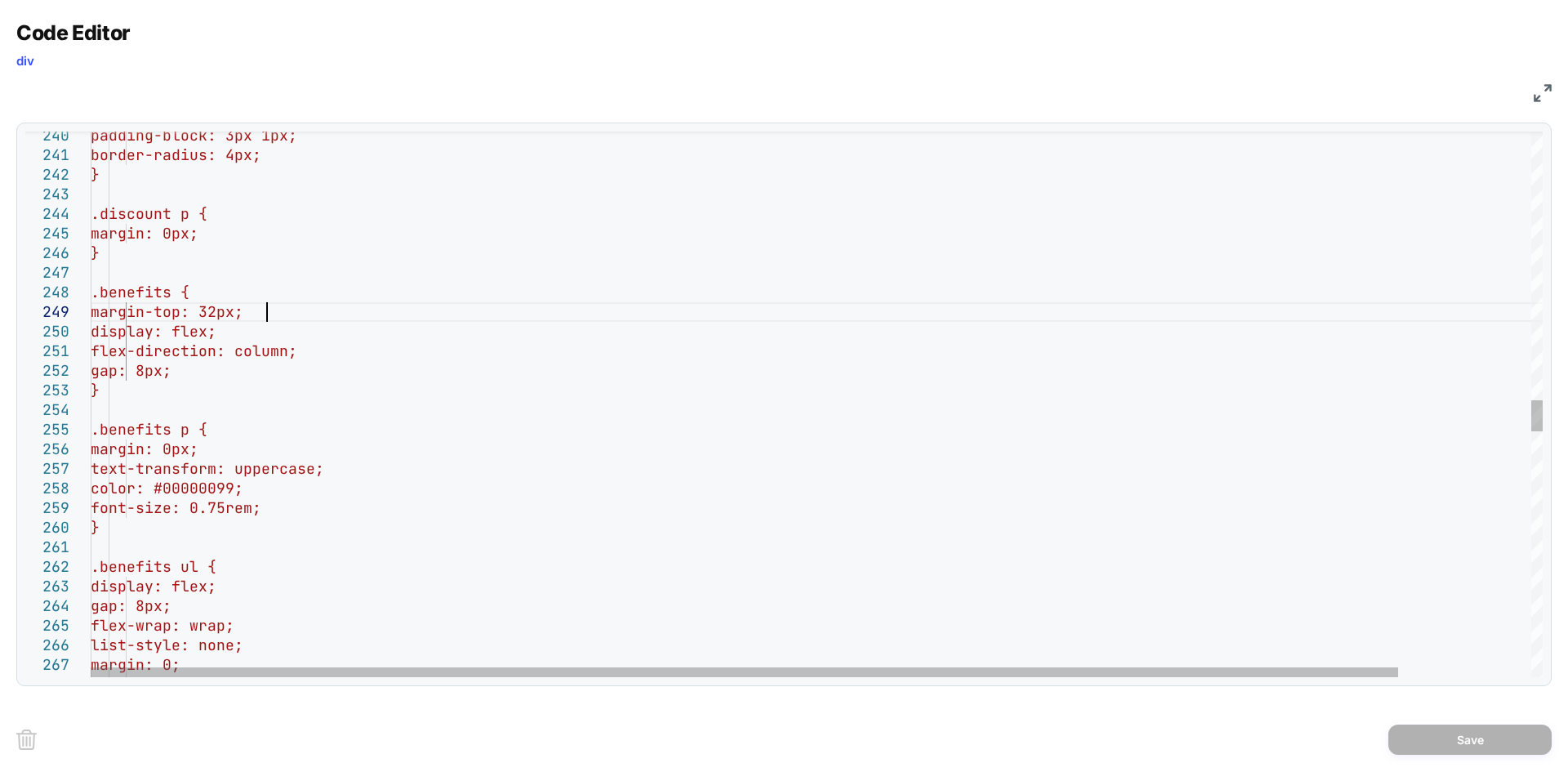
click at [263, 316] on div ".benefits { margin-top: 32px; display: flex; flex-direction: column; gap: 8px; …" at bounding box center [890, 202] width 1599 height 9524
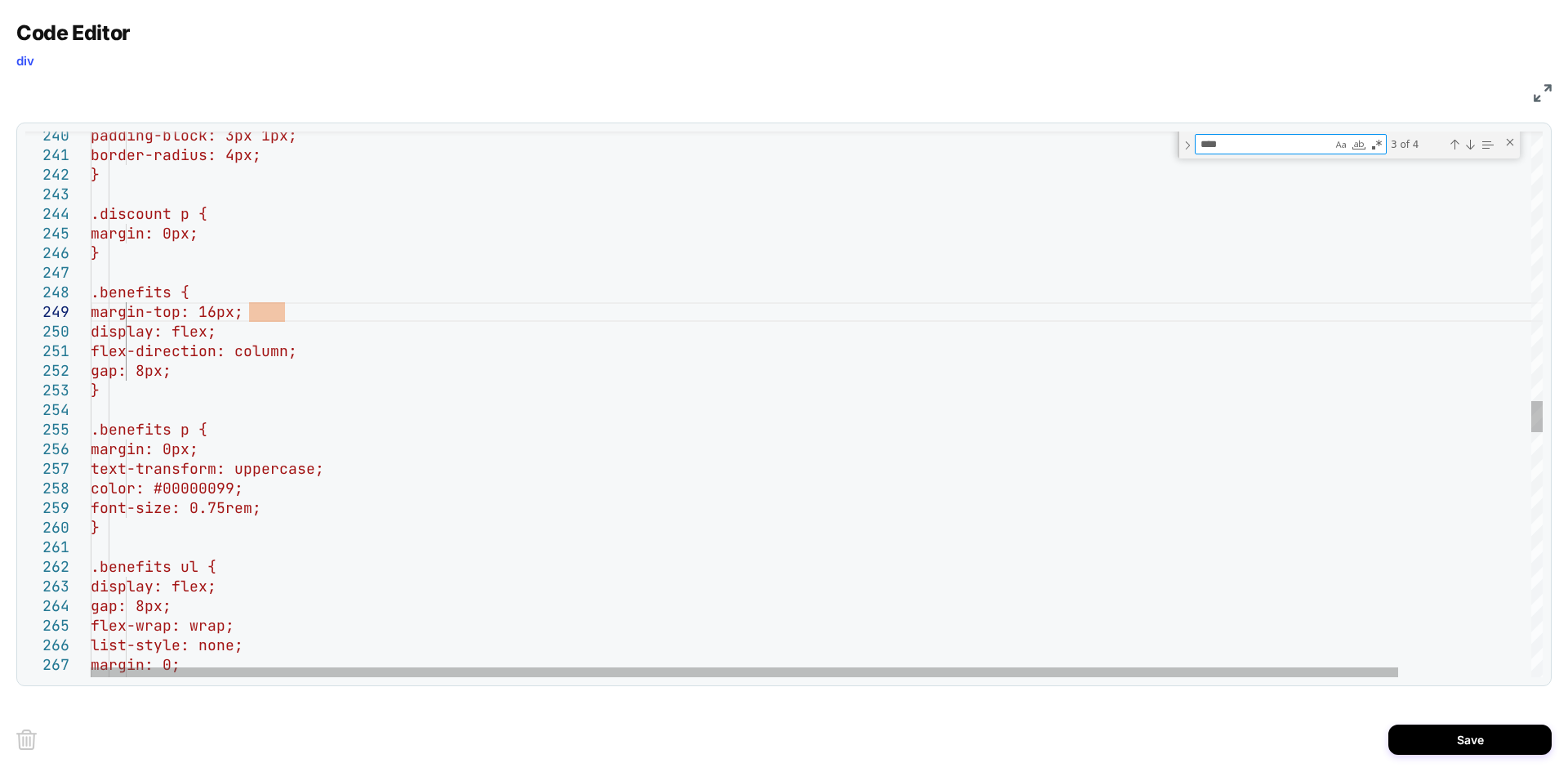
type textarea "**********"
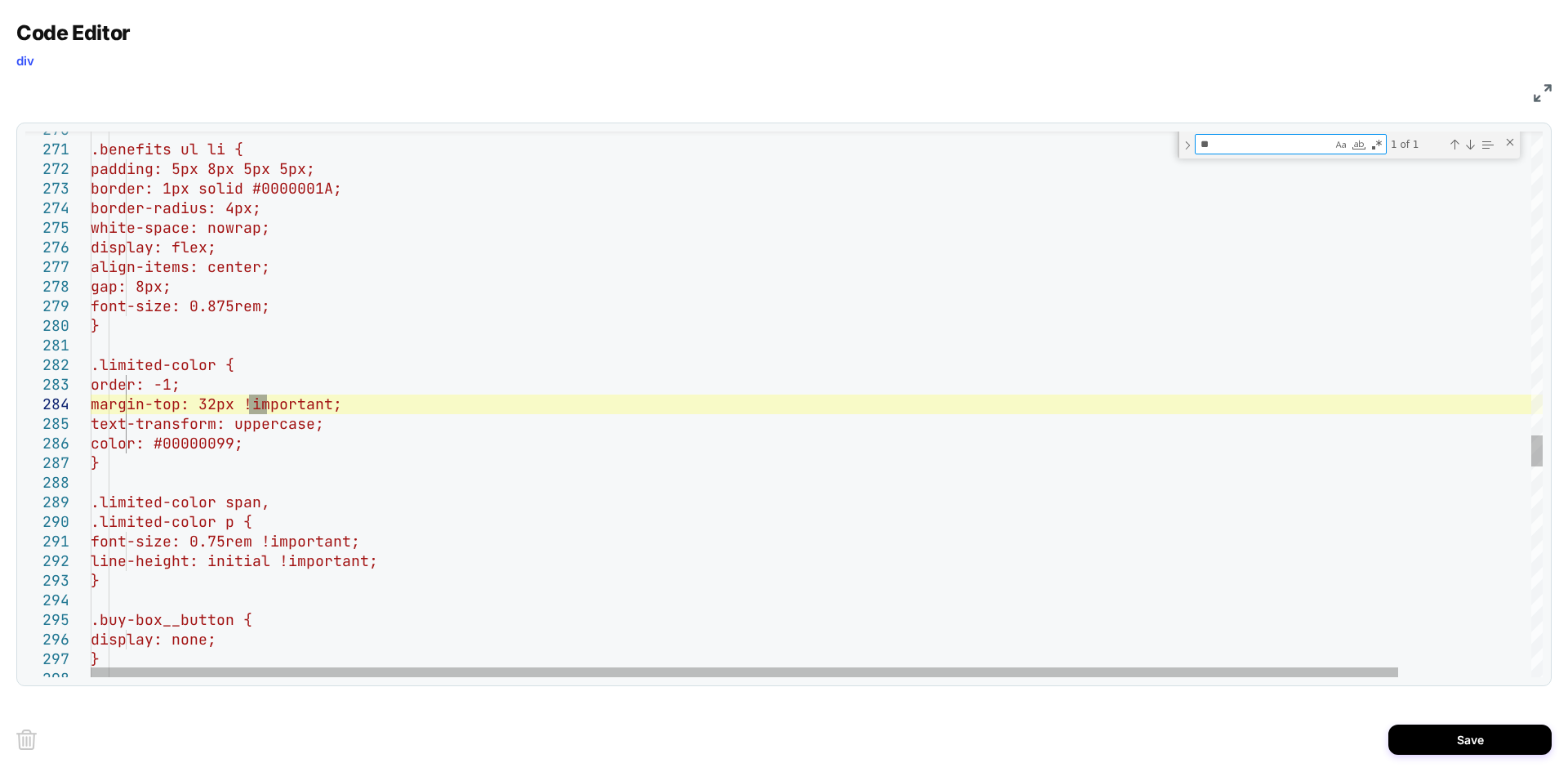
type textarea "**"
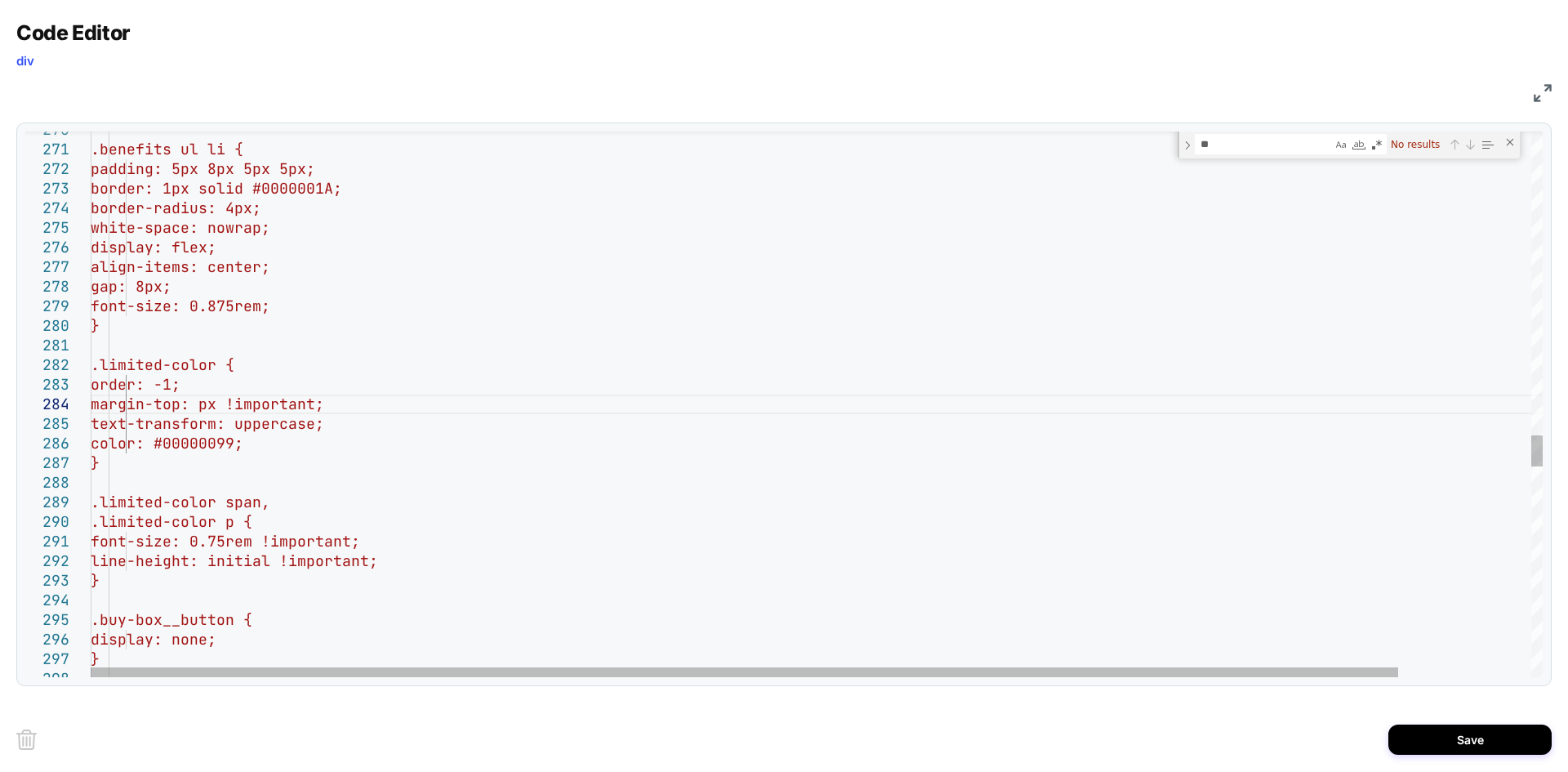
scroll to position [77, 176]
type textarea "**********"
click at [1509, 138] on div "Close (Escape)" at bounding box center [1509, 142] width 13 height 13
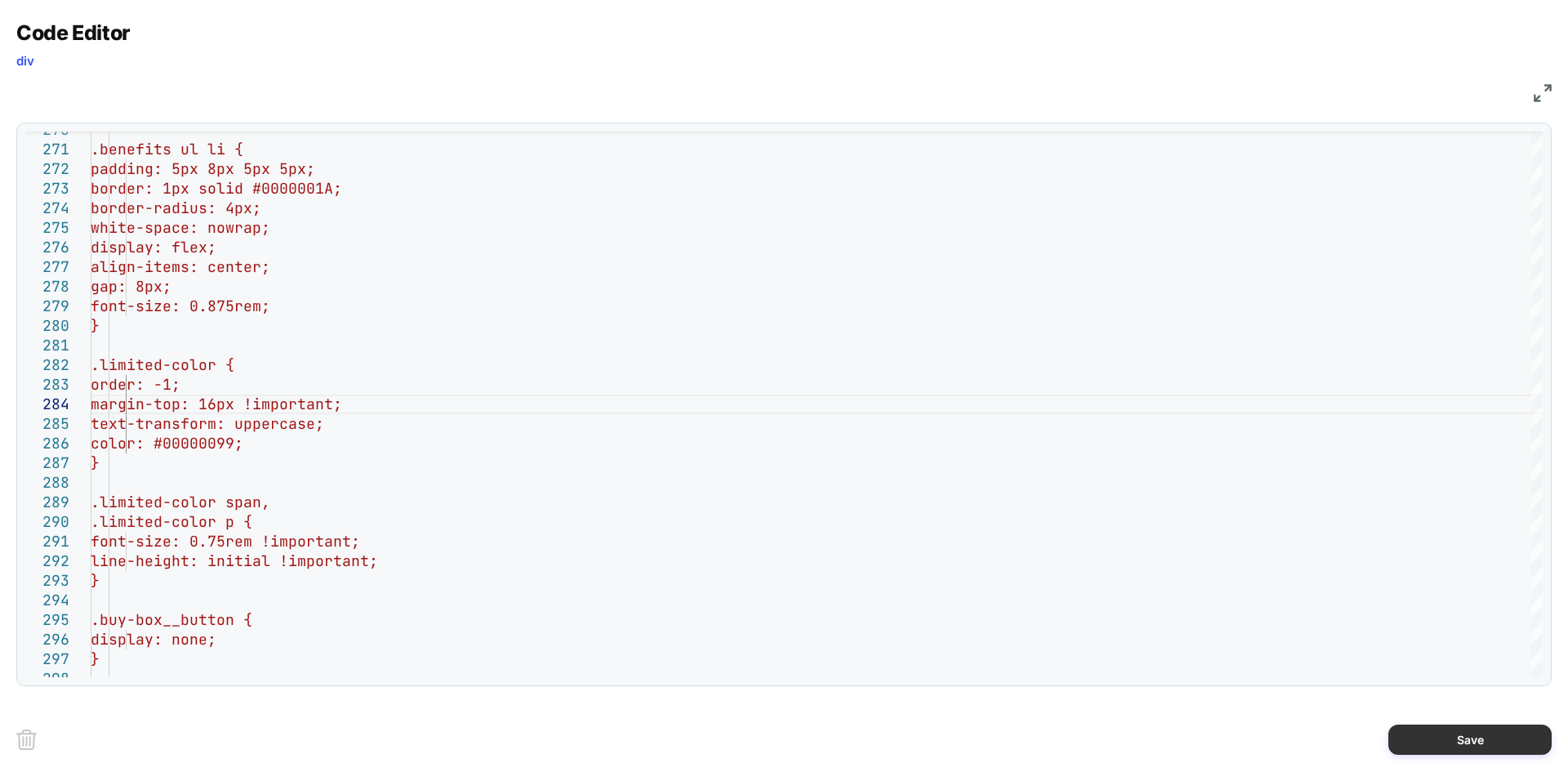
click at [1464, 725] on button "Save" at bounding box center [1469, 739] width 163 height 31
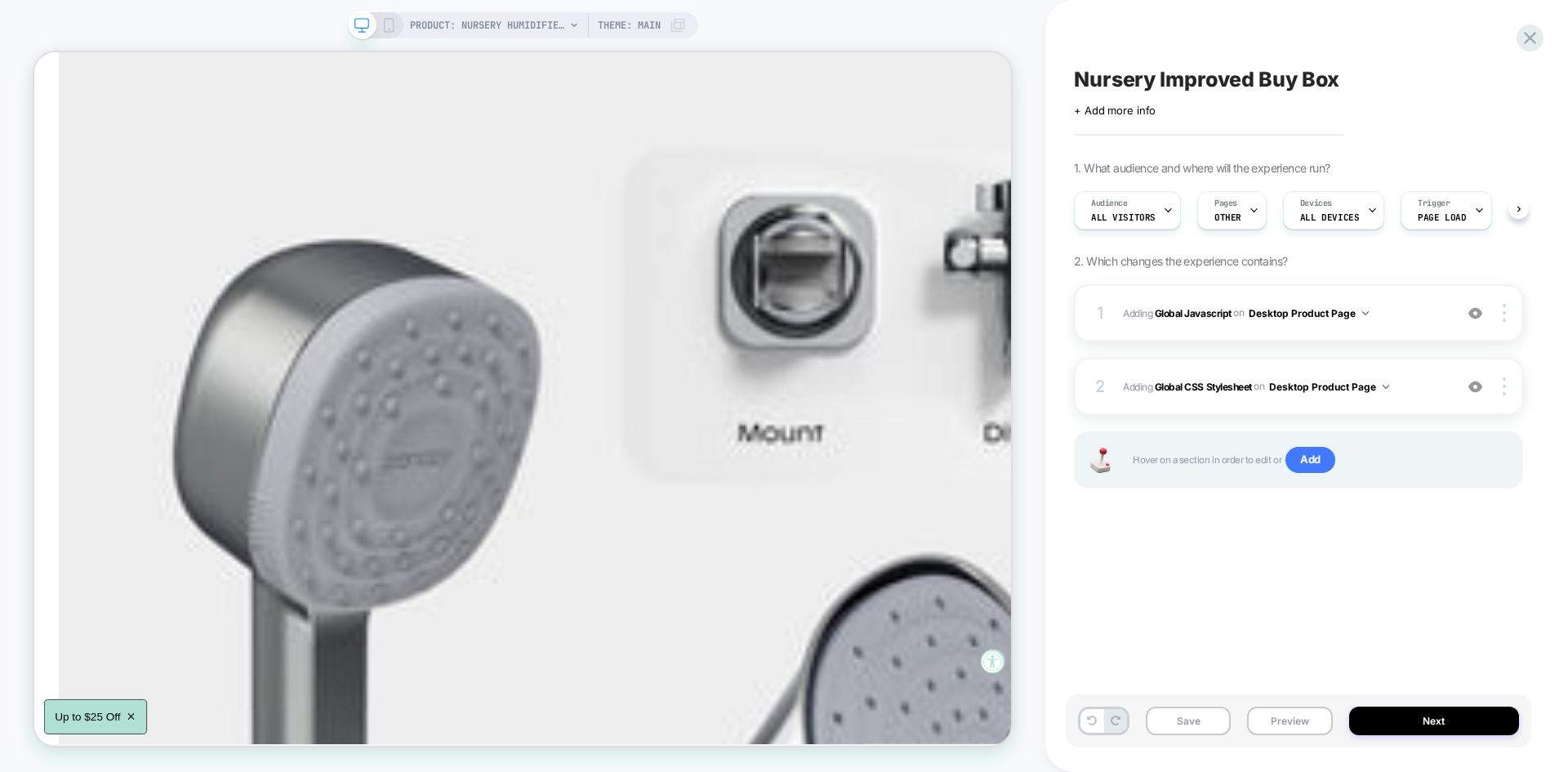
scroll to position [0, 1]
click at [1180, 714] on button "Save" at bounding box center [1188, 721] width 85 height 29
click at [1292, 713] on button "Preview" at bounding box center [1289, 721] width 85 height 29
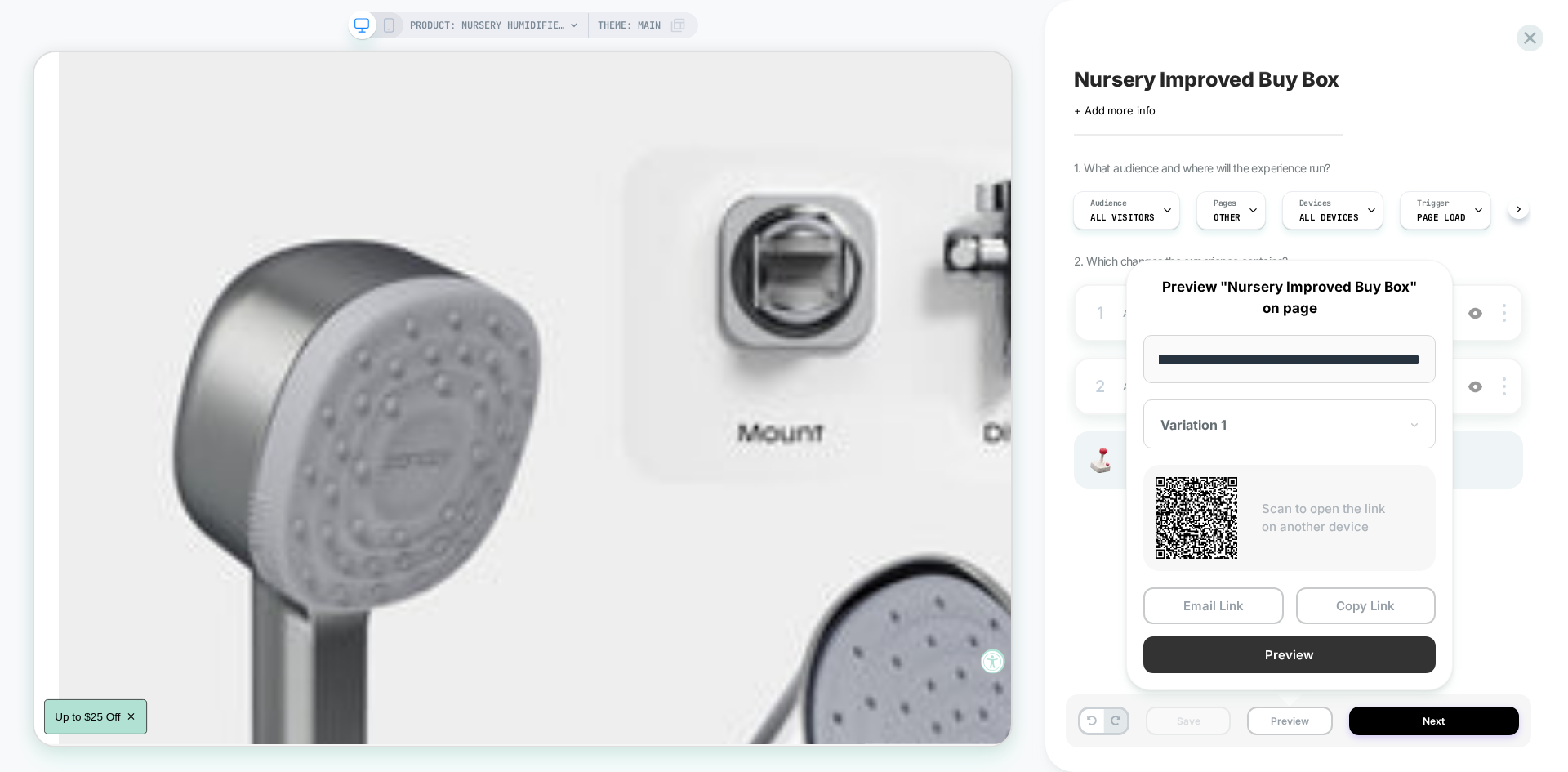
scroll to position [0, 0]
click at [1245, 668] on button "Preview" at bounding box center [1288, 654] width 292 height 37
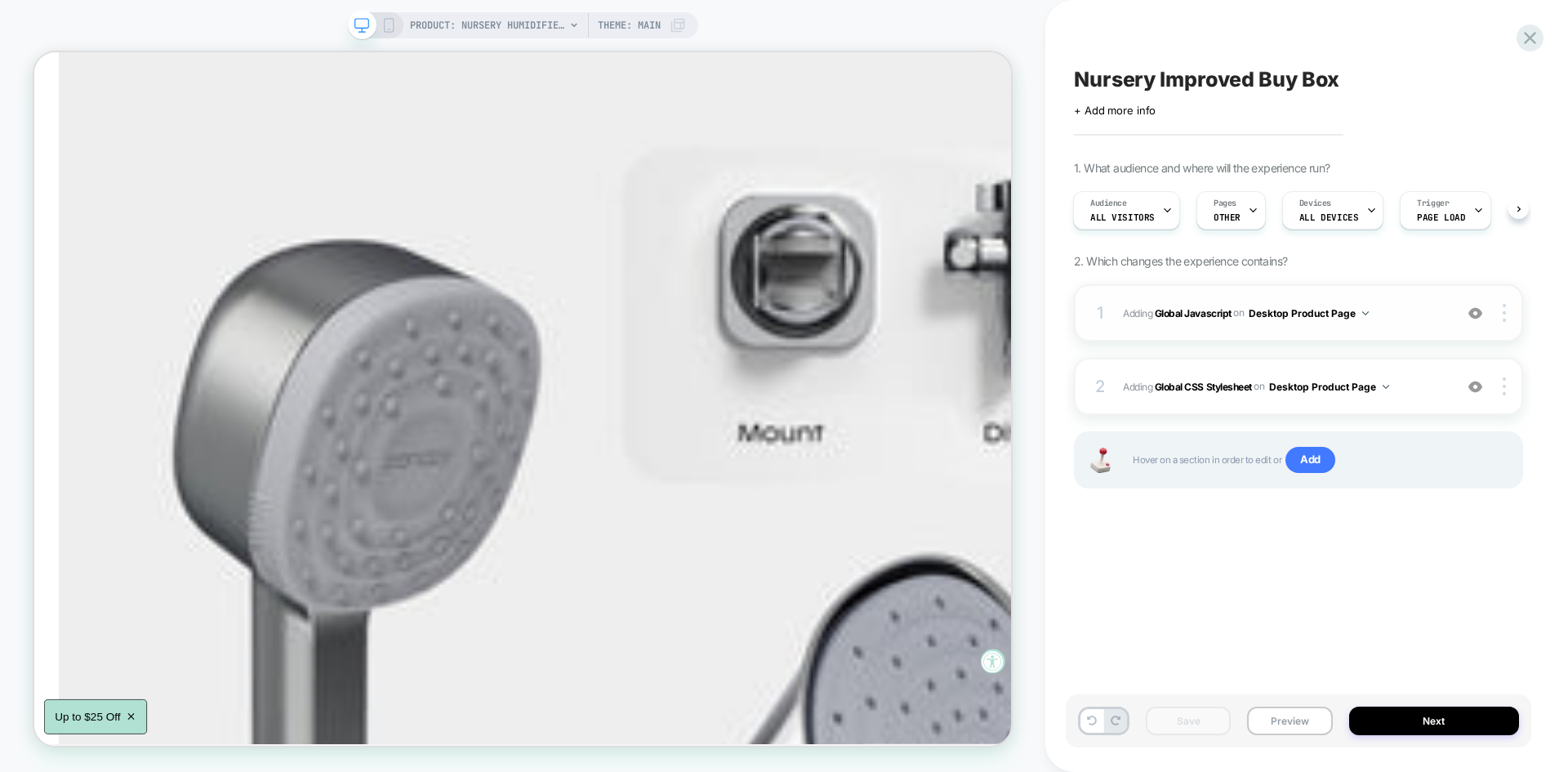
click at [1409, 306] on span "Adding Global Javascript on Desktop Product Page" at bounding box center [1284, 313] width 323 height 21
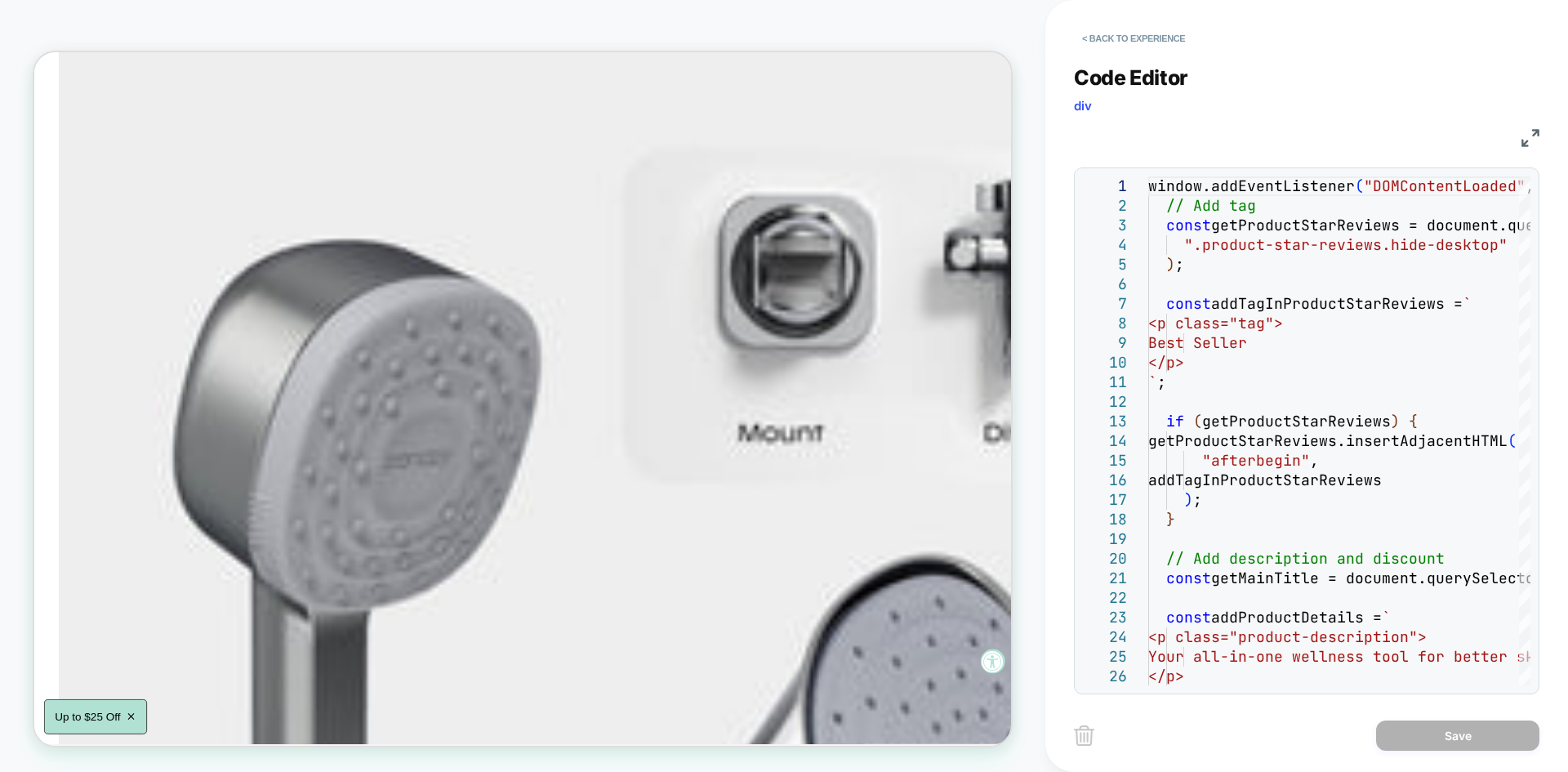
click at [1533, 142] on img at bounding box center [1530, 138] width 18 height 18
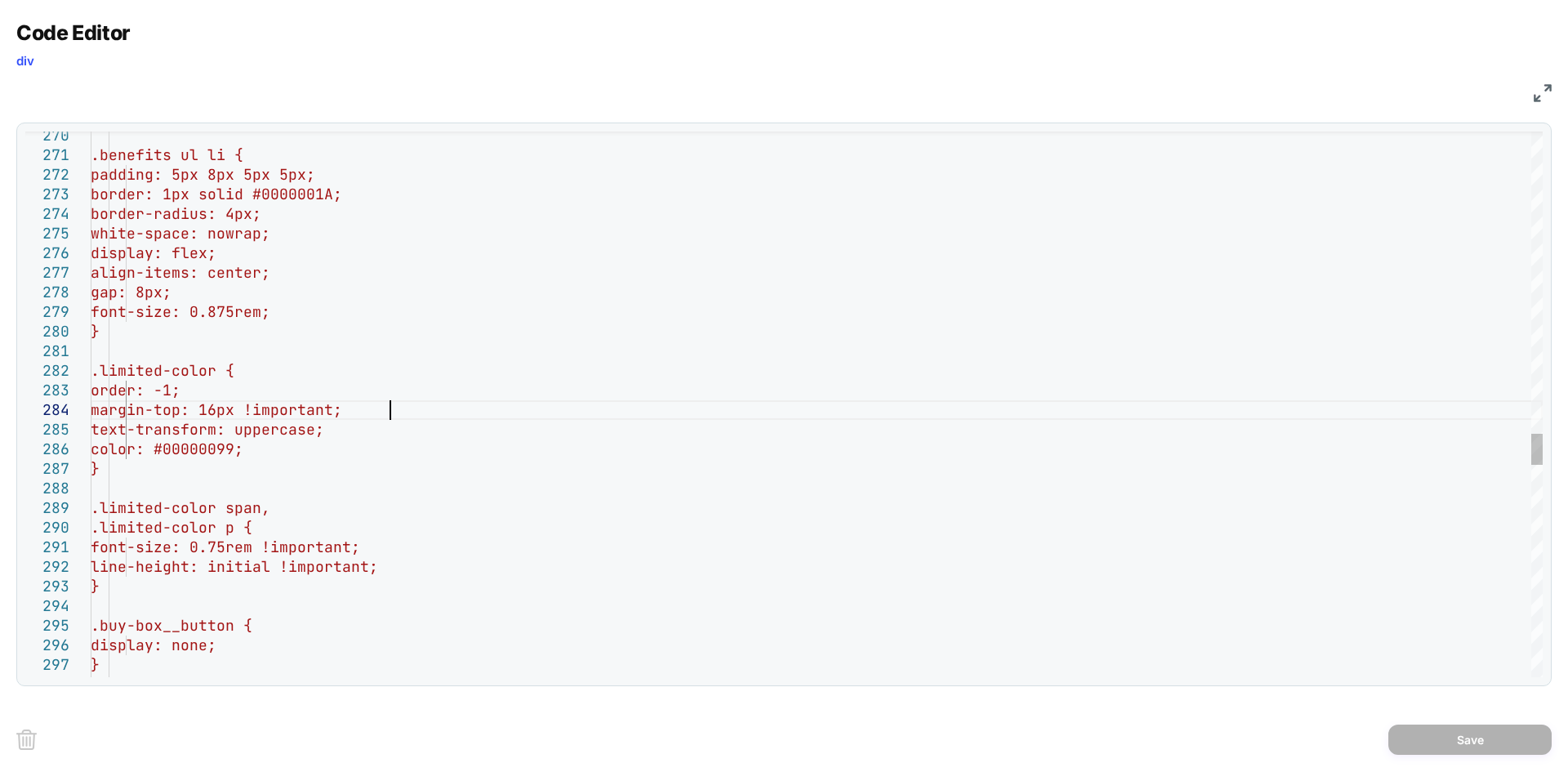
type textarea "**********"
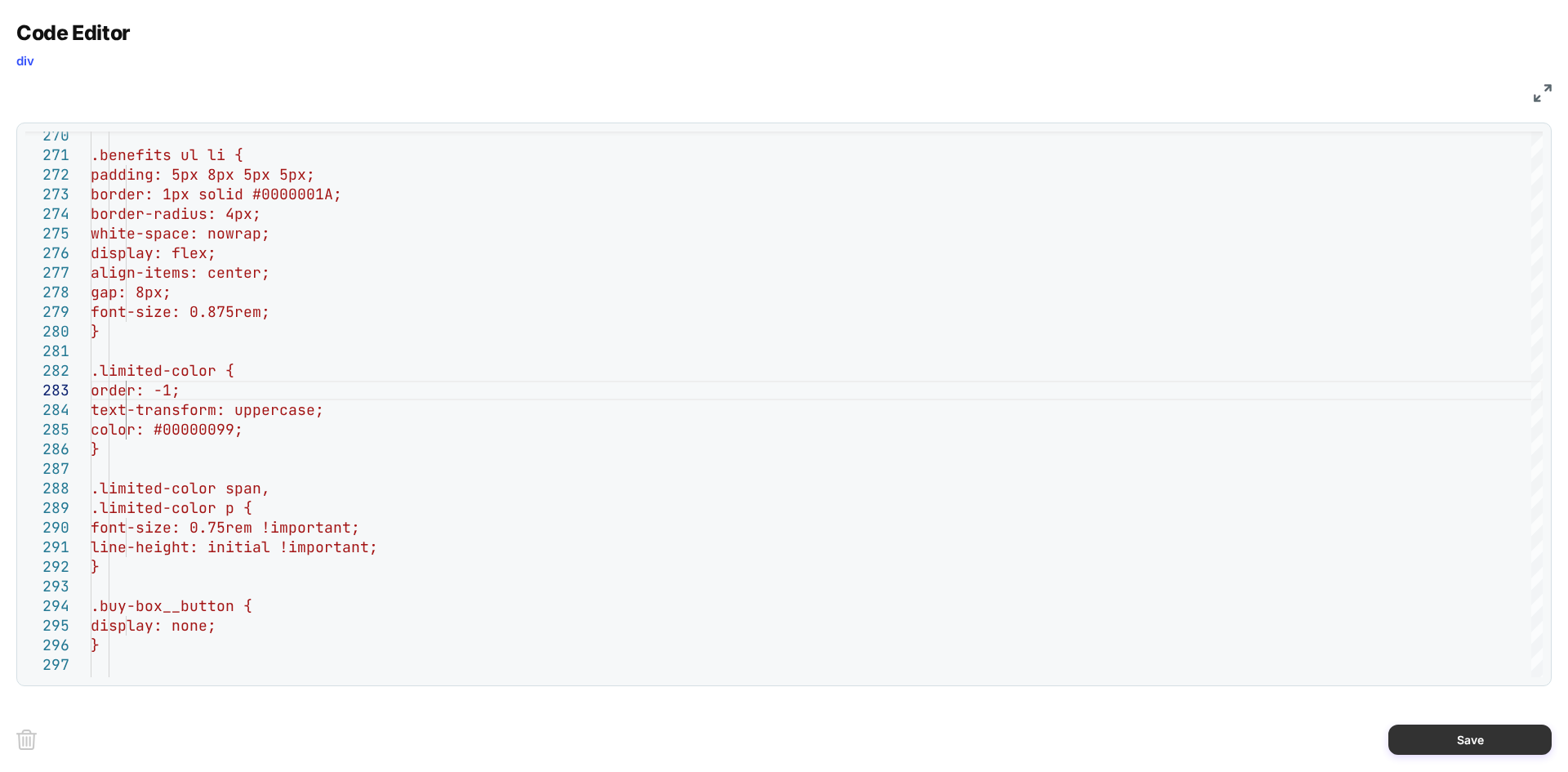
click at [1437, 732] on button "Save" at bounding box center [1469, 739] width 163 height 31
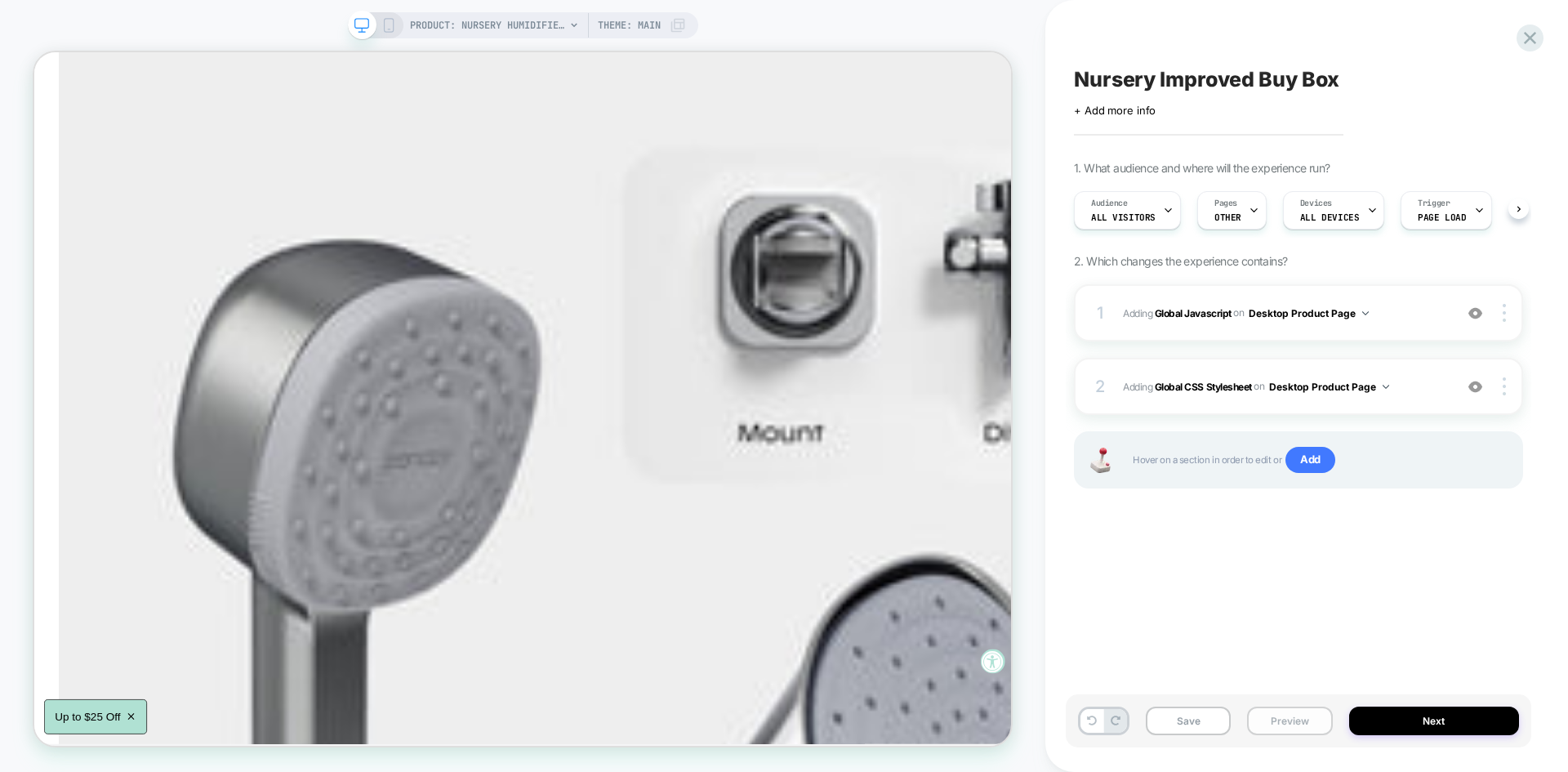
scroll to position [0, 1]
click at [1201, 724] on button "Save" at bounding box center [1188, 721] width 85 height 29
click at [1290, 717] on button "Preview" at bounding box center [1289, 721] width 85 height 29
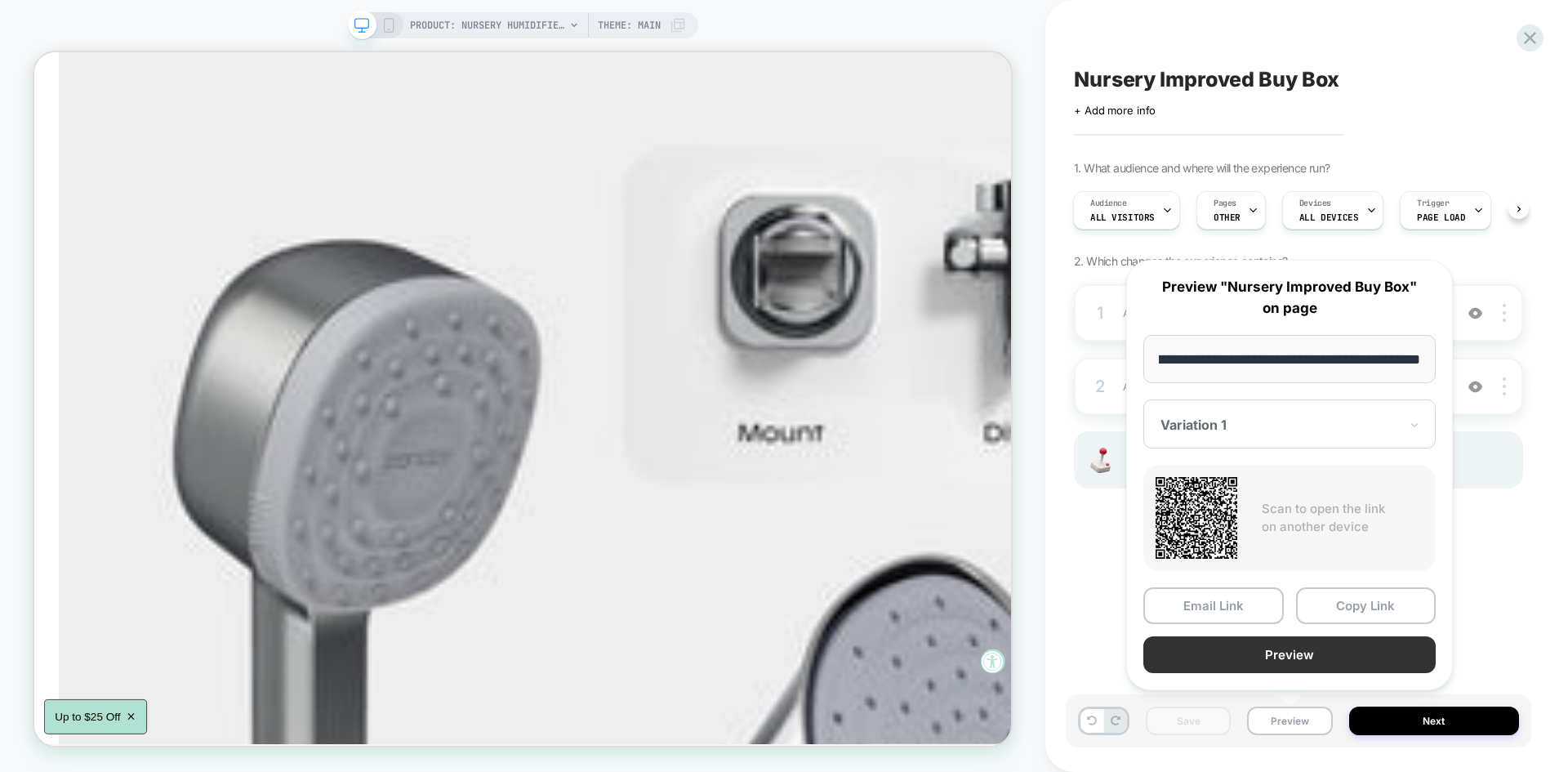
scroll to position [0, 0]
click at [1288, 655] on button "Preview" at bounding box center [1288, 654] width 292 height 37
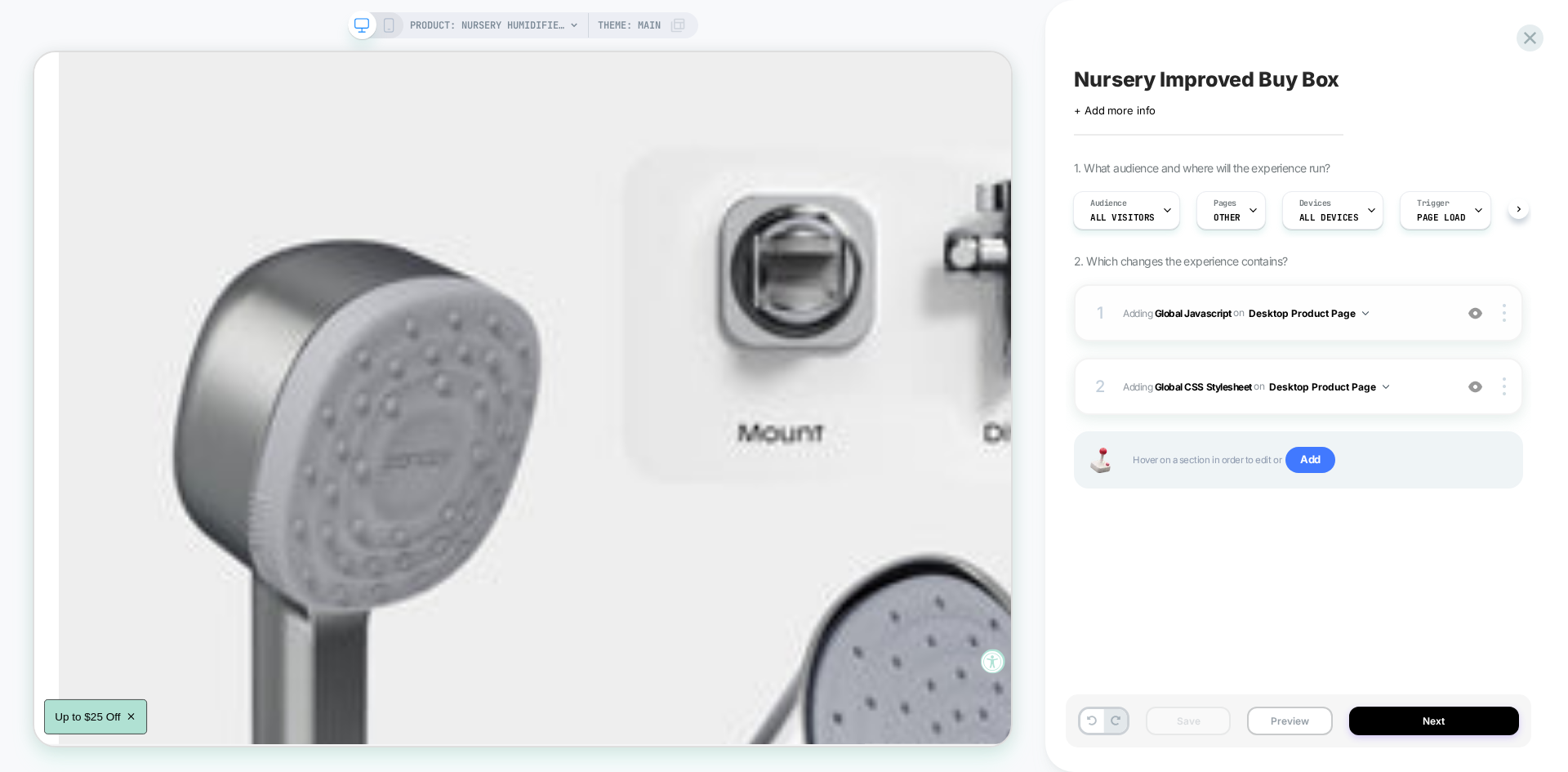
click at [1427, 310] on span "Adding Global Javascript on Desktop Product Page" at bounding box center [1284, 313] width 323 height 21
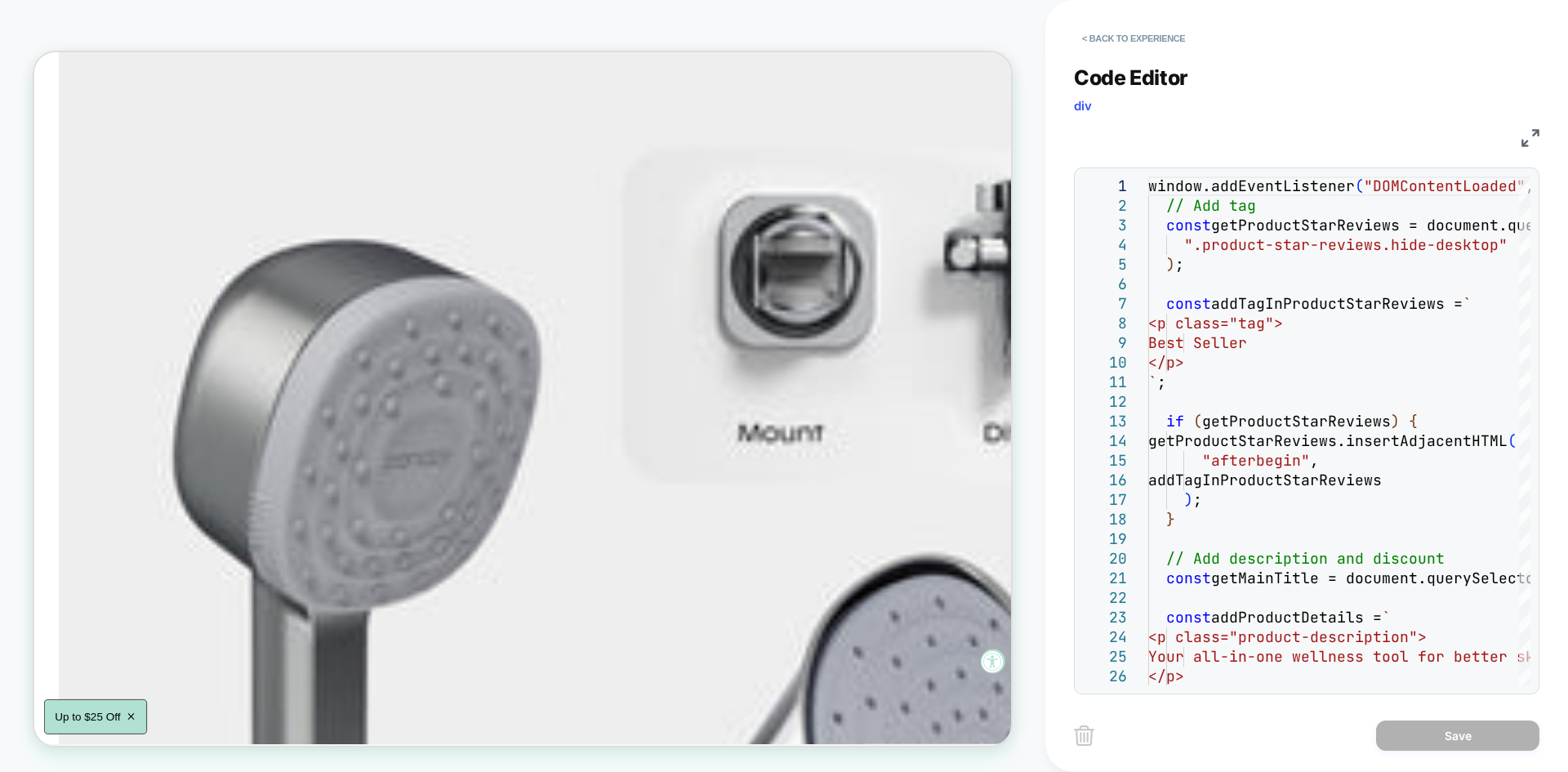
click at [1525, 134] on img at bounding box center [1530, 138] width 18 height 18
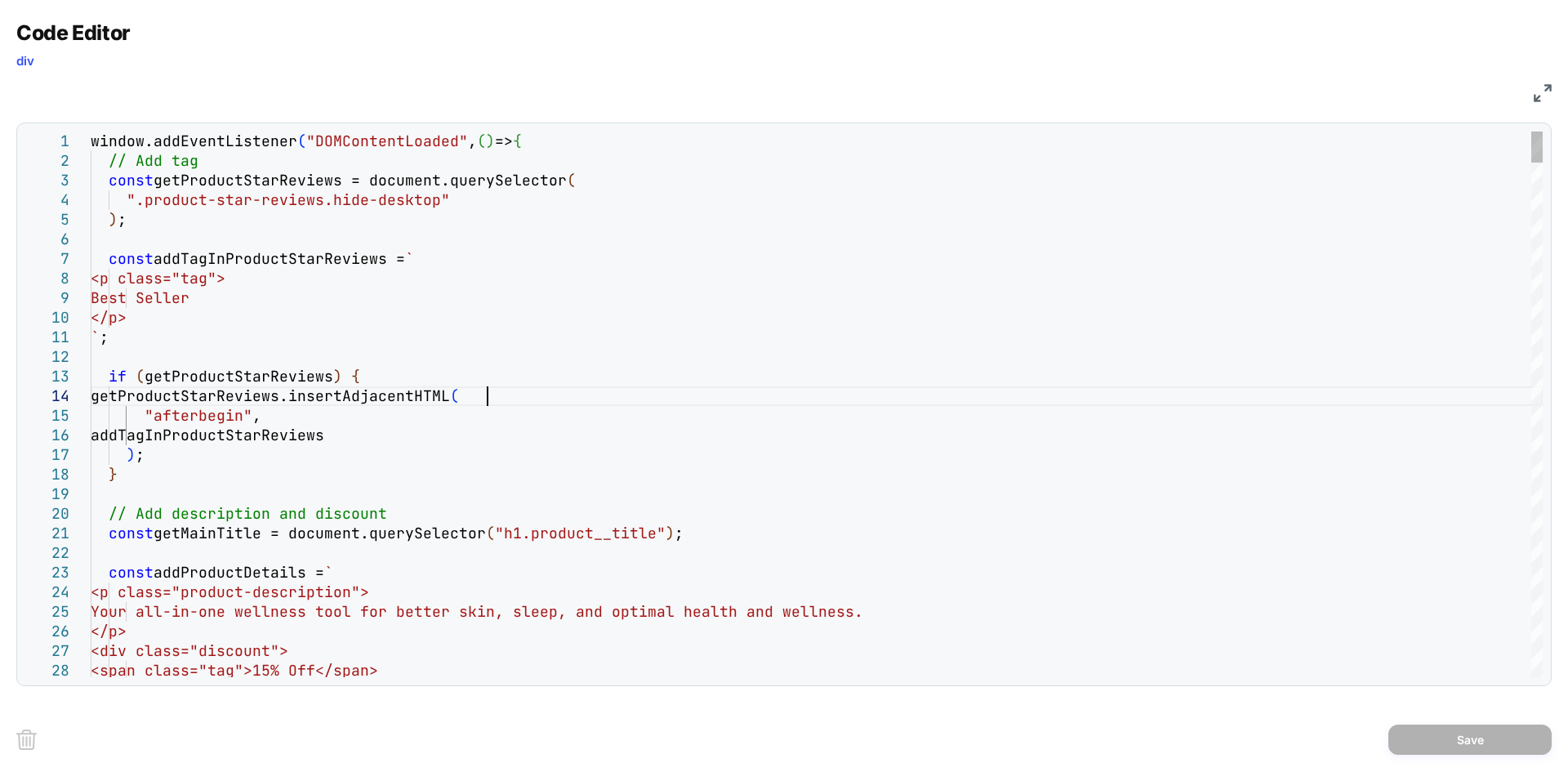
type textarea "**********"
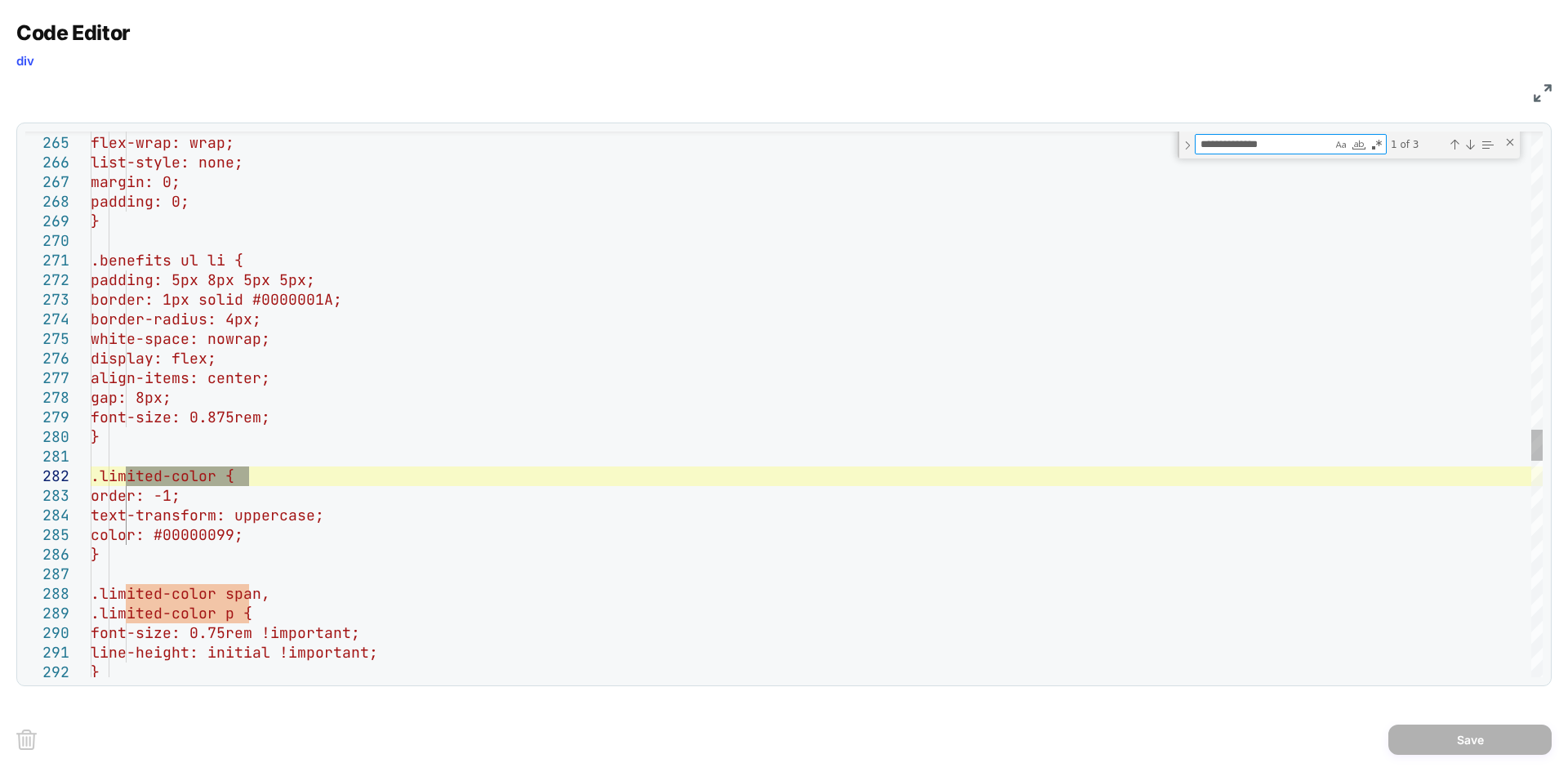
type textarea "**********"
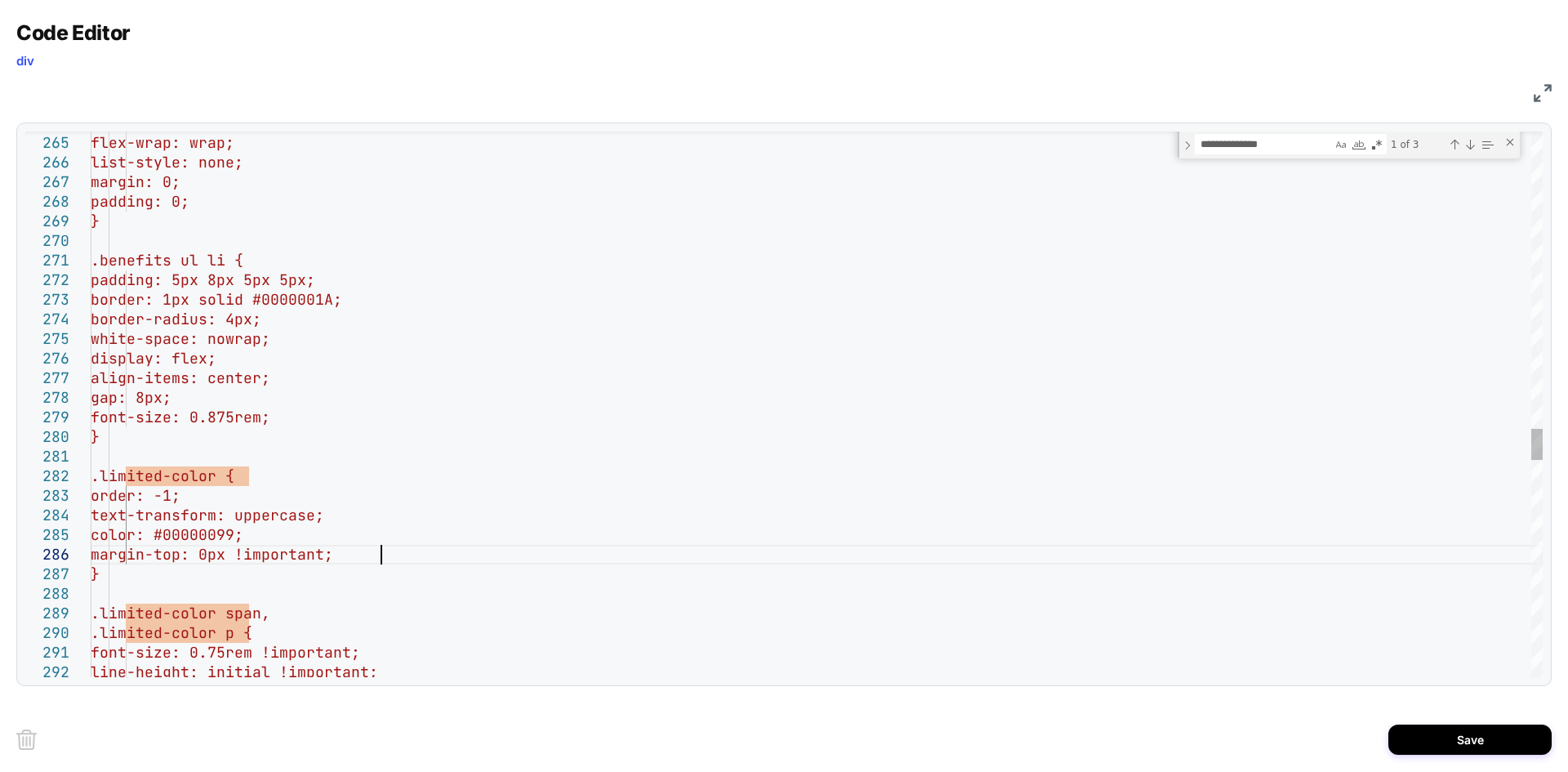
scroll to position [98, 290]
type textarea "**********"
click at [1489, 750] on button "Save" at bounding box center [1469, 739] width 163 height 31
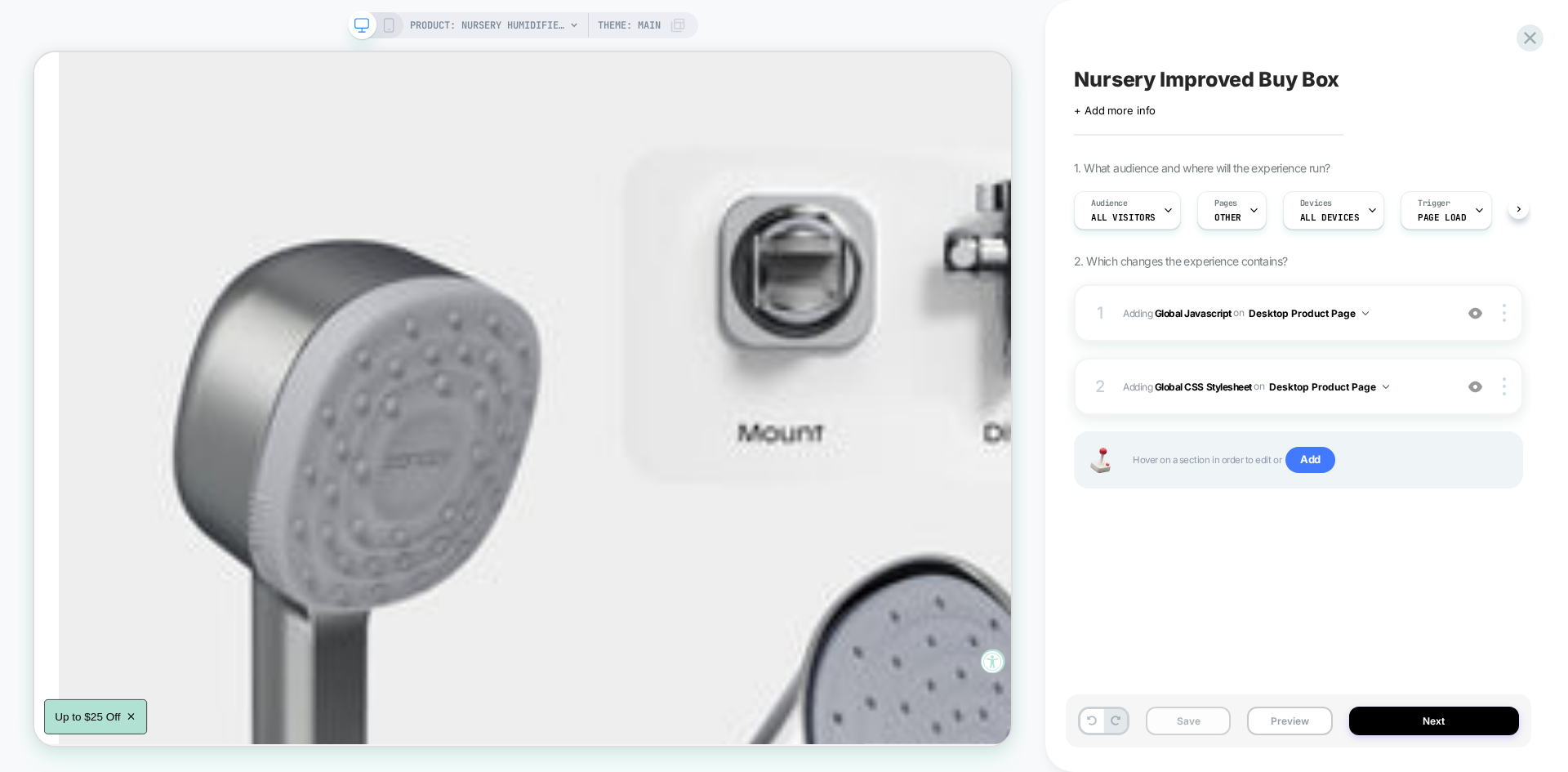
scroll to position [0, 1]
click at [1166, 724] on button "Save" at bounding box center [1188, 721] width 85 height 29
click at [1281, 722] on button "Preview" at bounding box center [1289, 721] width 85 height 29
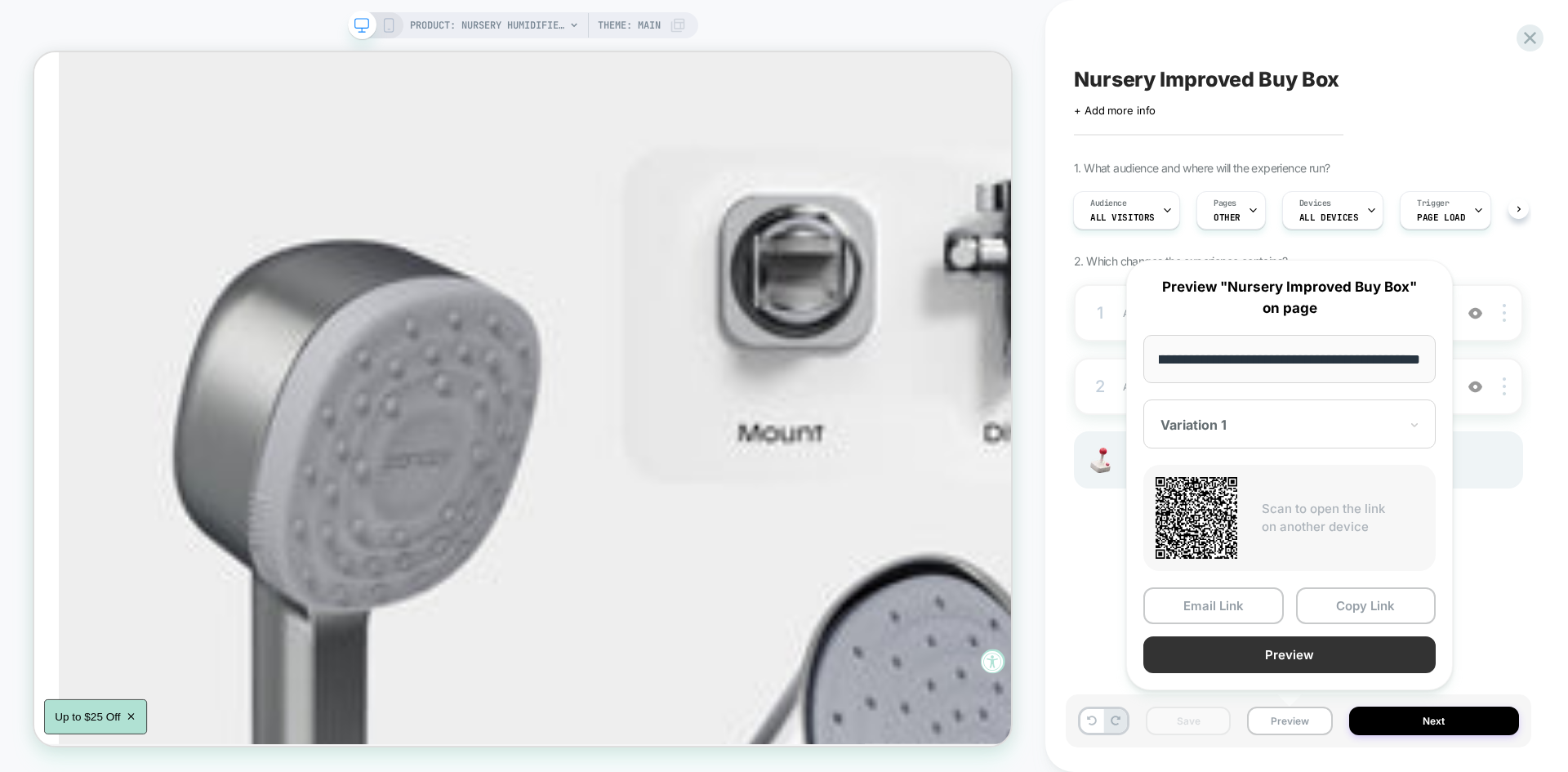
scroll to position [0, 0]
click at [1262, 657] on button "Preview" at bounding box center [1288, 654] width 292 height 37
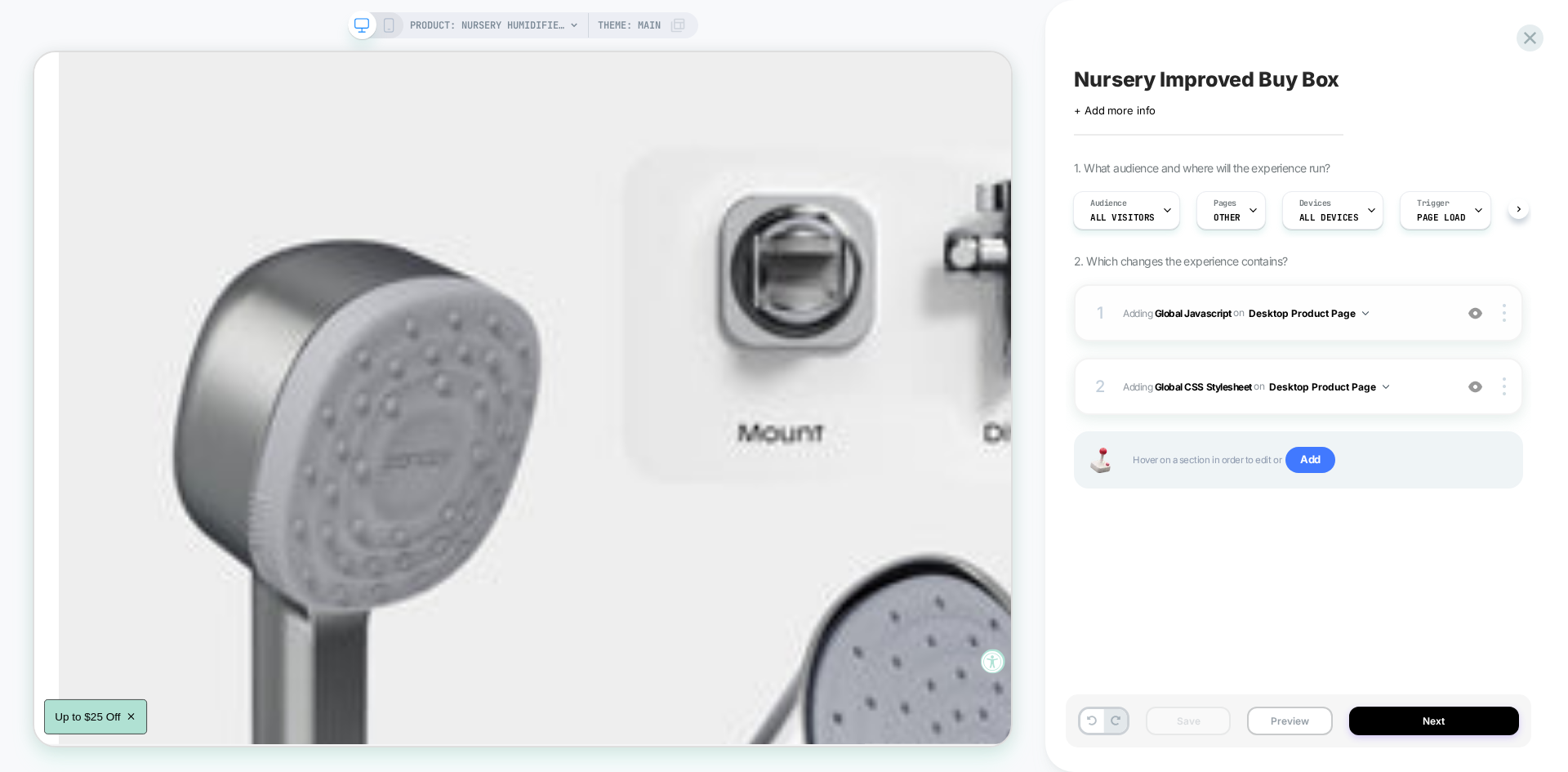
click at [1415, 334] on div "1 Adding Global Javascript on Desktop Product Page Add Before Add After Copy to…" at bounding box center [1298, 313] width 449 height 57
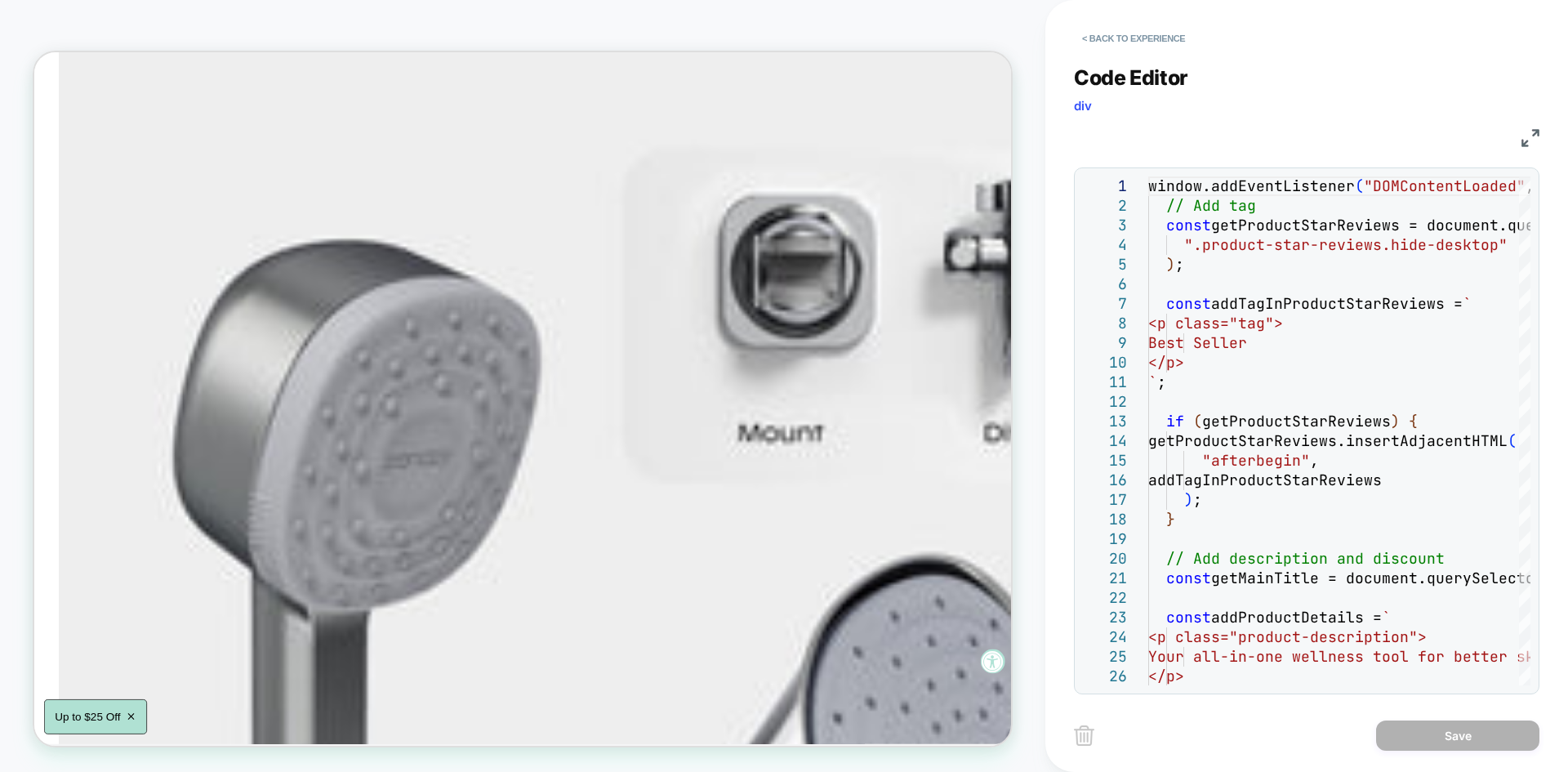
click at [1527, 140] on img at bounding box center [1530, 138] width 18 height 18
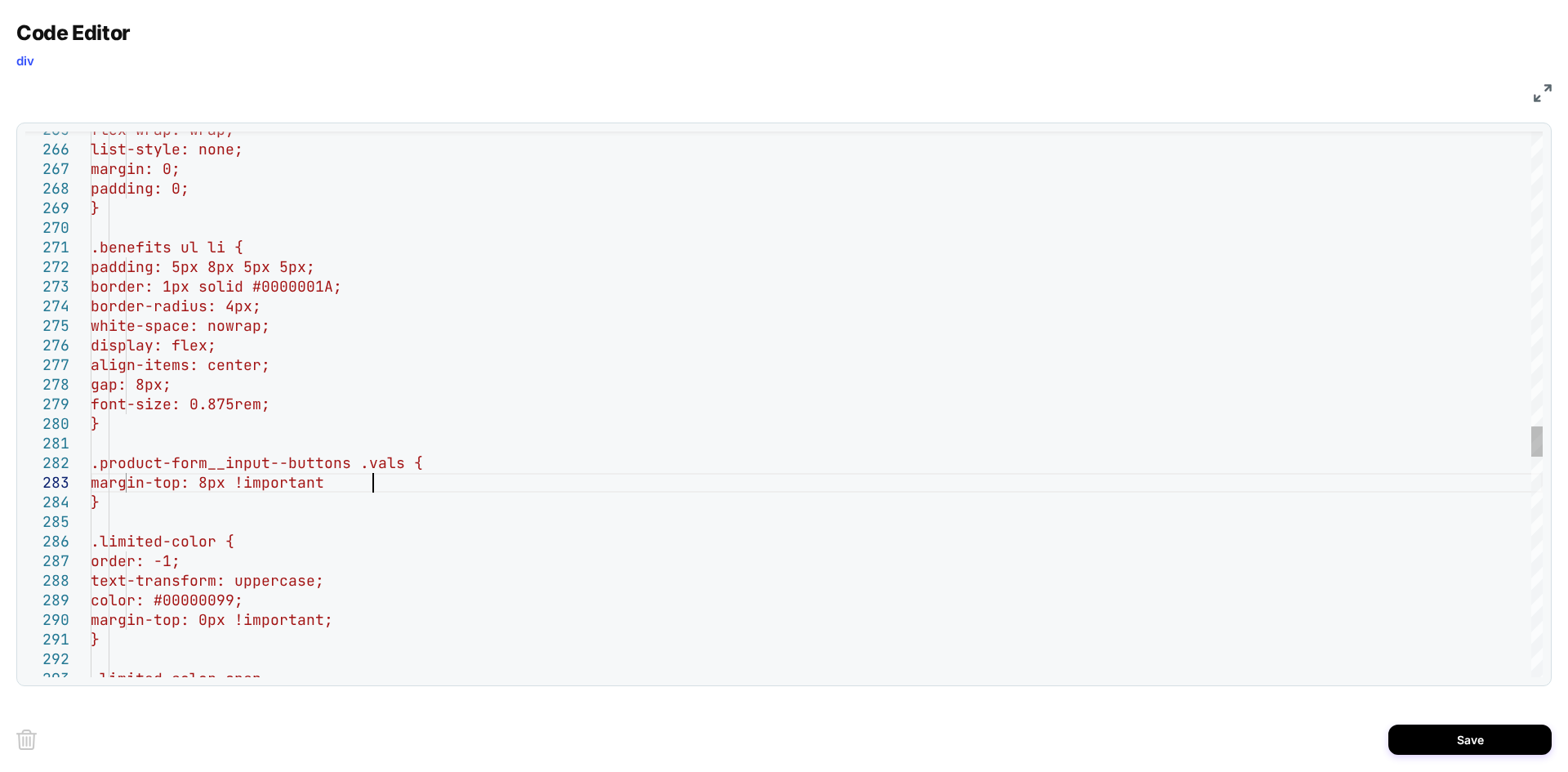
scroll to position [40, 290]
type textarea "**********"
click at [1455, 735] on button "Save" at bounding box center [1469, 739] width 163 height 31
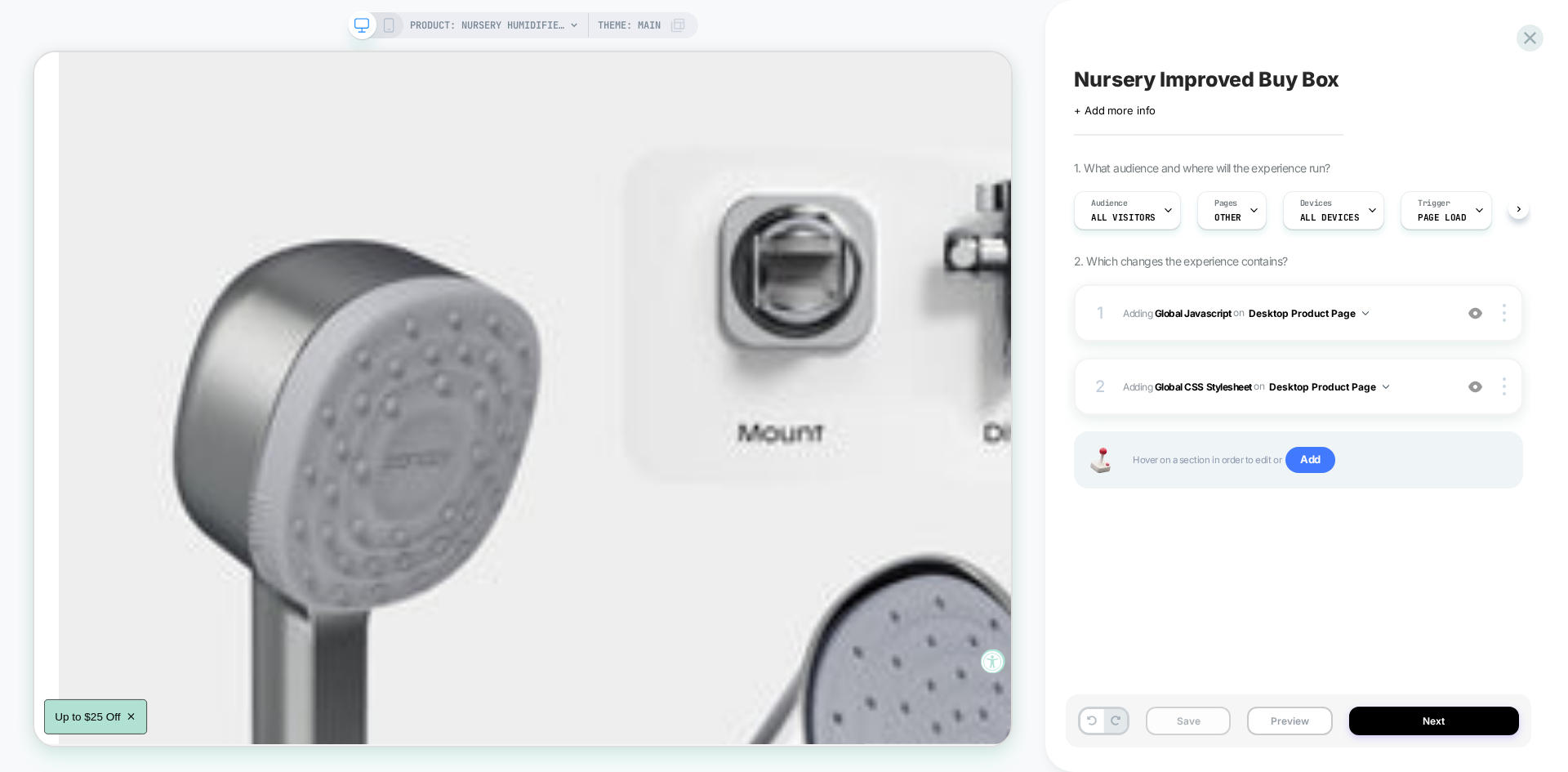
scroll to position [0, 1]
click at [1212, 718] on button "Save" at bounding box center [1188, 721] width 85 height 29
click at [1291, 719] on button "Preview" at bounding box center [1289, 721] width 85 height 29
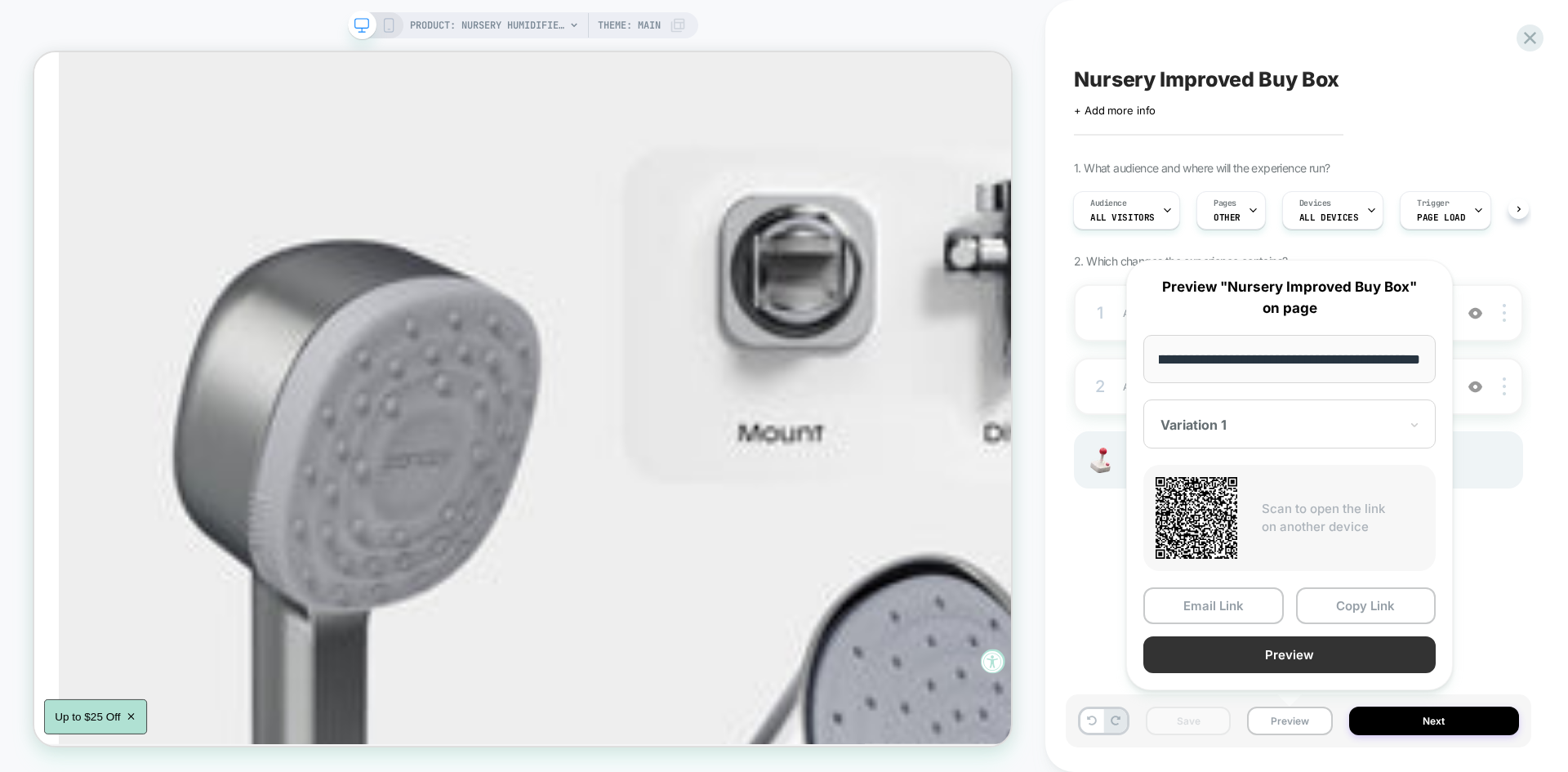
scroll to position [0, 0]
click at [1291, 652] on button "Preview" at bounding box center [1288, 654] width 292 height 37
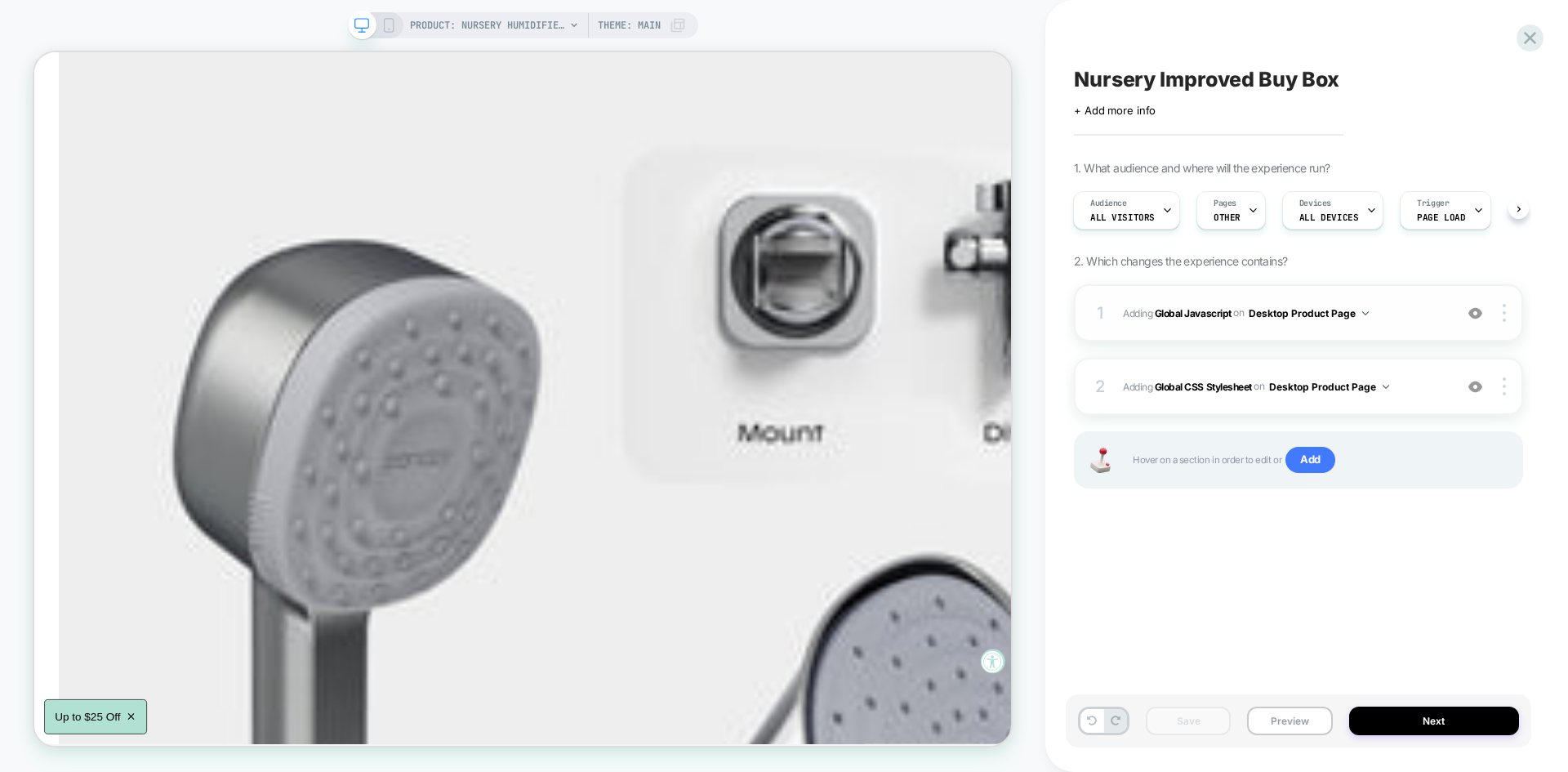
click at [1391, 302] on div "1 Adding Global Javascript on Desktop Product Page Add Before Add After Copy to…" at bounding box center [1298, 313] width 449 height 57
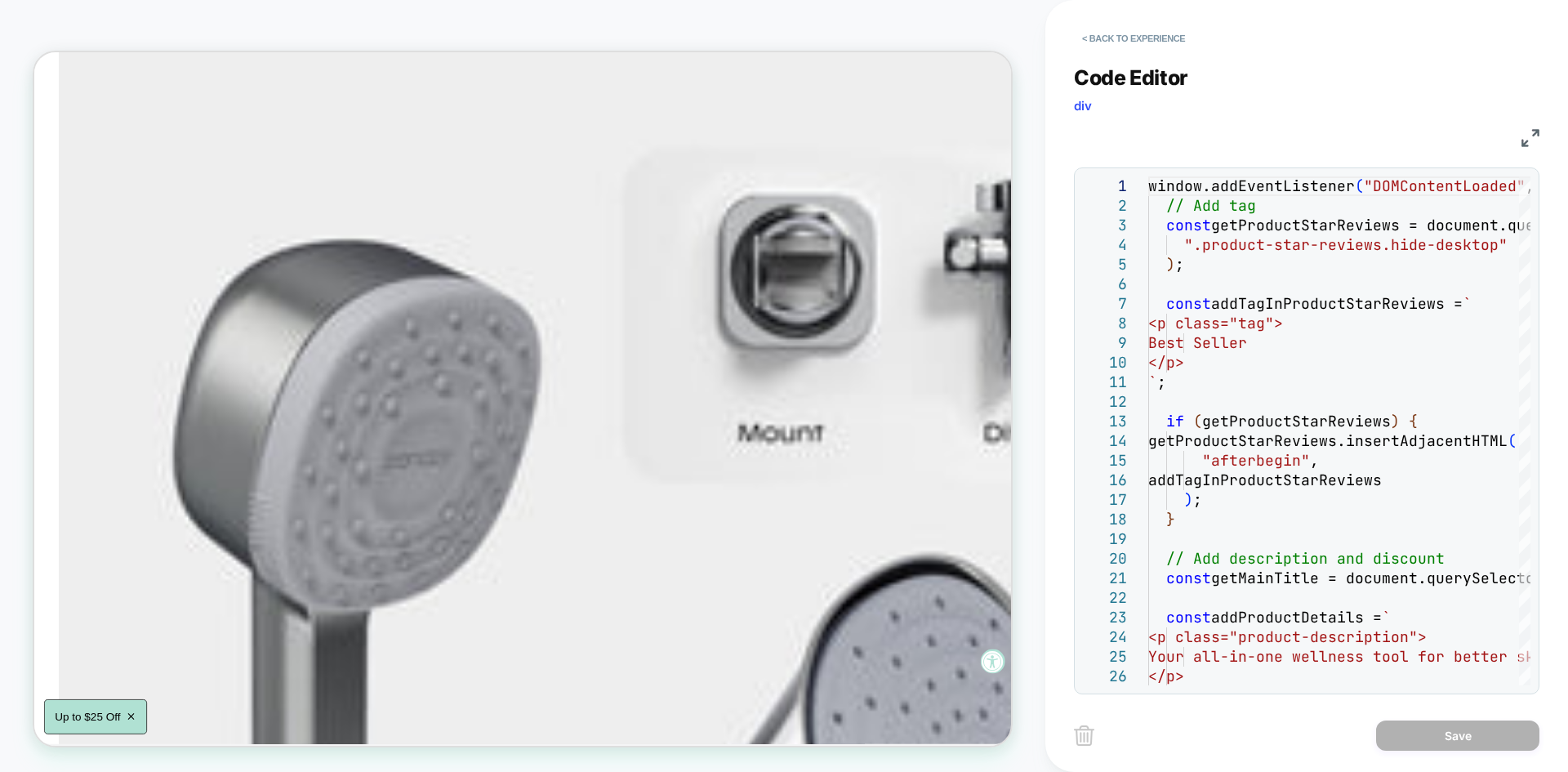
click at [1530, 138] on img at bounding box center [1530, 138] width 18 height 18
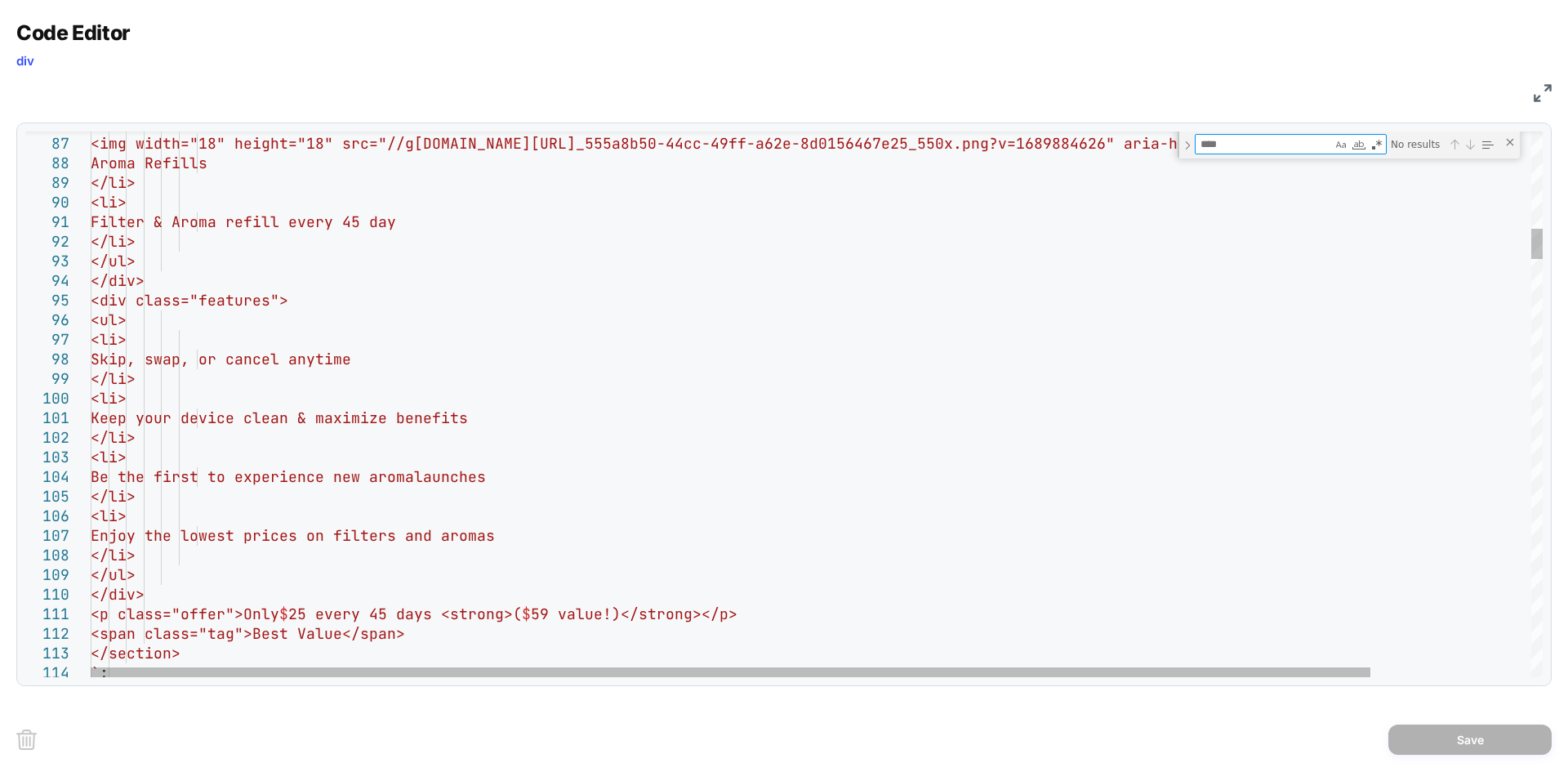
type textarea "**********"
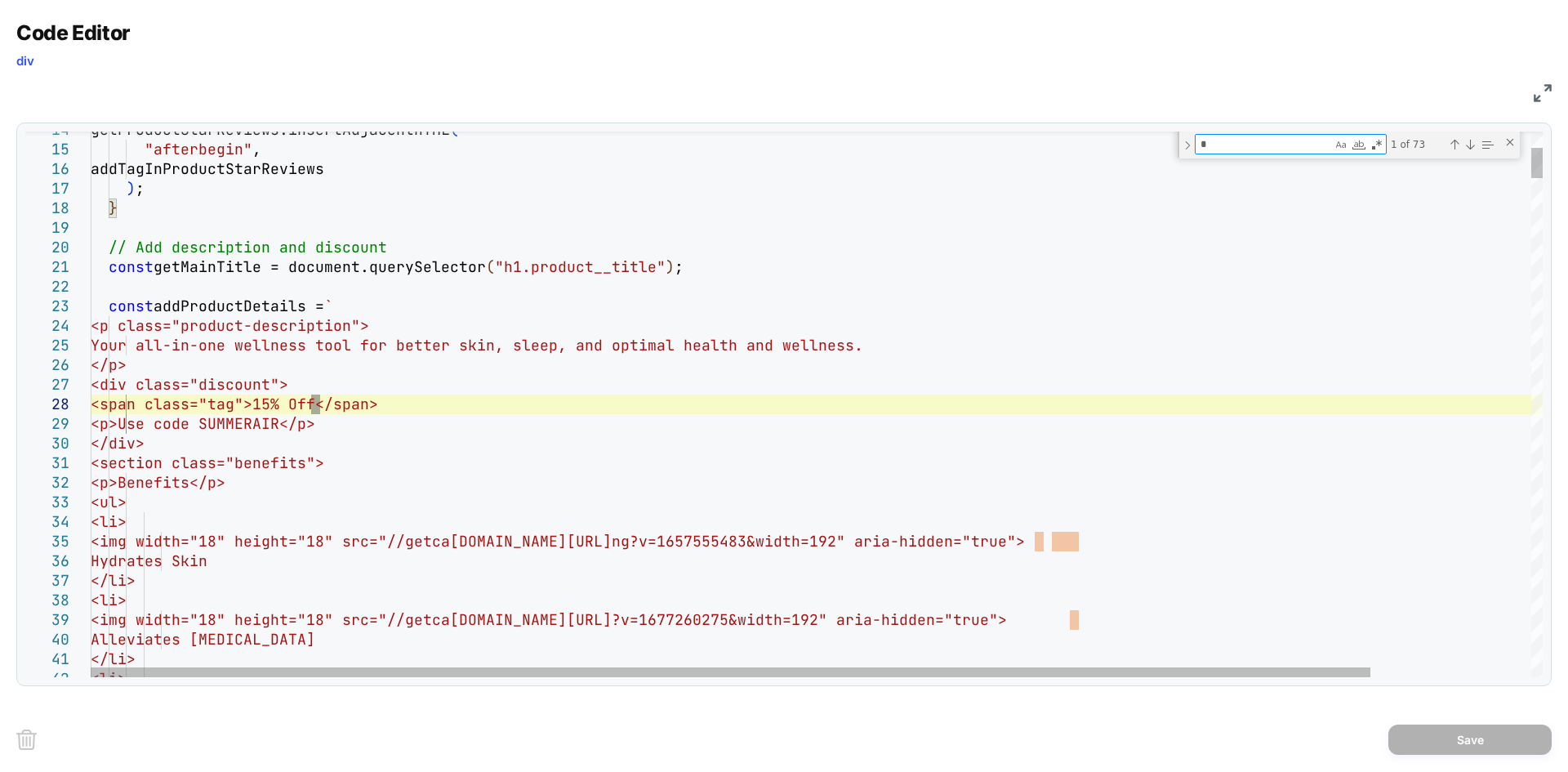
type textarea "**"
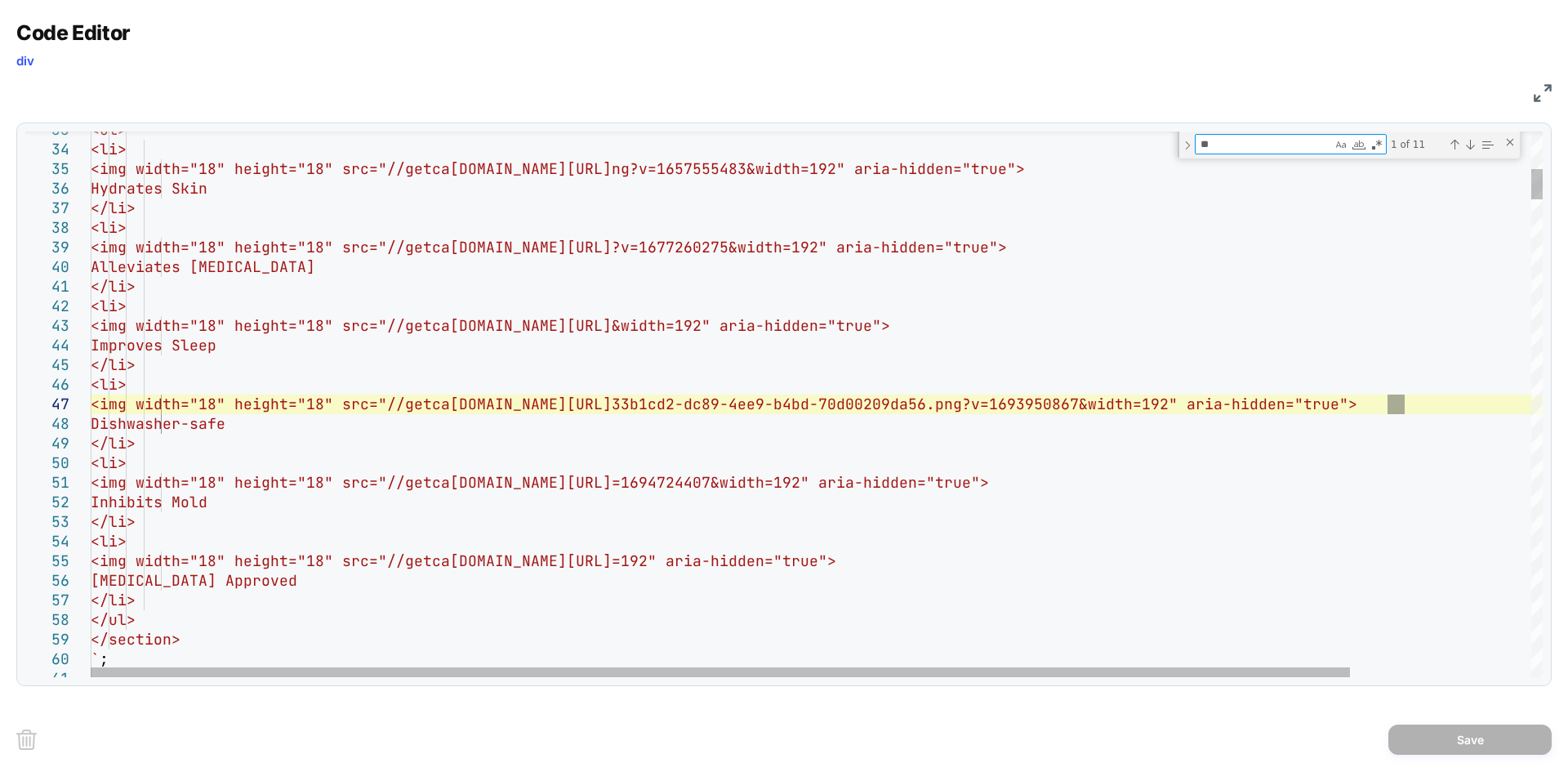
type textarea "**********"
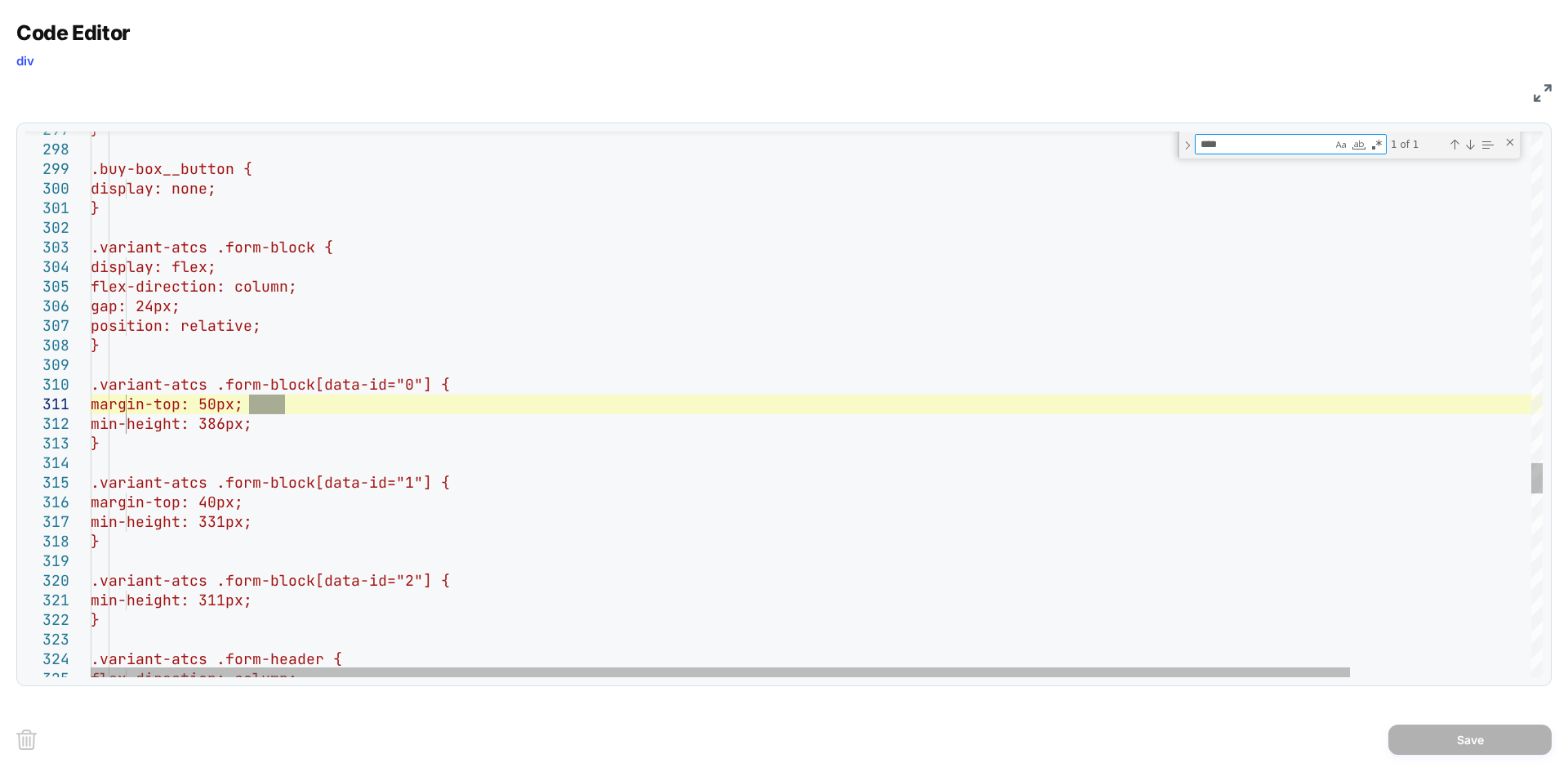
type textarea "****"
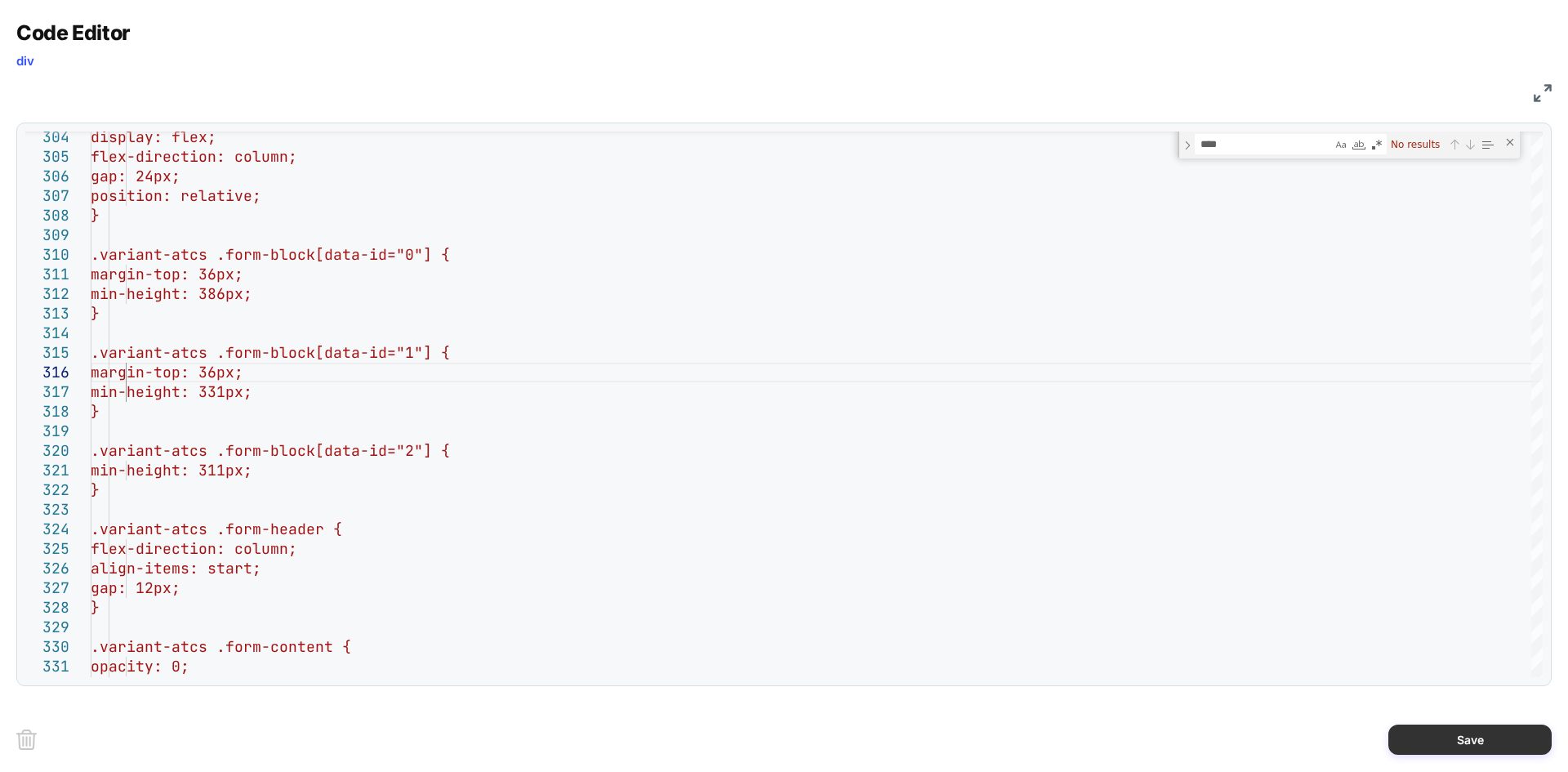
type textarea "**********"
click at [1449, 731] on button "Save" at bounding box center [1469, 739] width 163 height 31
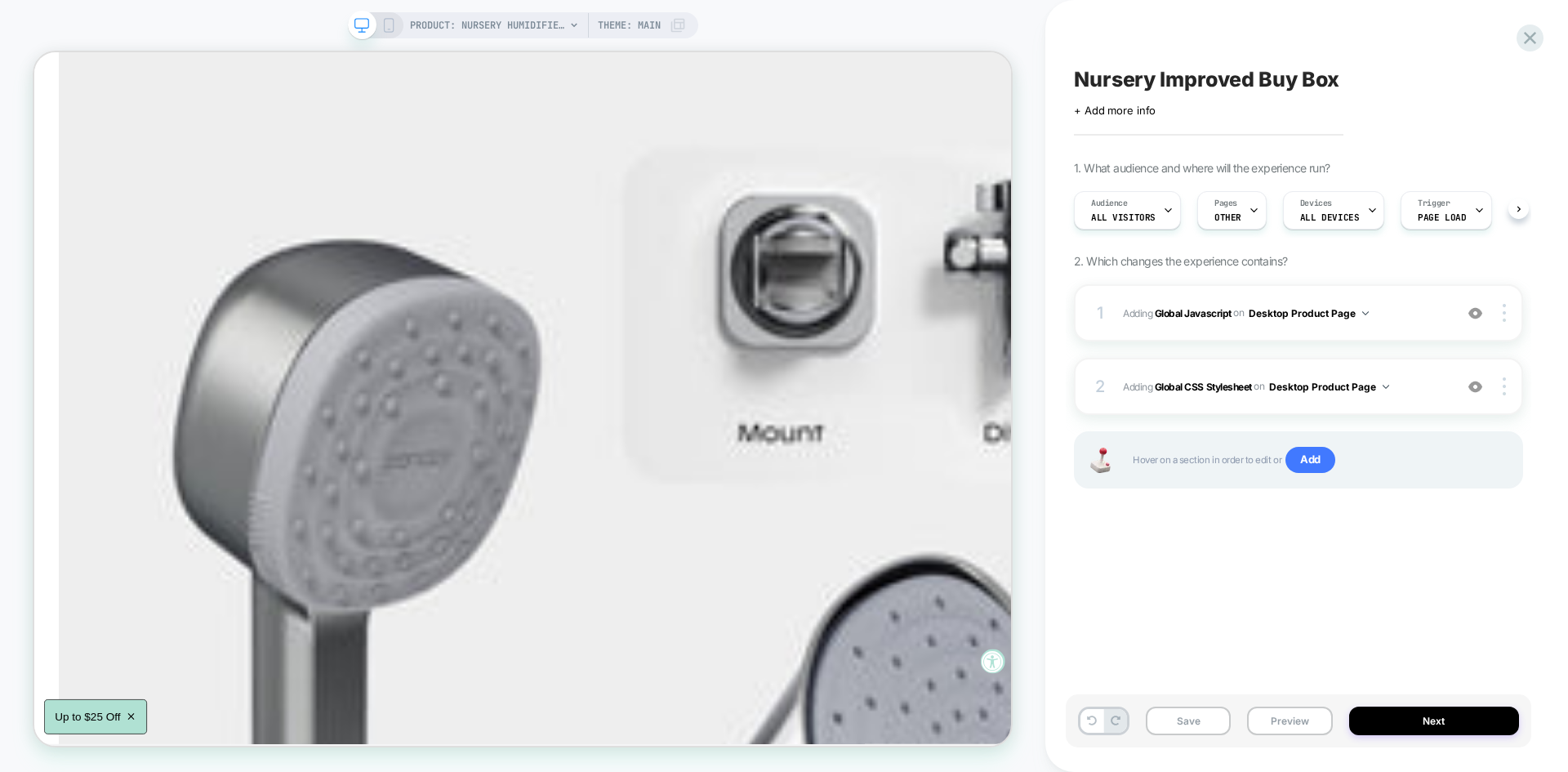
scroll to position [0, 1]
click at [1200, 724] on button "Save" at bounding box center [1188, 721] width 85 height 29
click at [1266, 724] on button "Preview" at bounding box center [1289, 721] width 85 height 29
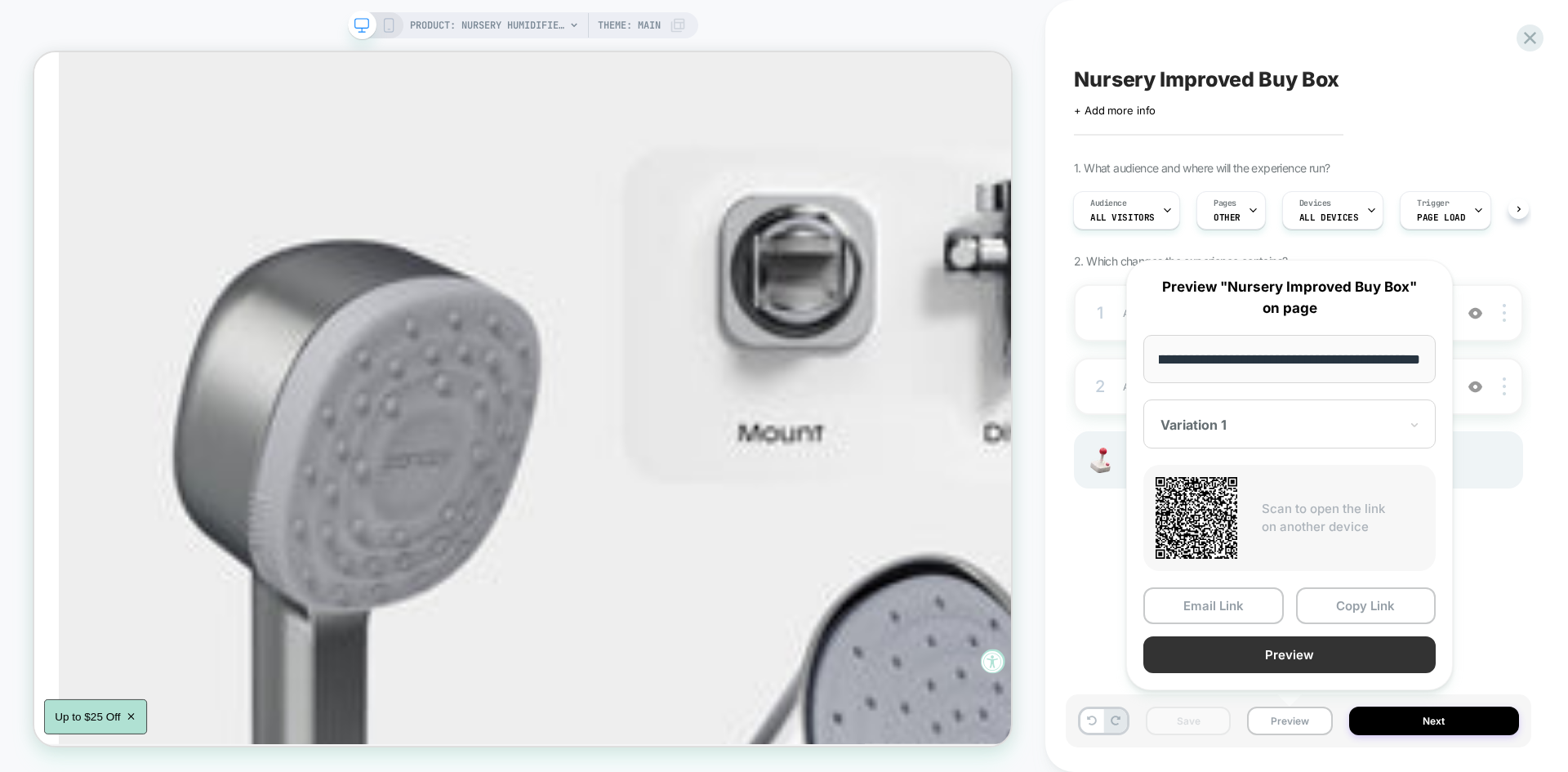
scroll to position [0, 0]
click at [1283, 655] on button "Preview" at bounding box center [1288, 654] width 292 height 37
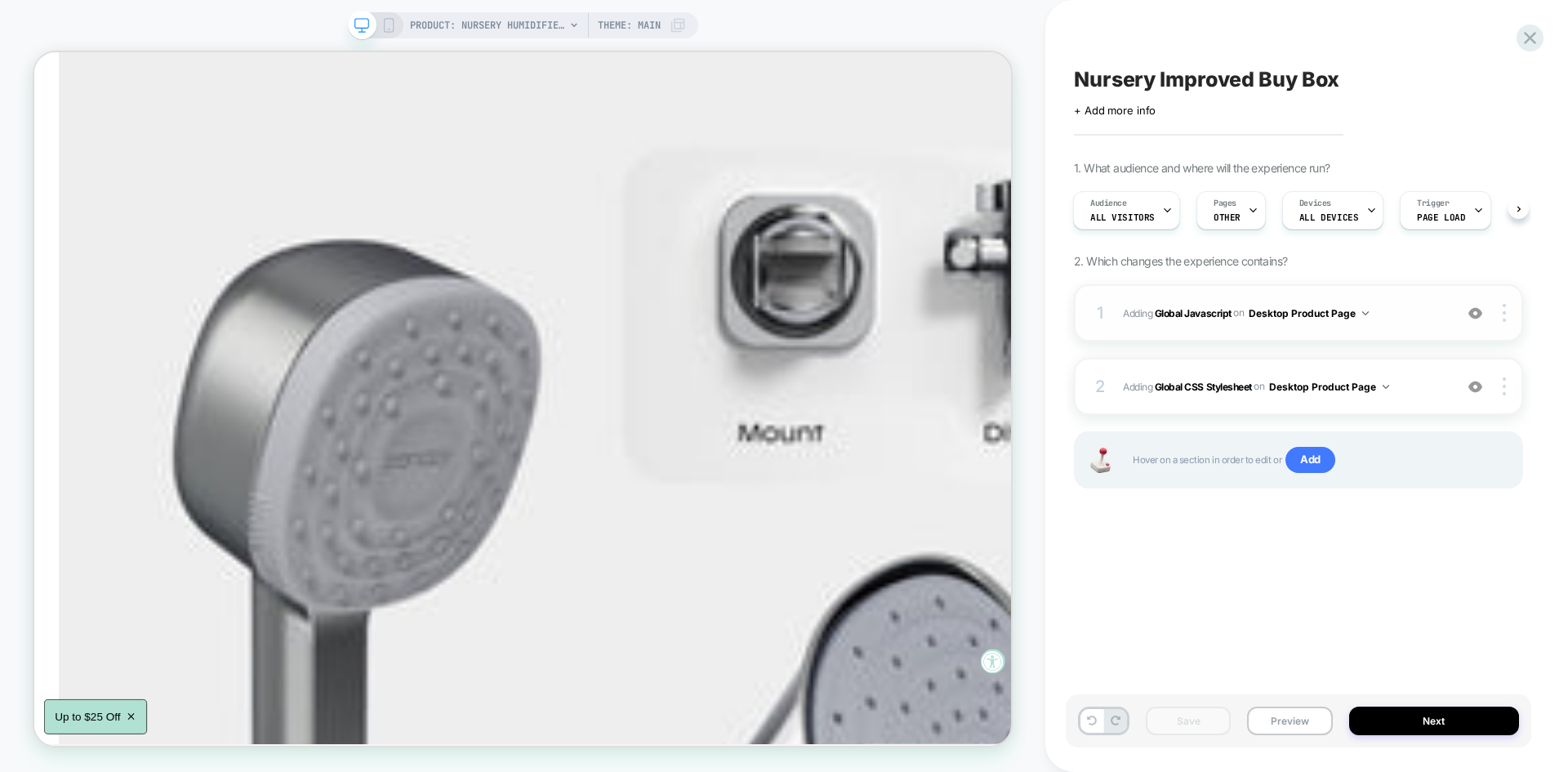
click at [1391, 303] on span "Adding Global Javascript on Desktop Product Page" at bounding box center [1284, 313] width 323 height 21
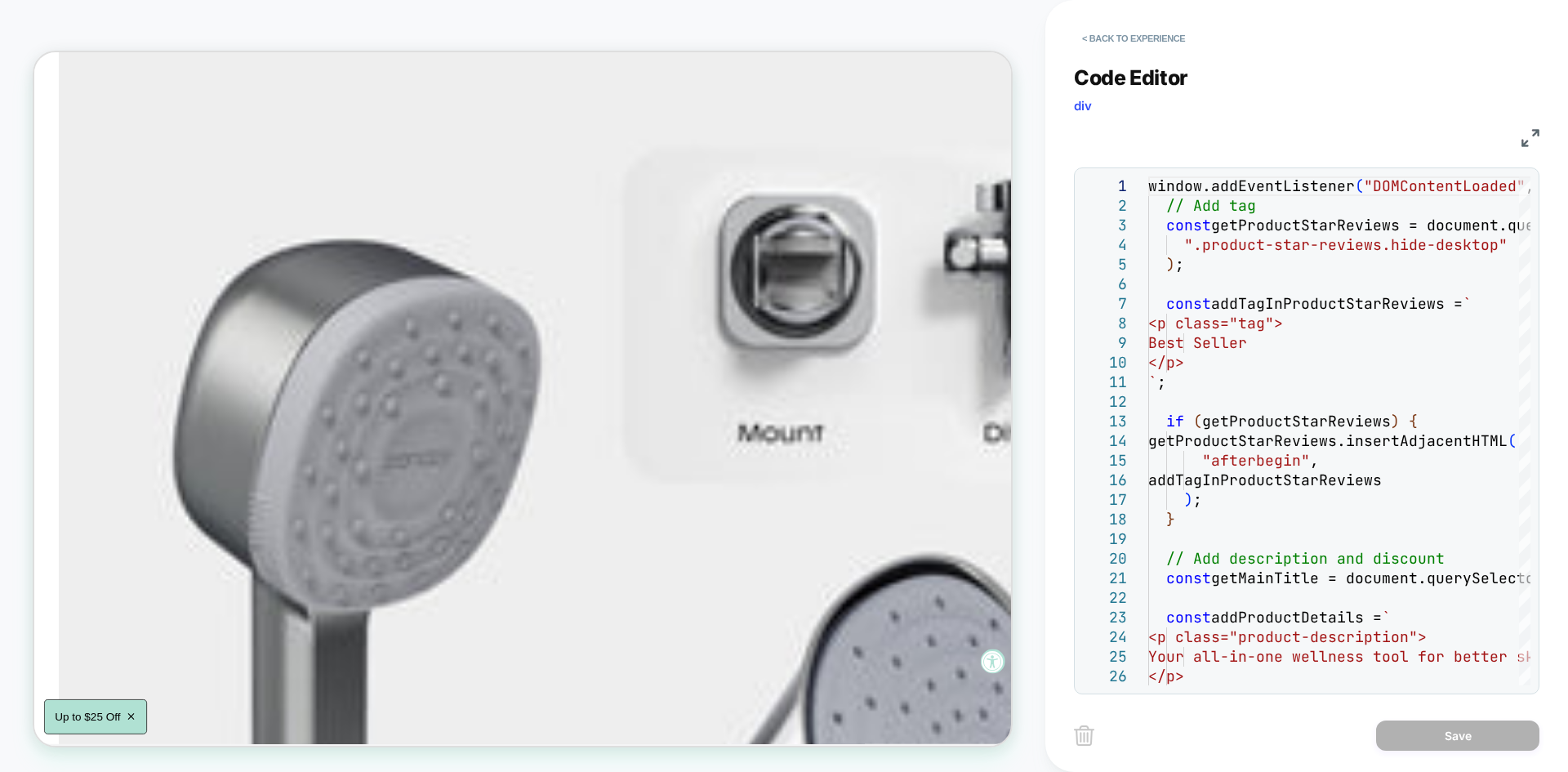
click at [1529, 136] on img at bounding box center [1530, 138] width 18 height 18
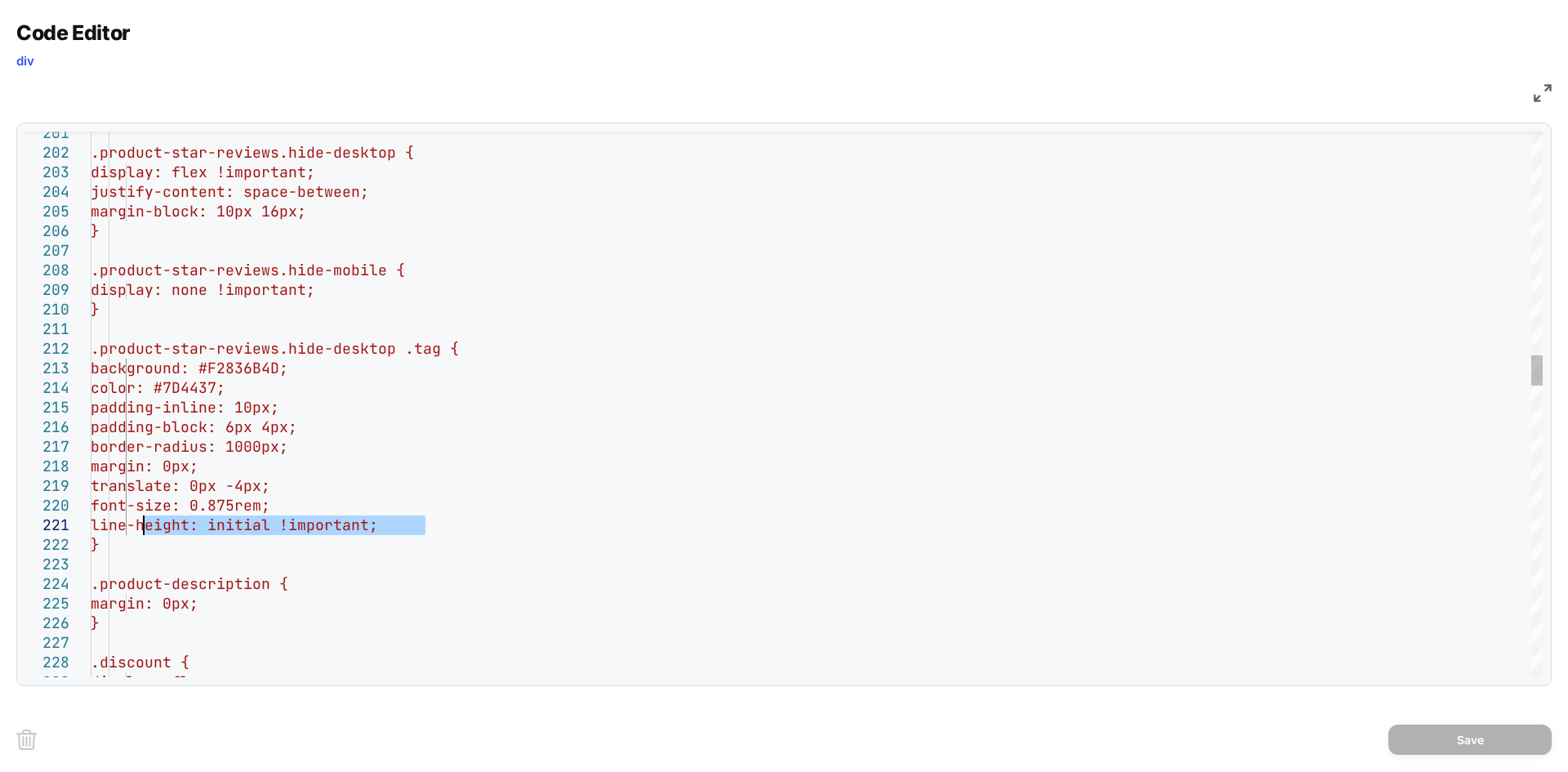
drag, startPoint x: 425, startPoint y: 523, endPoint x: 143, endPoint y: 527, distance: 282.0
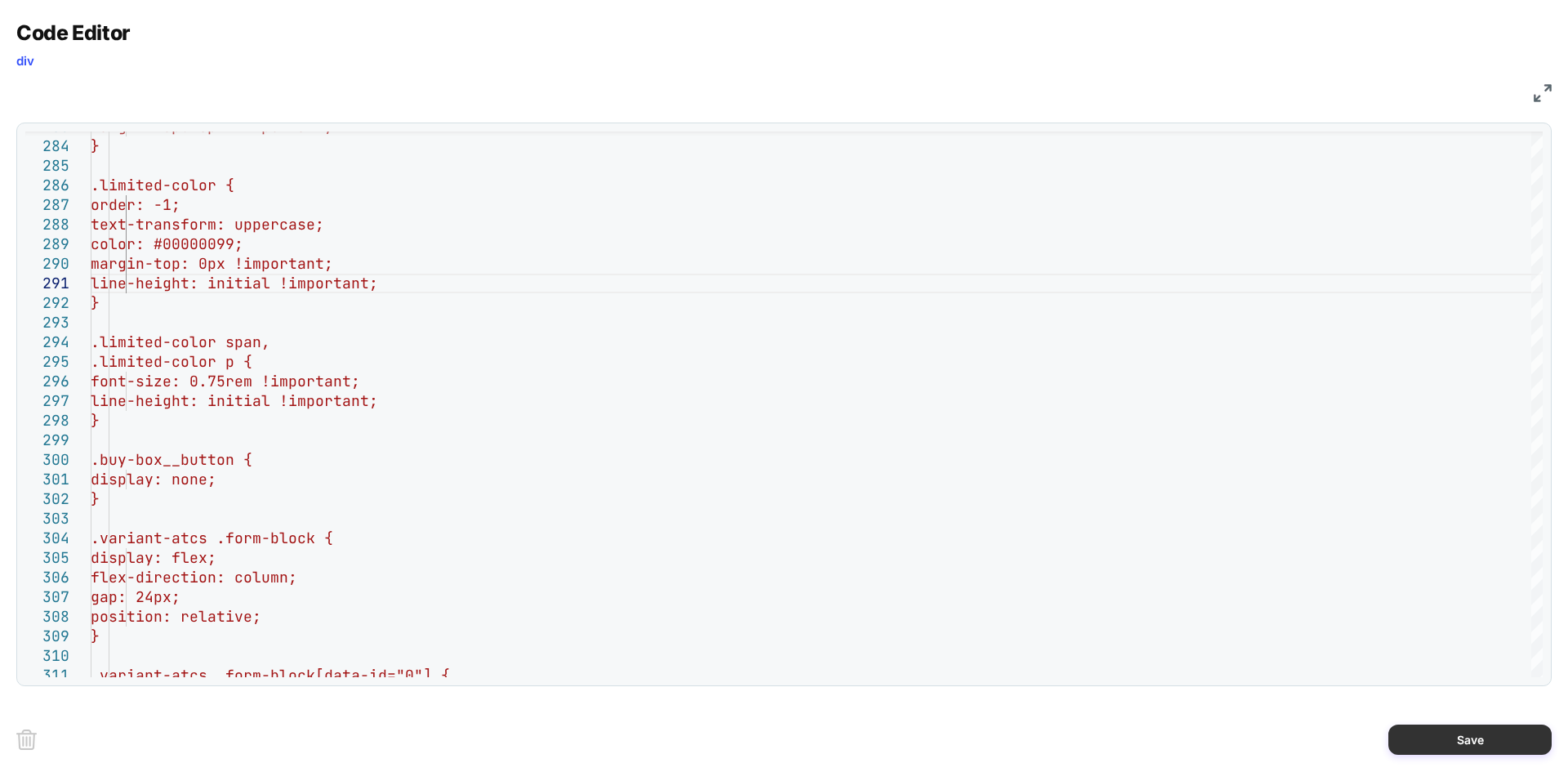
type textarea "**********"
click at [1442, 735] on button "Save" at bounding box center [1469, 739] width 163 height 31
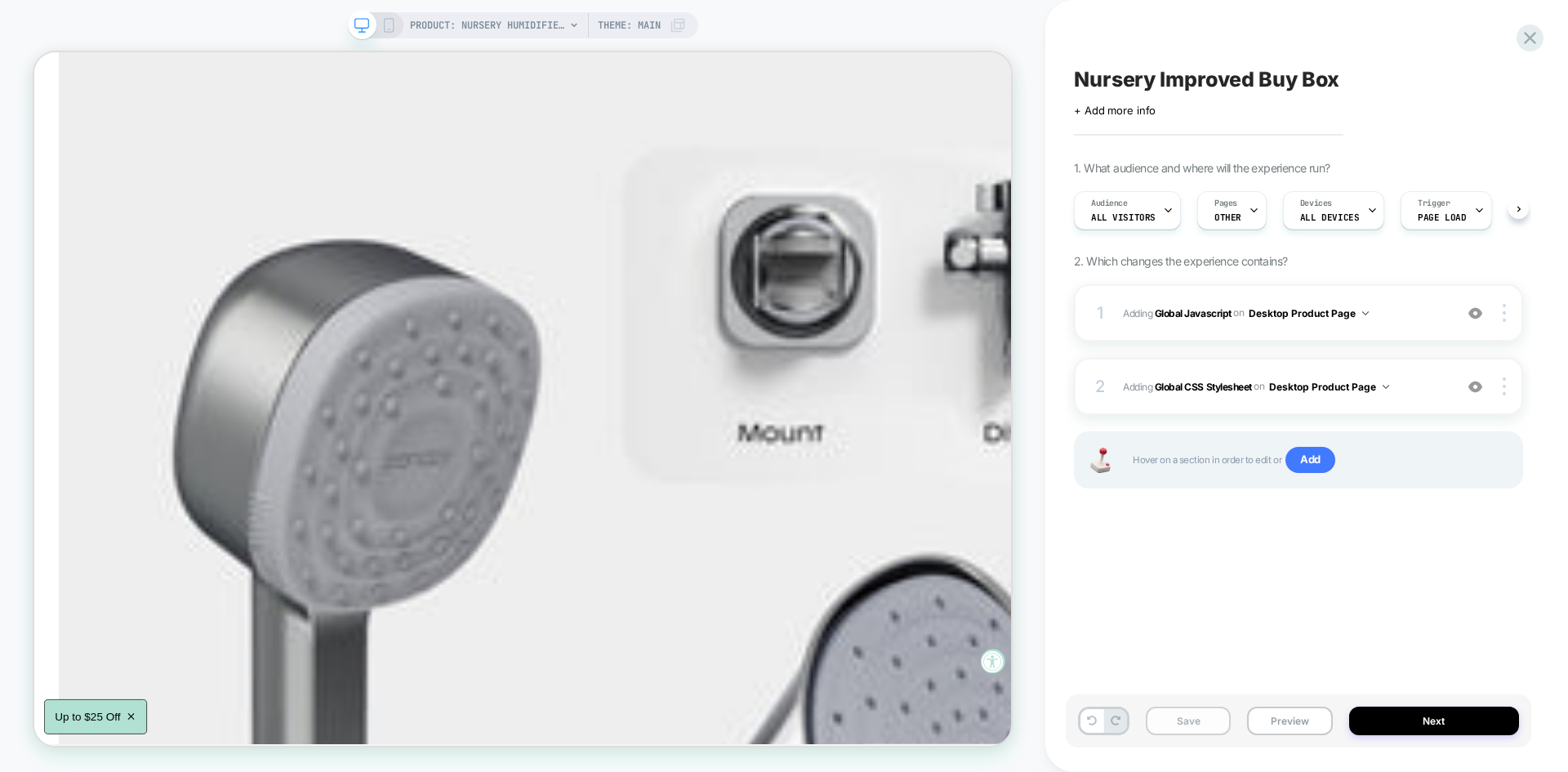
scroll to position [0, 1]
click at [1199, 723] on button "Save" at bounding box center [1188, 721] width 85 height 29
click at [1307, 731] on button "Preview" at bounding box center [1289, 721] width 85 height 29
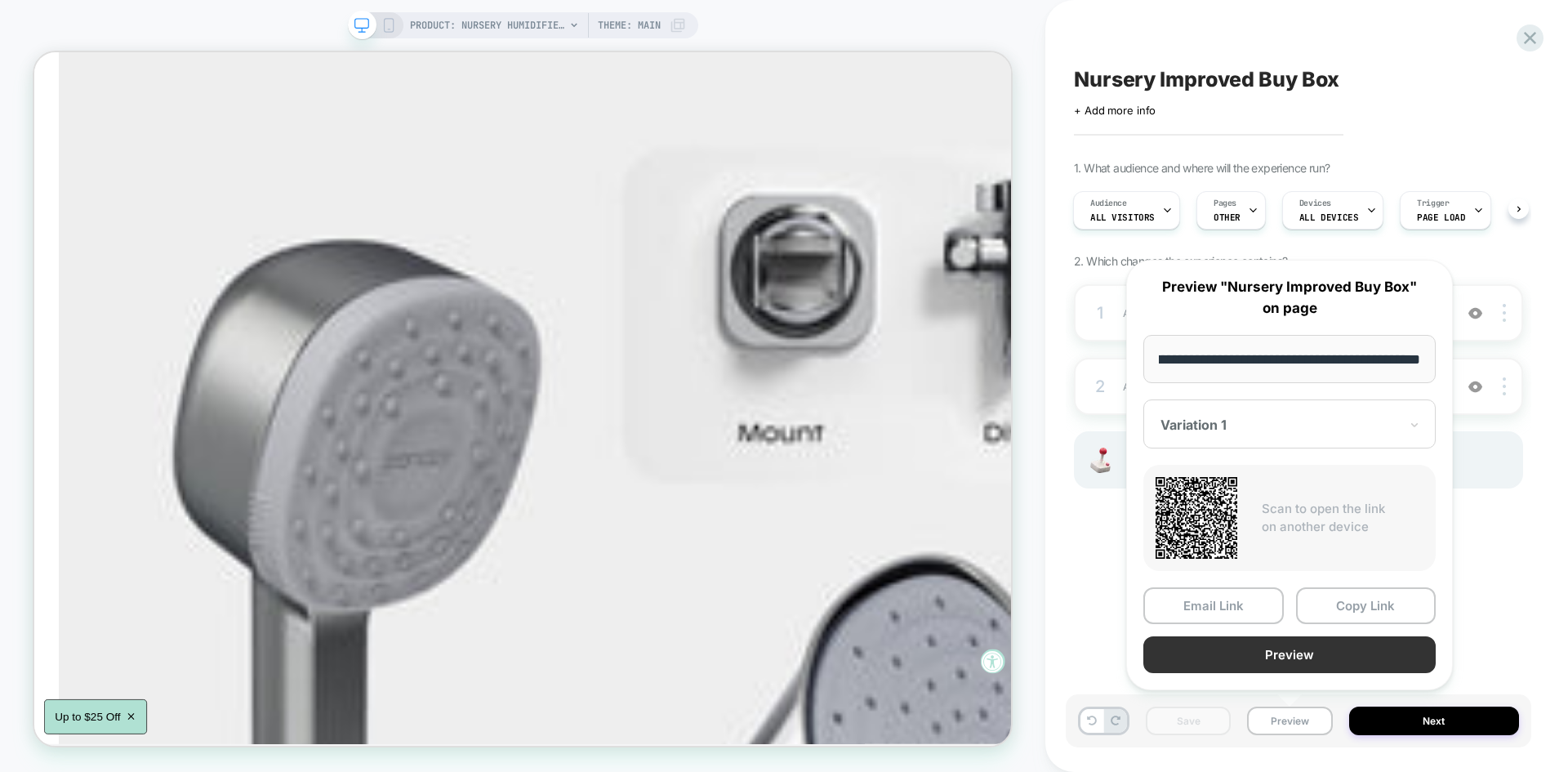
scroll to position [0, 0]
click at [1297, 652] on button "Preview" at bounding box center [1288, 654] width 292 height 37
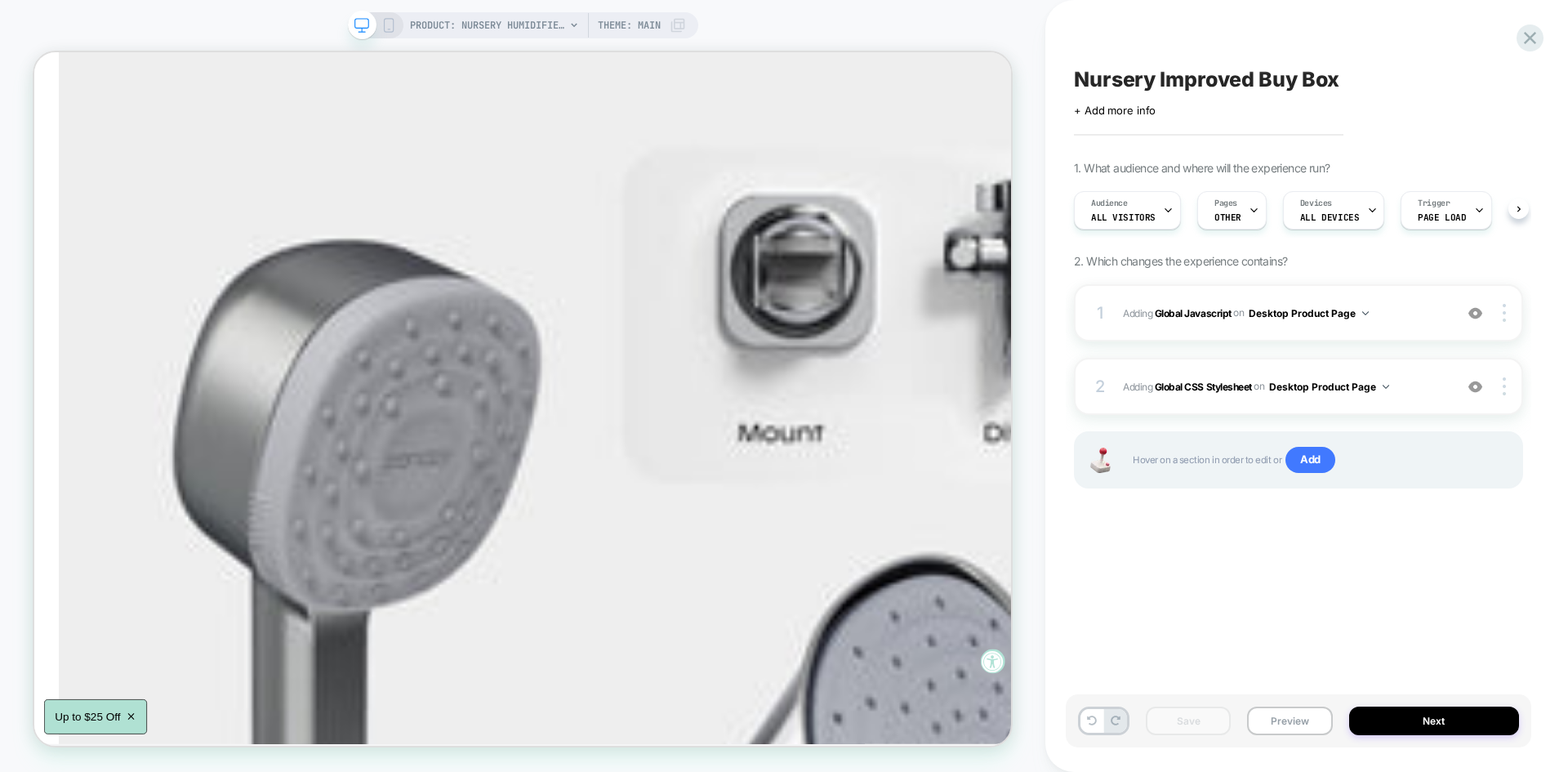
scroll to position [0, 1]
click at [1402, 303] on span "Adding Global Javascript on Desktop Product Page" at bounding box center [1284, 313] width 323 height 21
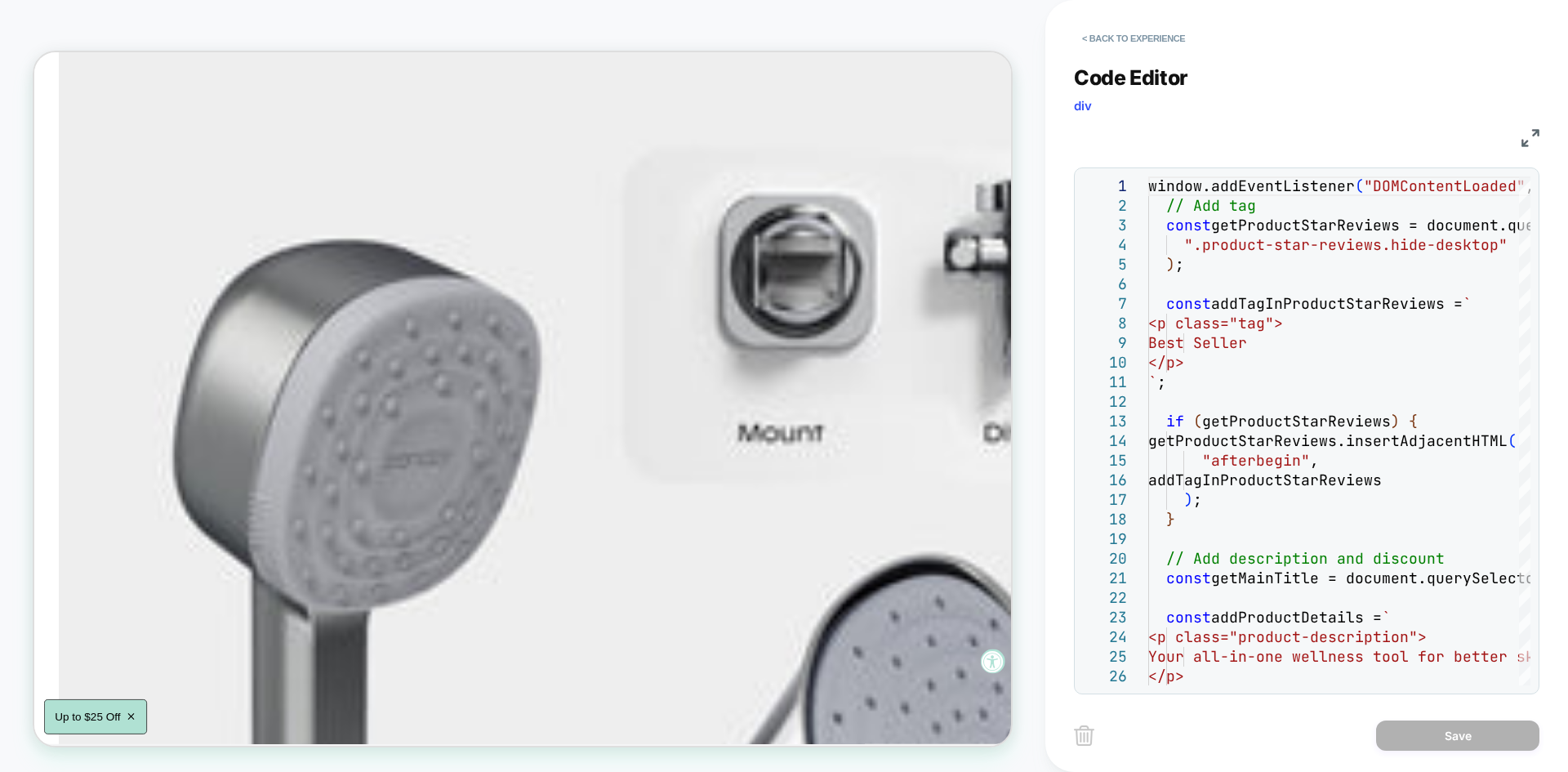
click at [0, 0] on img at bounding box center [0, 0] width 0 height 0
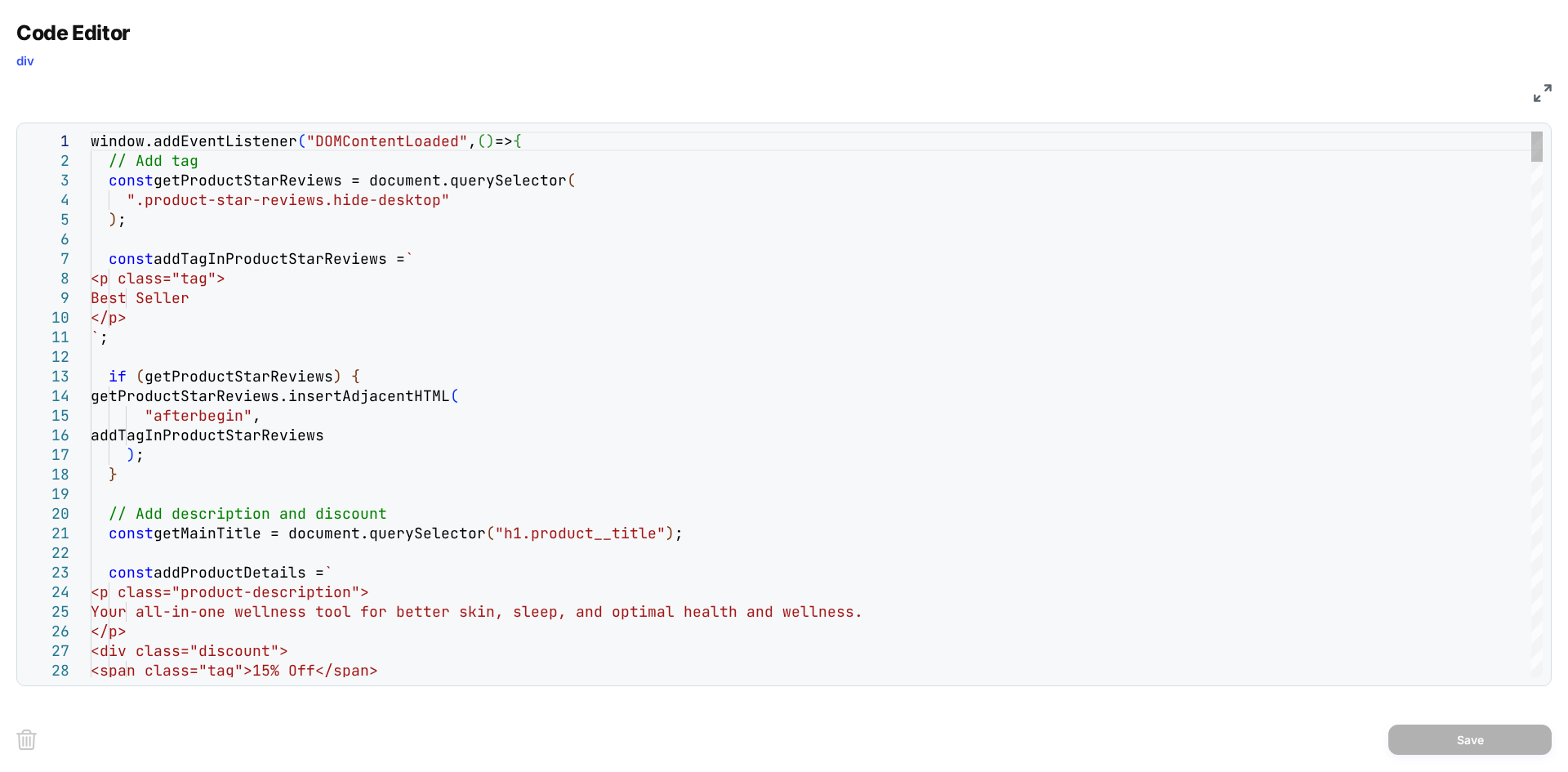
scroll to position [0, 0]
click at [0, 0] on div "window.addEventListener ( "DOMContentLoaded" , ( ) => { // Add tag const getPro…" at bounding box center [0, 0] width 0 height 0
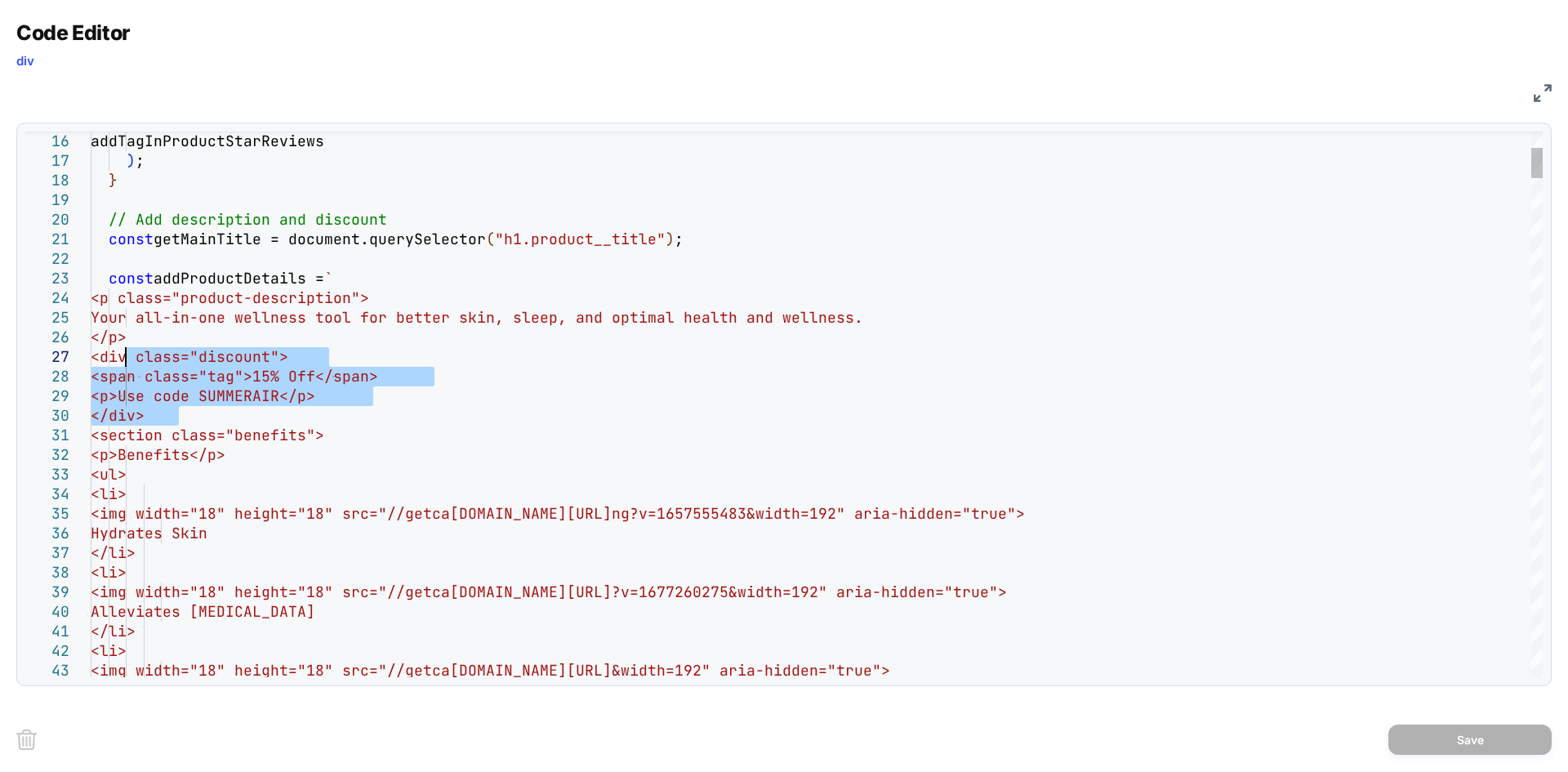
drag, startPoint x: 189, startPoint y: 419, endPoint x: 128, endPoint y: 364, distance: 82.1
click at [0, 0] on div "addTagInProductStarReviews ) ; } // Add description and discount const getMainT…" at bounding box center [0, 0] width 0 height 0
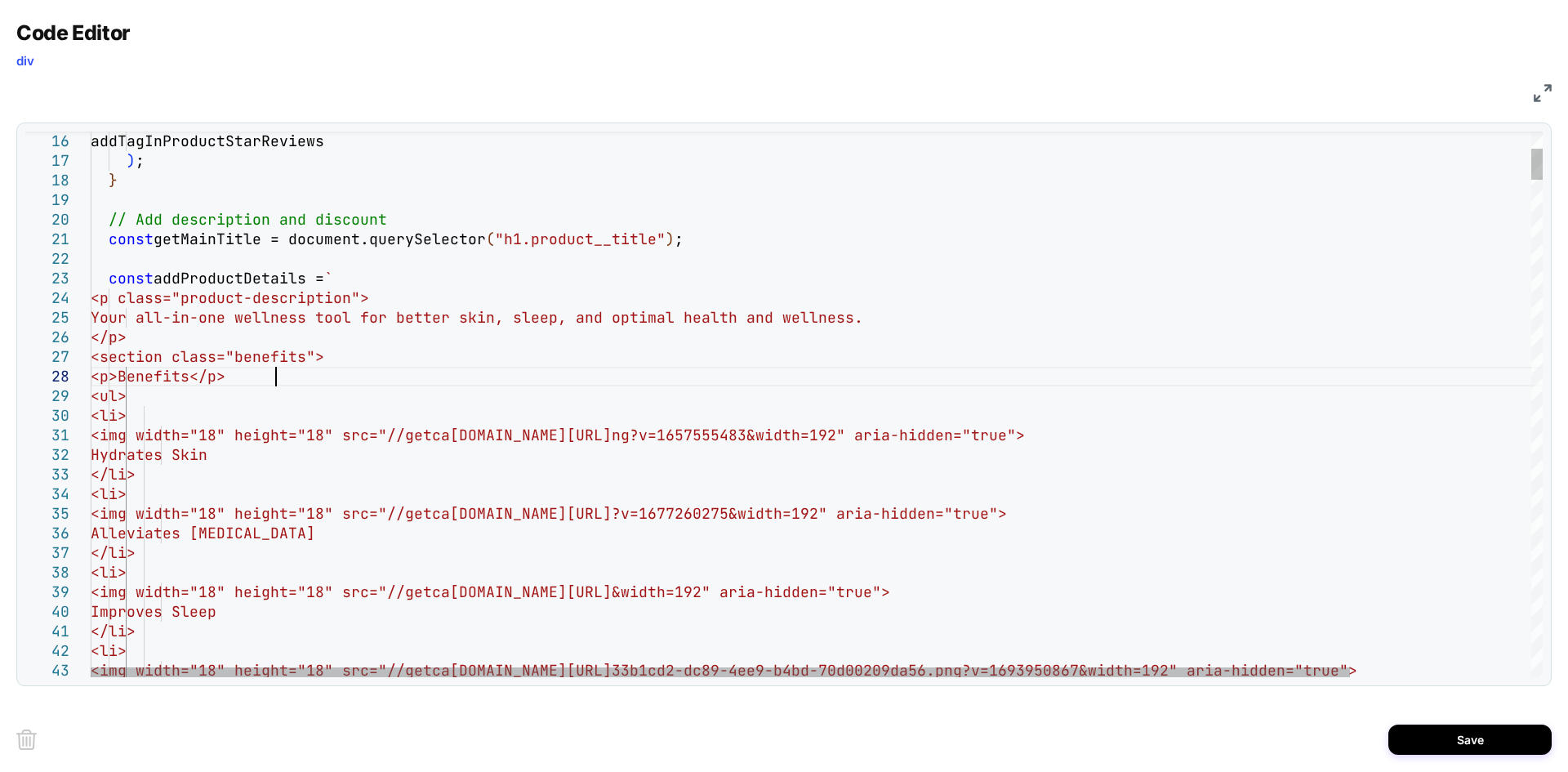
click at [0, 0] on div "addTagInProductStarReviews ) ; } // Add description and discount const getMainT…" at bounding box center [0, 0] width 0 height 0
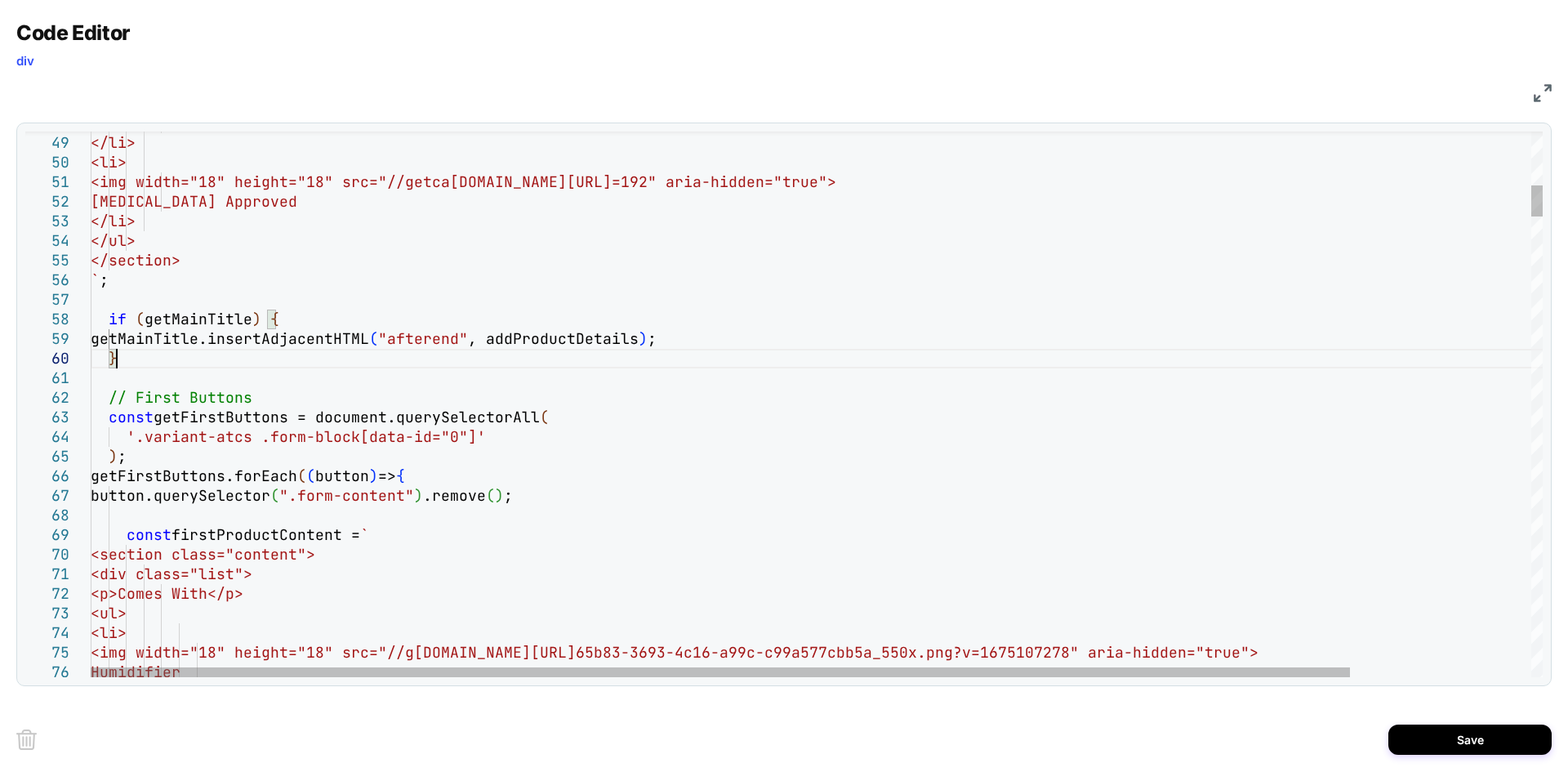
click at [0, 0] on div "Inhibits Mold </li> <li> <img width="18" height="18" src="//getca [DOMAIN_NAME]…" at bounding box center [0, 0] width 0 height 0
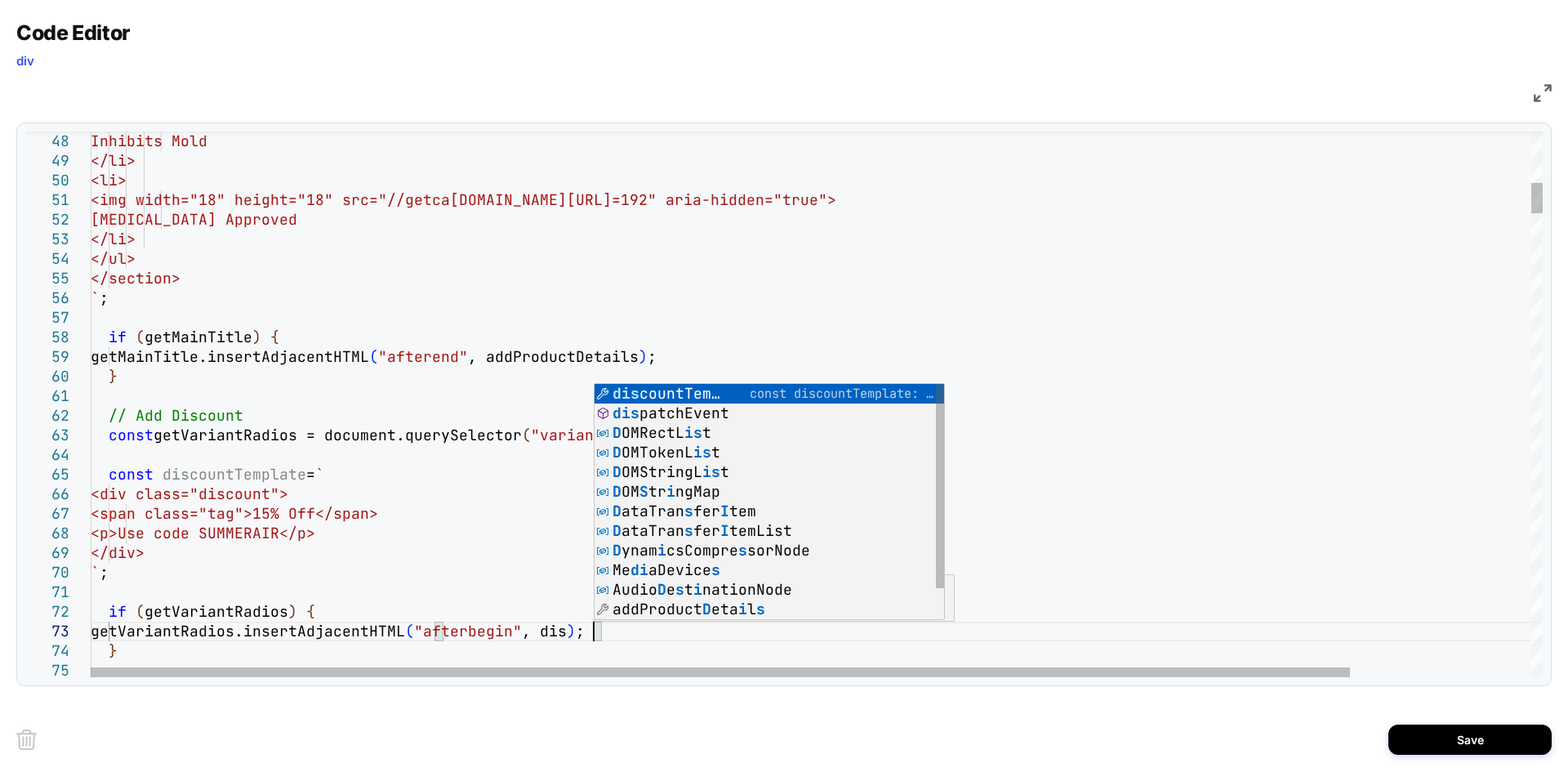
scroll to position [40, 511]
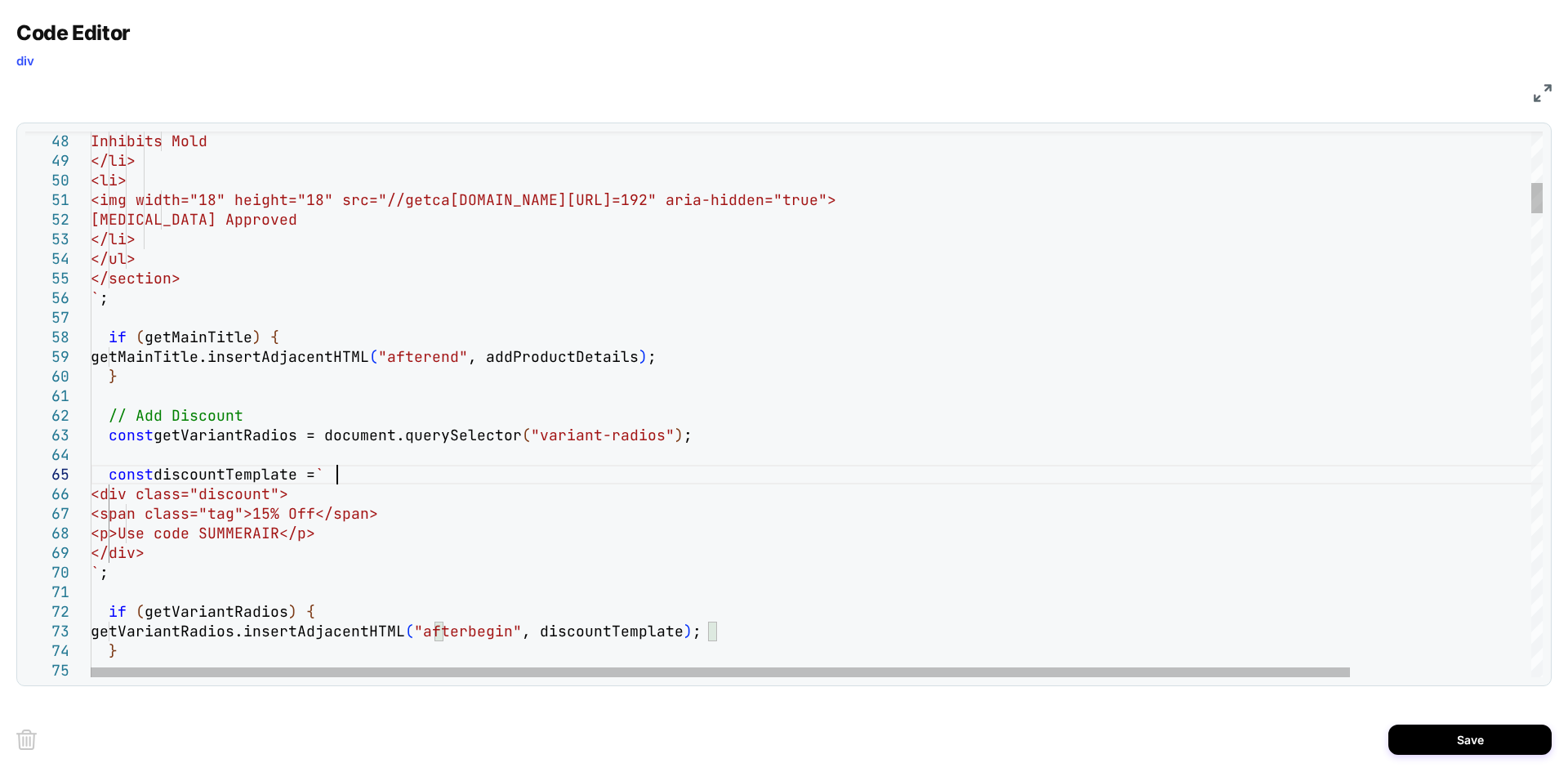
click at [0, 0] on div "Inhibits Mold </li> <li> <img width="18" height="18" src="//getca [DOMAIN_NAME]…" at bounding box center [0, 0] width 0 height 0
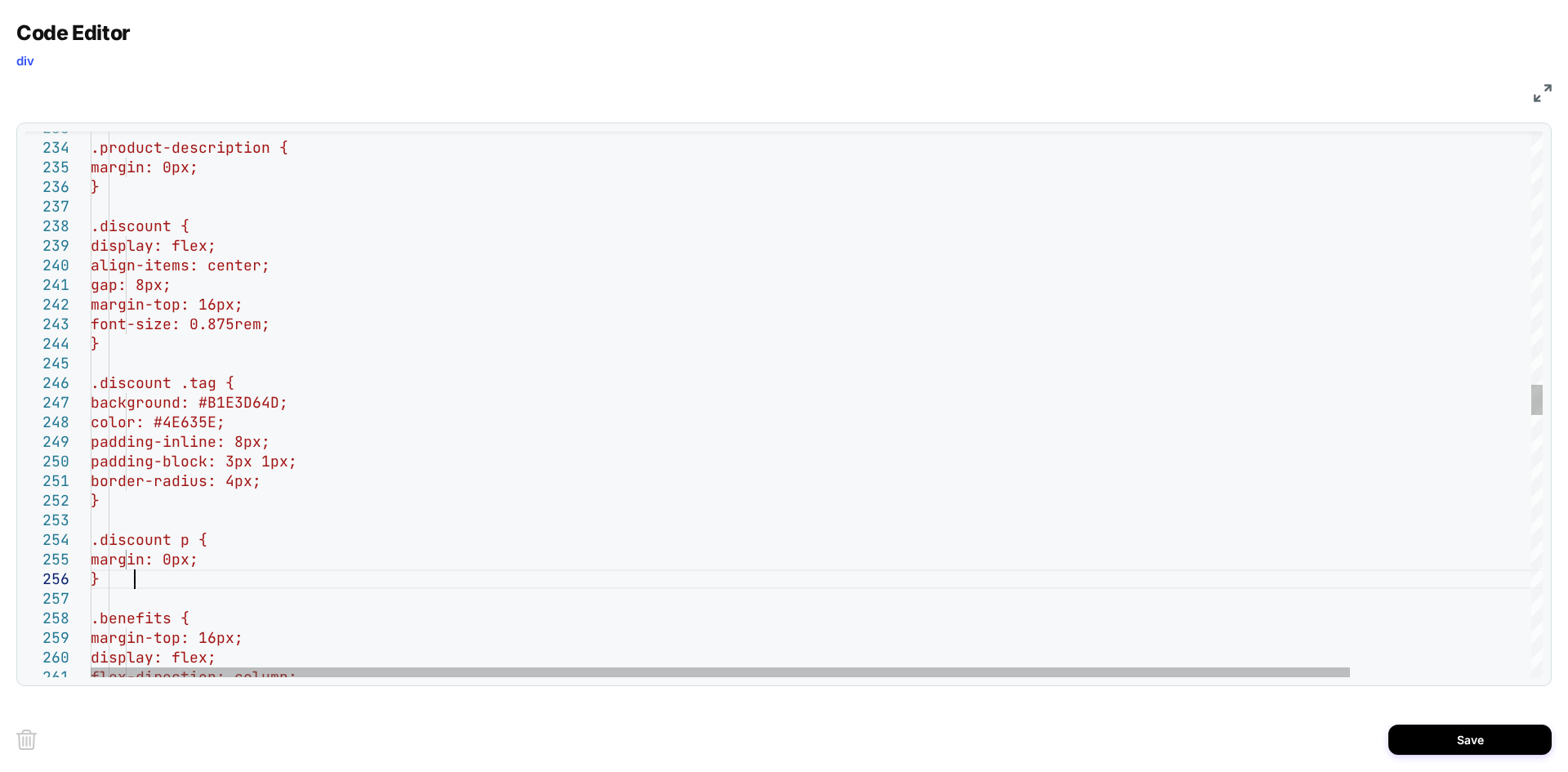
scroll to position [40, 220]
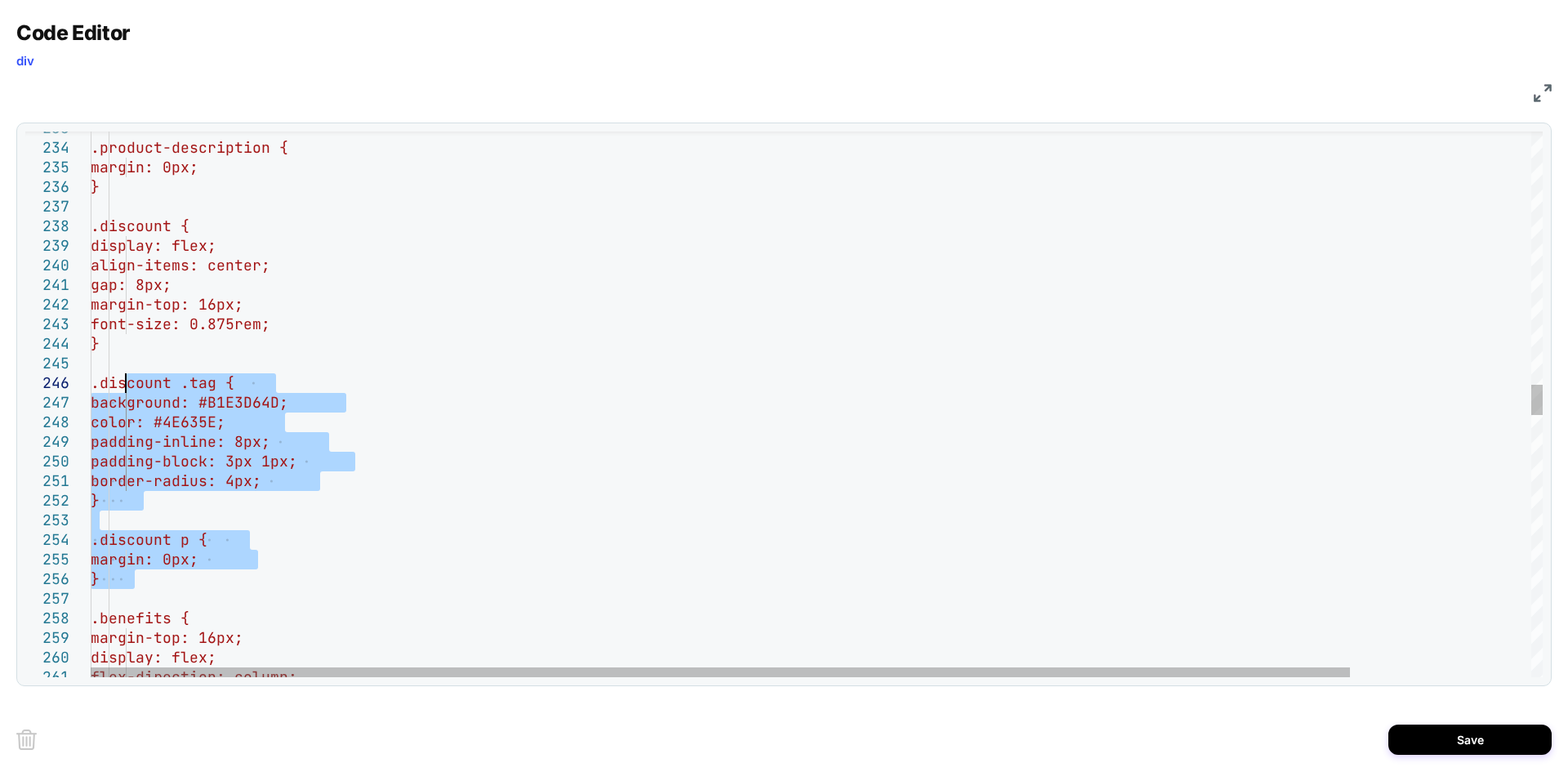
drag, startPoint x: 136, startPoint y: 585, endPoint x: 129, endPoint y: 392, distance: 193.1
click at [0, 0] on div ".product-description { margin: 0px; } .discount { display: flex; align-items: c…" at bounding box center [0, 0] width 0 height 0
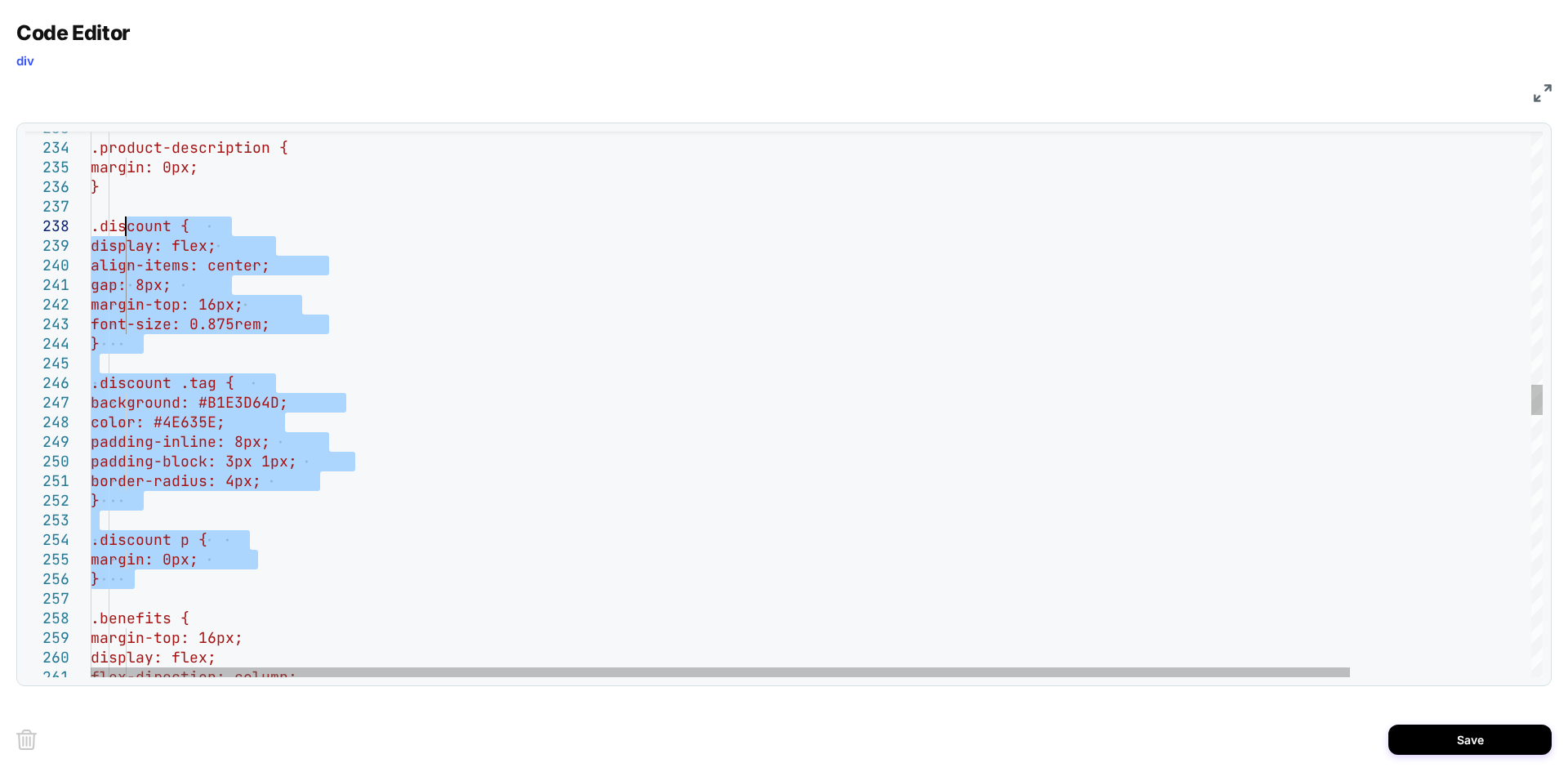
click at [0, 0] on div ".product-description { margin: 0px; } .discount { display: flex; align-items: c…" at bounding box center [0, 0] width 0 height 0
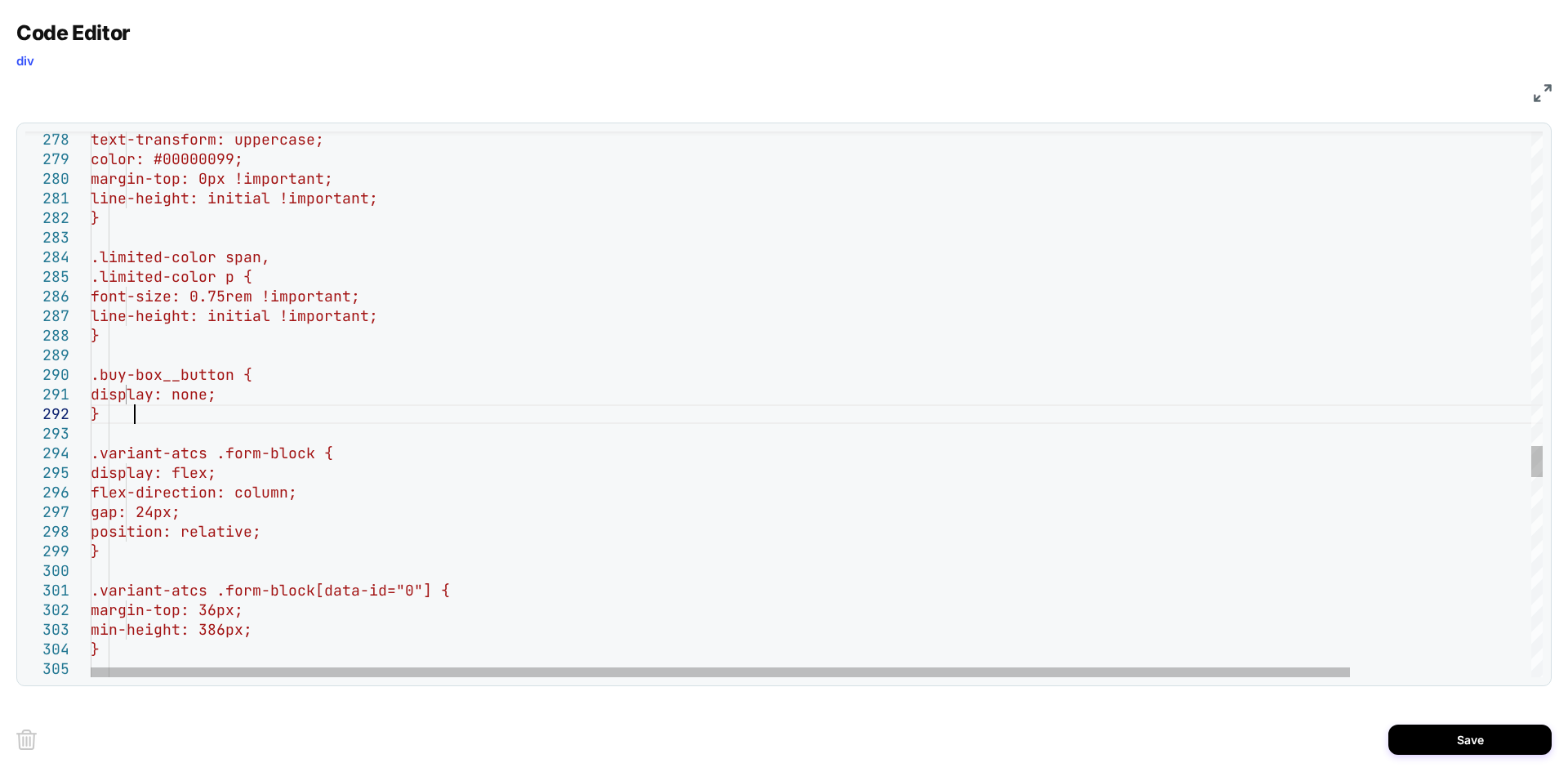
click at [0, 0] on div "text-transform: uppercase; color: #00000099; margin-top: 0px !important; line-h…" at bounding box center [0, 0] width 0 height 0
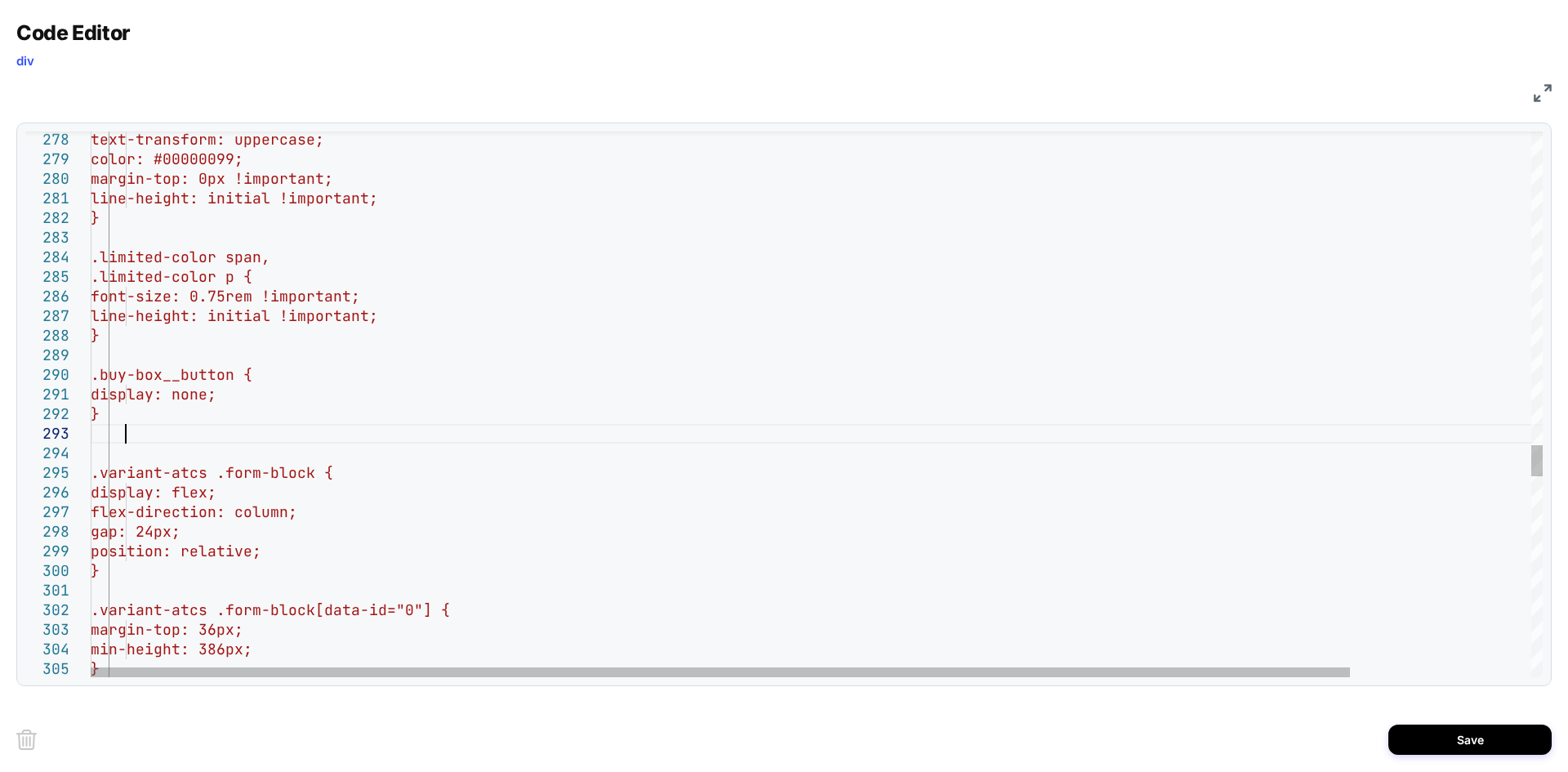
scroll to position [58, 35]
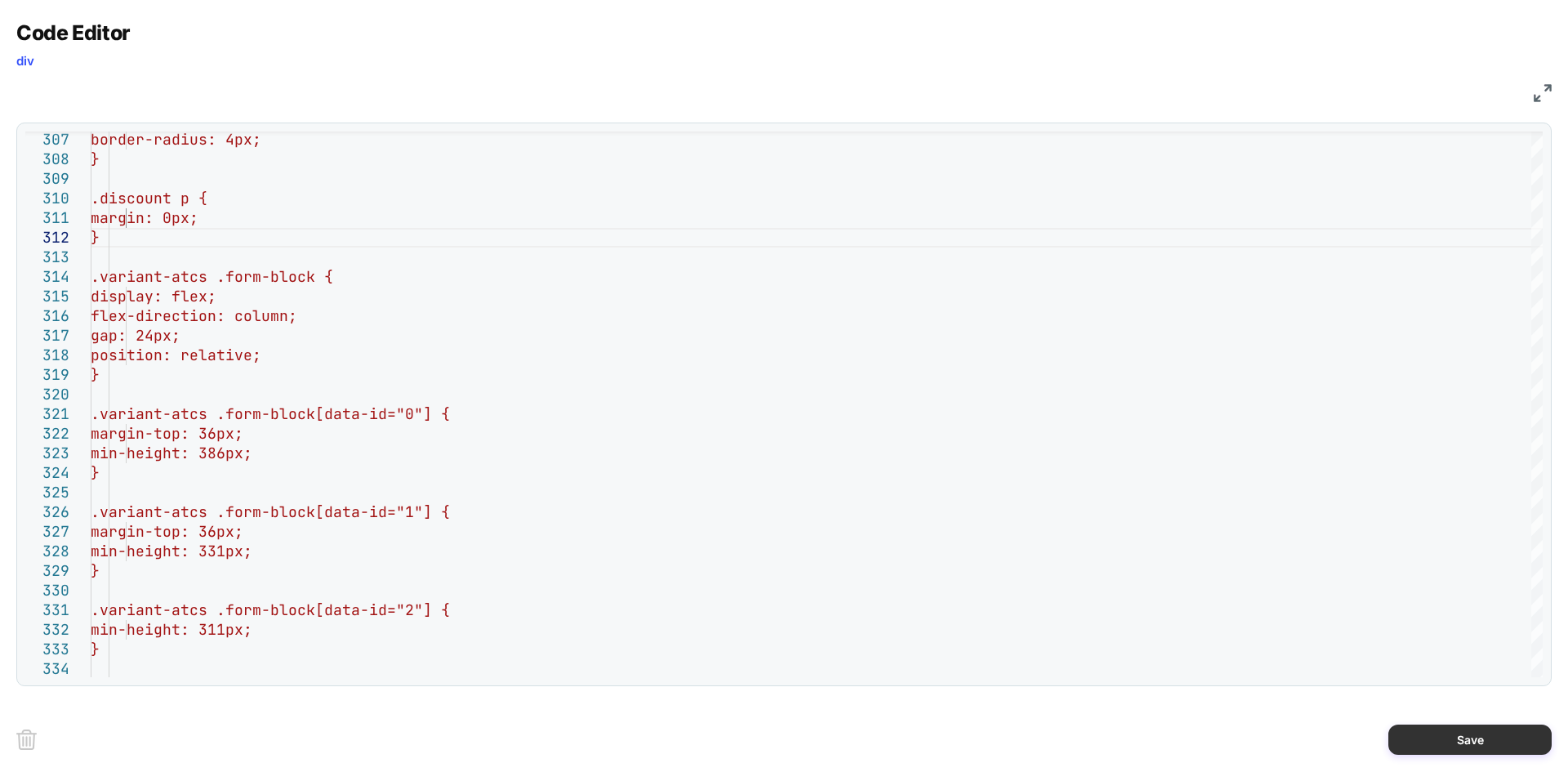
type textarea "**********"
click at [0, 0] on button "Save" at bounding box center [0, 0] width 0 height 0
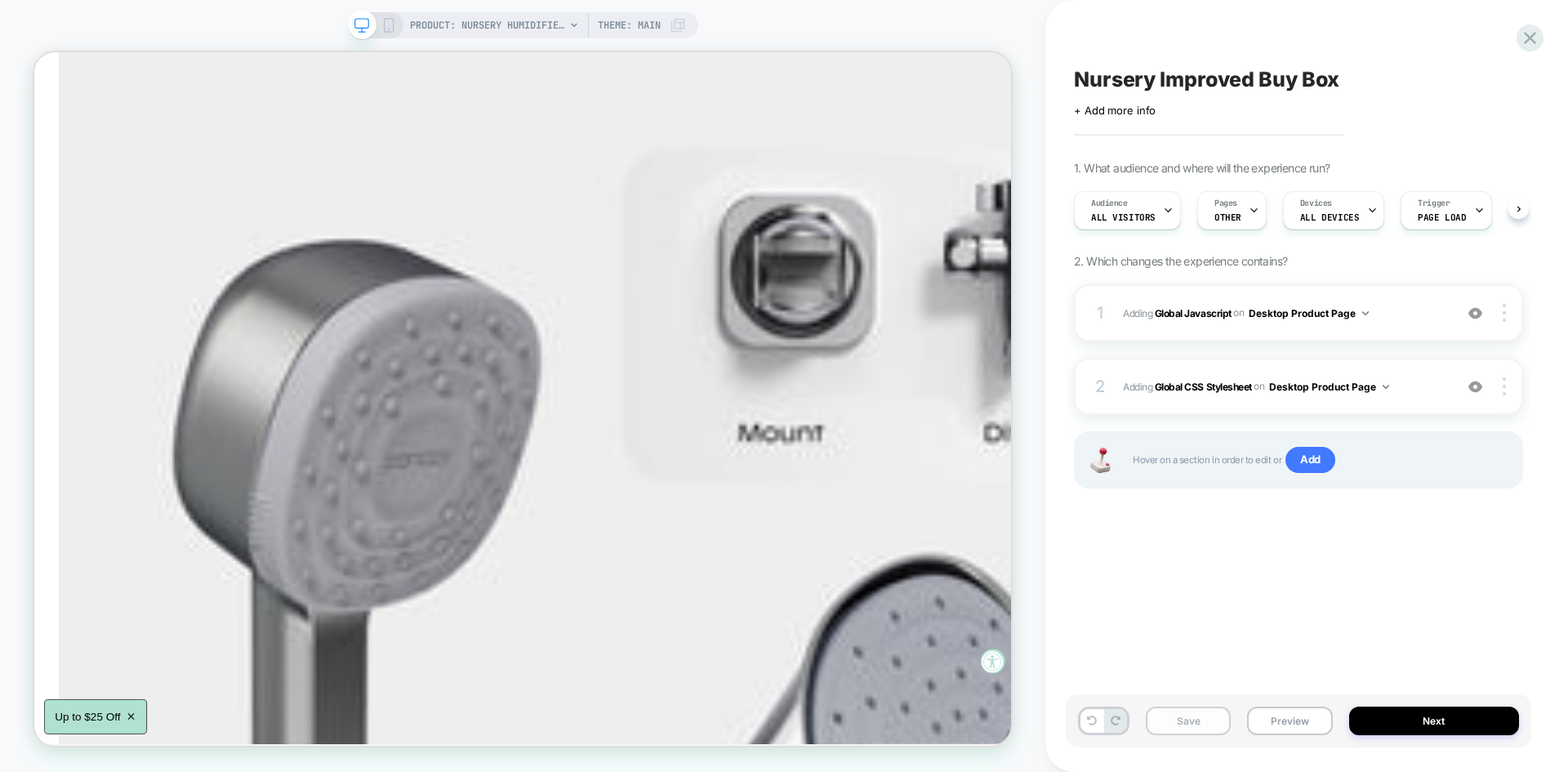
scroll to position [0, 1]
click at [1171, 723] on button "Save" at bounding box center [1188, 721] width 85 height 29
click at [1283, 720] on button "Preview" at bounding box center [1289, 721] width 85 height 29
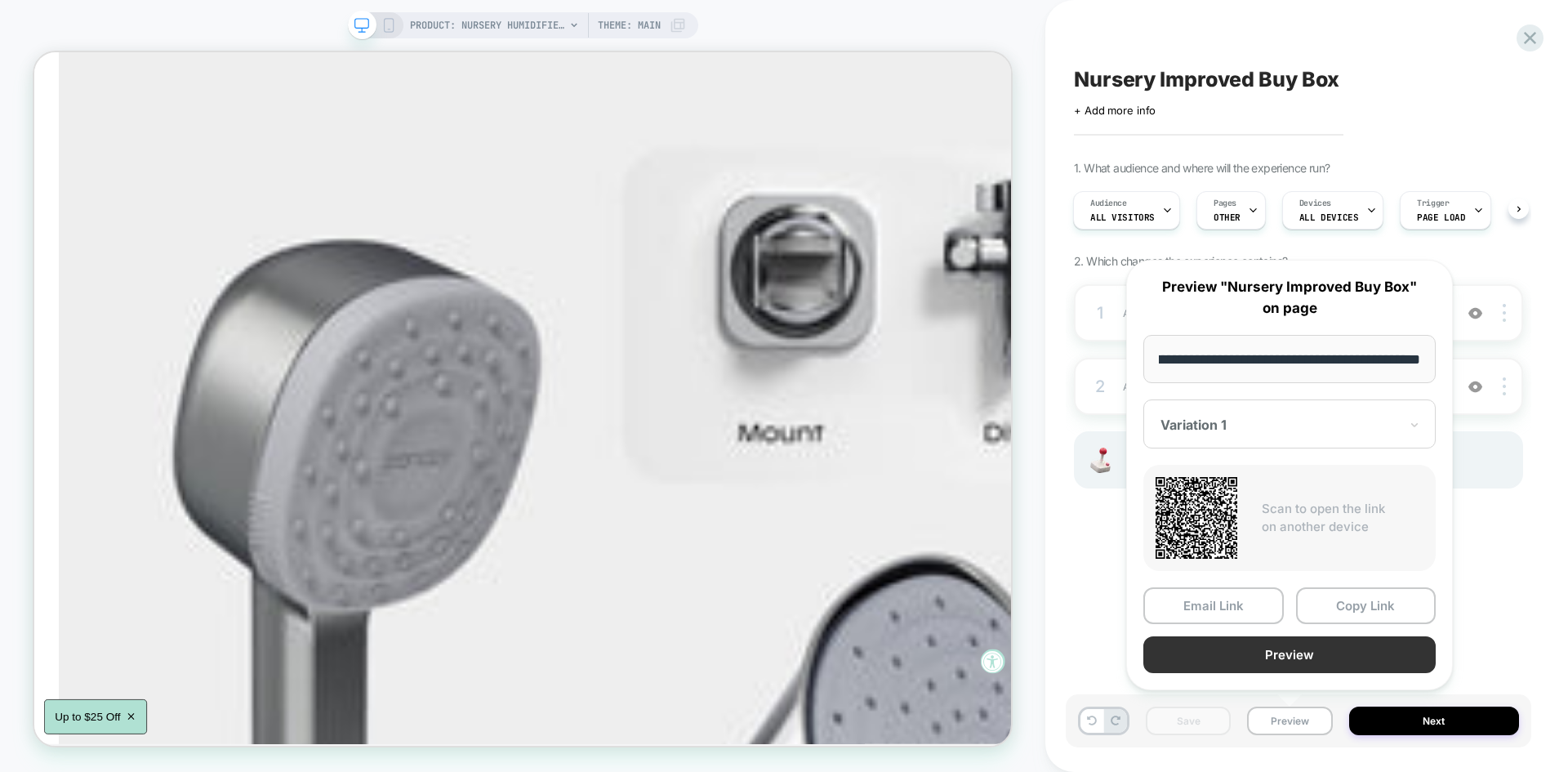
scroll to position [0, 0]
click at [1260, 642] on button "Preview" at bounding box center [1288, 654] width 292 height 37
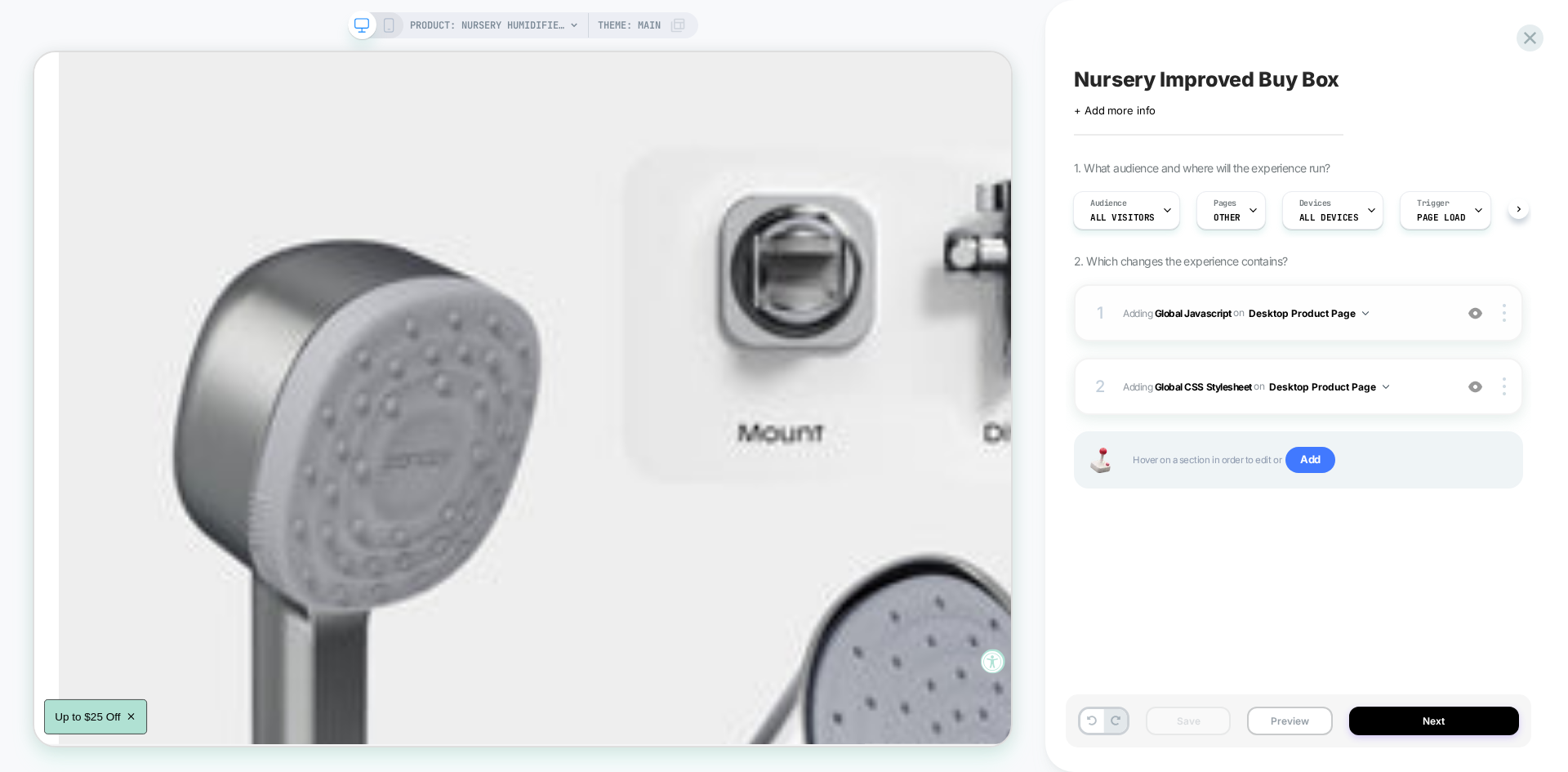
click at [1397, 310] on span "Adding Global Javascript on Desktop Product Page" at bounding box center [1284, 313] width 323 height 21
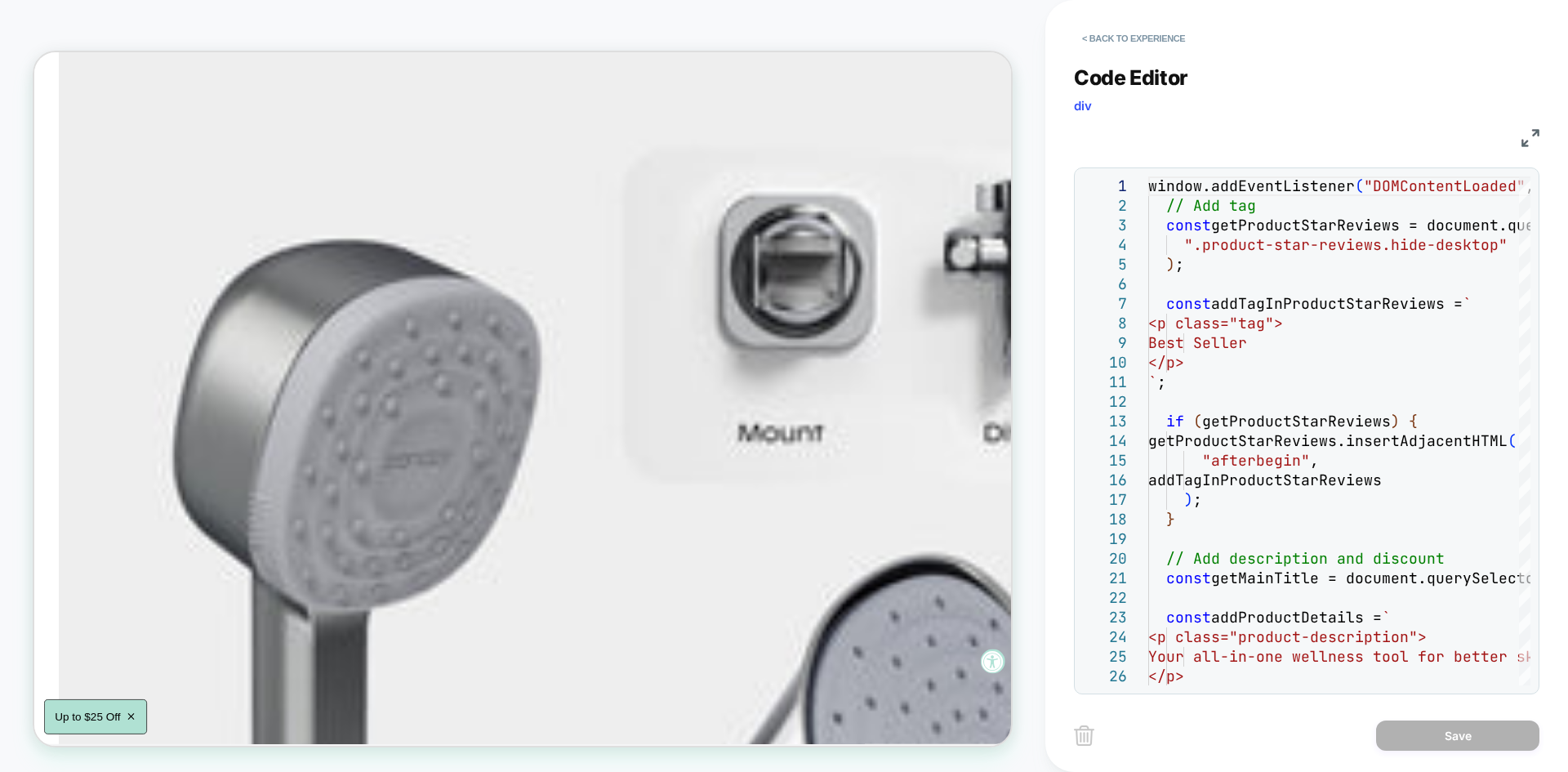
click at [1527, 139] on img at bounding box center [1530, 138] width 18 height 18
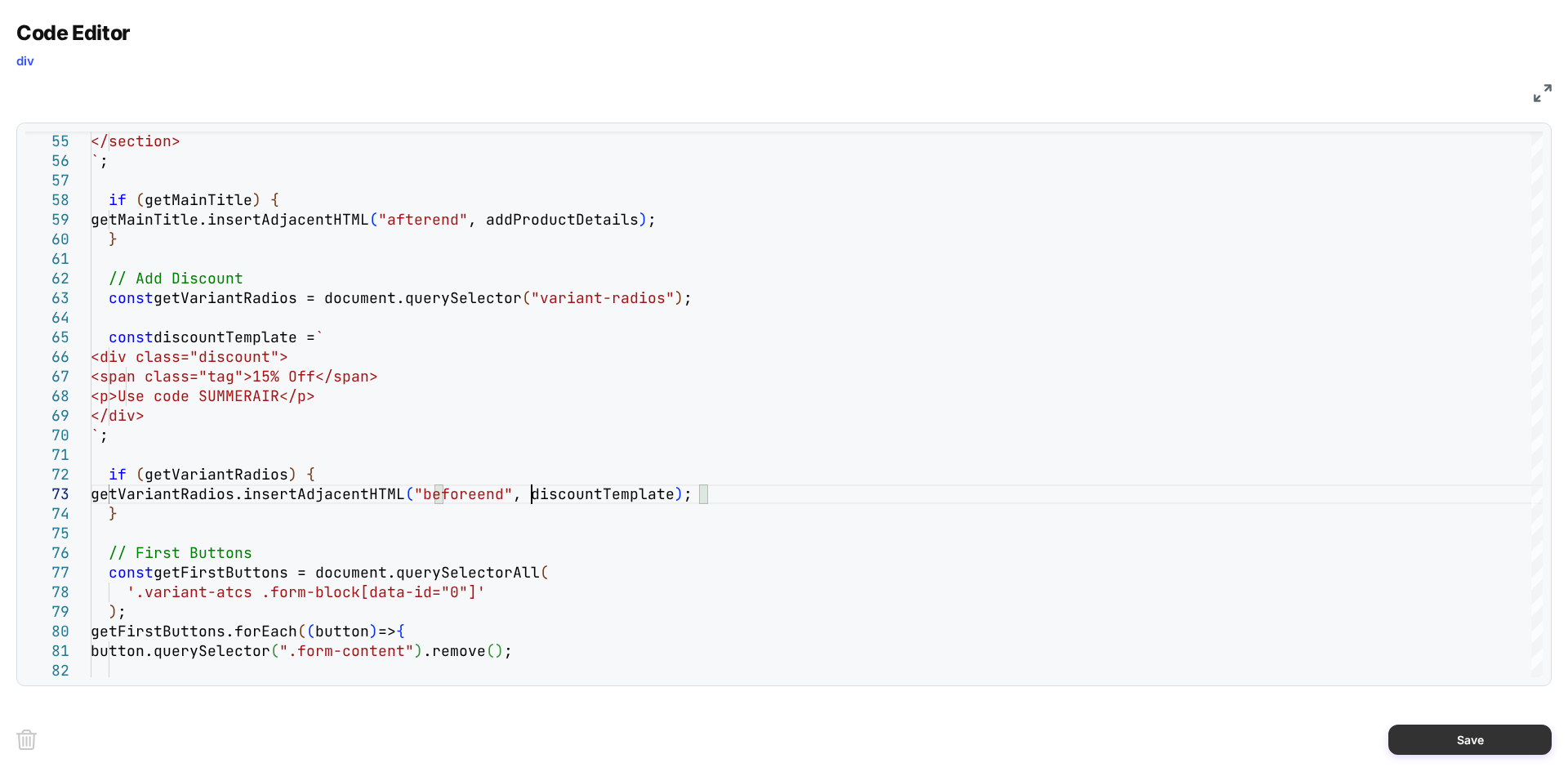
type textarea "**********"
click at [1432, 726] on button "Save" at bounding box center [1469, 739] width 163 height 31
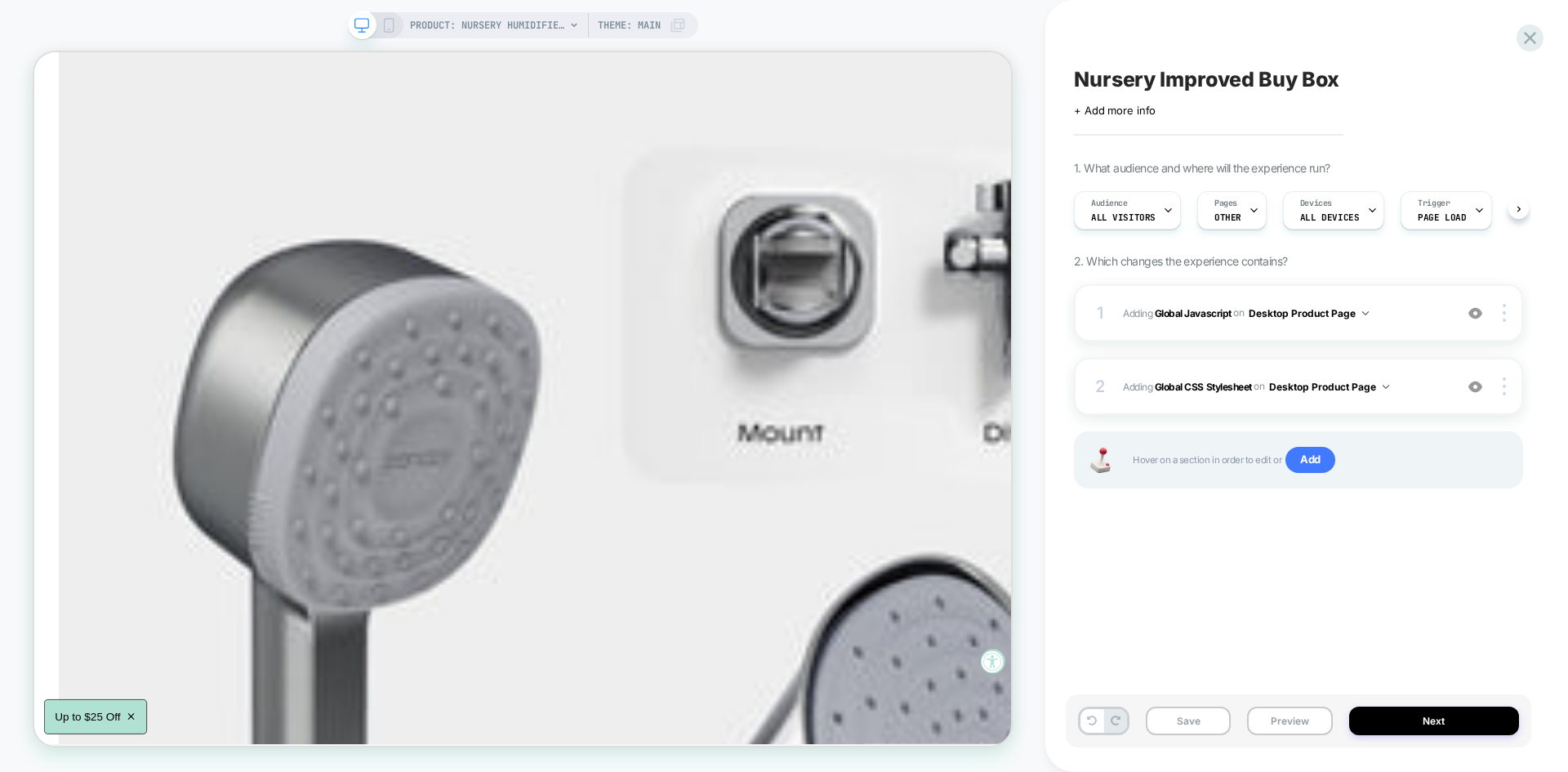
scroll to position [0, 1]
click at [1214, 714] on button "Save" at bounding box center [1188, 721] width 85 height 29
click at [1273, 733] on button "Preview" at bounding box center [1289, 721] width 85 height 29
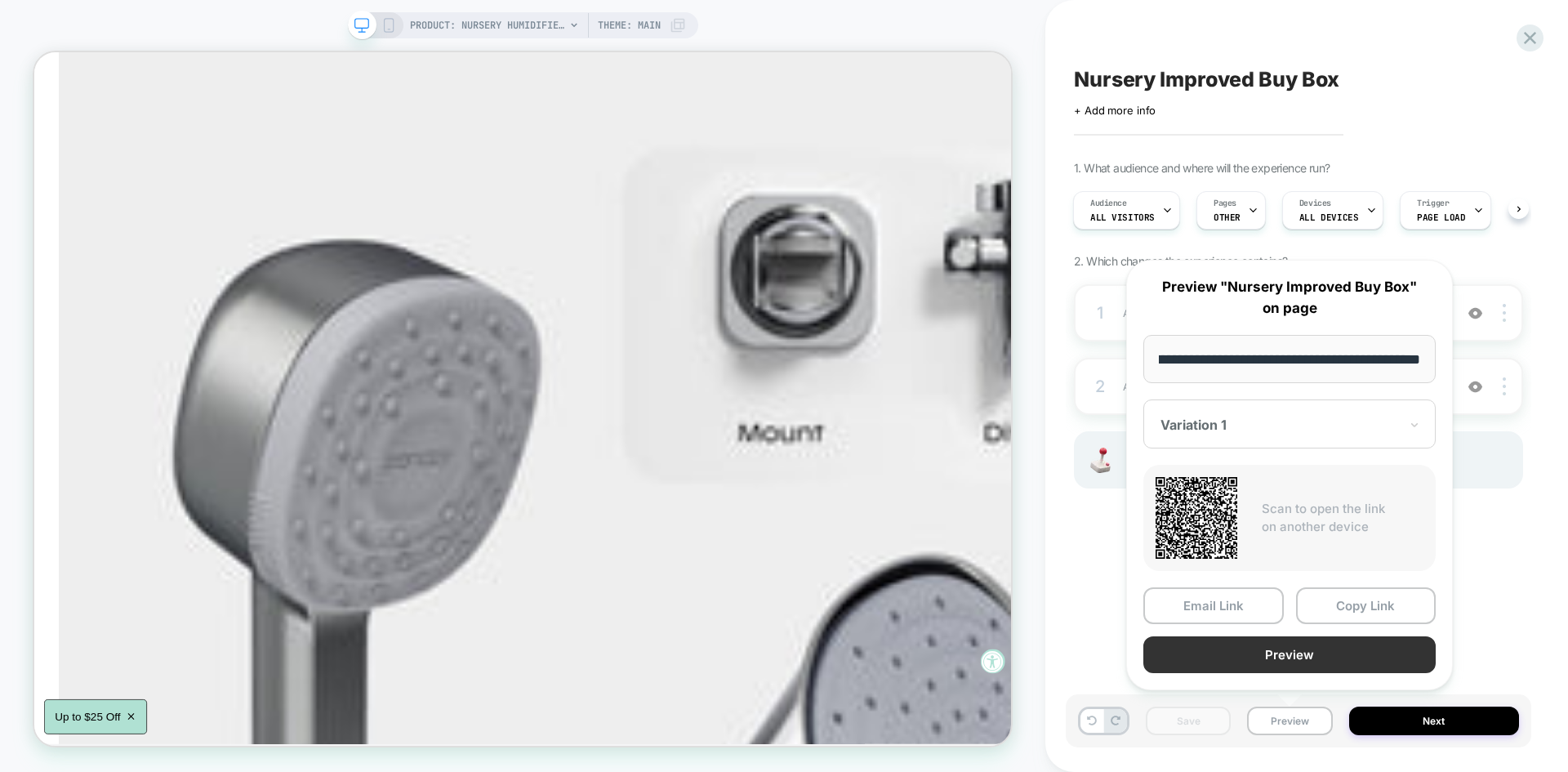
scroll to position [0, 0]
click at [1269, 664] on button "Preview" at bounding box center [1288, 654] width 292 height 37
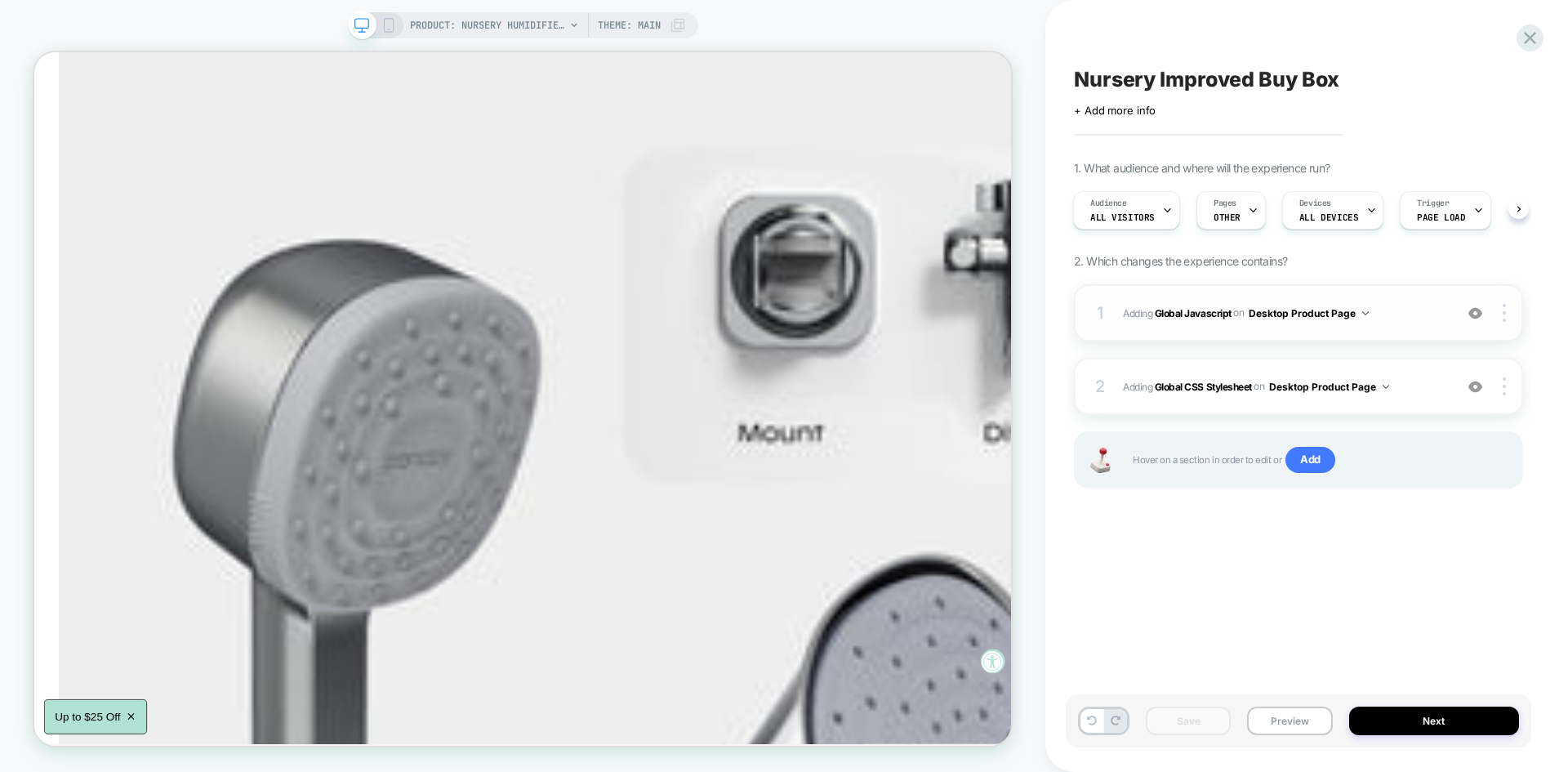
click at [1389, 297] on div "1 Adding Global Javascript on Desktop Product Page Add Before Add After Copy to…" at bounding box center [1298, 313] width 449 height 57
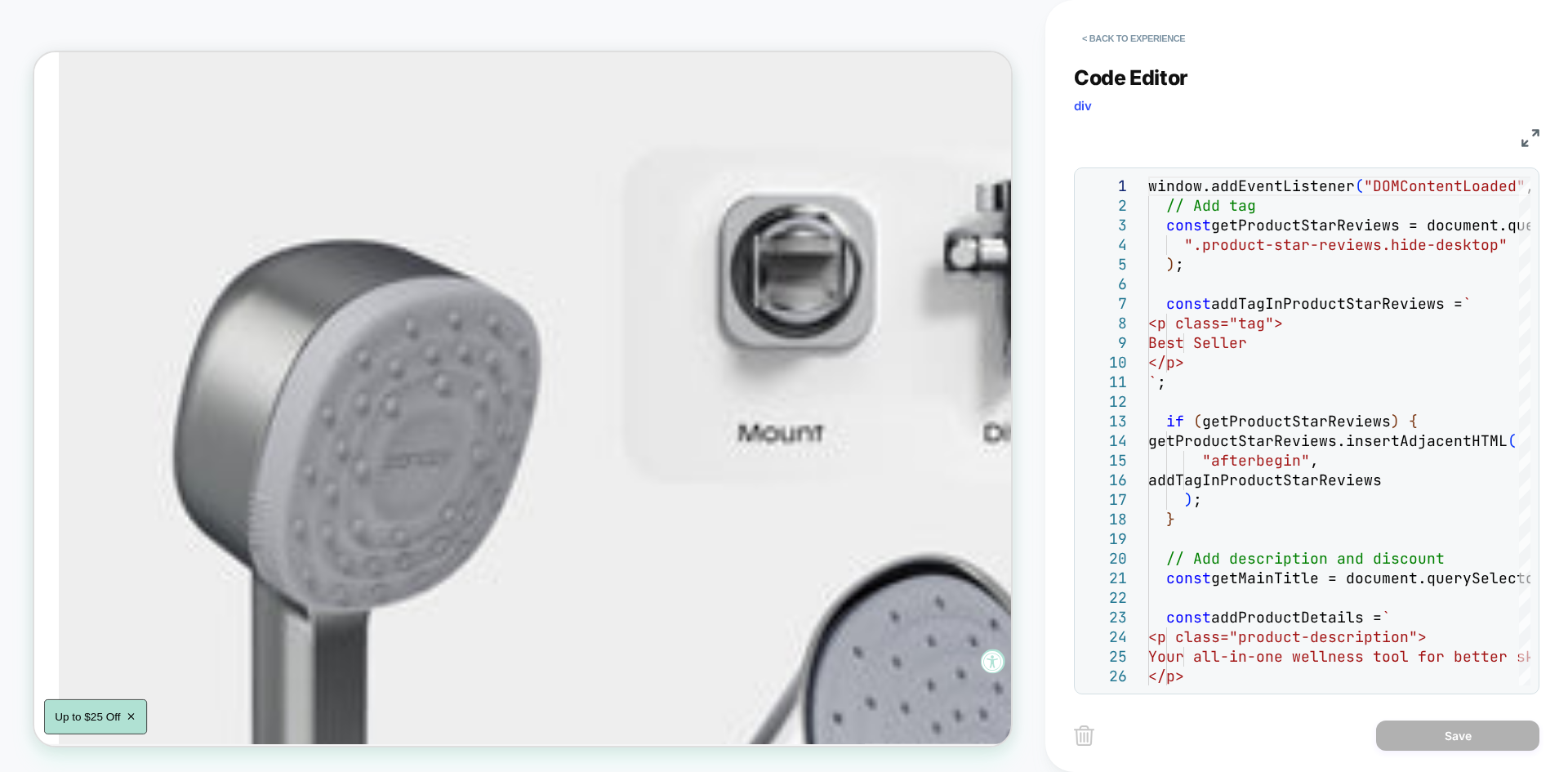
click at [1522, 128] on div "JS" at bounding box center [1306, 136] width 465 height 28
click at [1531, 138] on img at bounding box center [1530, 138] width 18 height 18
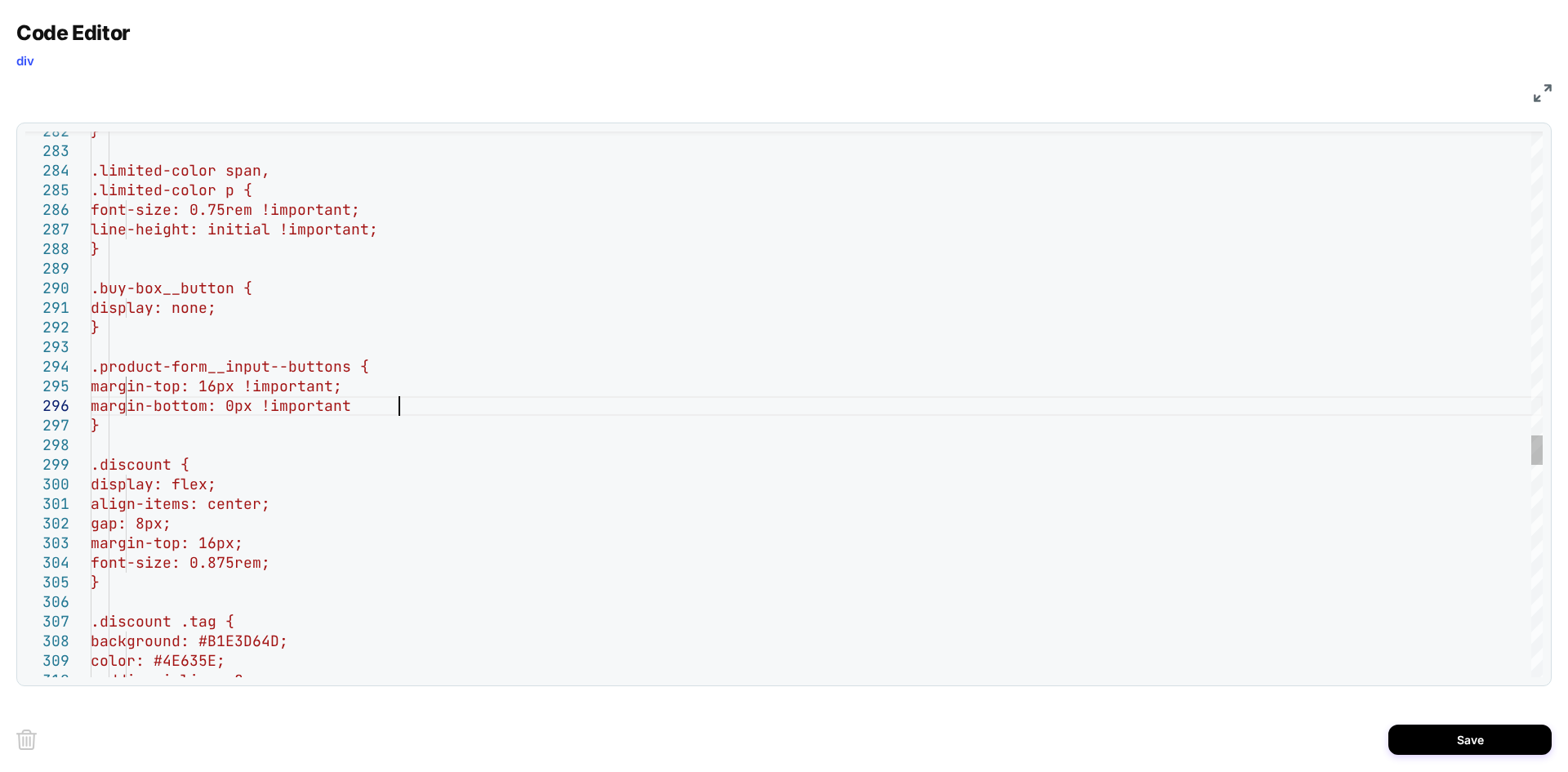
scroll to position [98, 316]
type textarea "**********"
click at [1456, 727] on button "Save" at bounding box center [1469, 739] width 163 height 31
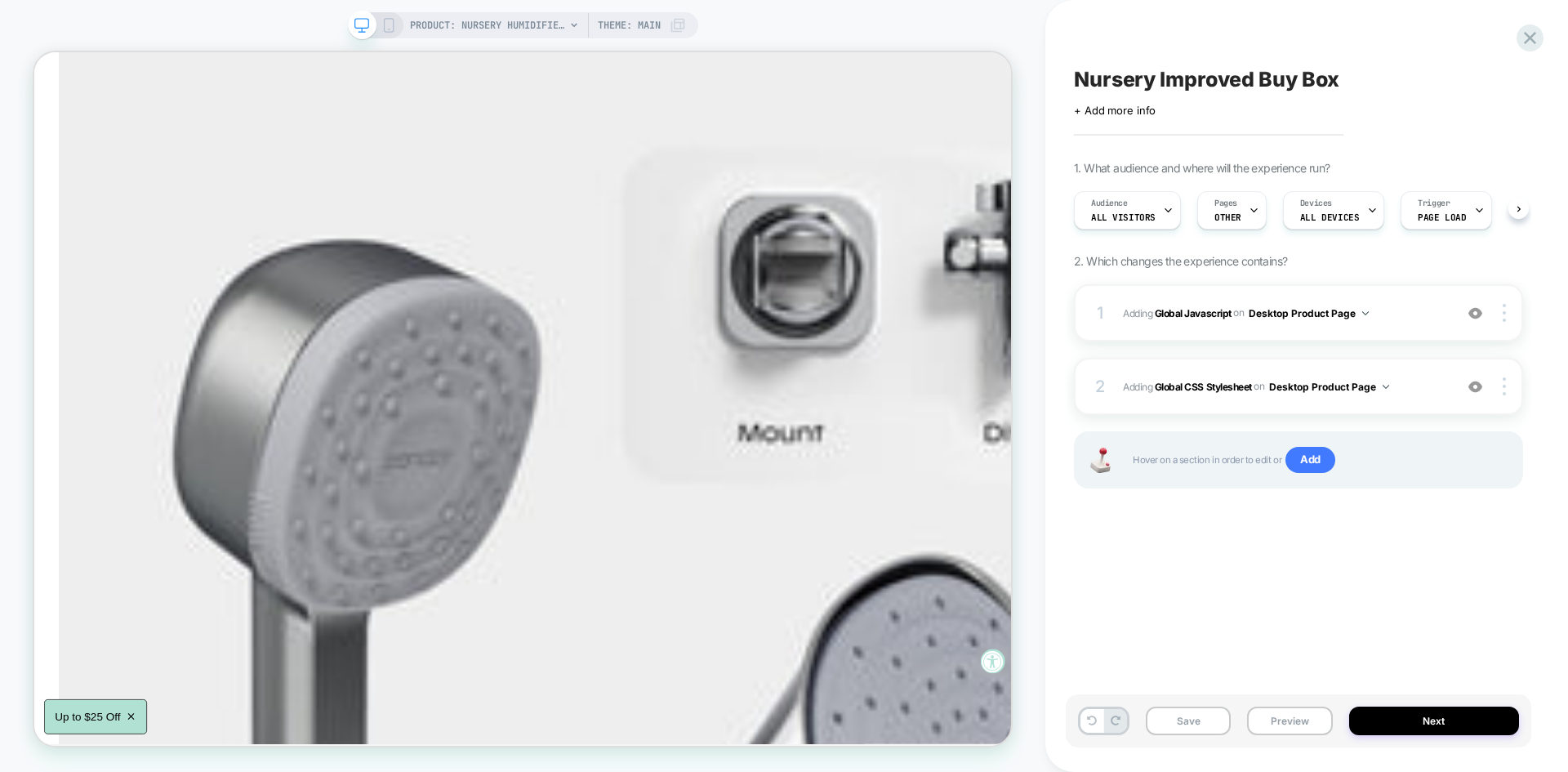
scroll to position [0, 1]
click at [1191, 723] on button "Save" at bounding box center [1188, 721] width 85 height 29
click at [1292, 723] on button "Preview" at bounding box center [1289, 721] width 85 height 29
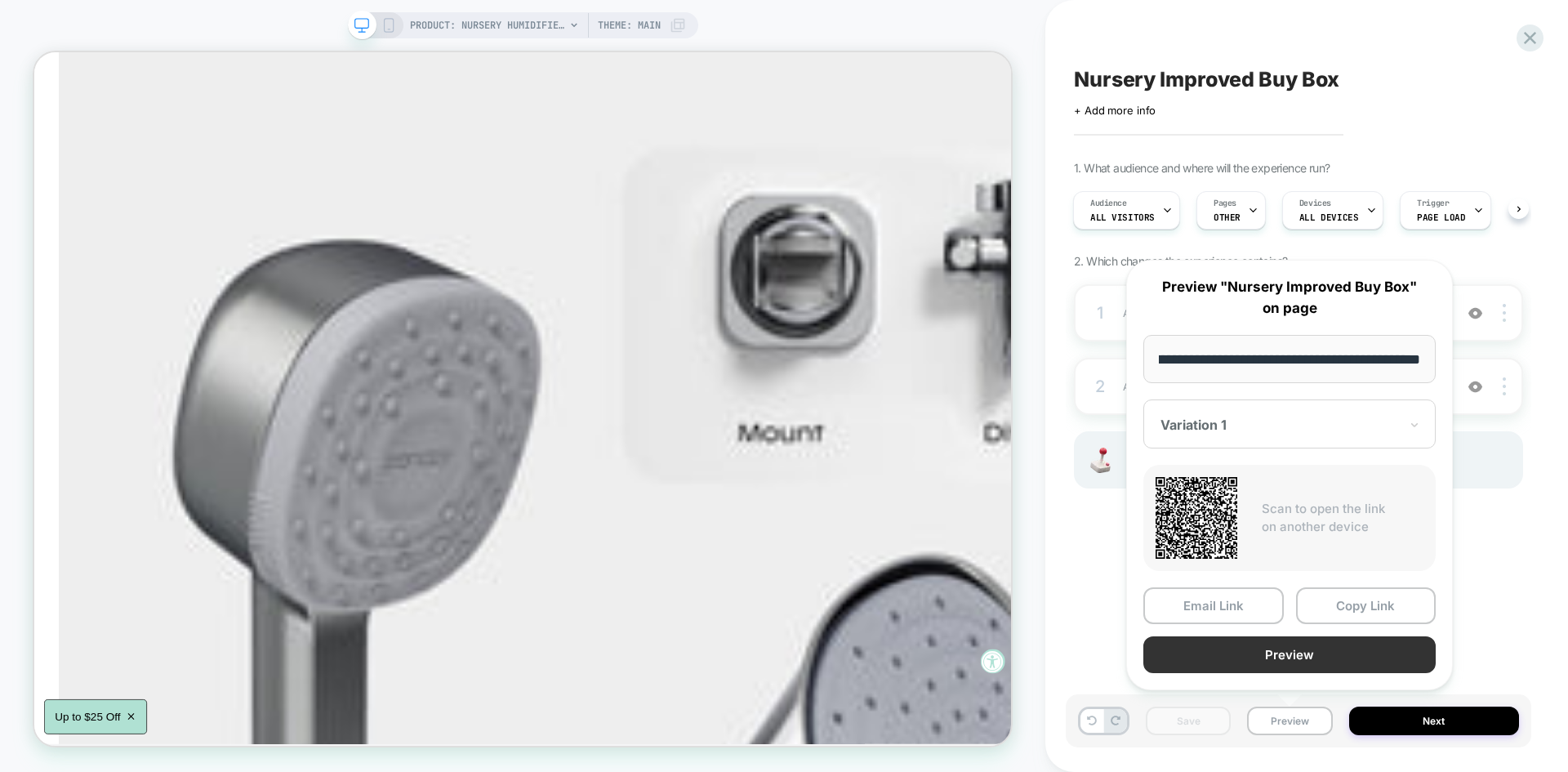
scroll to position [0, 0]
click at [1259, 662] on button "Preview" at bounding box center [1288, 654] width 292 height 37
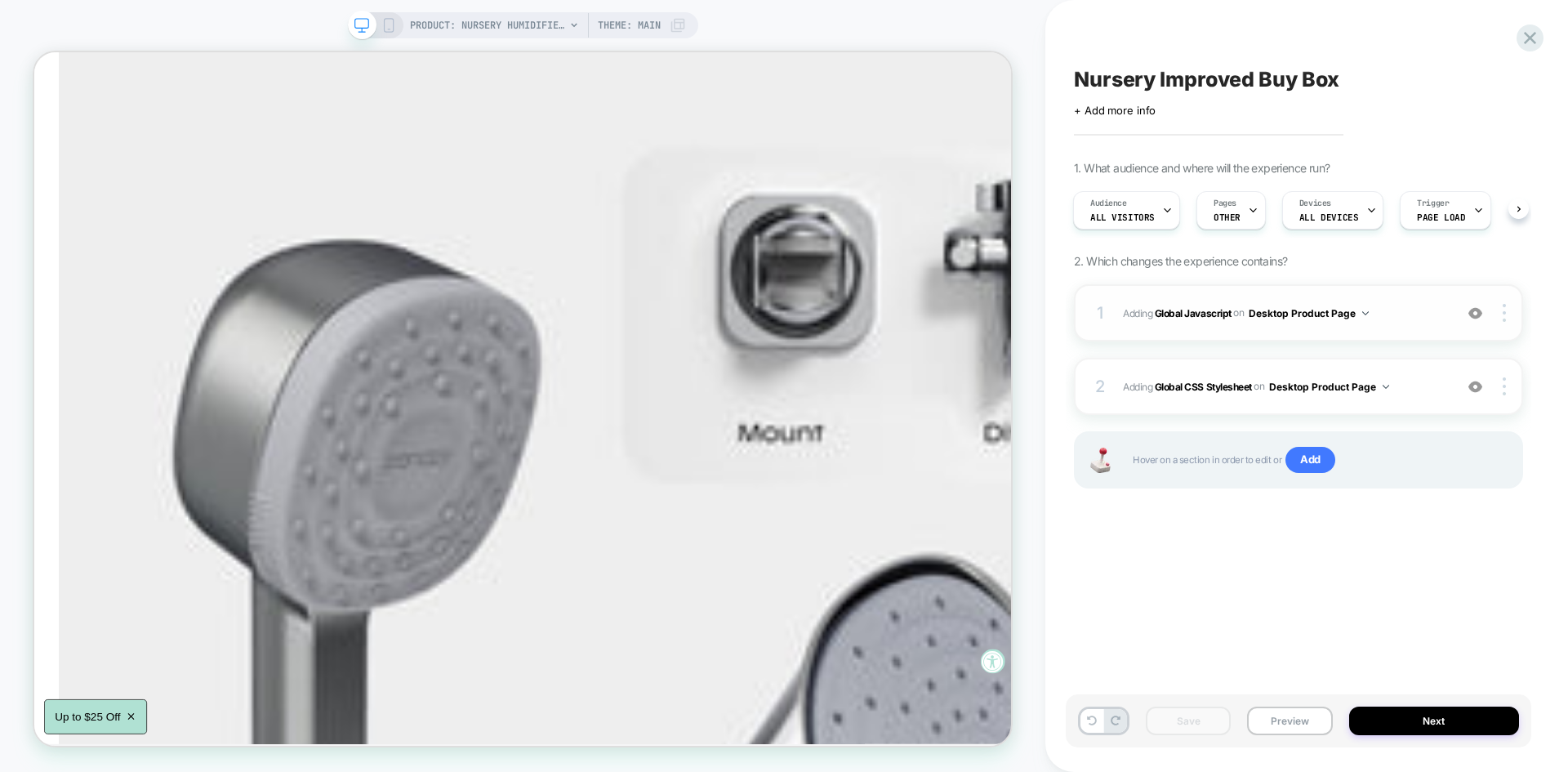
click at [1390, 316] on span "Adding Global Javascript on Desktop Product Page" at bounding box center [1284, 313] width 323 height 21
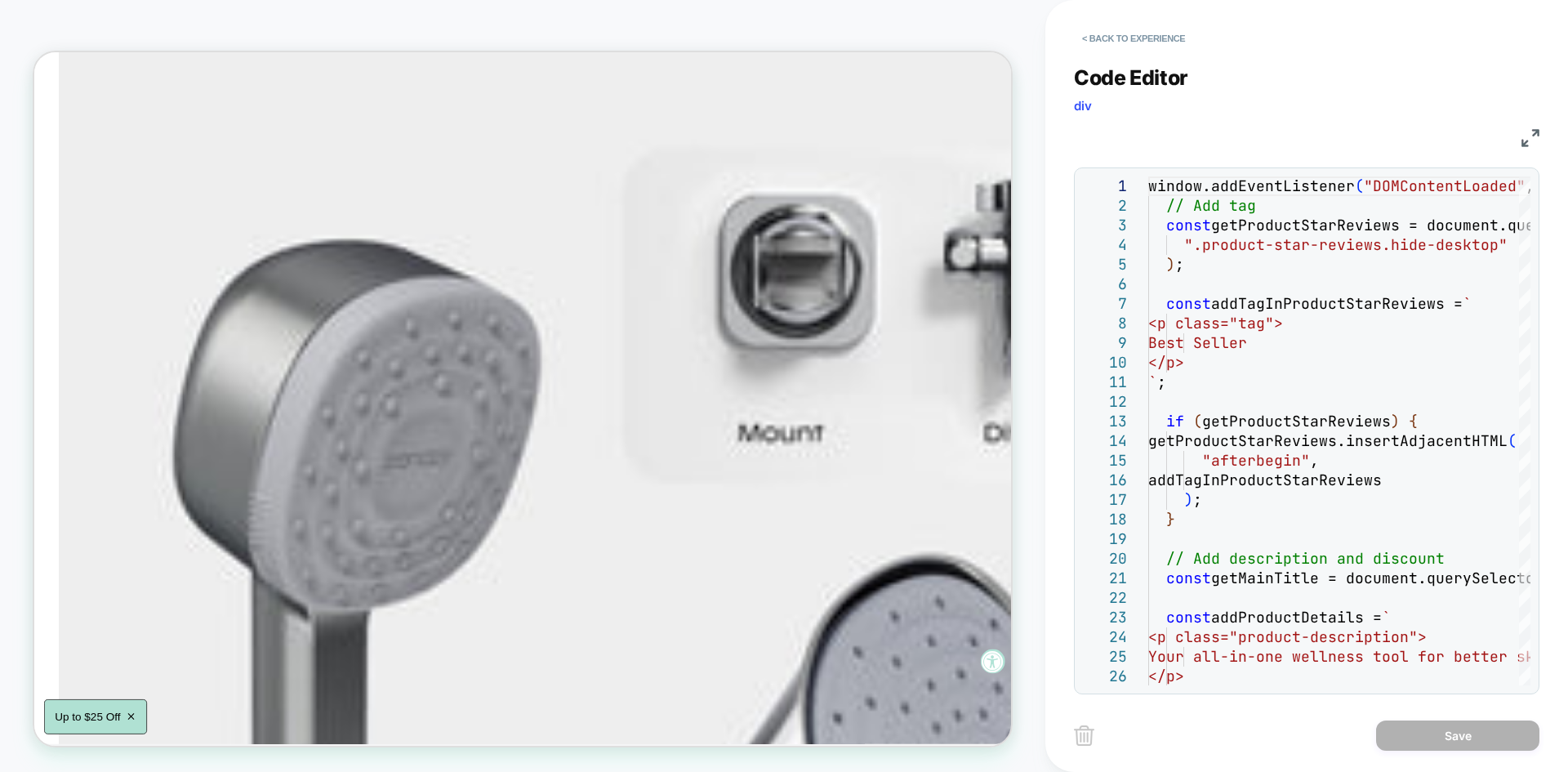
click at [1531, 136] on img at bounding box center [1530, 138] width 18 height 18
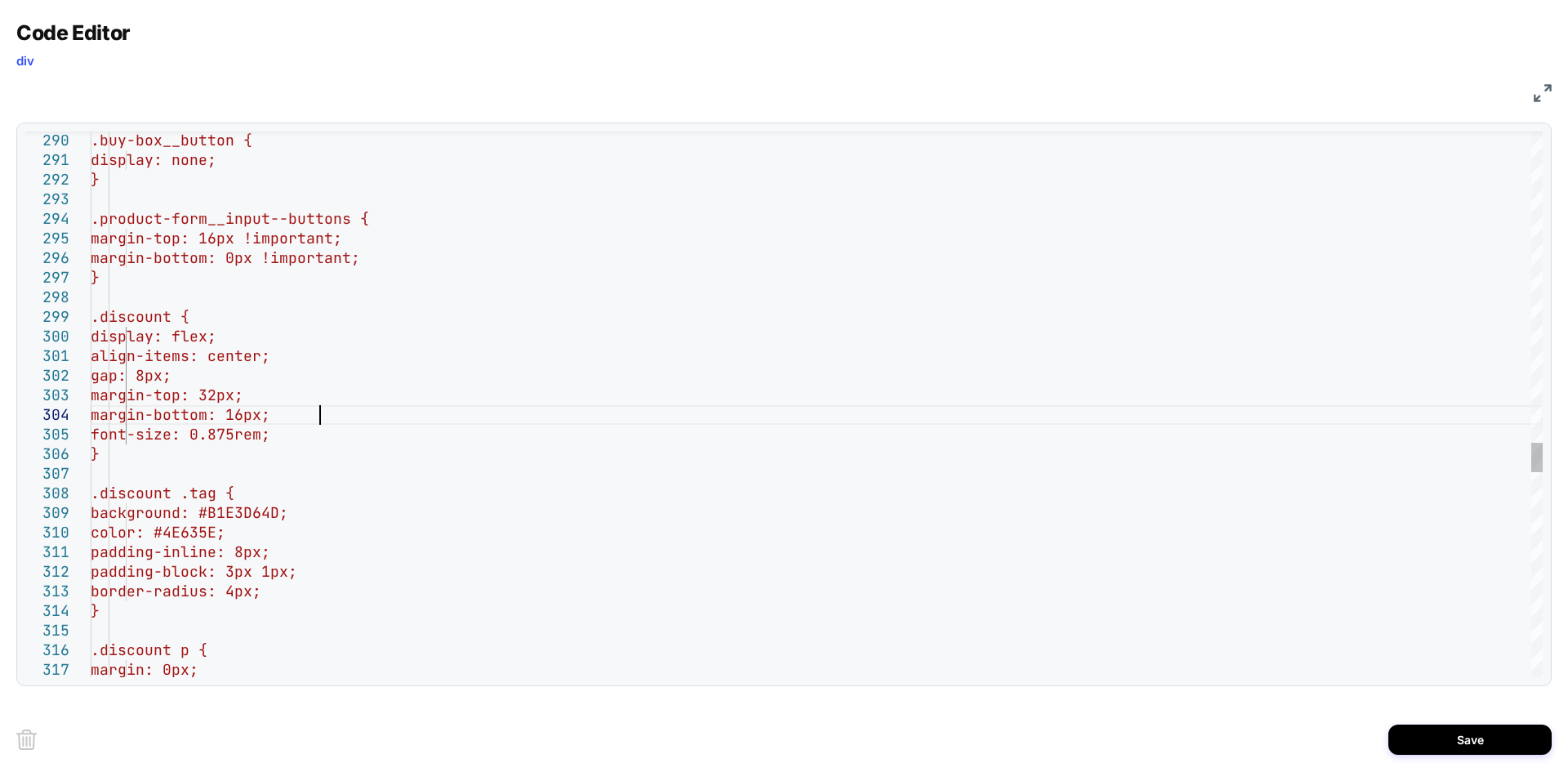
scroll to position [58, 228]
type textarea "**********"
click at [1479, 741] on button "Save" at bounding box center [1469, 739] width 163 height 31
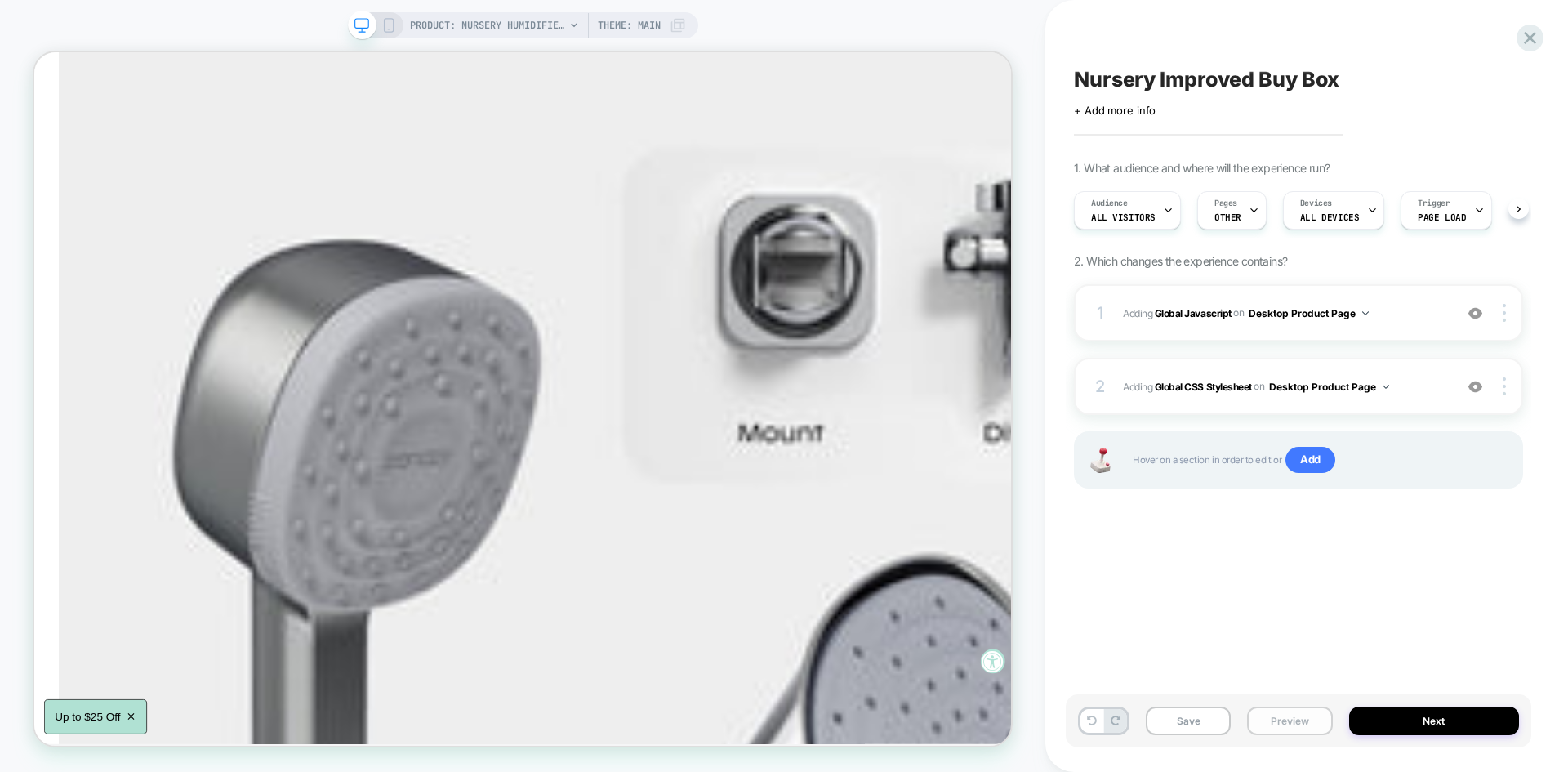
scroll to position [0, 1]
click at [1207, 727] on button "Save" at bounding box center [1188, 721] width 85 height 29
click at [1284, 724] on button "Preview" at bounding box center [1289, 721] width 85 height 29
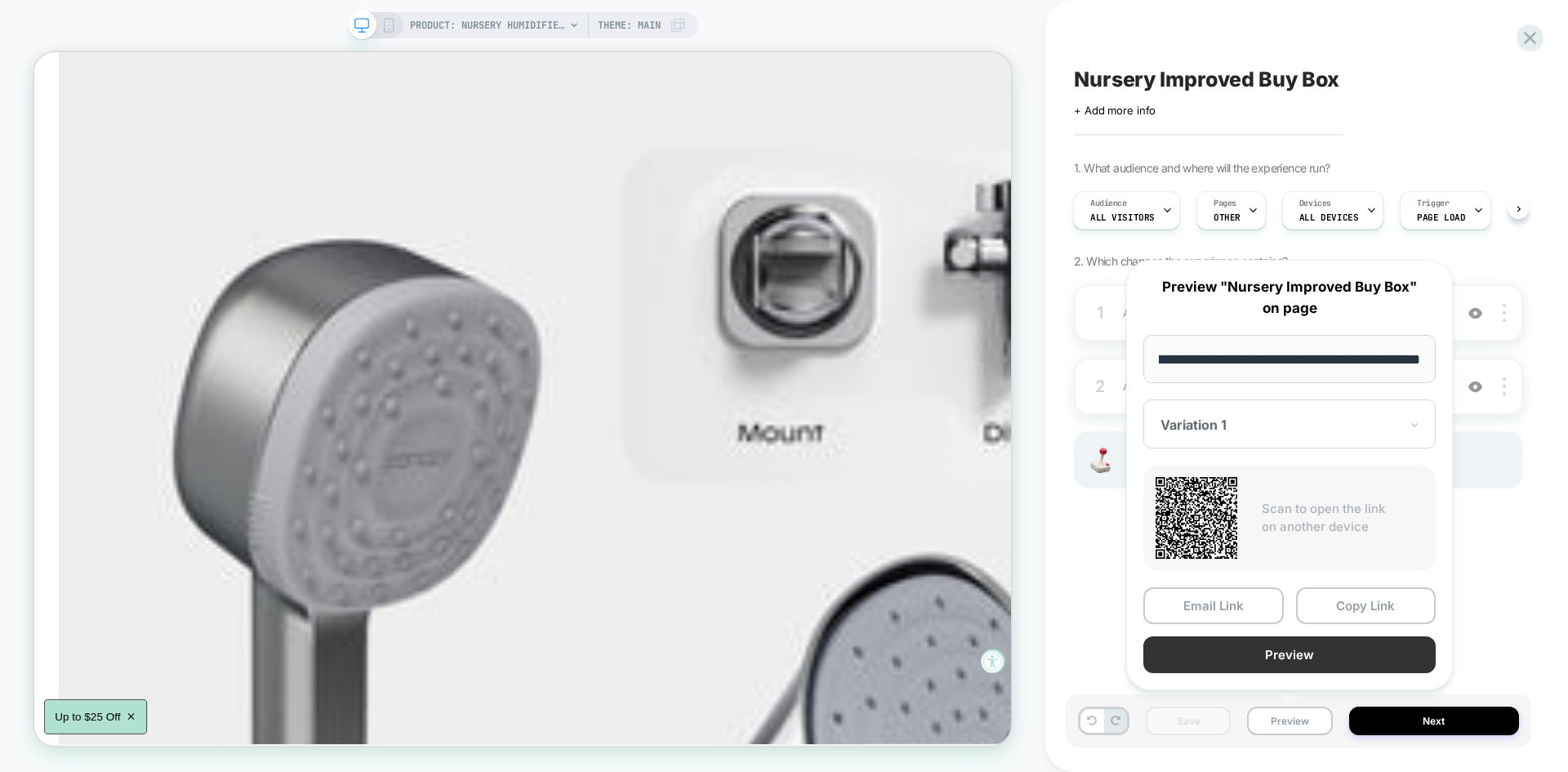
scroll to position [0, 0]
click at [1284, 657] on button "Preview" at bounding box center [1288, 654] width 292 height 37
